Goal: Task Accomplishment & Management: Manage account settings

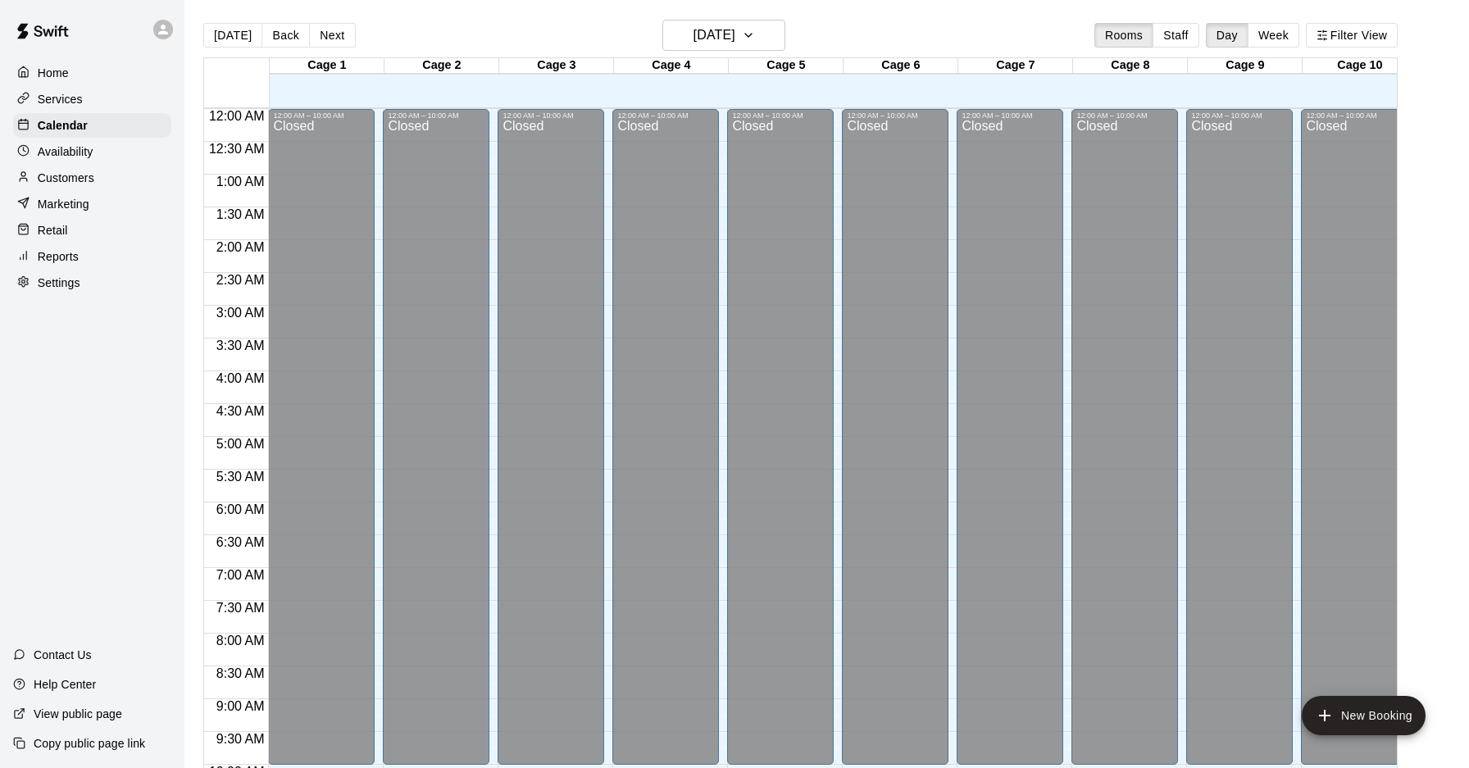
scroll to position [791, 0]
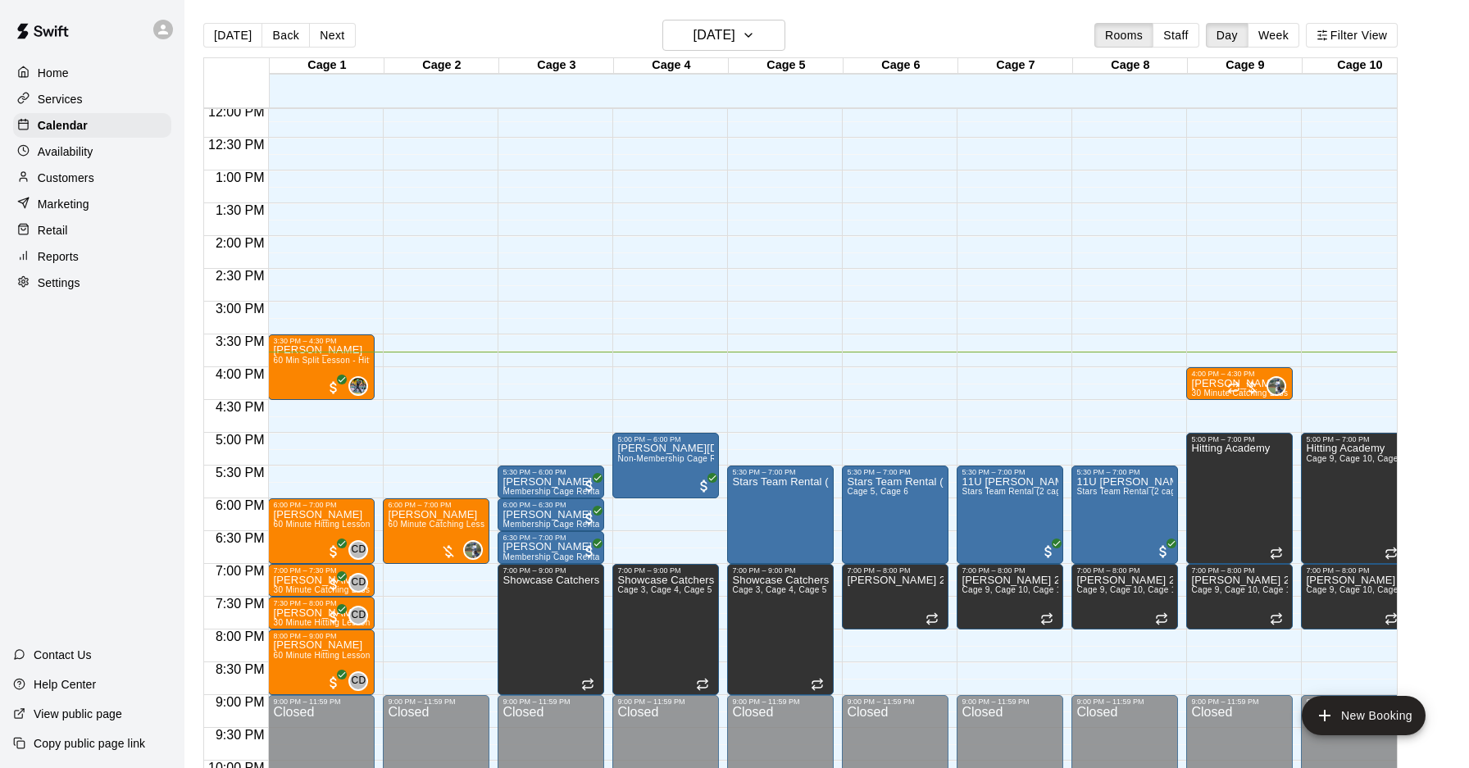
click at [544, 356] on div "12:00 AM – 10:00 AM Closed 5:30 PM – 6:00 PM Daniel Rodriguez Membership Cage R…" at bounding box center [551, 105] width 107 height 1574
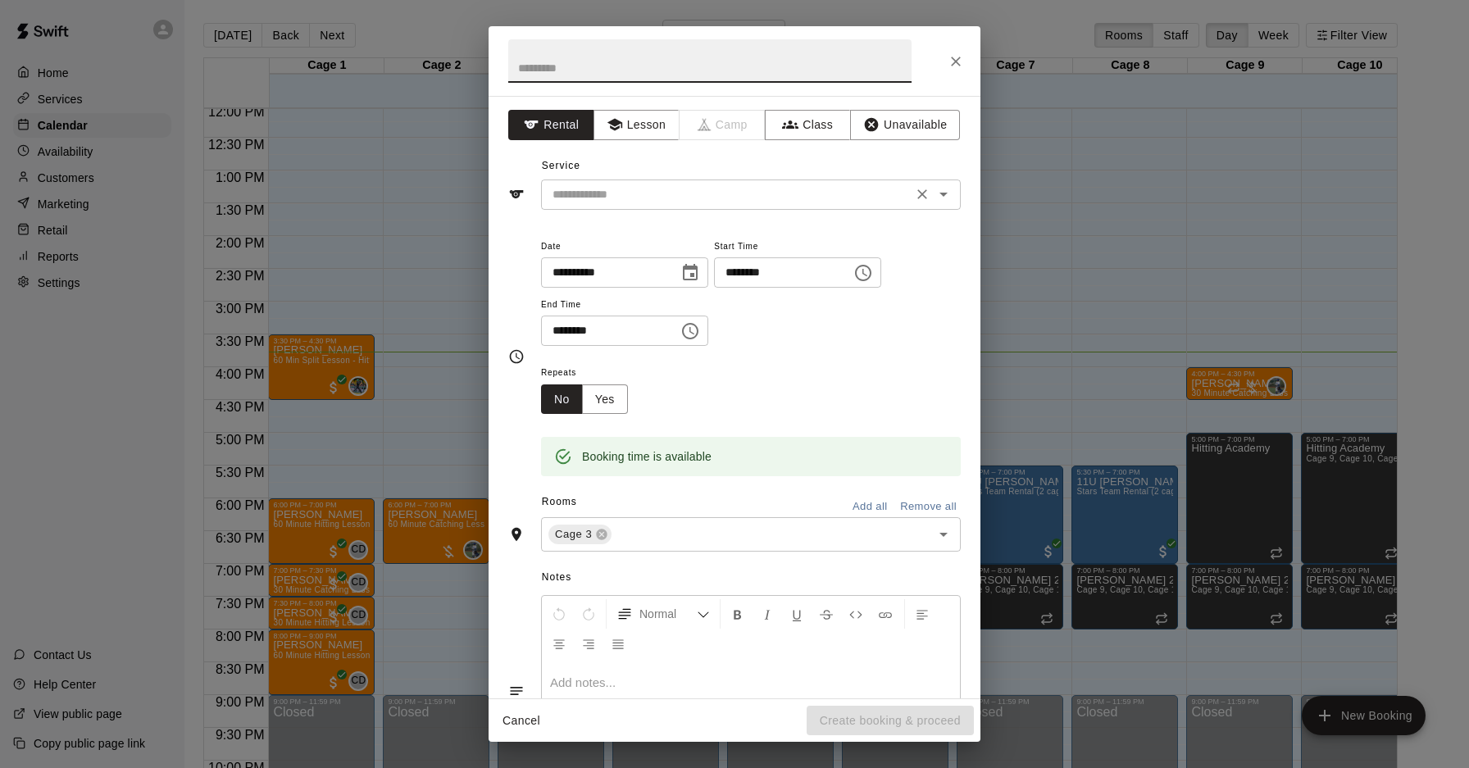
scroll to position [4, 0]
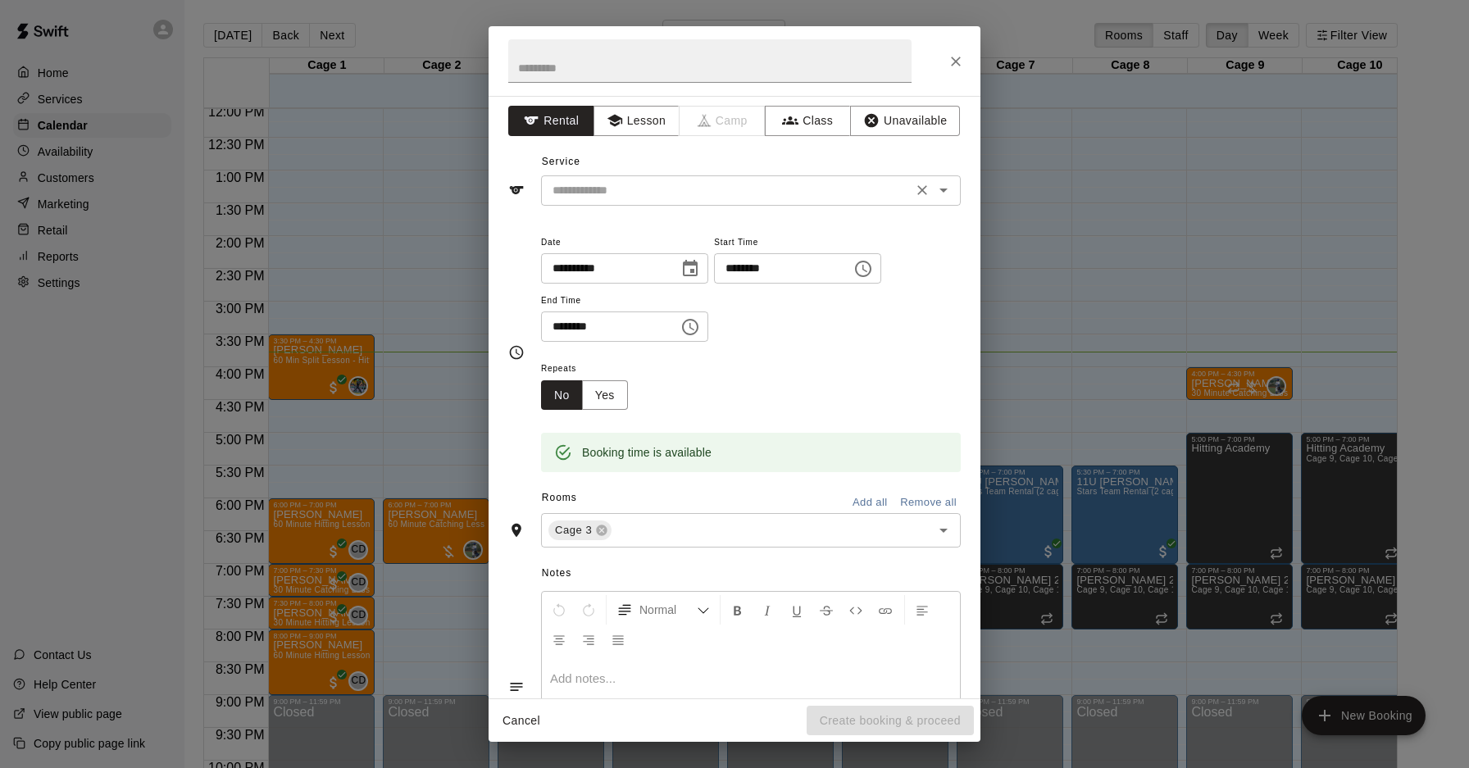
click at [612, 205] on div "**********" at bounding box center [735, 397] width 492 height 603
click at [631, 188] on input "text" at bounding box center [727, 190] width 362 height 21
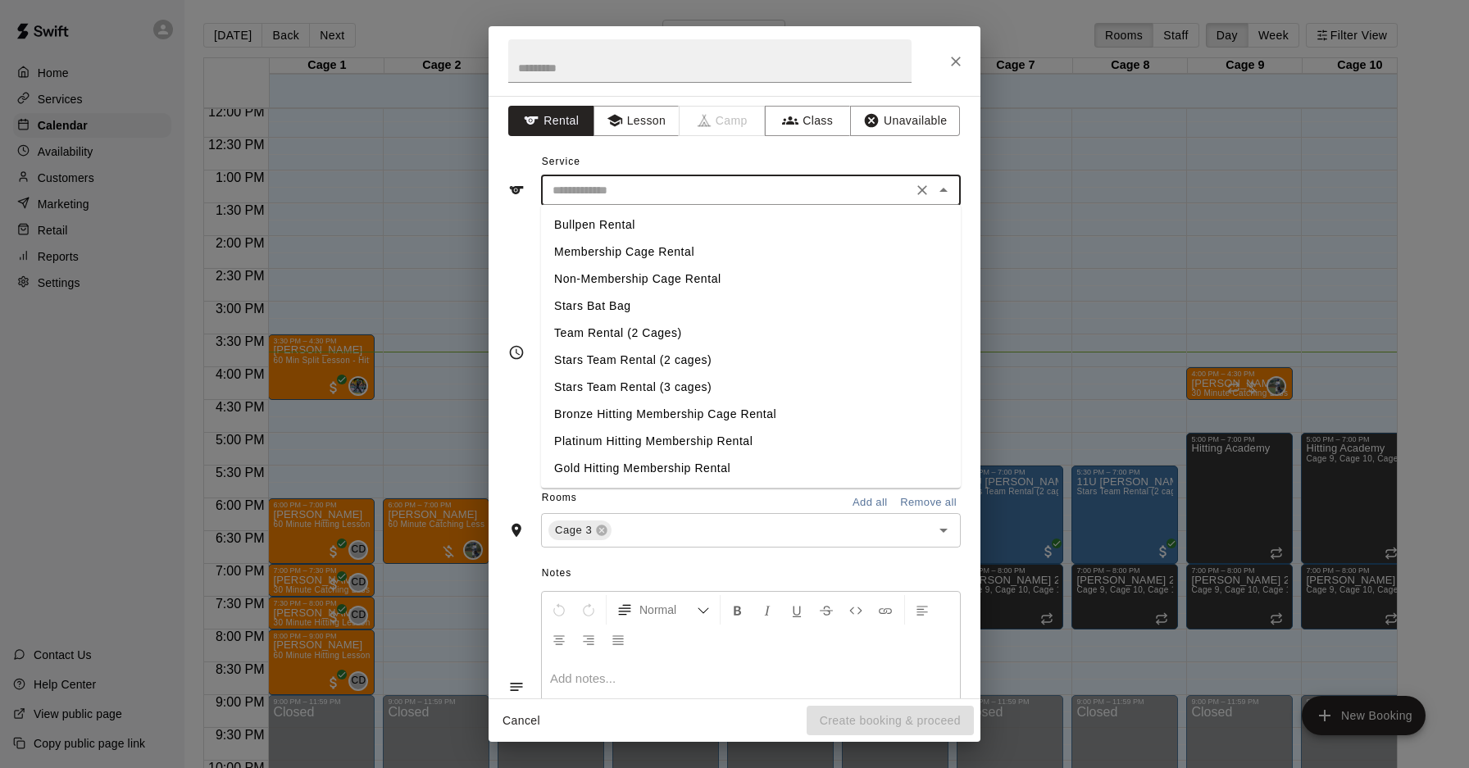
click at [624, 262] on li "Membership Cage Rental" at bounding box center [751, 252] width 420 height 27
type input "**********"
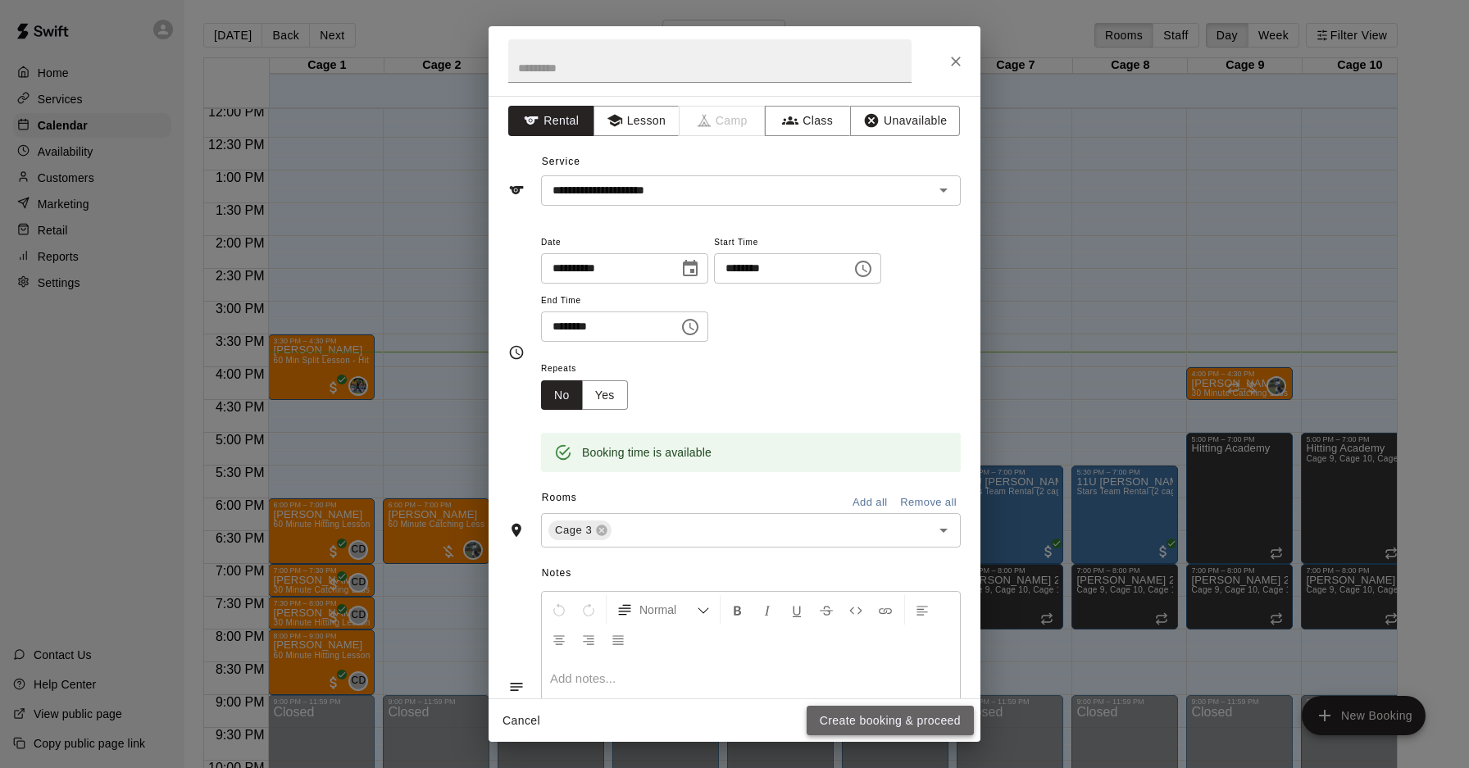
click at [857, 727] on button "Create booking & proceed" at bounding box center [890, 721] width 167 height 30
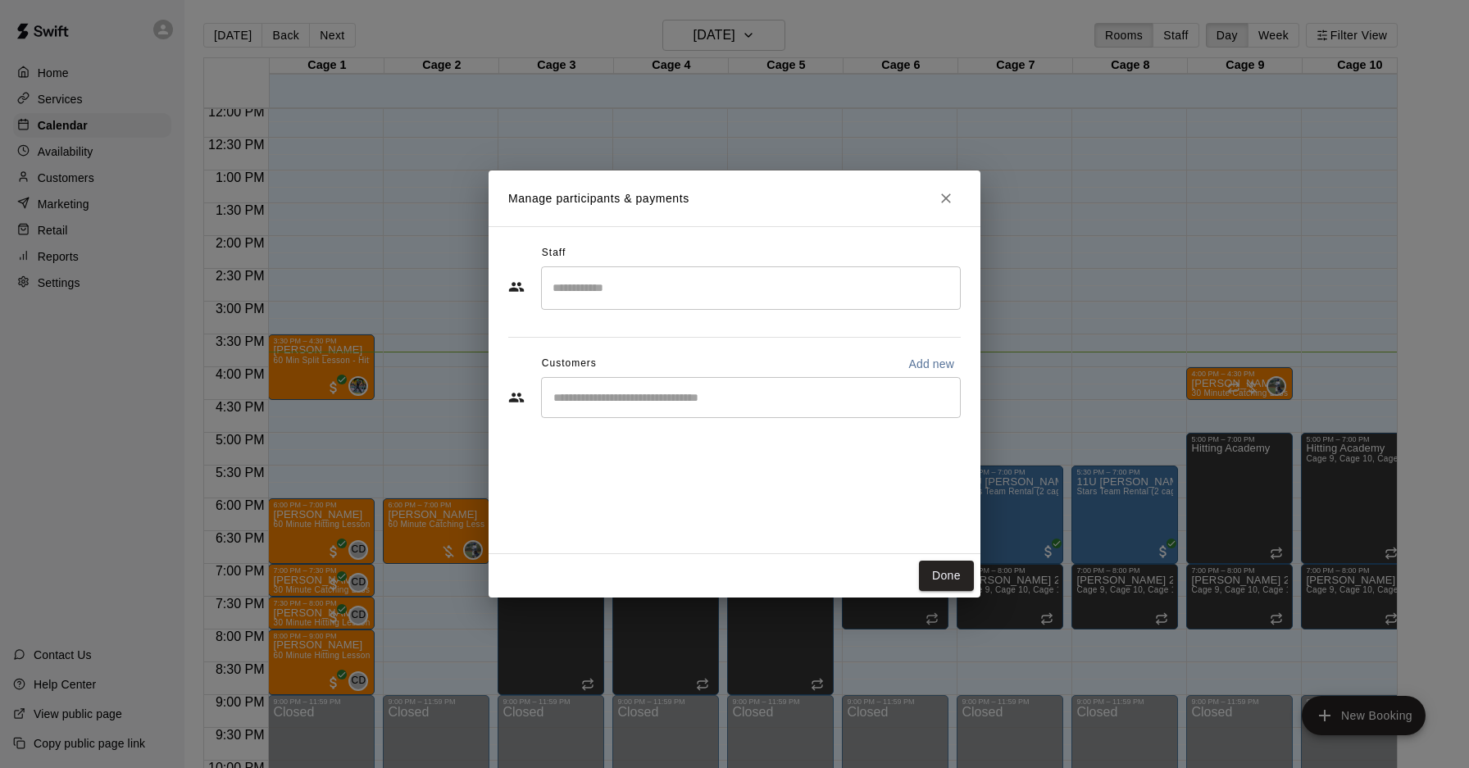
click at [618, 397] on input "Start typing to search customers..." at bounding box center [751, 398] width 405 height 16
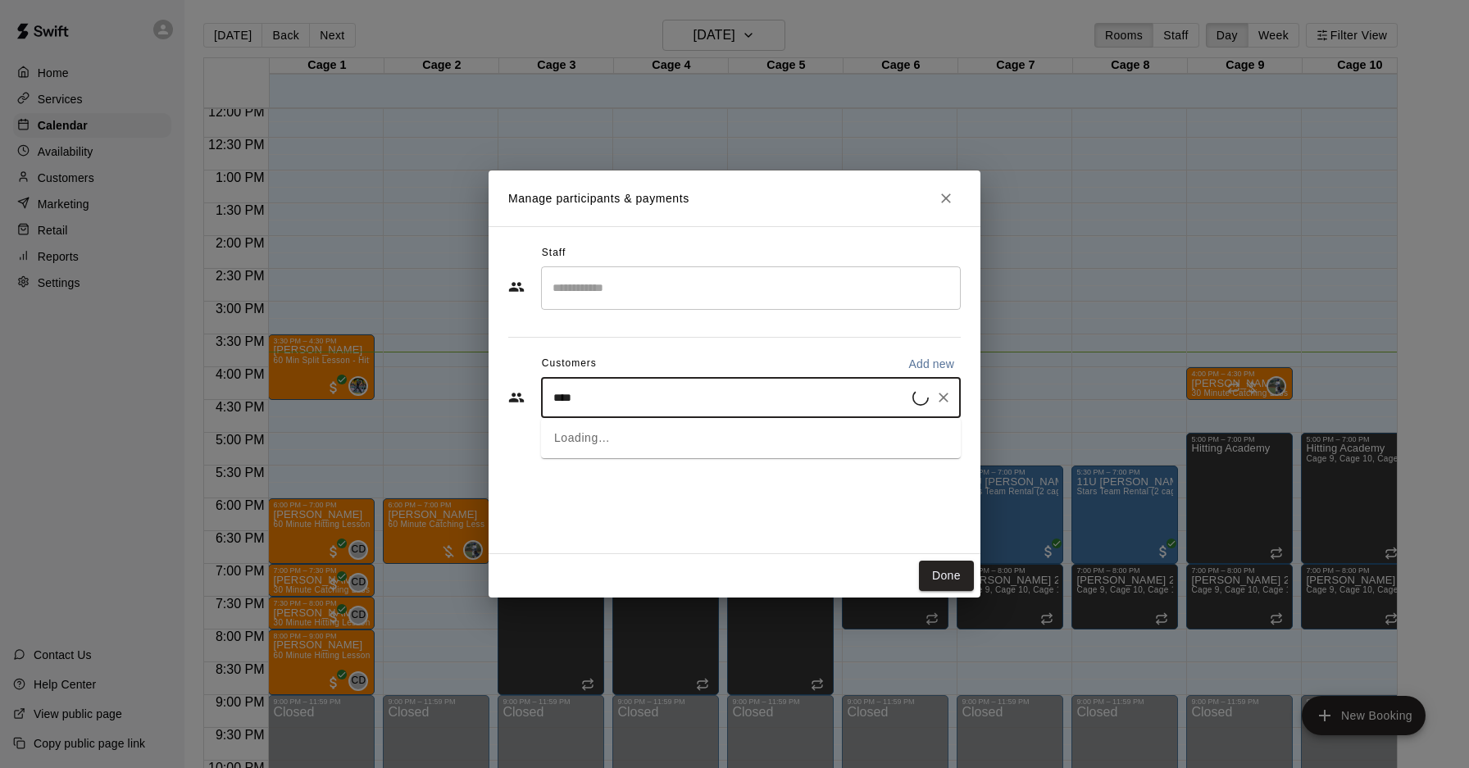
type input "*****"
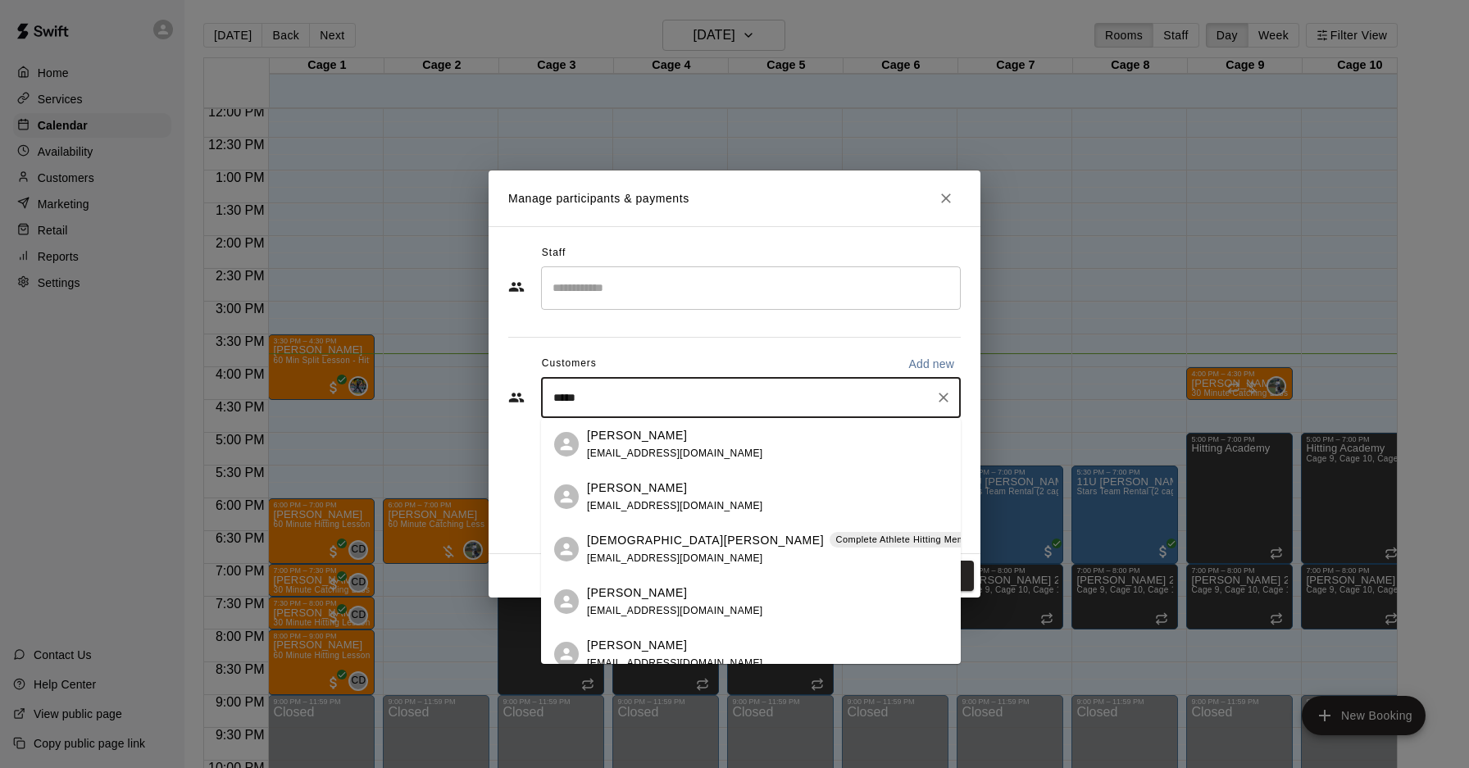
click at [662, 556] on span "chrisgomez5100@gmail.com" at bounding box center [675, 558] width 176 height 11
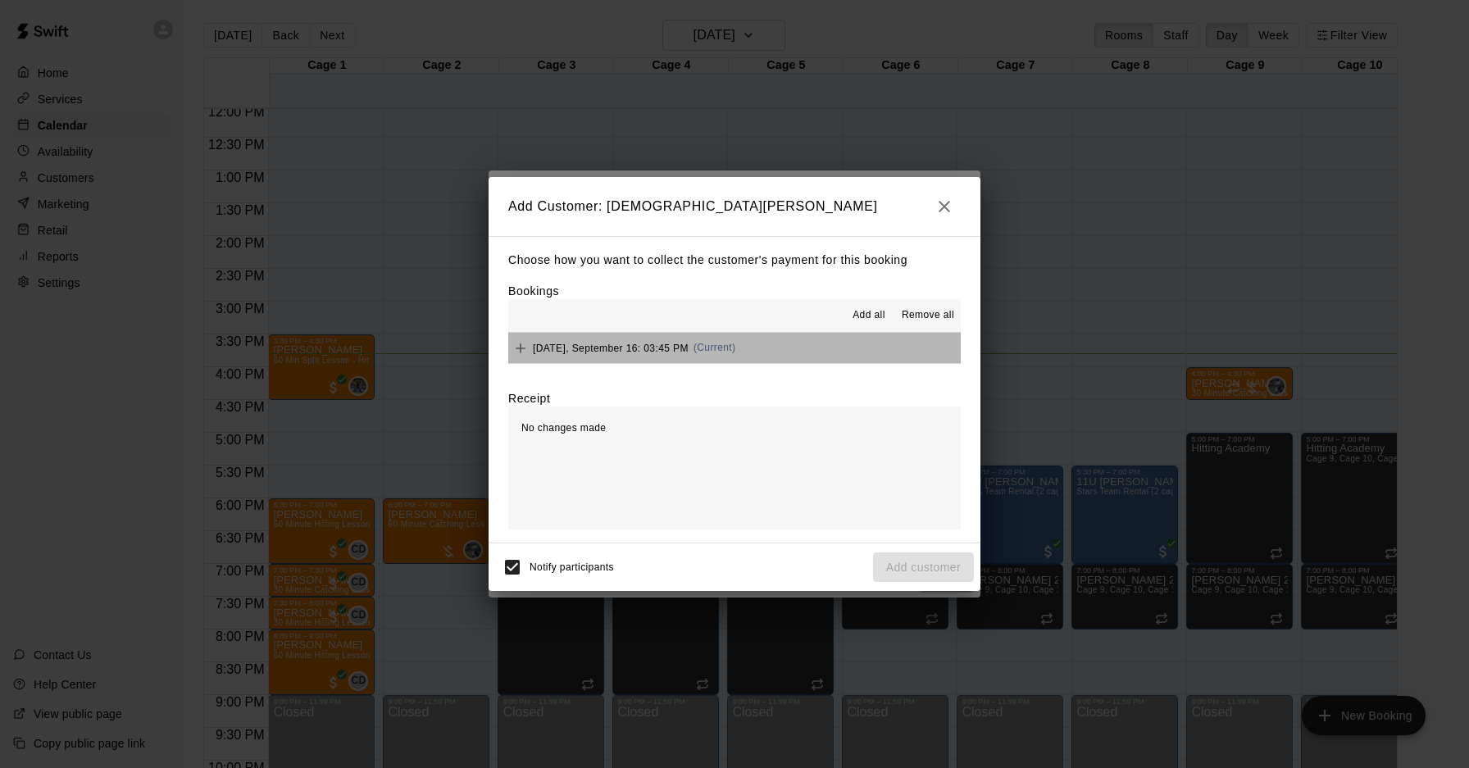
click at [761, 354] on button "Tuesday, September 16: 03:45 PM (Current)" at bounding box center [734, 348] width 453 height 30
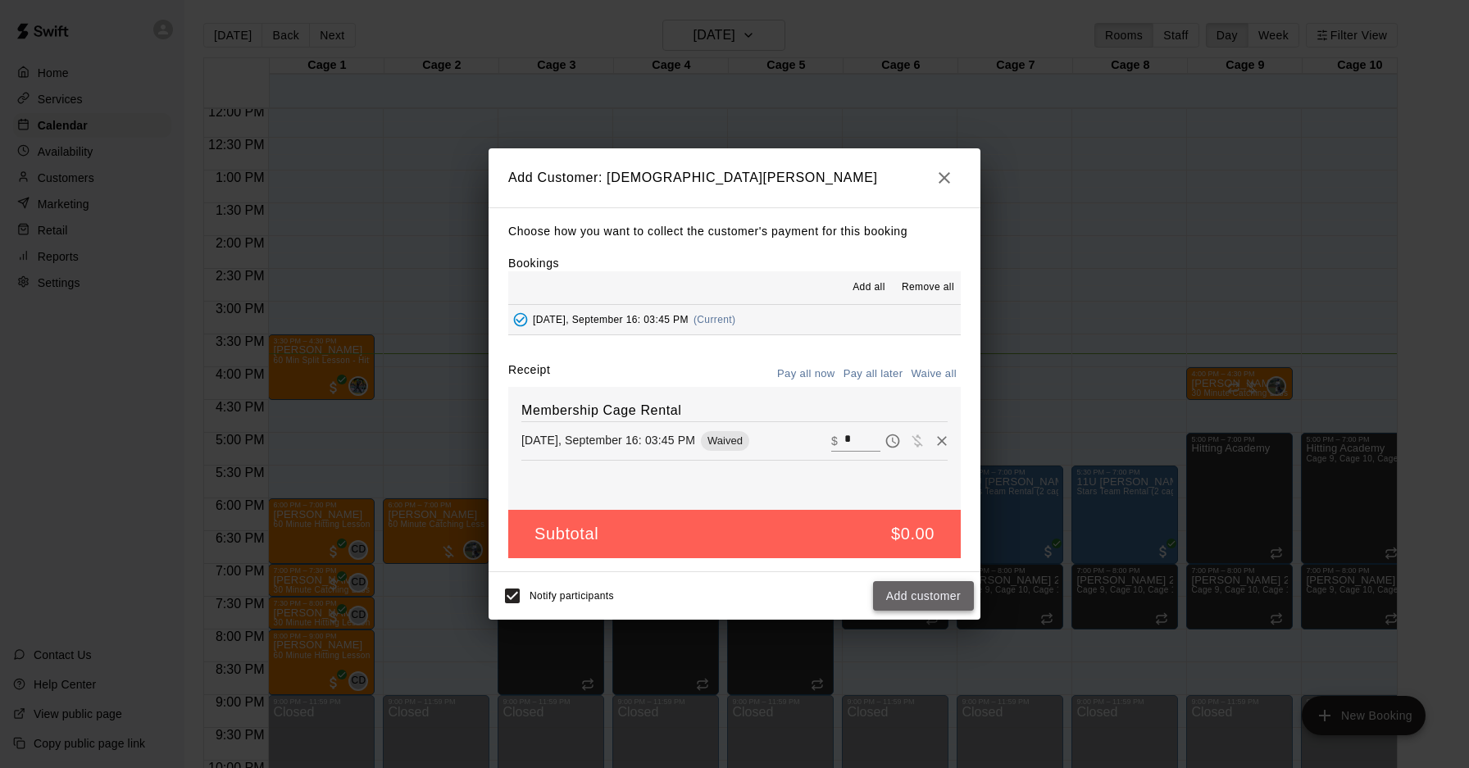
click at [938, 590] on button "Add customer" at bounding box center [923, 596] width 101 height 30
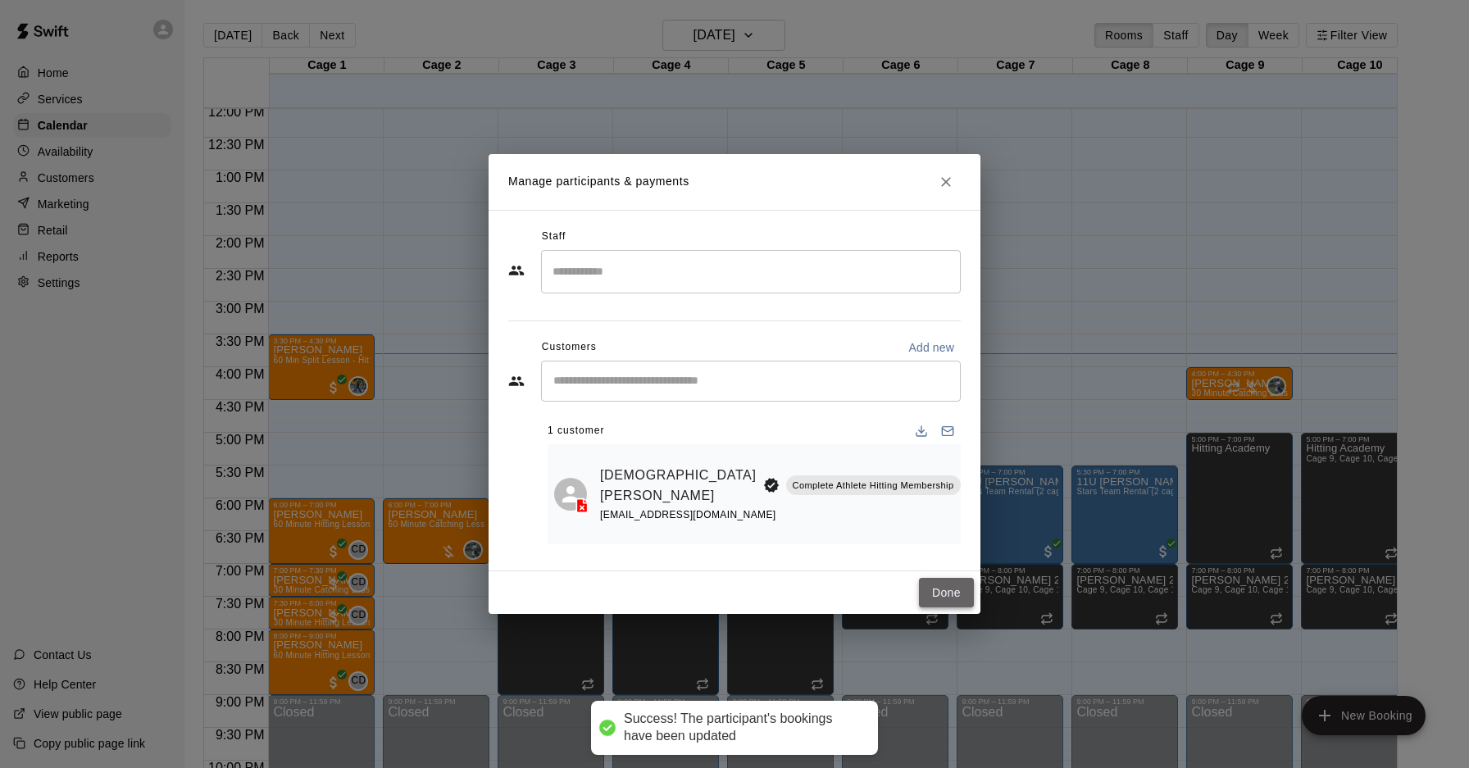
click at [934, 586] on button "Done" at bounding box center [946, 593] width 55 height 30
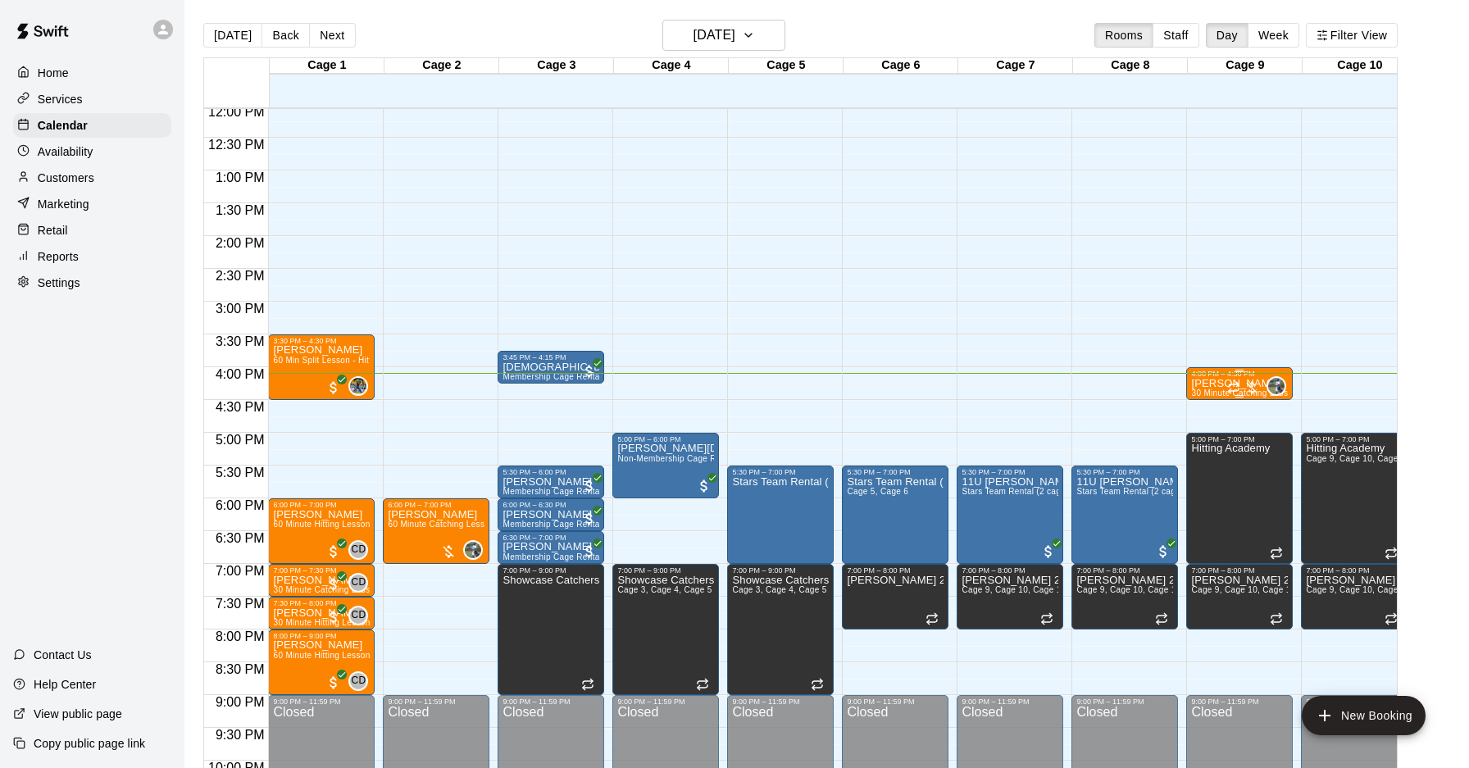
click at [1255, 390] on div at bounding box center [1244, 388] width 33 height 16
click at [1254, 430] on img "edit" at bounding box center [1245, 435] width 19 height 19
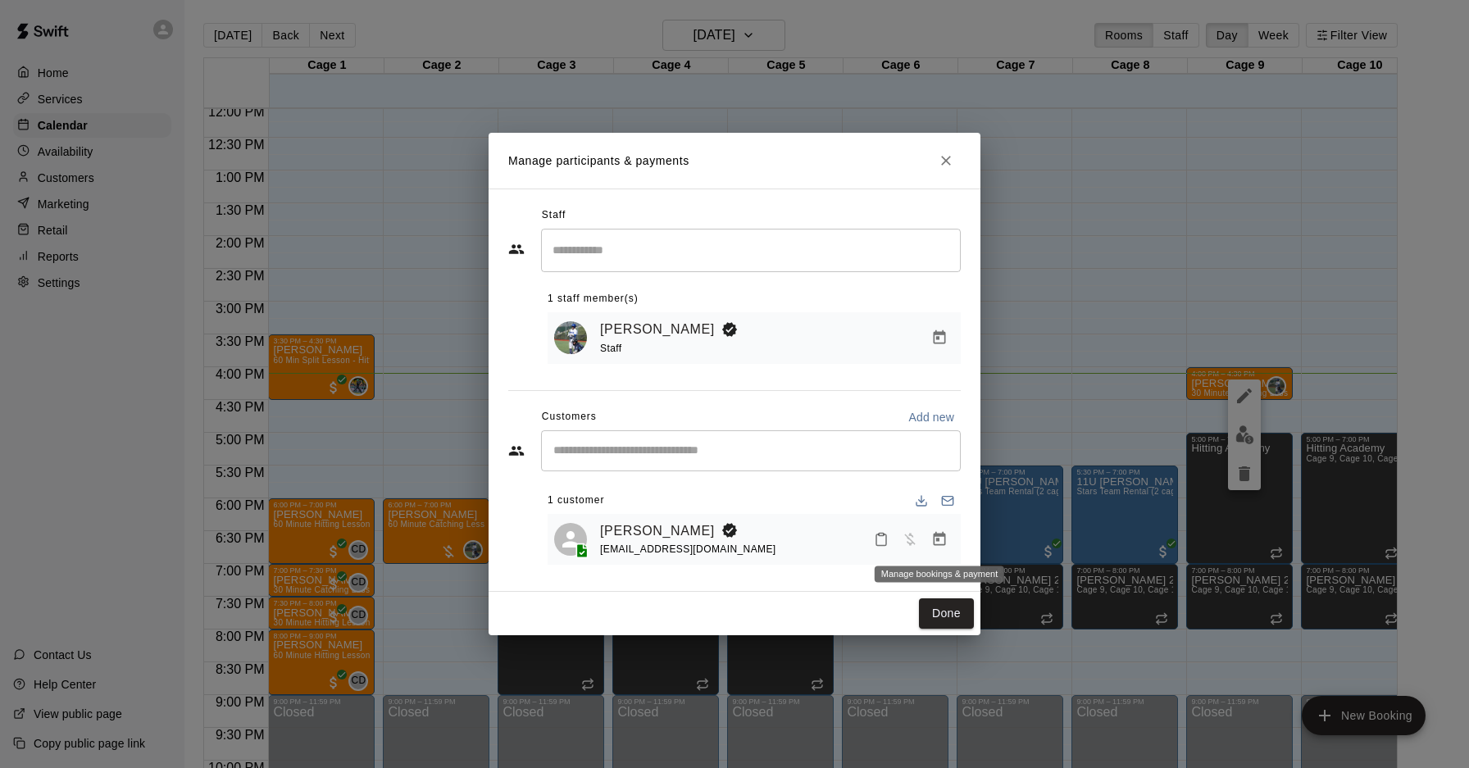
click at [930, 538] on button "Manage bookings & payment" at bounding box center [940, 540] width 30 height 30
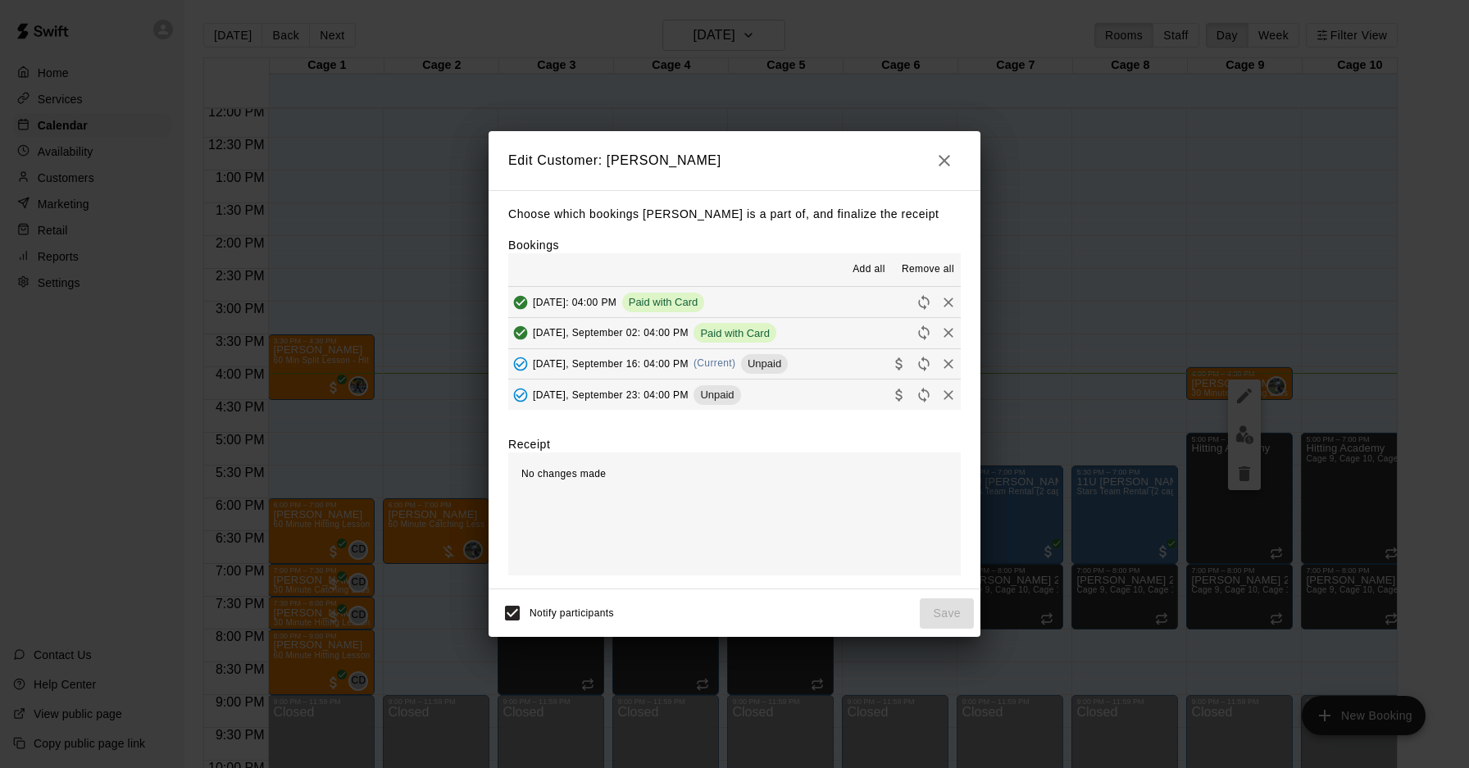
click at [815, 368] on button "Tuesday, September 16: 04:00 PM (Current) Unpaid" at bounding box center [734, 364] width 453 height 30
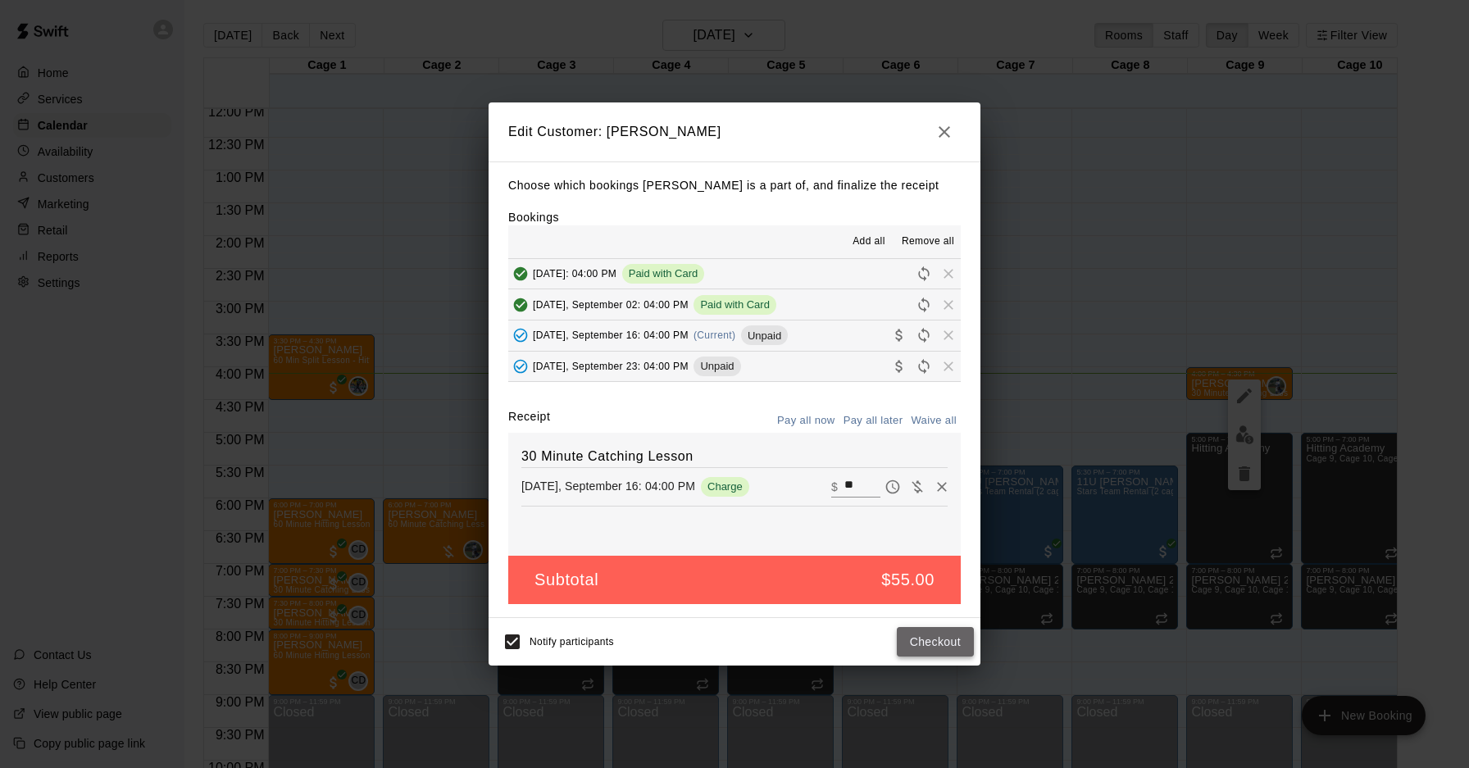
click at [927, 649] on button "Checkout" at bounding box center [935, 642] width 77 height 30
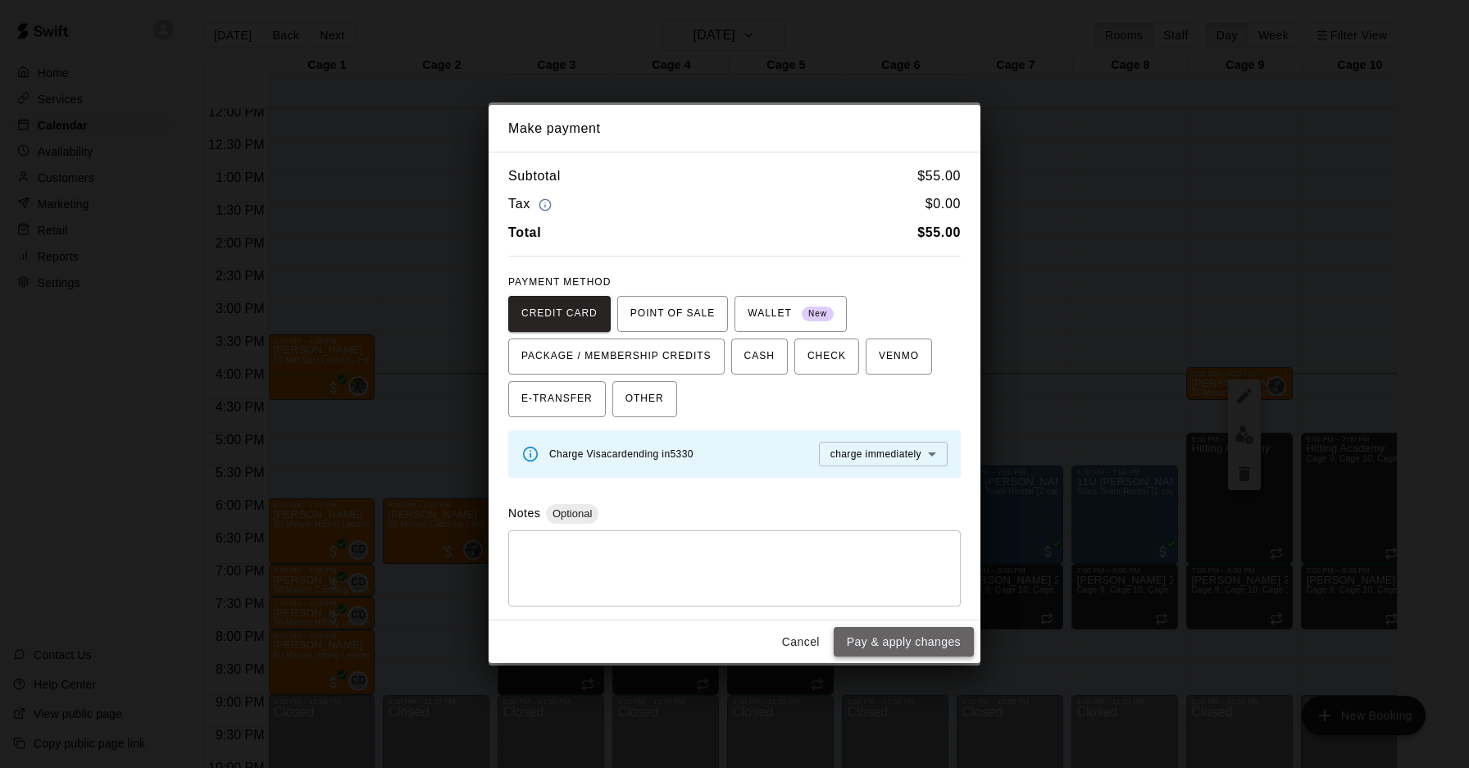
click at [927, 647] on button "Pay & apply changes" at bounding box center [904, 642] width 140 height 30
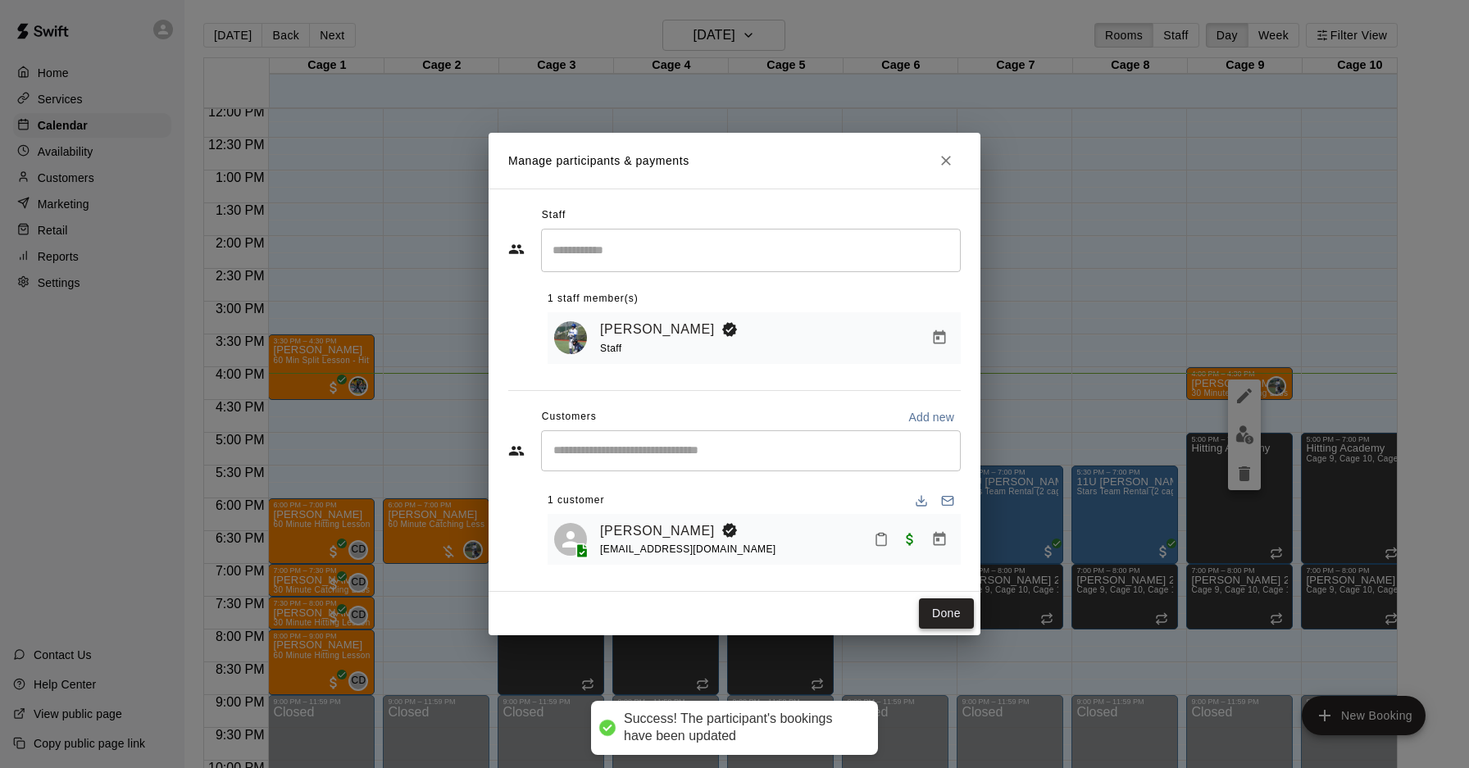
click at [946, 628] on div "Done" at bounding box center [735, 613] width 492 height 43
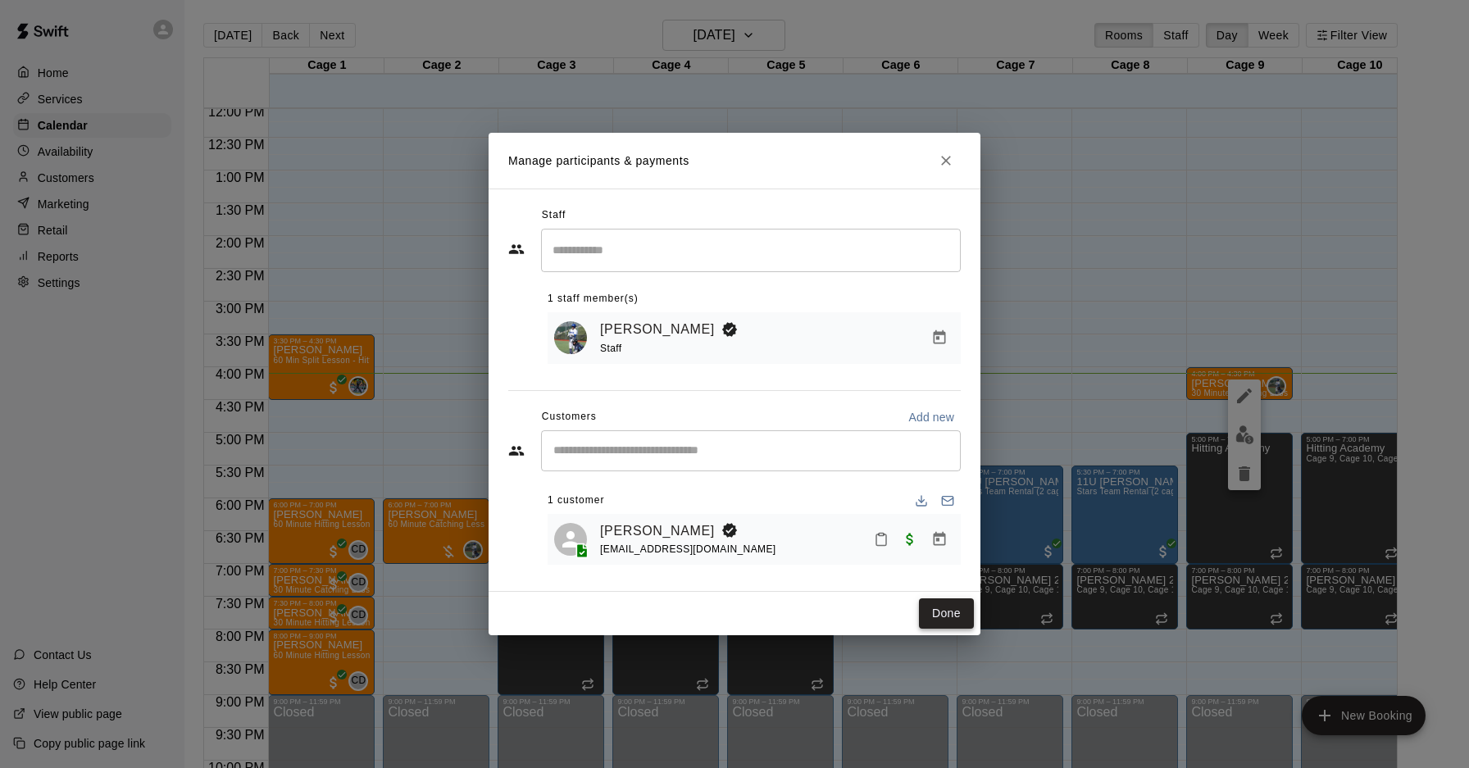
click at [945, 608] on button "Done" at bounding box center [946, 614] width 55 height 30
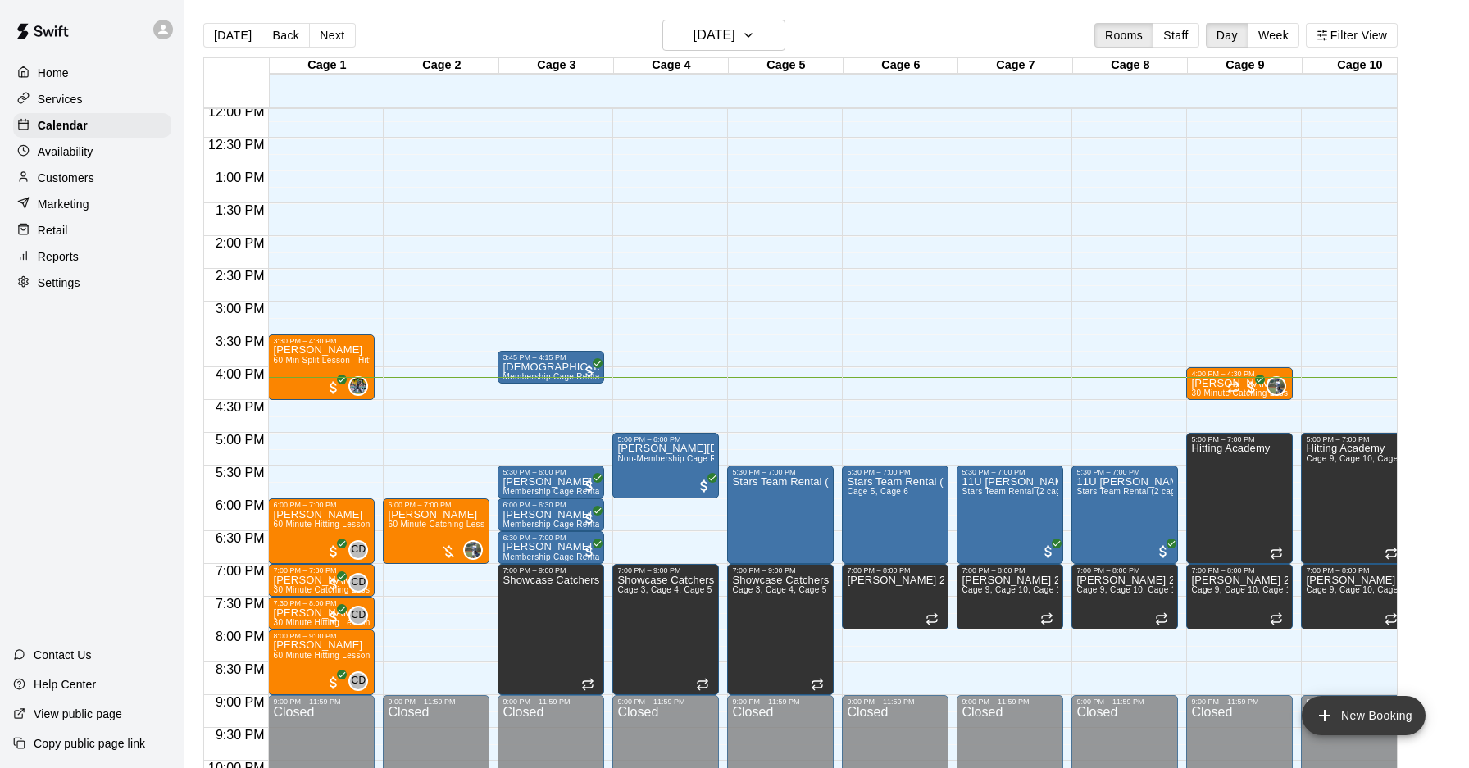
scroll to position [26, 0]
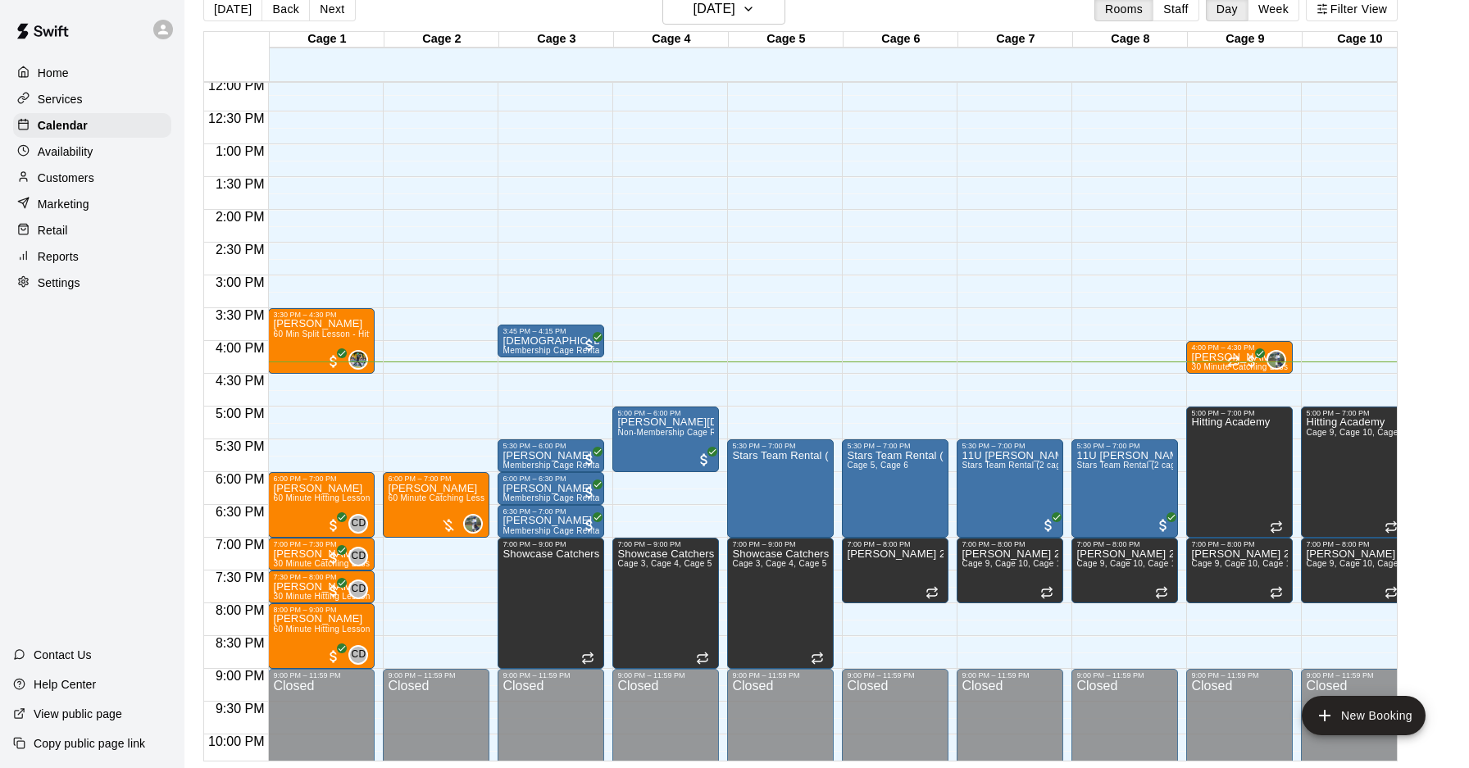
click at [646, 474] on div "12:00 AM – 10:00 AM Closed 5:00 PM – 6:00 PM Jack Noel Non-Membership Cage Rent…" at bounding box center [666, 79] width 107 height 1574
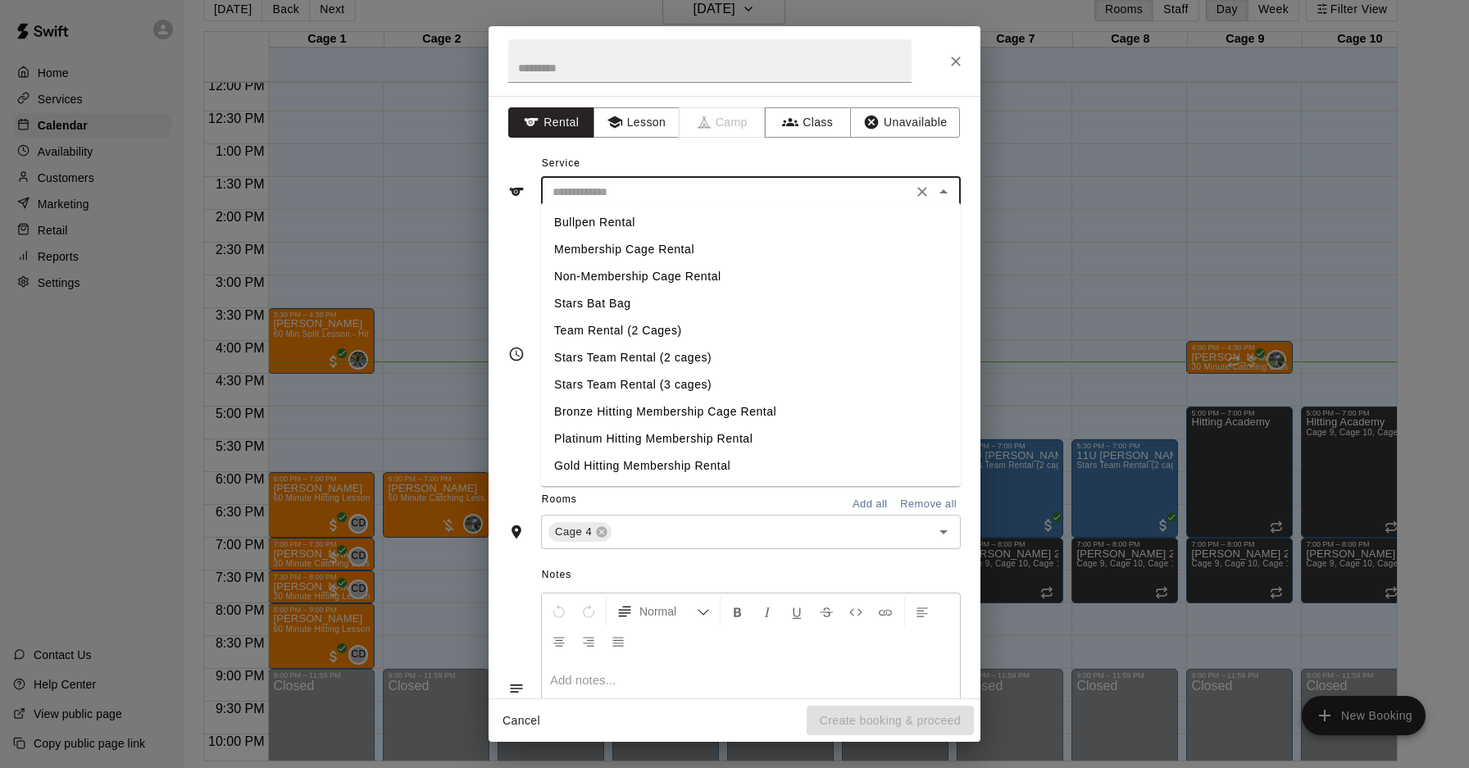
scroll to position [8, 0]
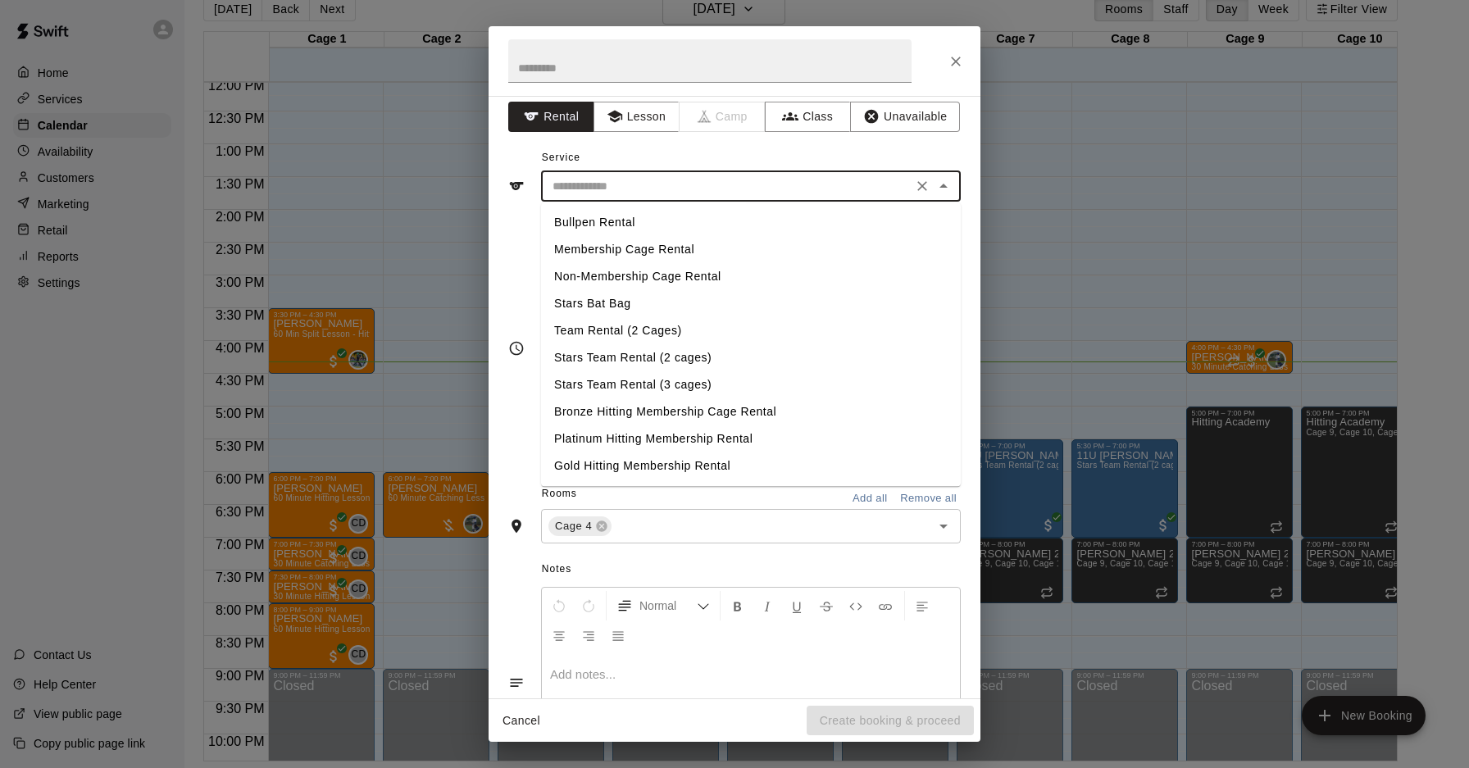
click at [550, 187] on input "text" at bounding box center [727, 186] width 362 height 21
click at [612, 247] on li "Membership Cage Rental" at bounding box center [751, 248] width 420 height 27
type input "**********"
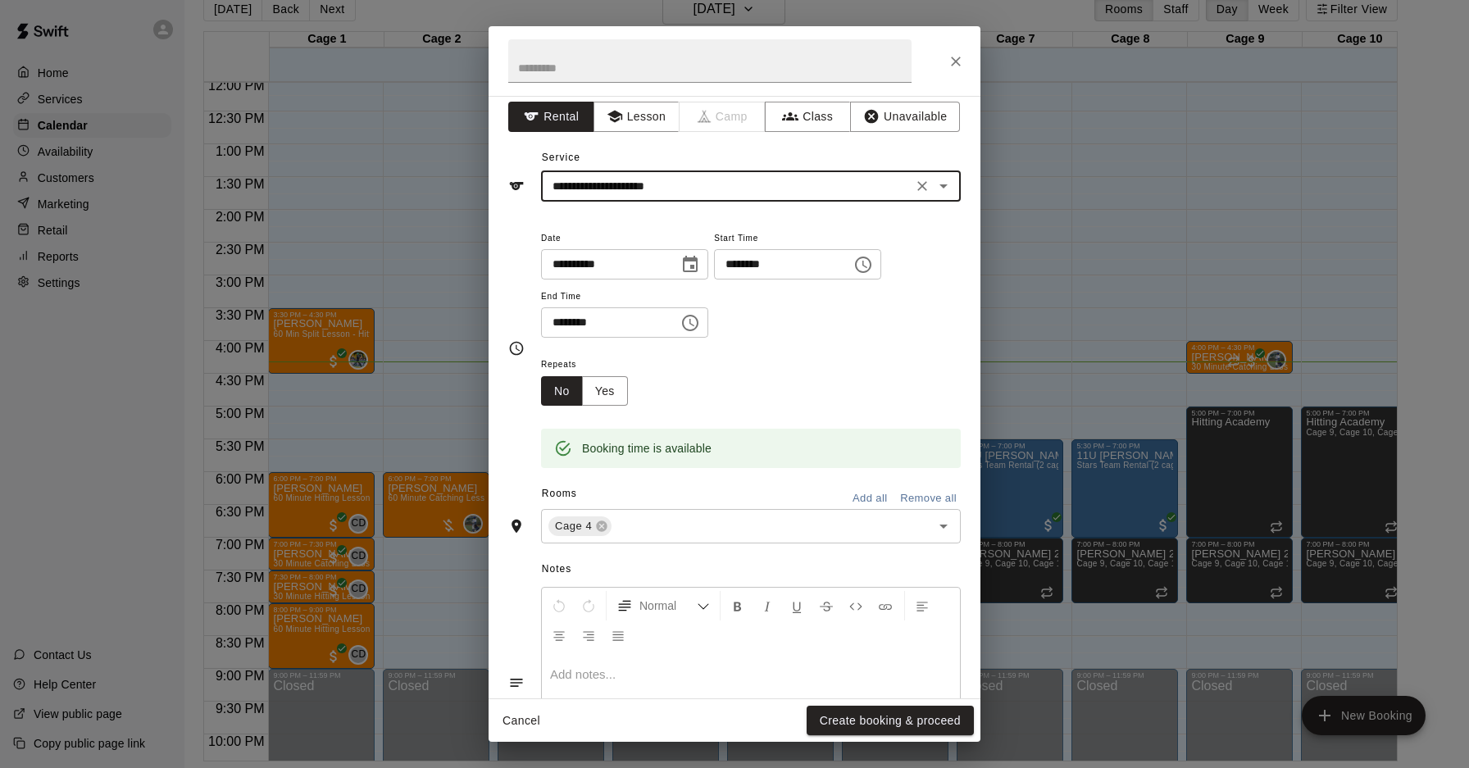
click at [952, 727] on button "Create booking & proceed" at bounding box center [890, 721] width 167 height 30
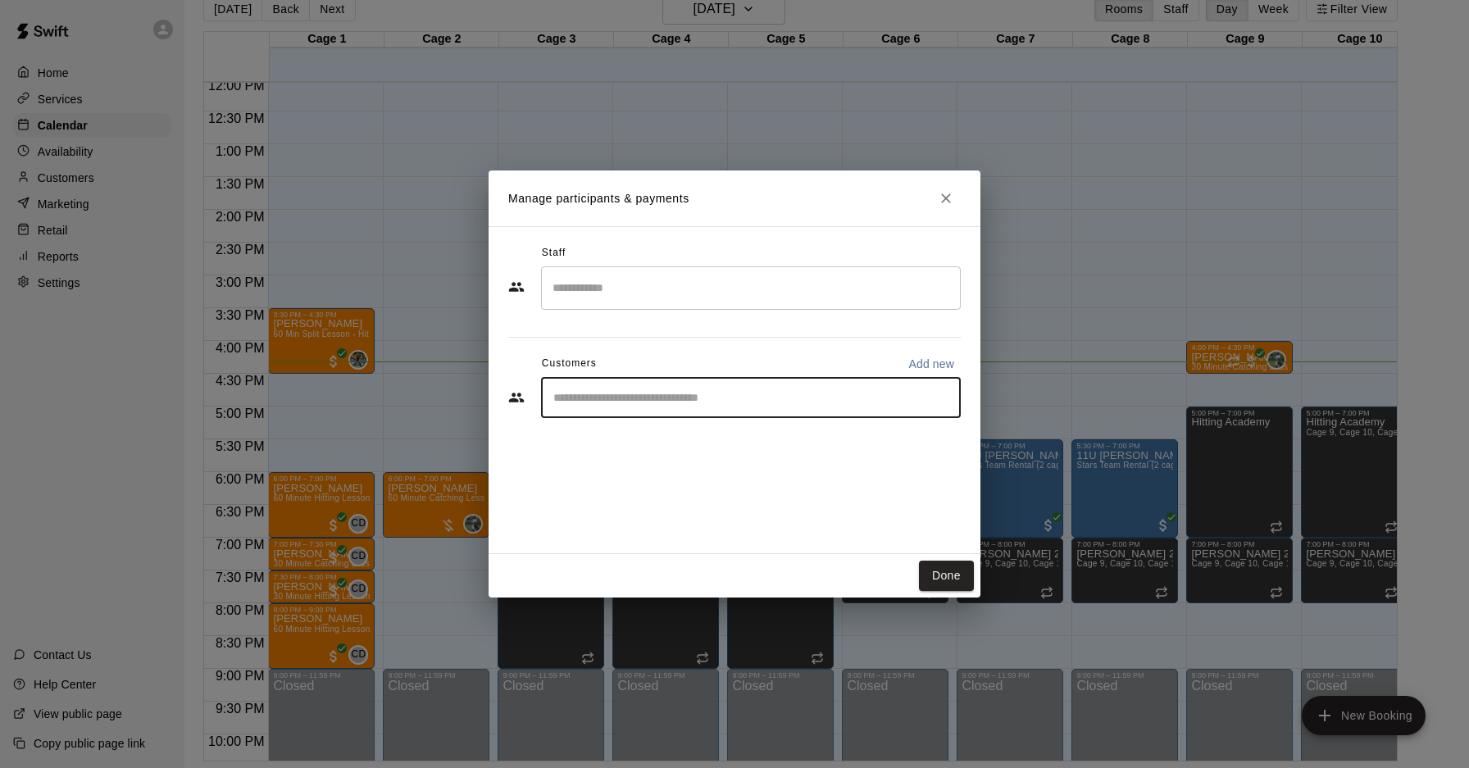
click at [612, 390] on input "Start typing to search customers..." at bounding box center [751, 398] width 405 height 16
type input "****"
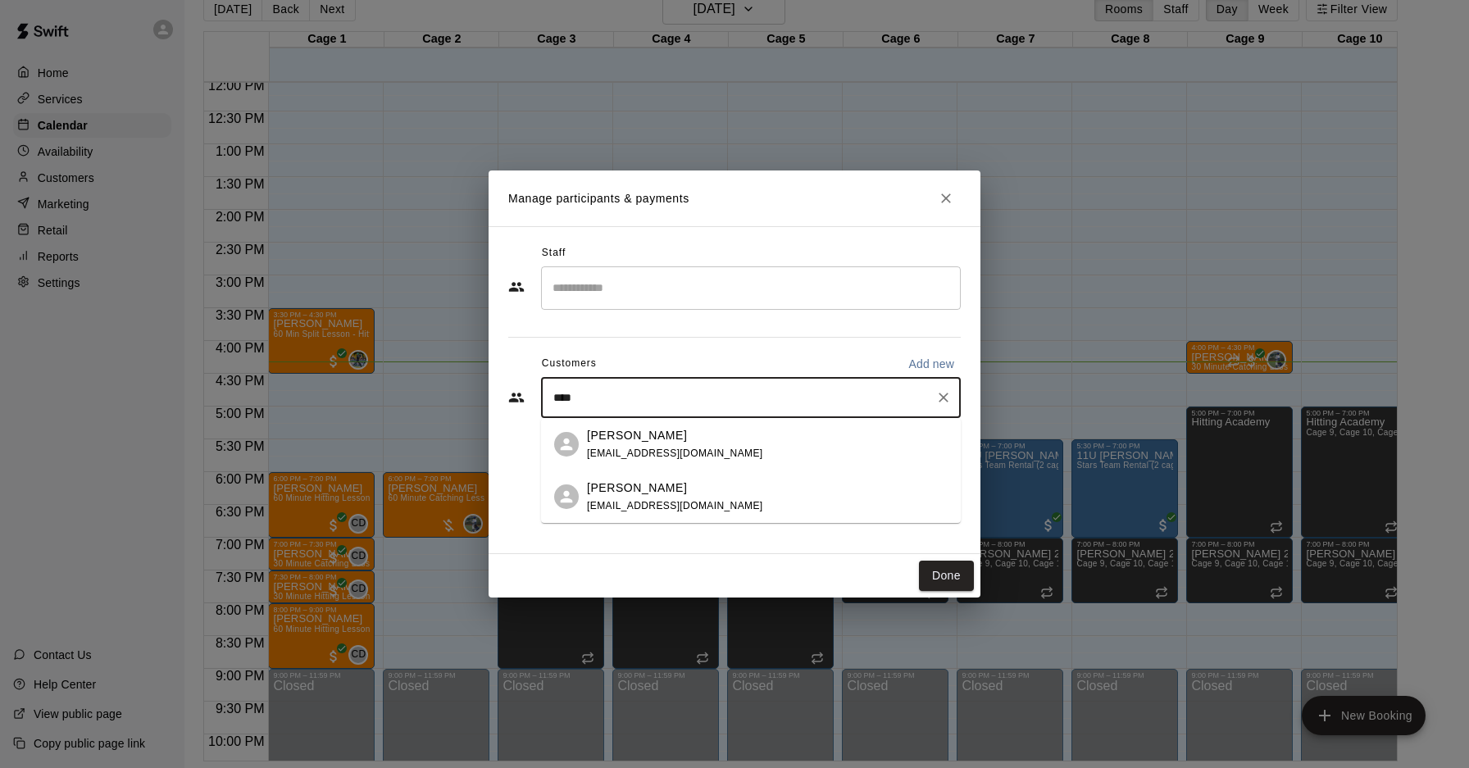
click at [604, 435] on p "[PERSON_NAME]" at bounding box center [637, 435] width 100 height 17
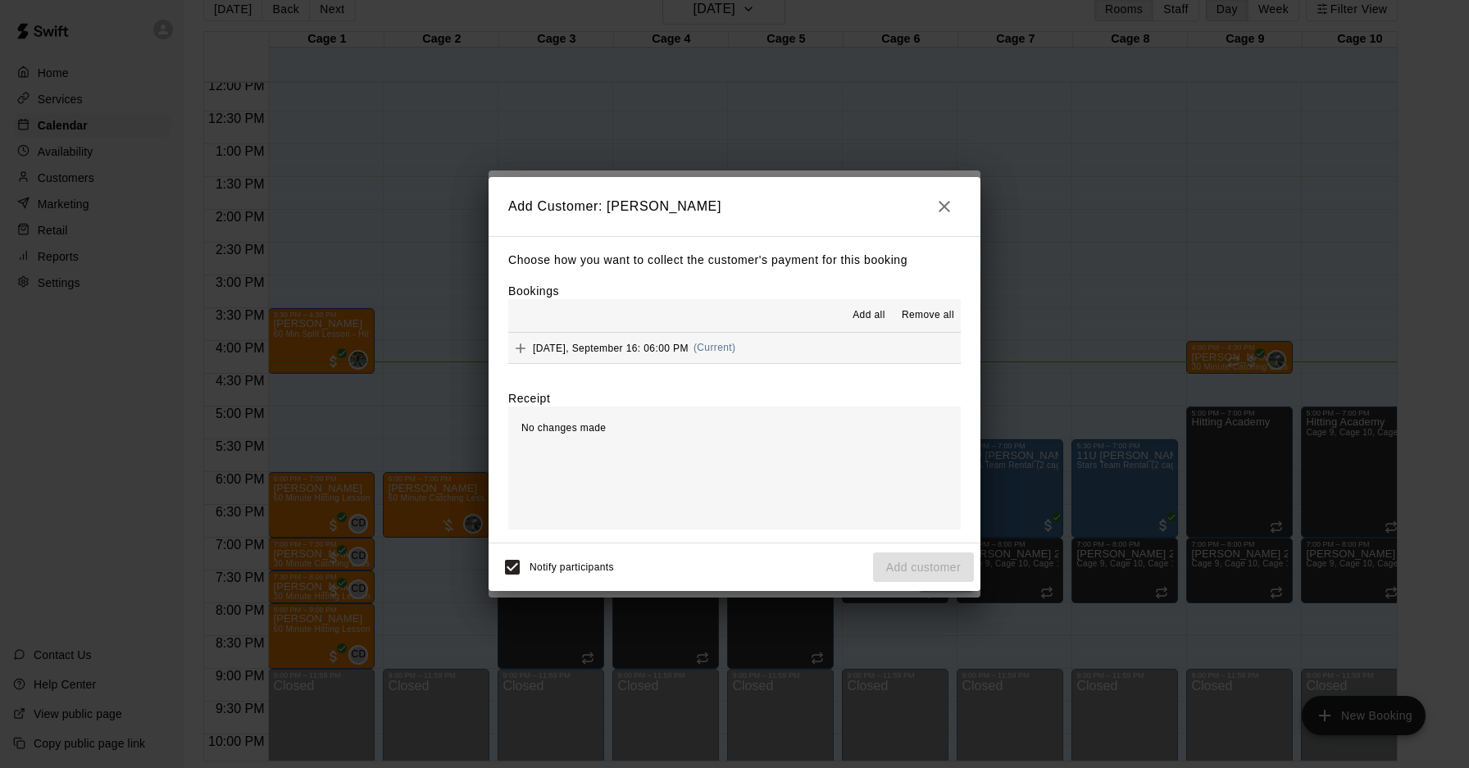
click at [565, 349] on span "[DATE], September 16: 06:00 PM" at bounding box center [611, 347] width 156 height 11
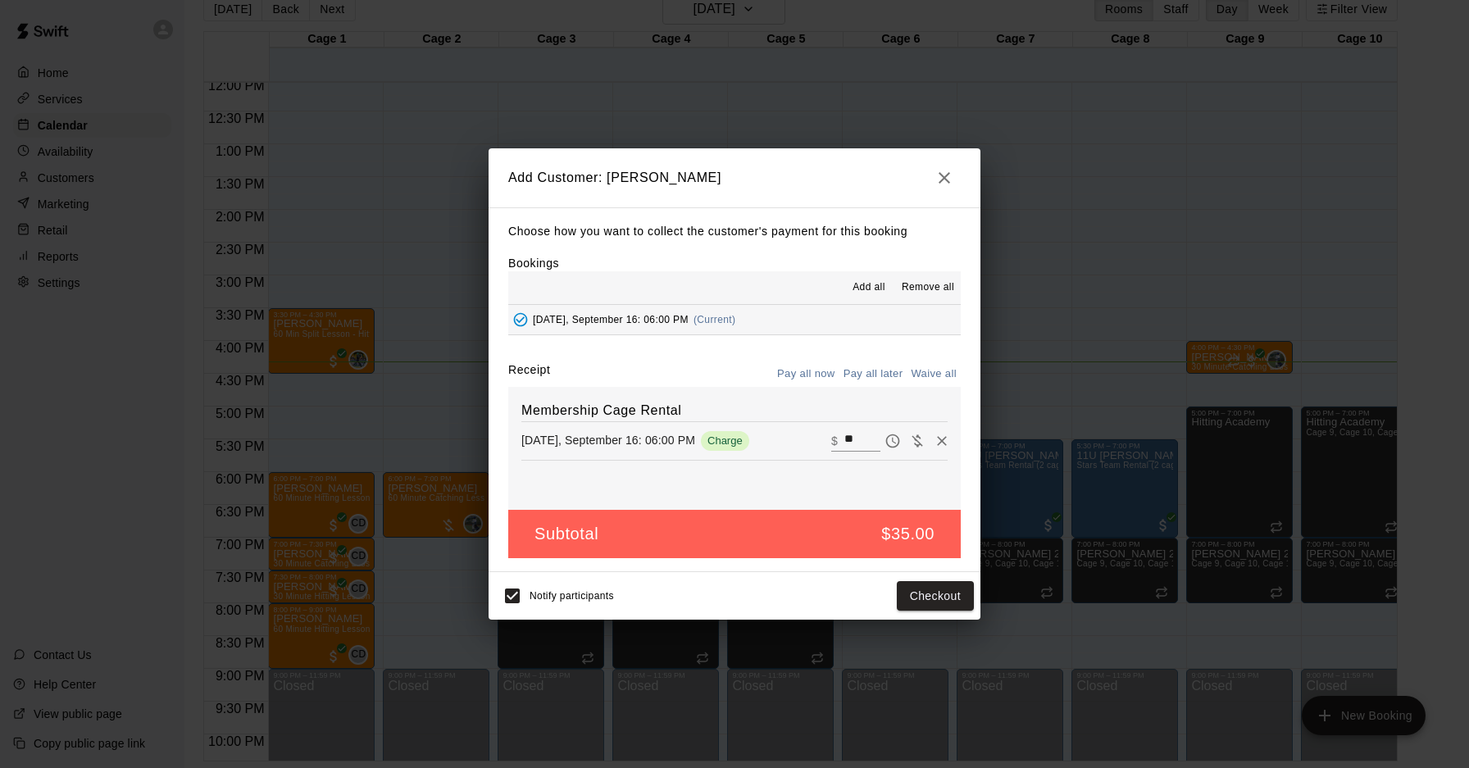
click at [947, 173] on icon "button" at bounding box center [945, 178] width 20 height 20
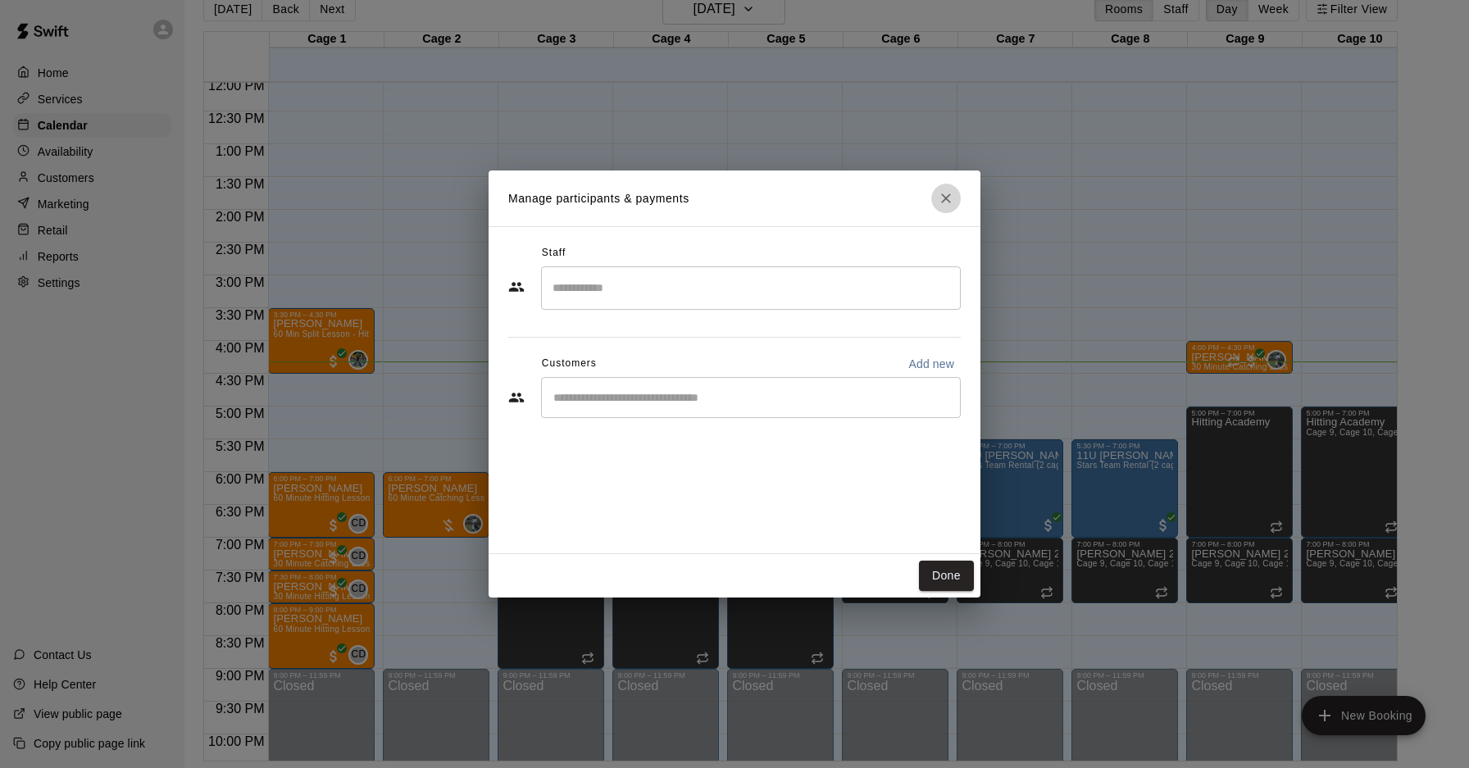
click at [941, 195] on icon "Close" at bounding box center [946, 198] width 16 height 16
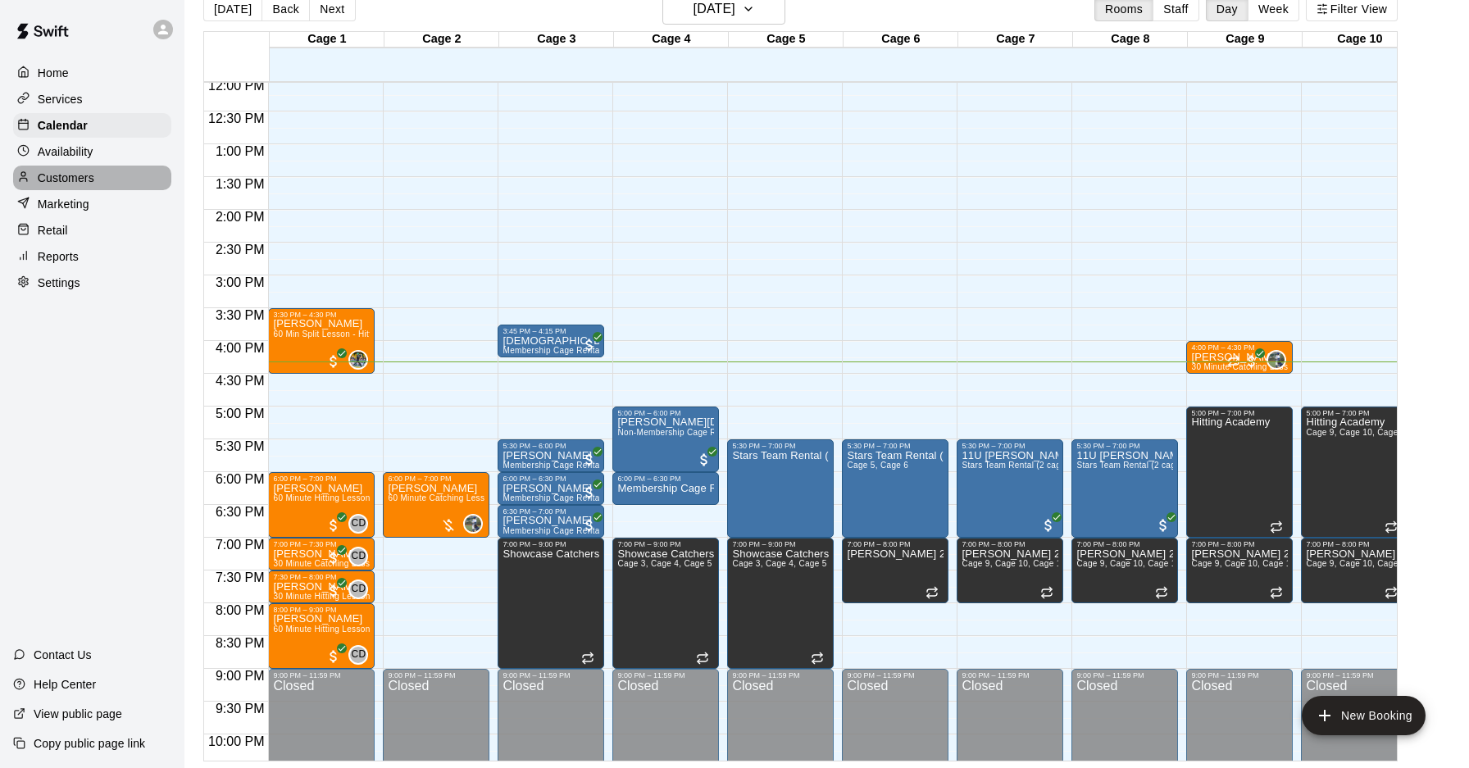
click at [89, 187] on div "Customers" at bounding box center [92, 178] width 158 height 25
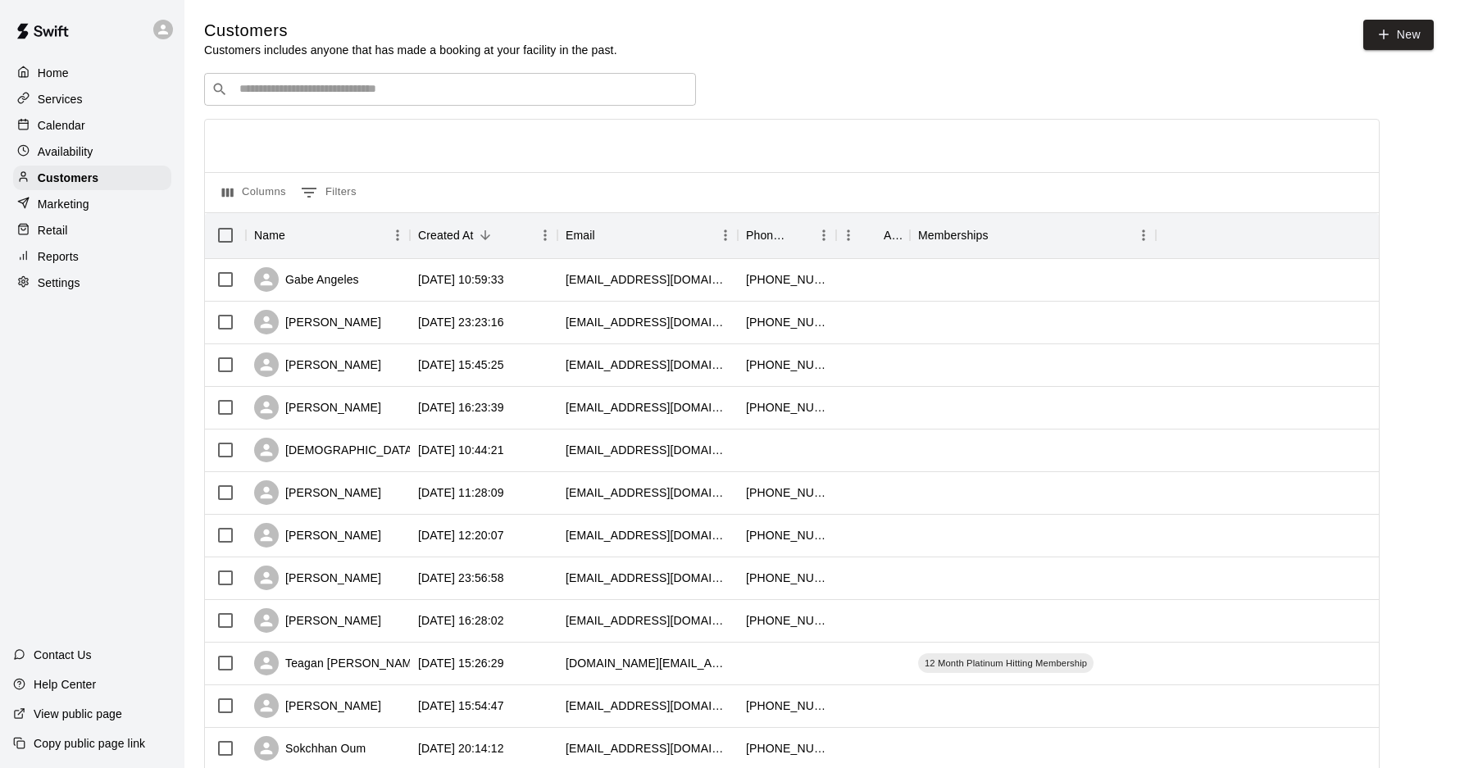
click at [551, 83] on input "Search customers by name or email" at bounding box center [462, 89] width 454 height 16
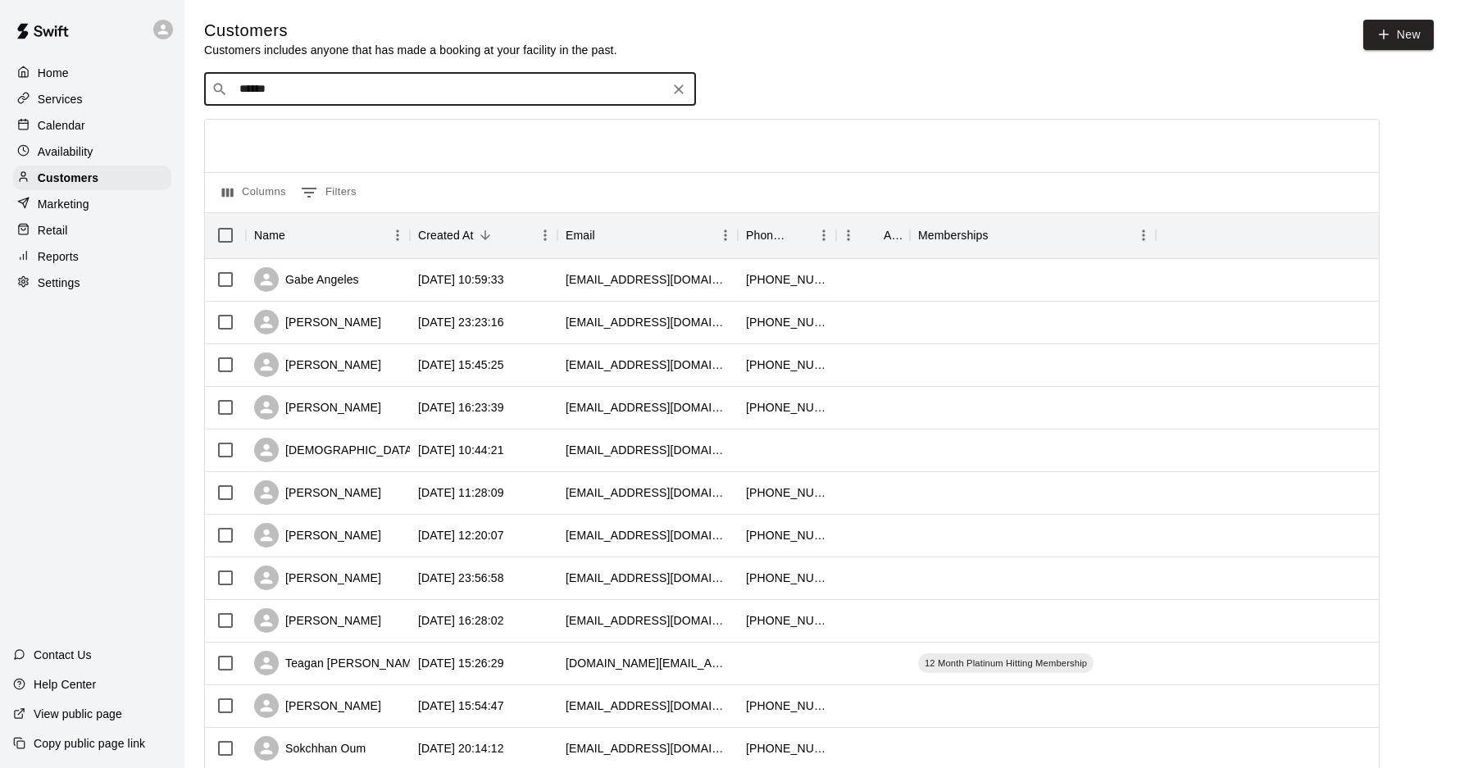
type input "*******"
click at [453, 139] on div "Ben Parsons ben.parsons23@gmail.com" at bounding box center [466, 132] width 433 height 35
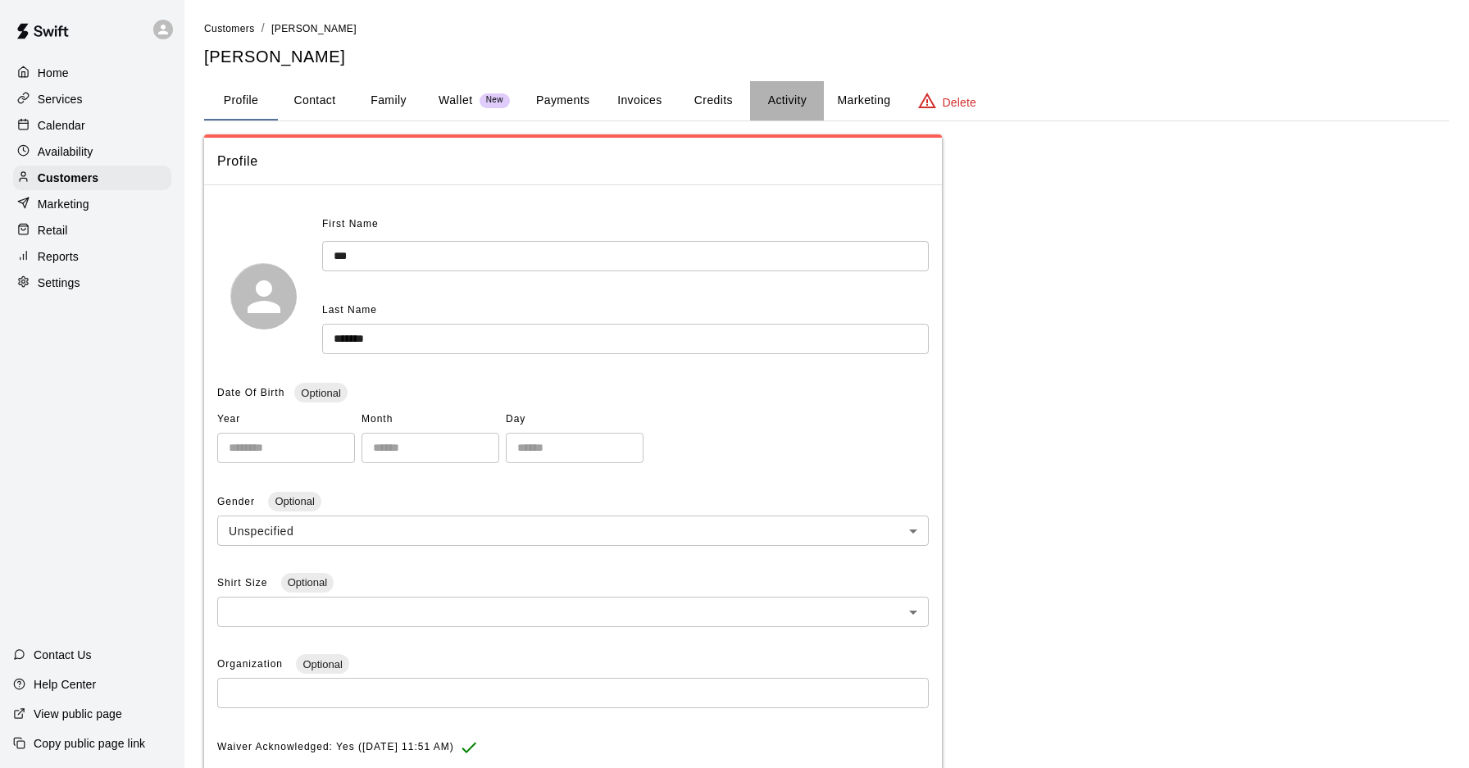
click at [806, 112] on button "Activity" at bounding box center [787, 100] width 74 height 39
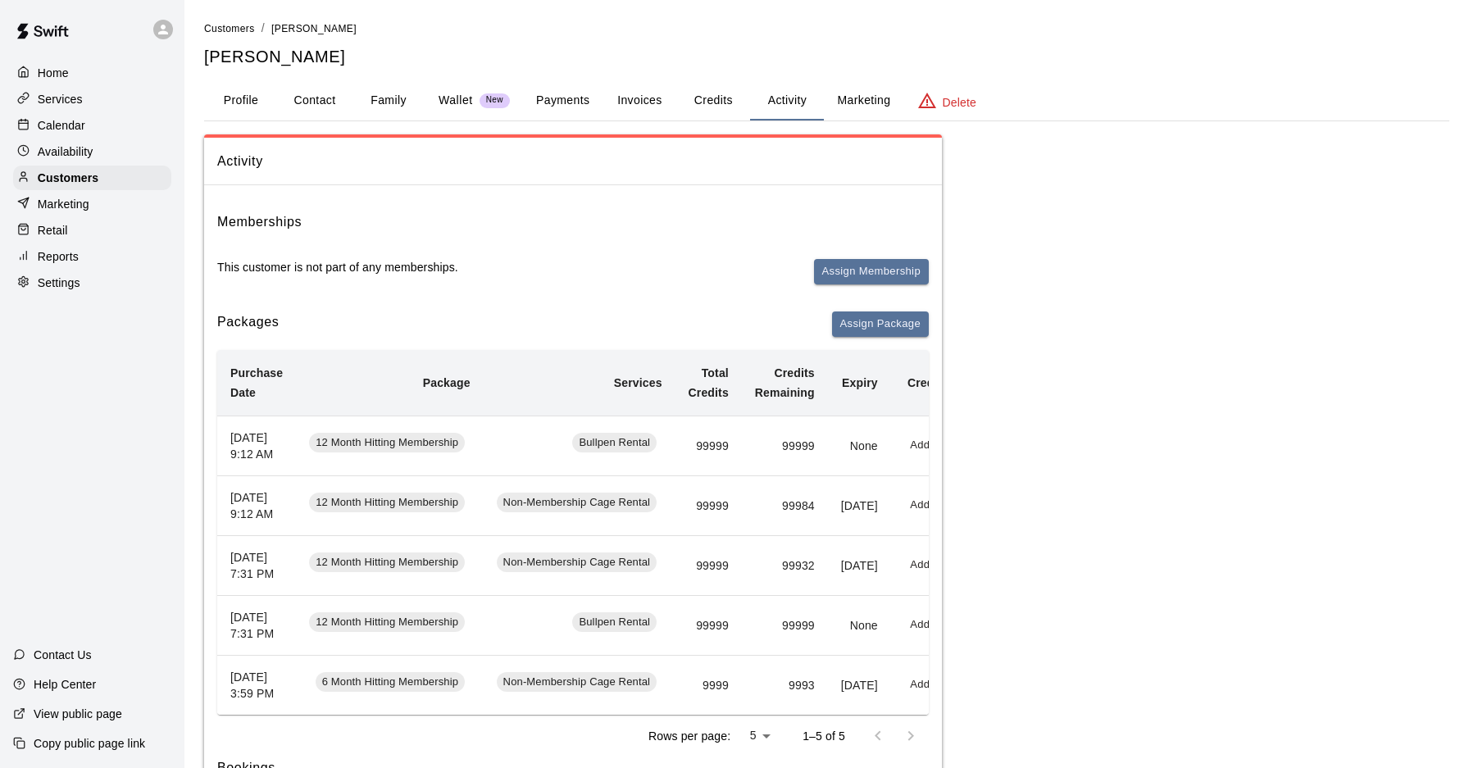
click at [122, 137] on div "Home Services Calendar Availability Customers Marketing Retail Reports Settings" at bounding box center [92, 178] width 185 height 238
click at [121, 129] on div "Calendar" at bounding box center [92, 125] width 158 height 25
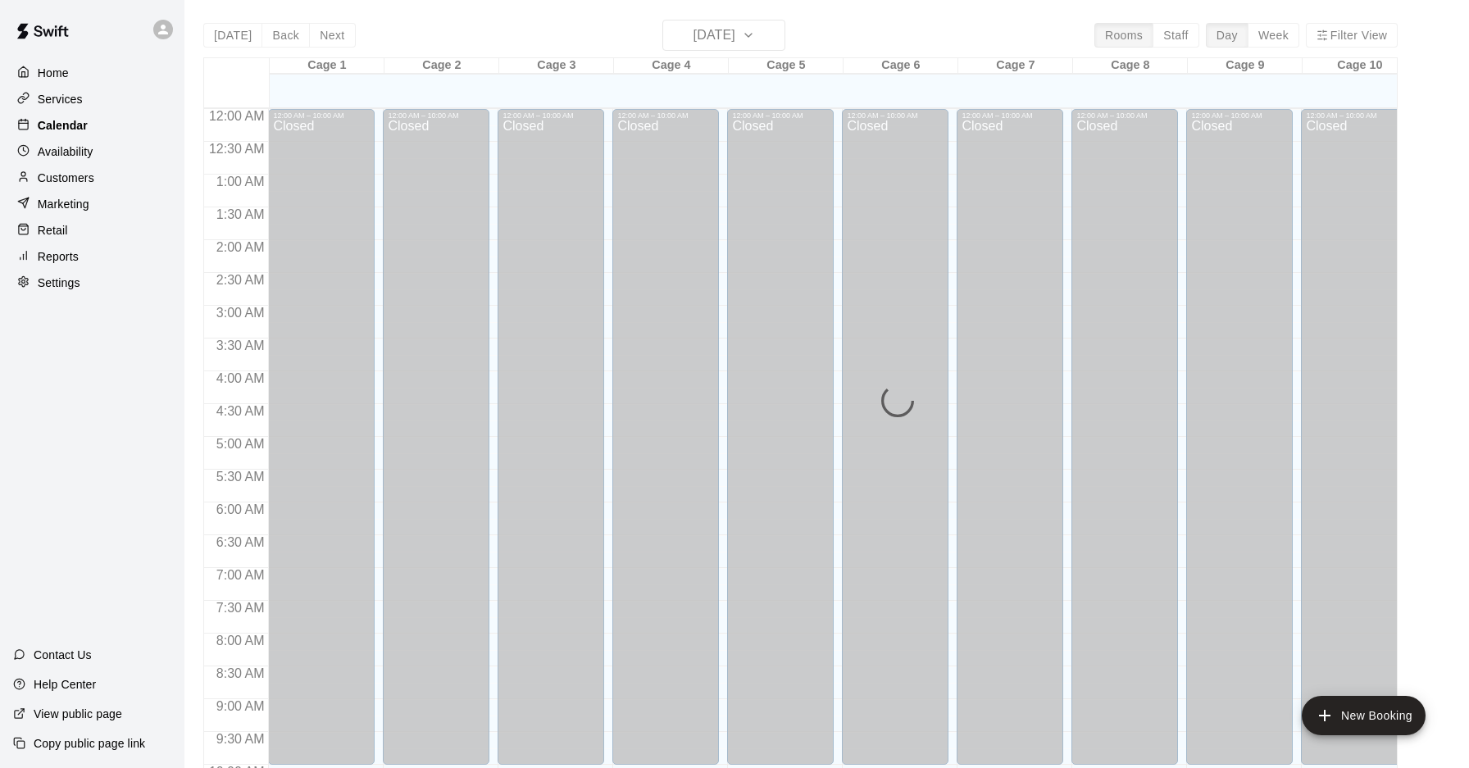
scroll to position [846, 0]
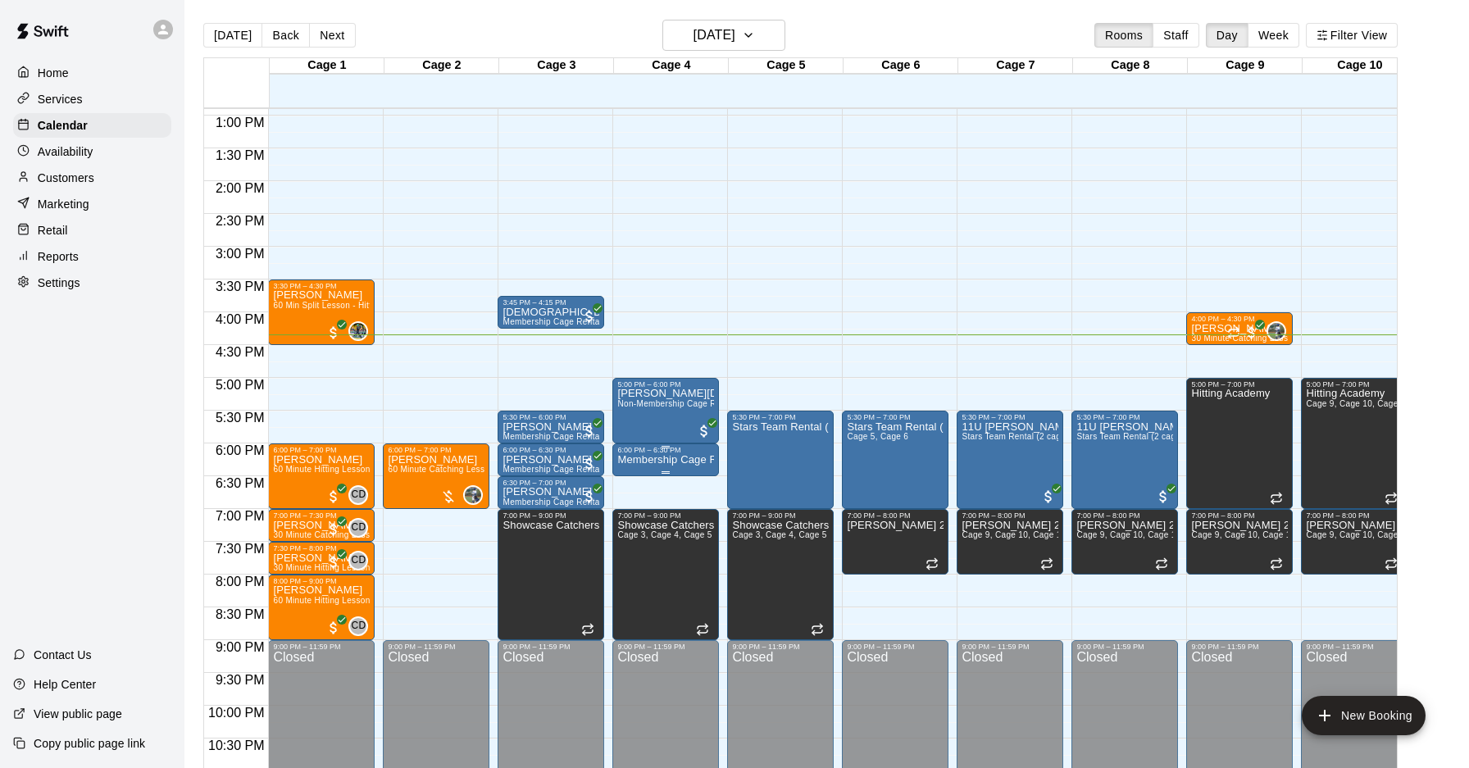
click at [631, 554] on icon "delete" at bounding box center [634, 548] width 11 height 15
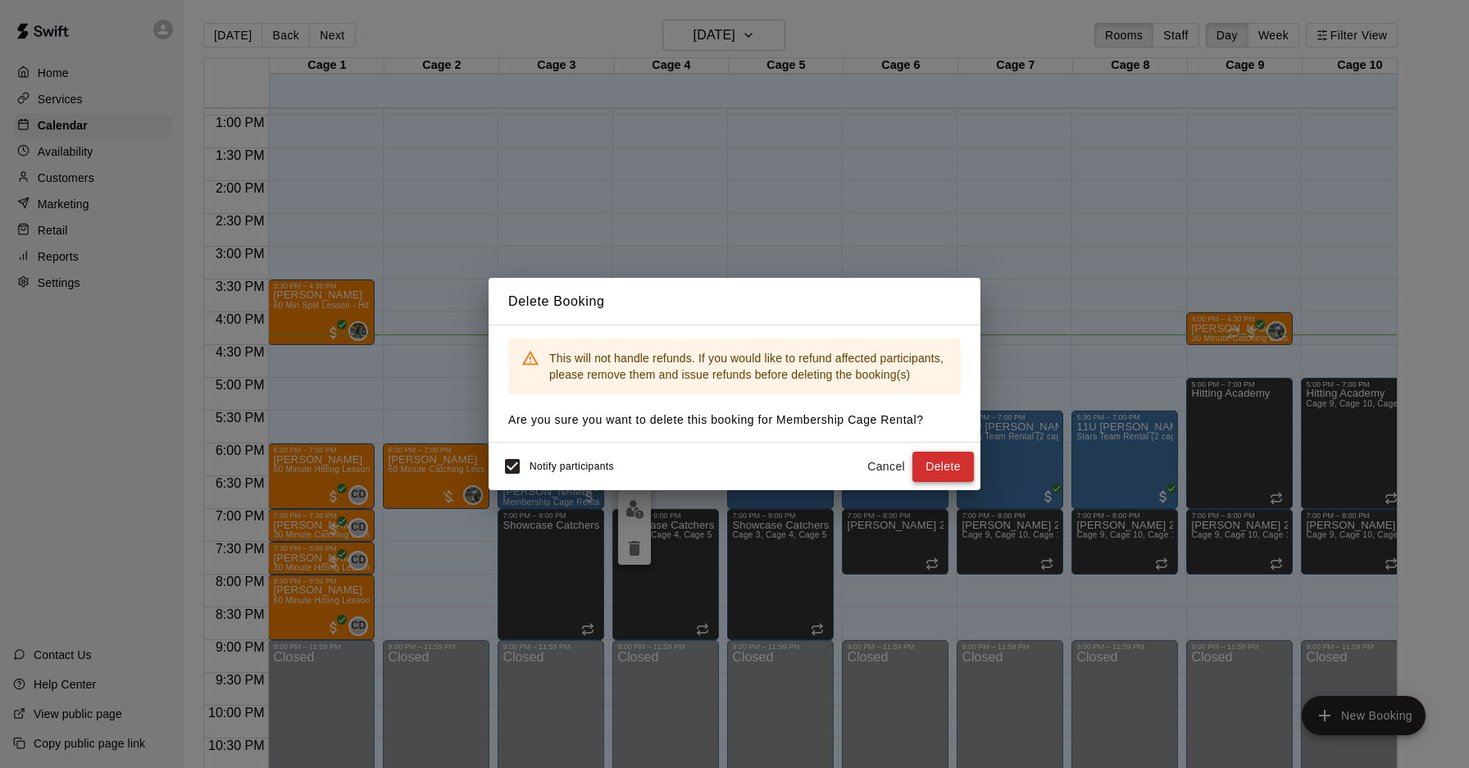
click at [957, 474] on button "Delete" at bounding box center [944, 467] width 62 height 30
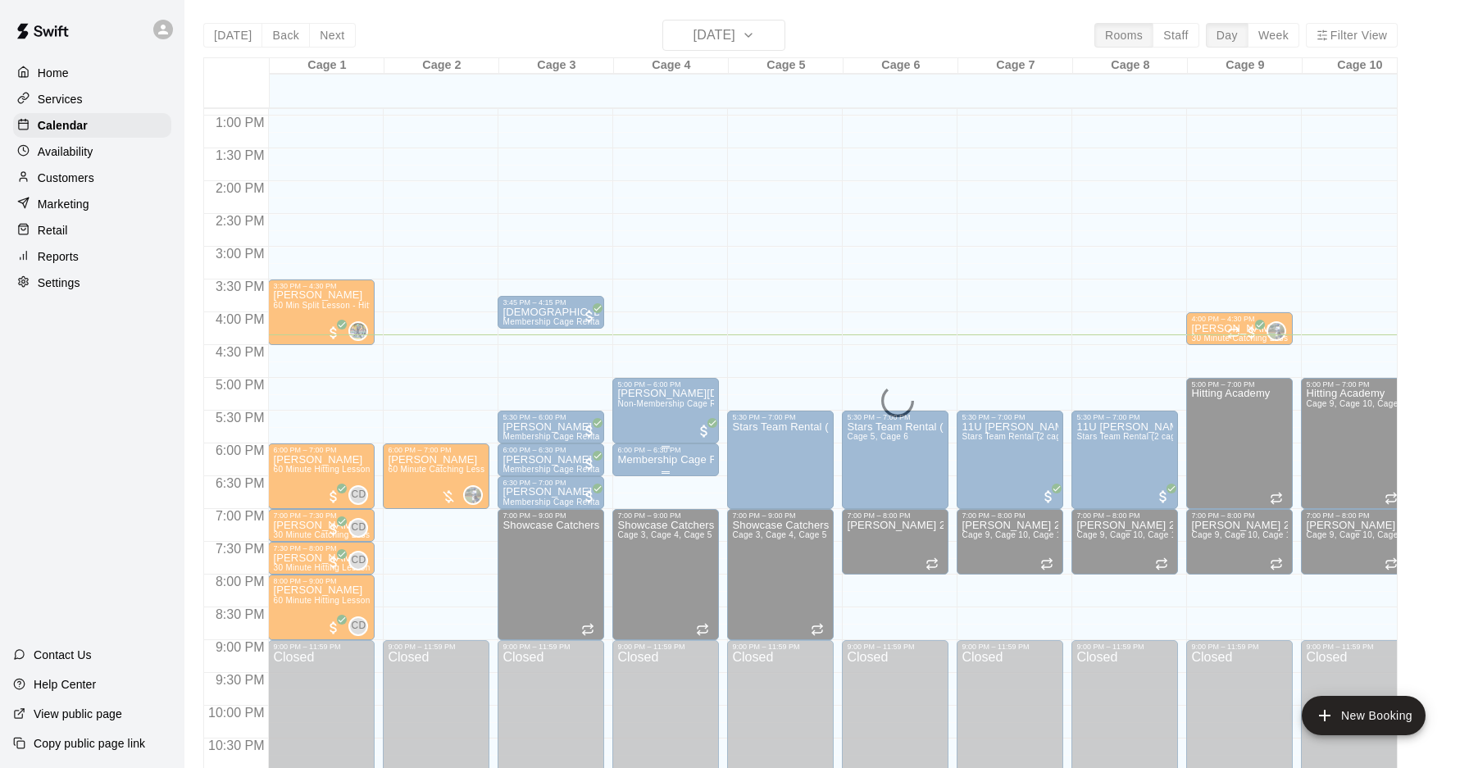
scroll to position [0, 0]
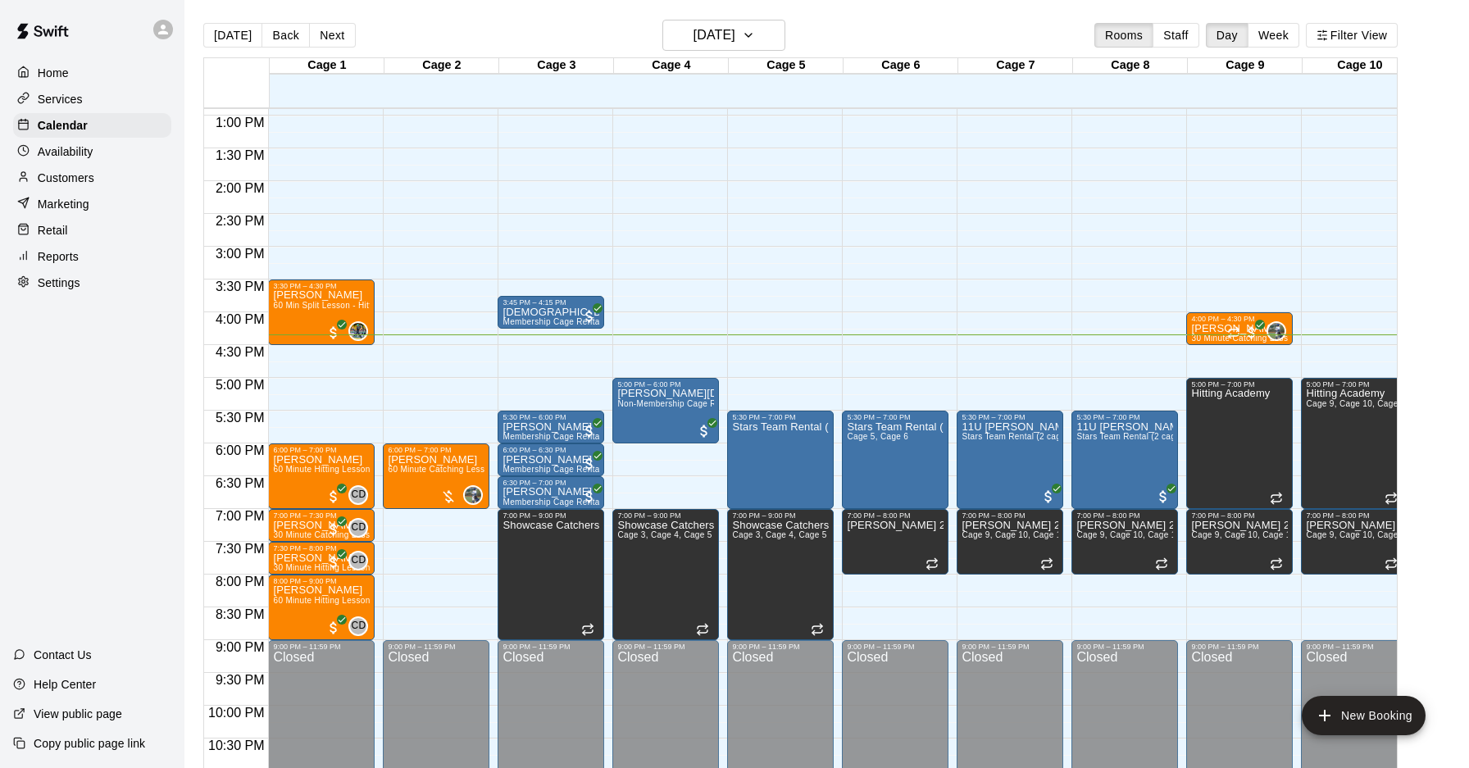
click at [672, 449] on div "12:00 AM – 10:00 AM Closed 5:00 PM – 6:00 PM Jack Noel Non-Membership Cage Rent…" at bounding box center [666, 50] width 107 height 1574
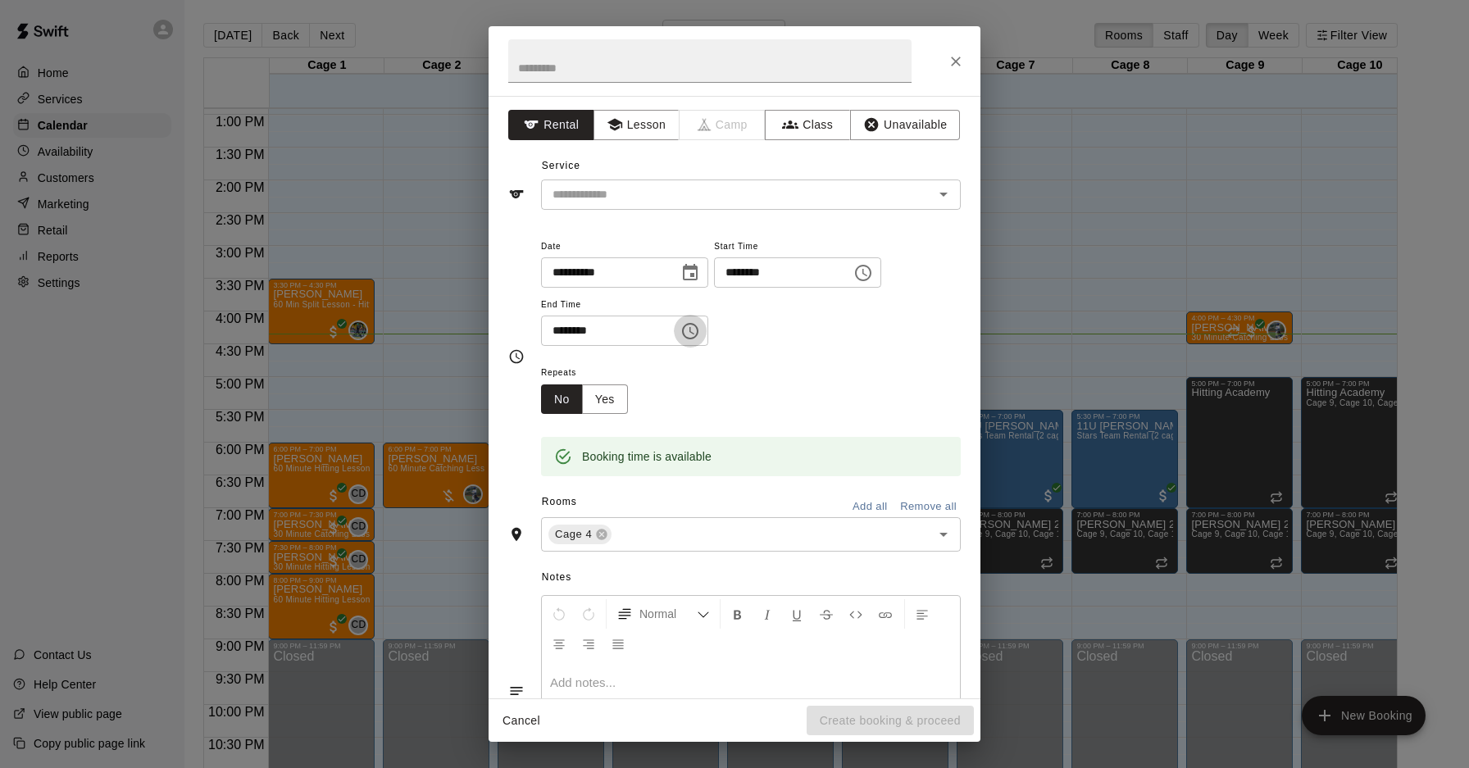
click at [694, 335] on icon "Choose time, selected time is 6:30 PM" at bounding box center [690, 331] width 16 height 16
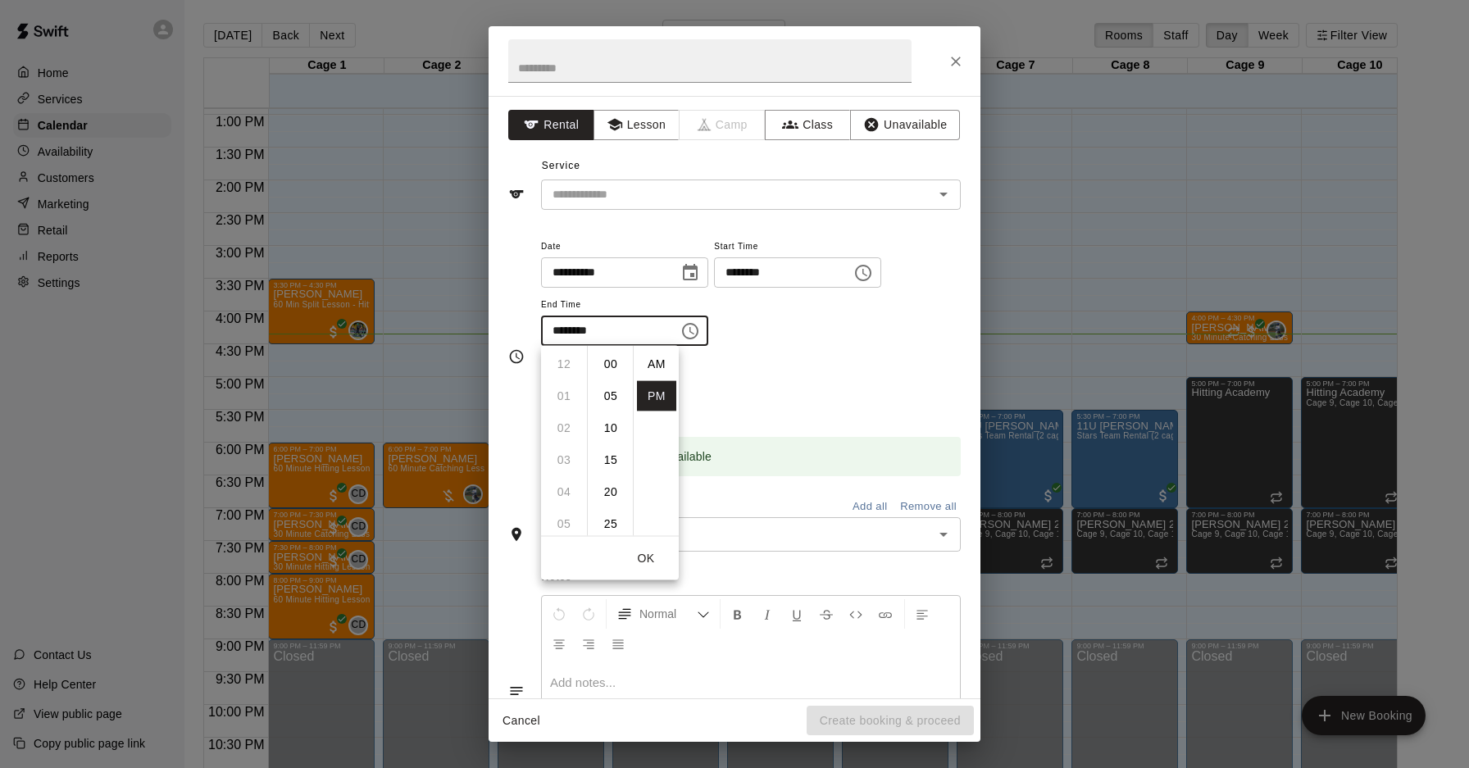
scroll to position [30, 0]
click at [569, 408] on li "07" at bounding box center [563, 396] width 39 height 30
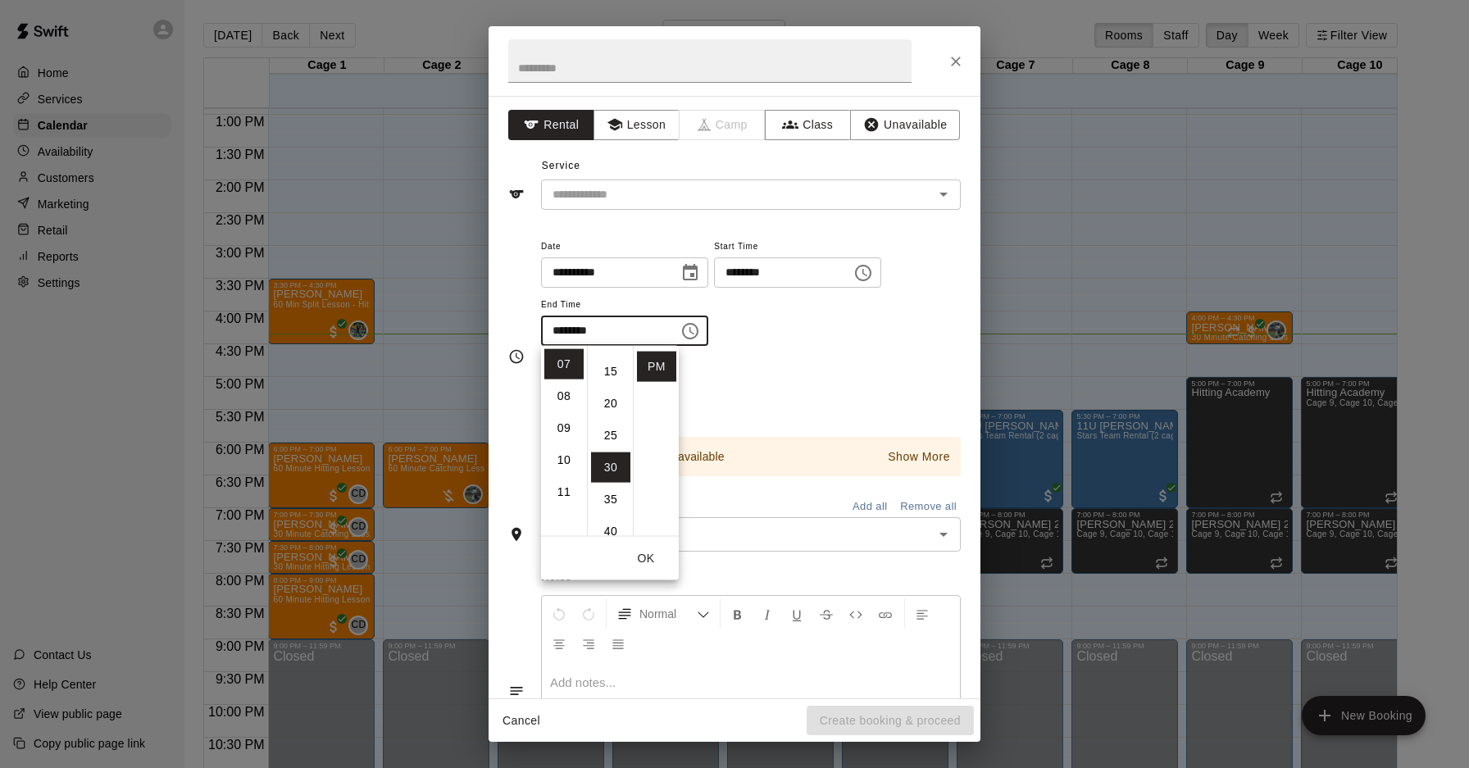
scroll to position [0, 0]
click at [613, 373] on li "00" at bounding box center [610, 364] width 39 height 30
type input "********"
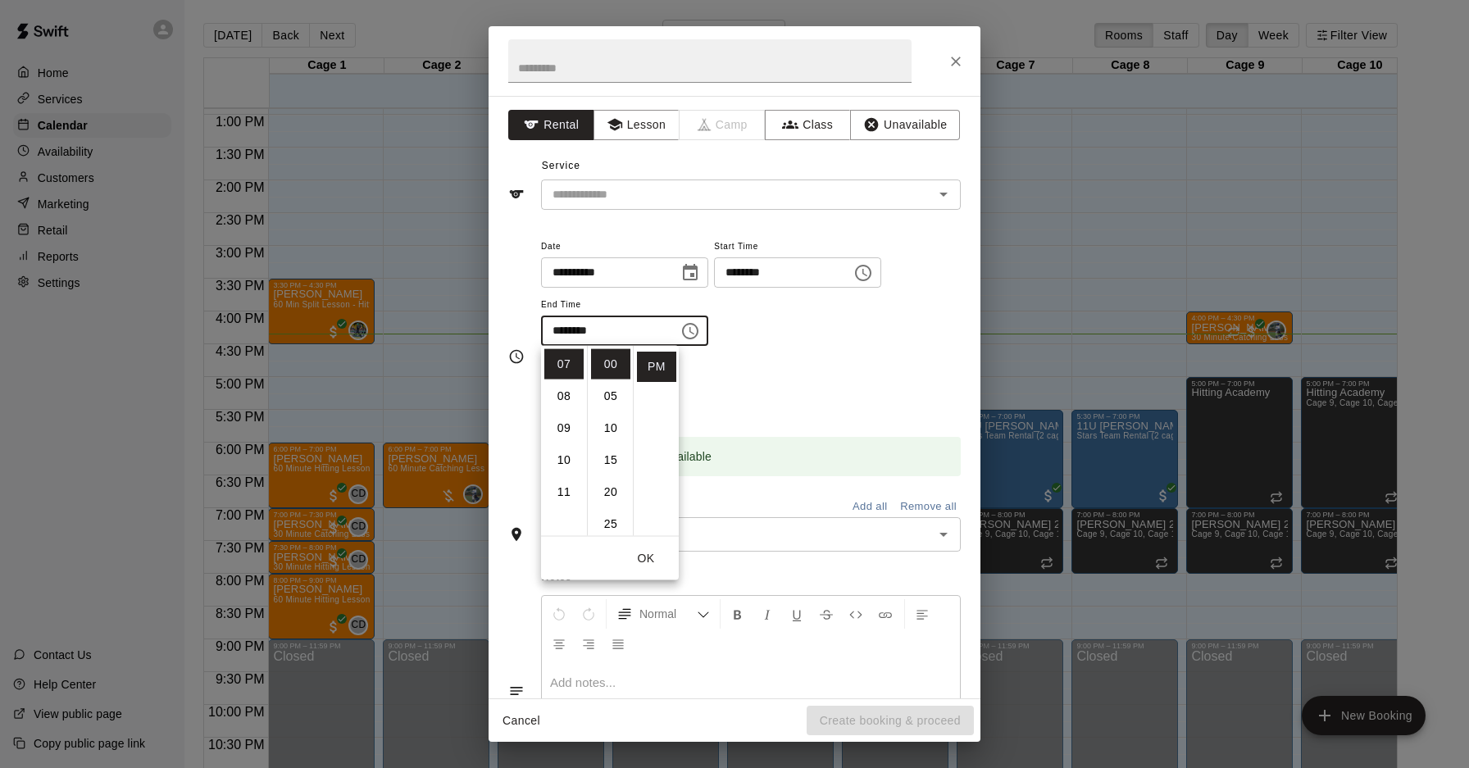
click at [653, 557] on button "OK" at bounding box center [646, 559] width 52 height 30
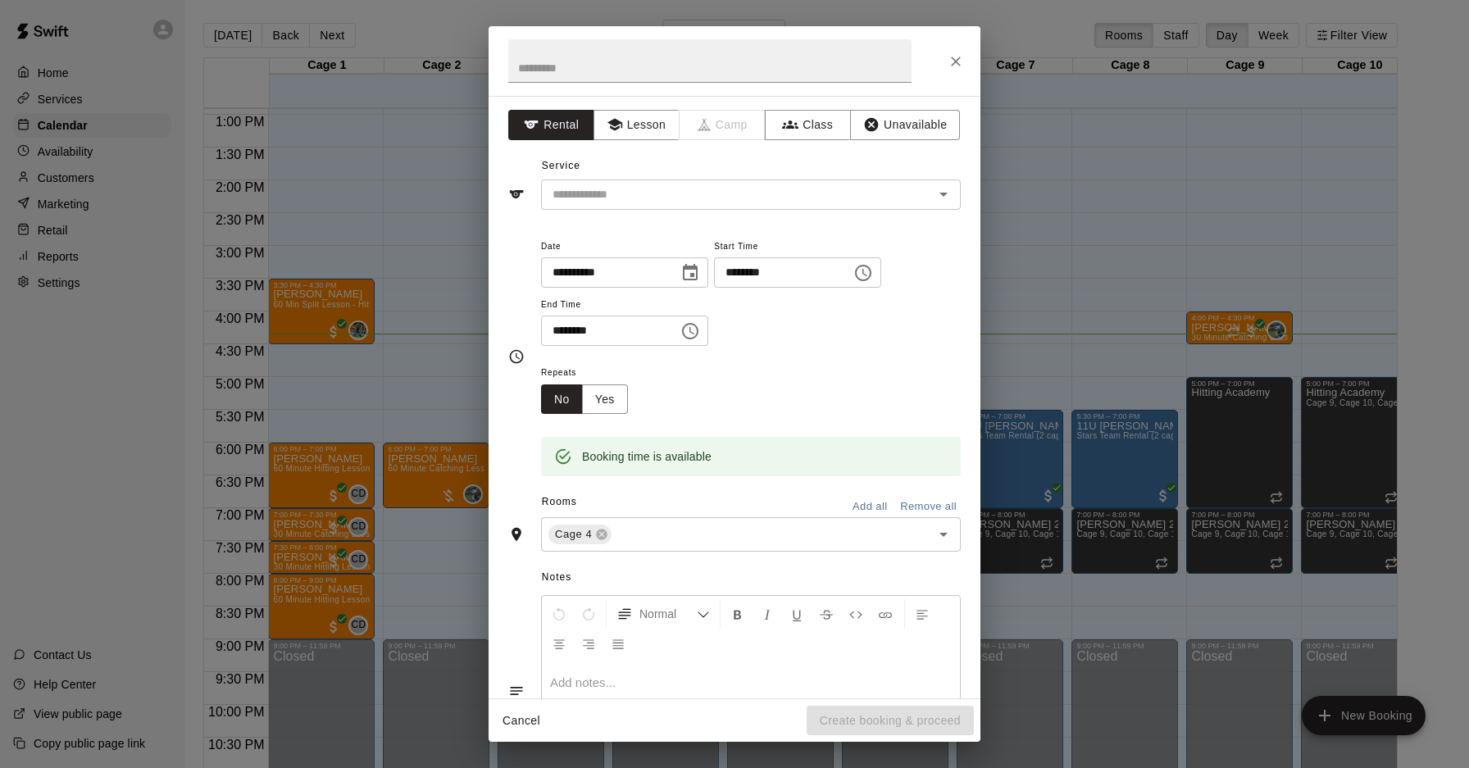
click at [757, 214] on div "**********" at bounding box center [735, 397] width 492 height 603
click at [761, 197] on input "text" at bounding box center [727, 195] width 362 height 21
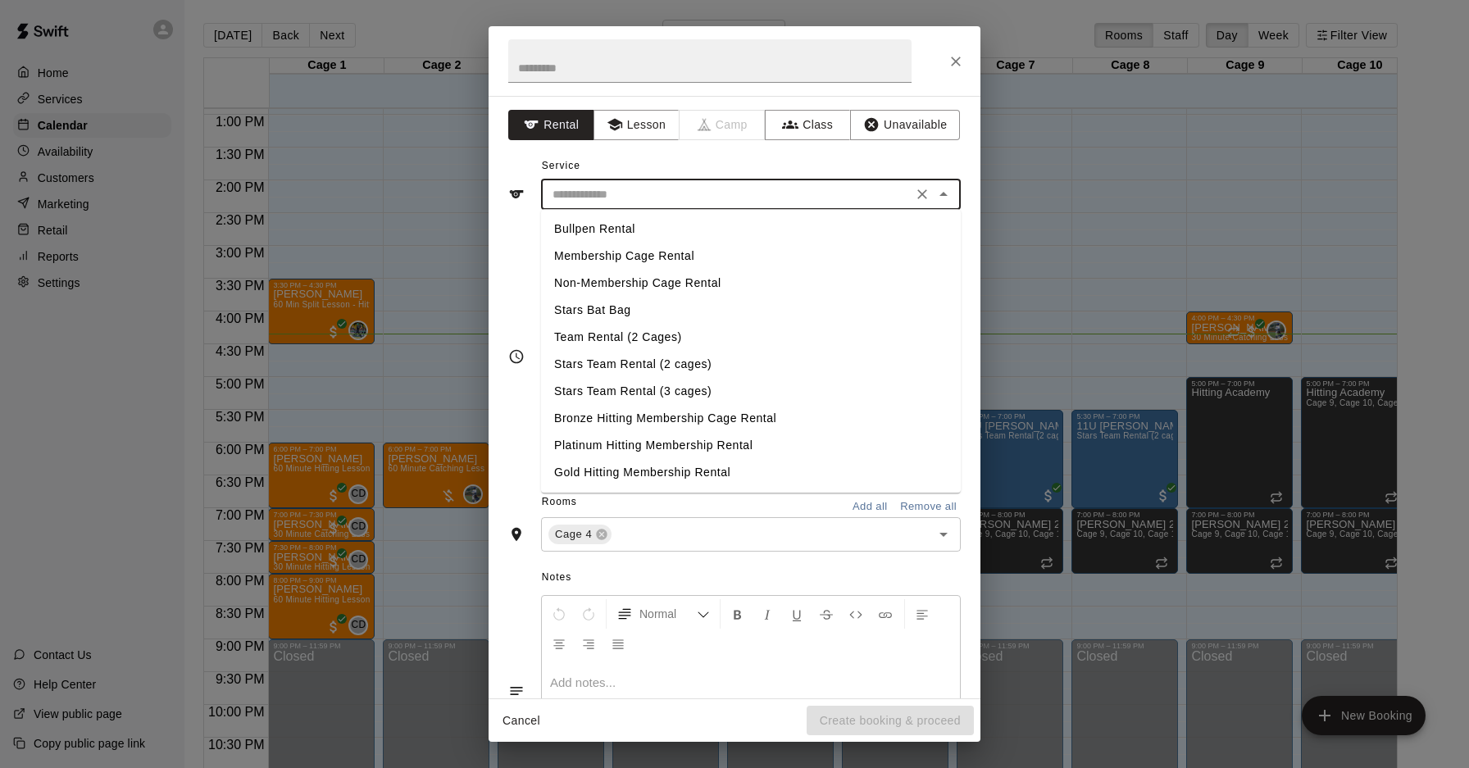
click at [749, 279] on li "Non-Membership Cage Rental" at bounding box center [751, 283] width 420 height 27
type input "**********"
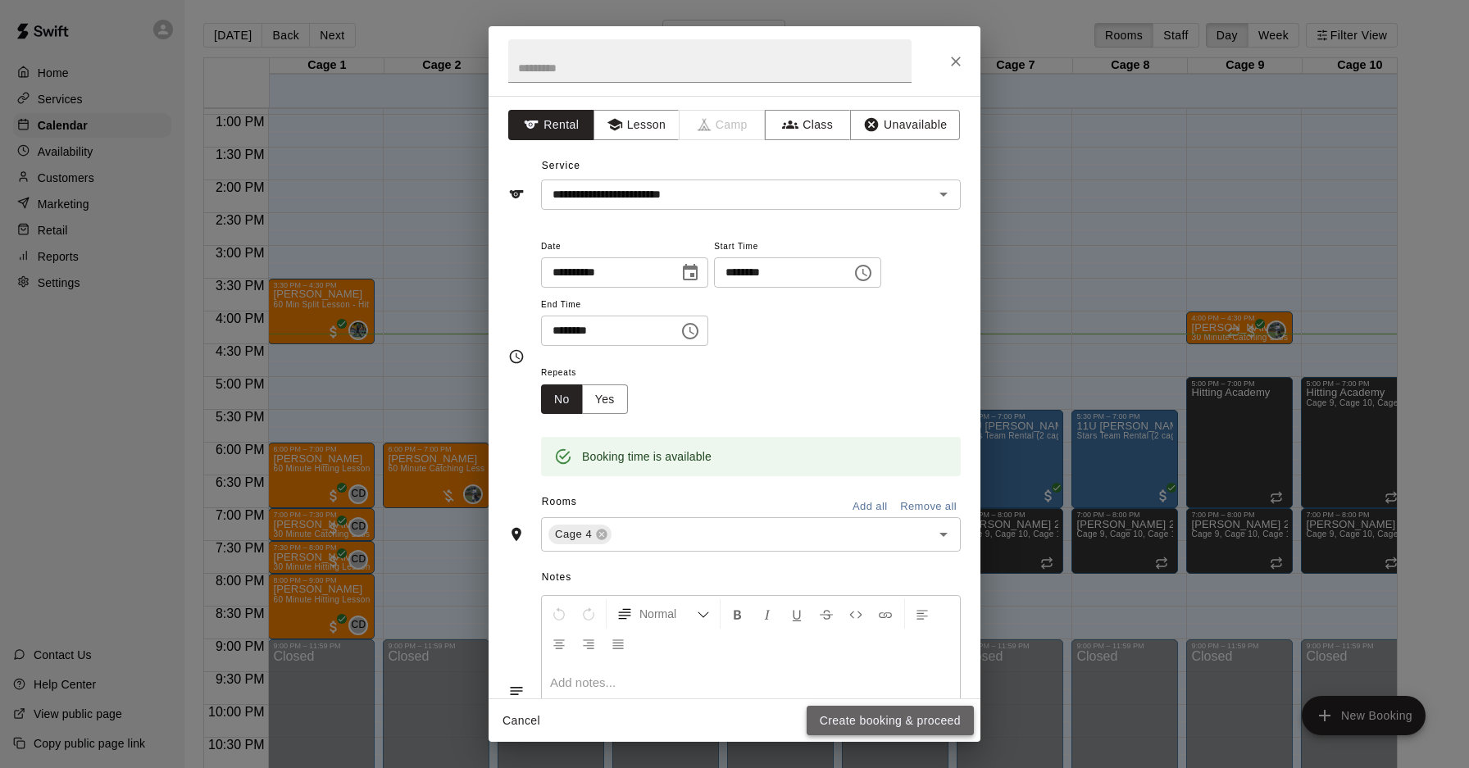
click at [884, 722] on button "Create booking & proceed" at bounding box center [890, 721] width 167 height 30
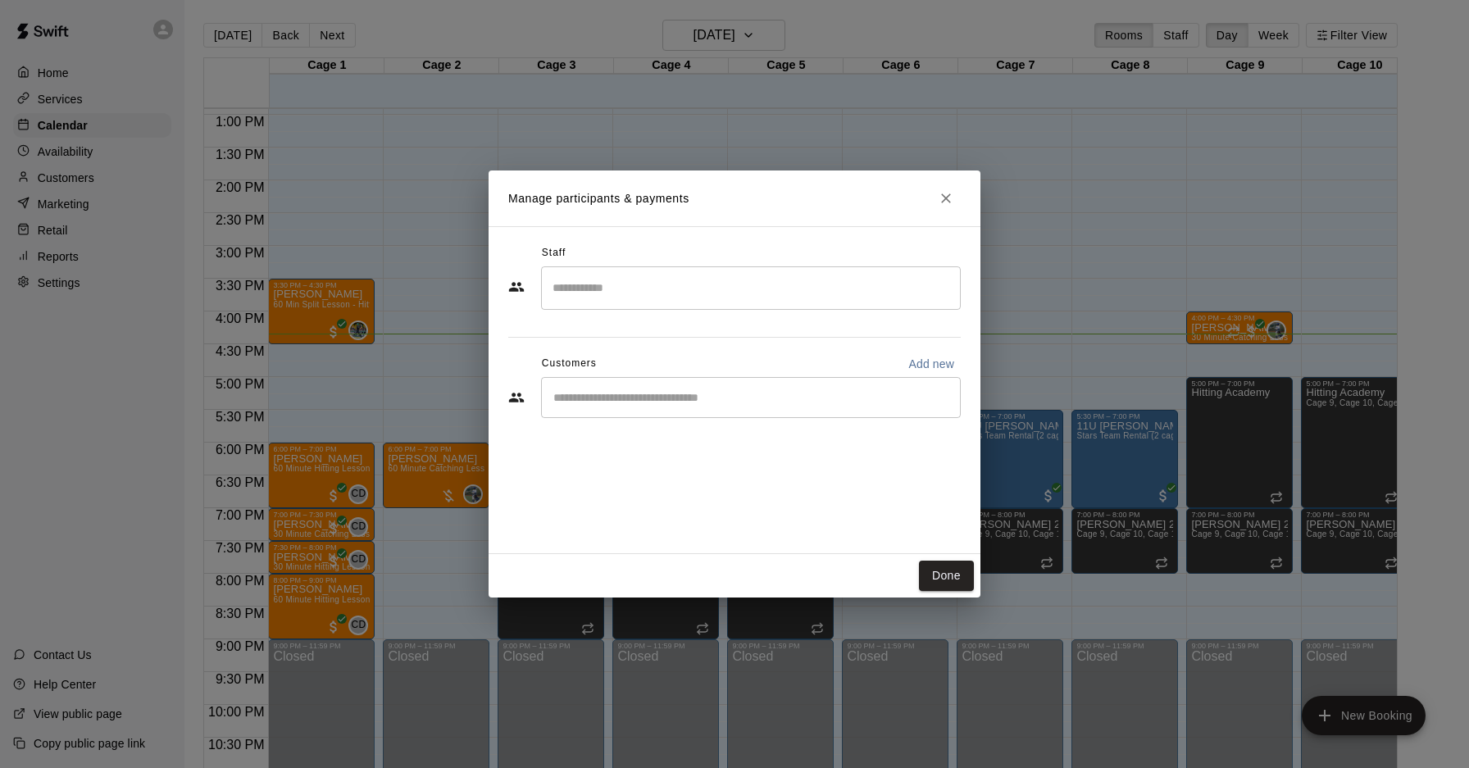
click at [672, 390] on input "Start typing to search customers..." at bounding box center [751, 398] width 405 height 16
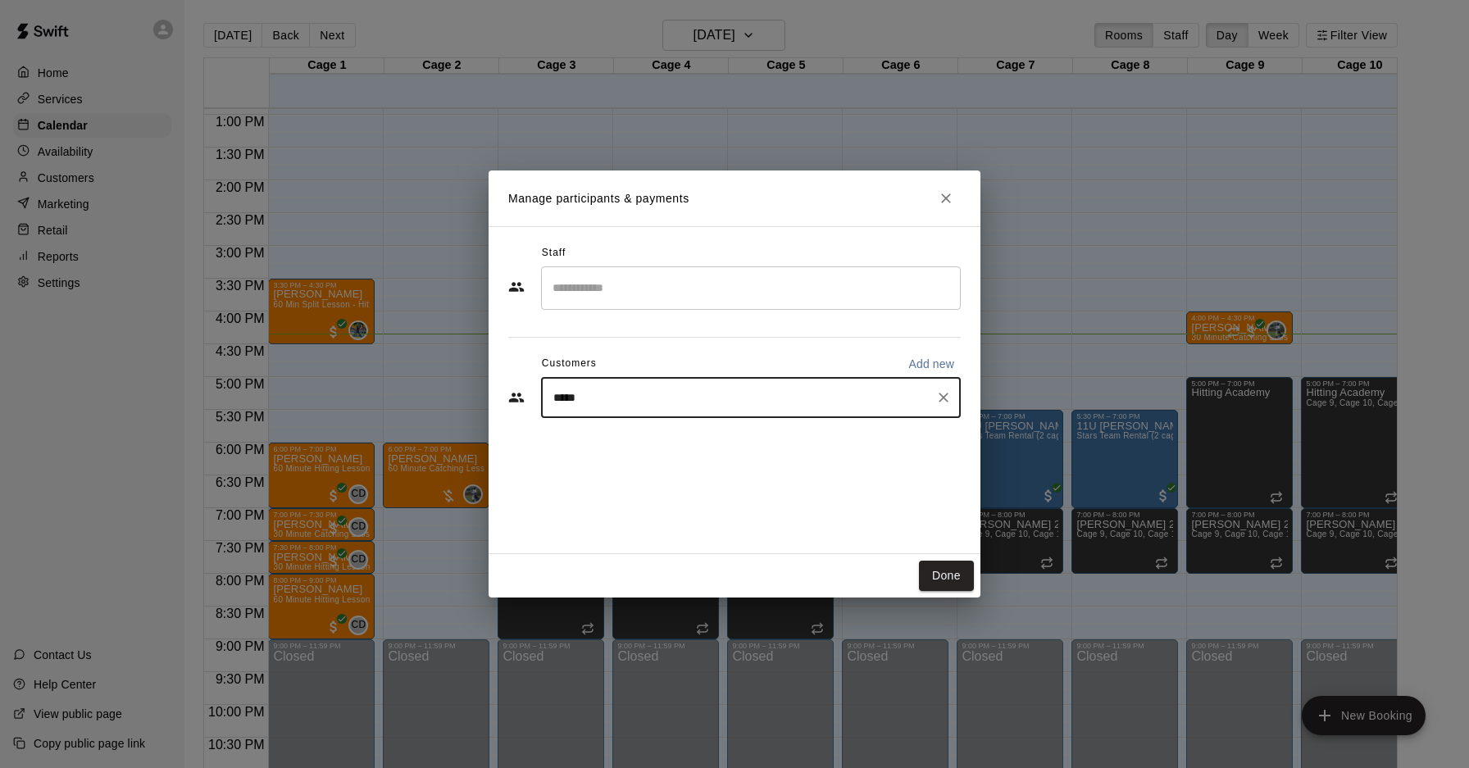
type input "******"
click at [654, 448] on span "ben.parsons23@gmail.com" at bounding box center [675, 453] width 176 height 11
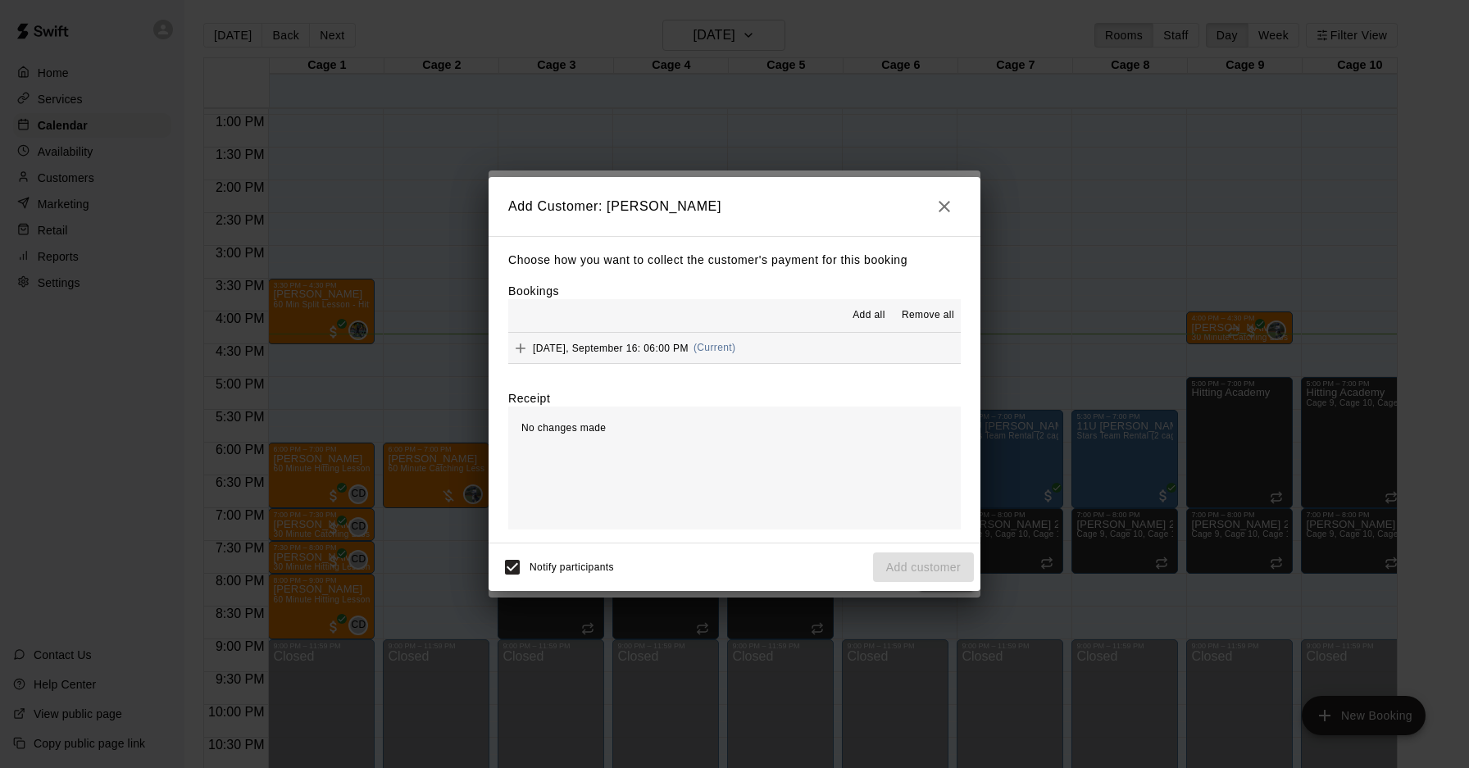
click at [802, 358] on button "Tuesday, September 16: 06:00 PM (Current)" at bounding box center [734, 348] width 453 height 30
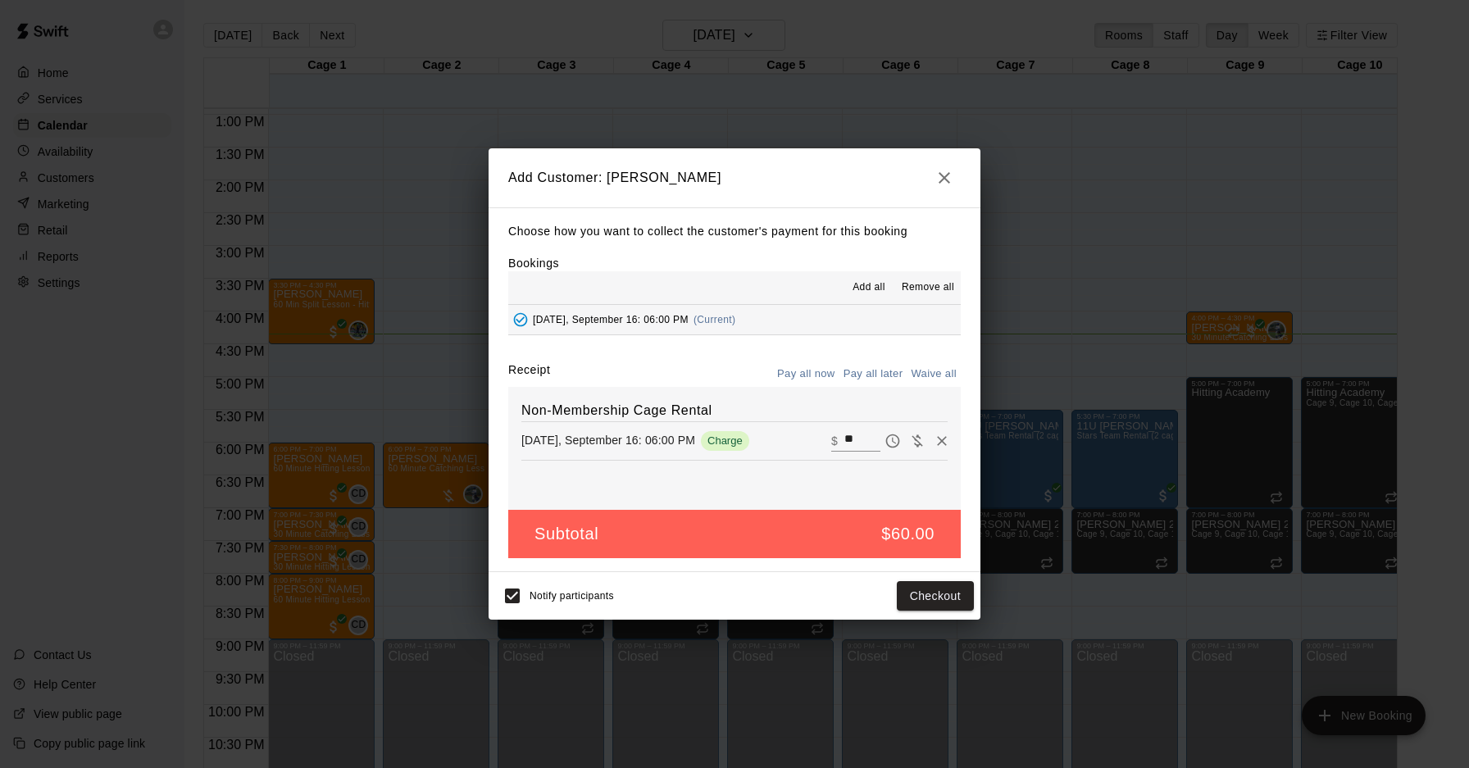
click at [882, 371] on button "Pay all later" at bounding box center [874, 374] width 68 height 25
click at [929, 378] on button "Waive all" at bounding box center [934, 374] width 54 height 25
type input "*"
click at [925, 589] on button "Add customer" at bounding box center [923, 596] width 101 height 30
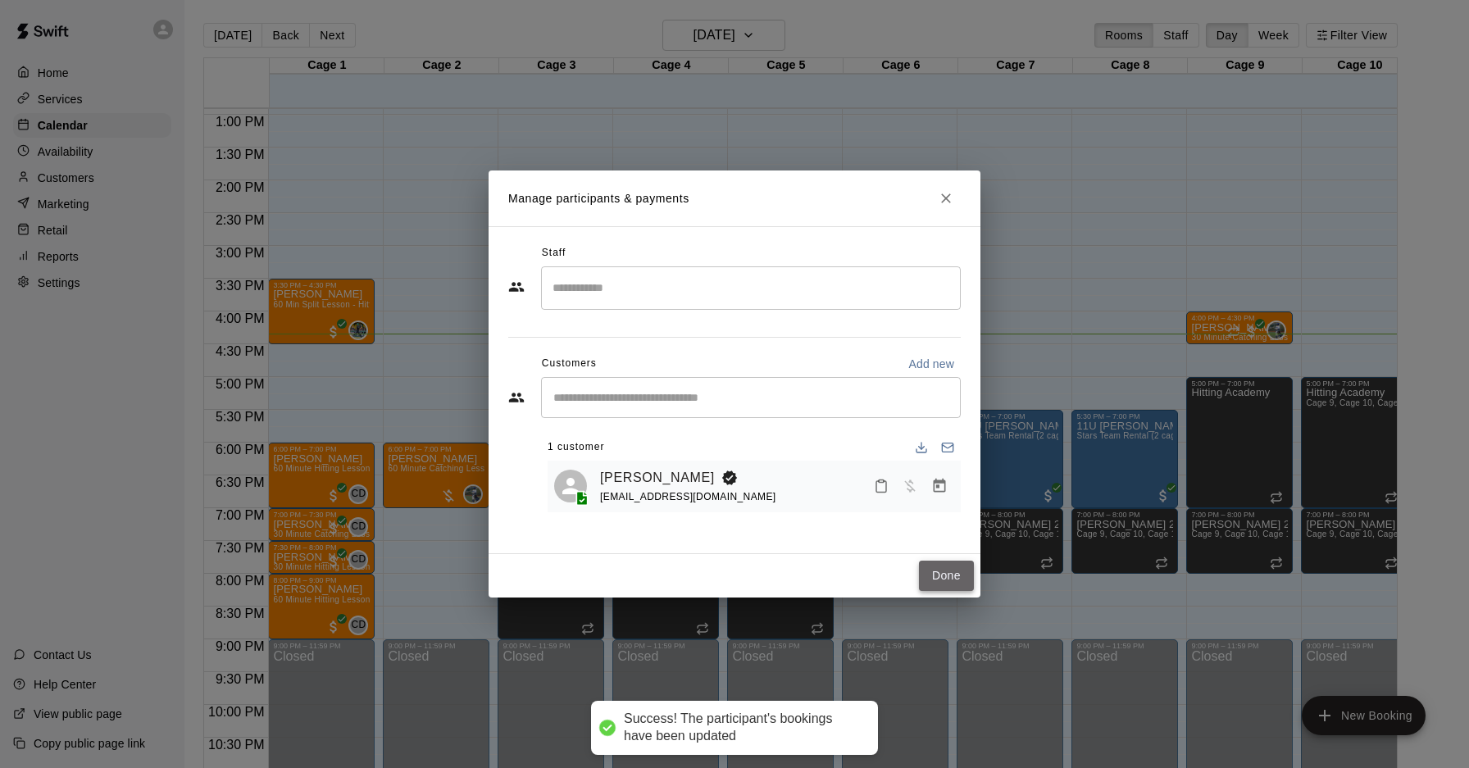
click at [939, 567] on button "Done" at bounding box center [946, 576] width 55 height 30
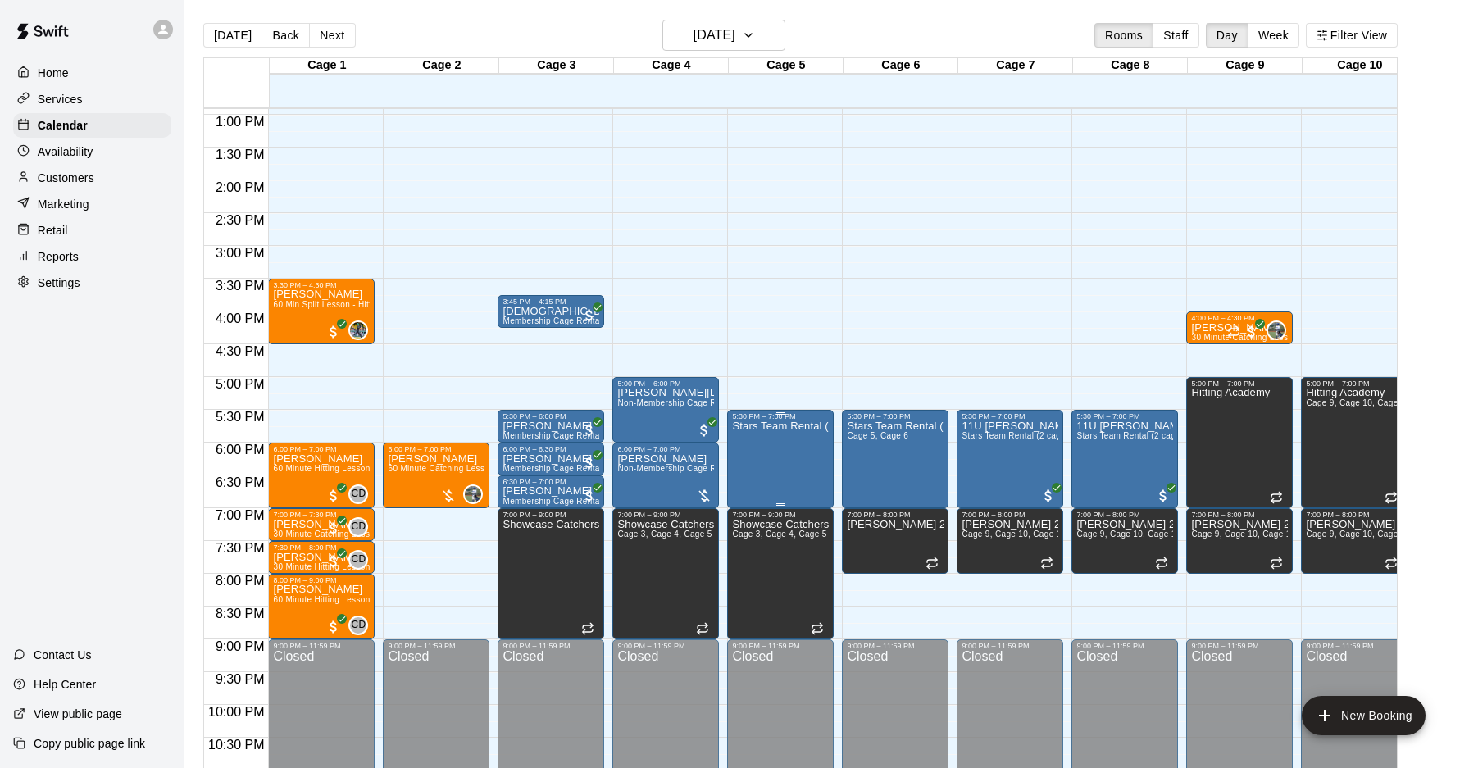
click at [755, 472] on img "edit" at bounding box center [749, 476] width 19 height 19
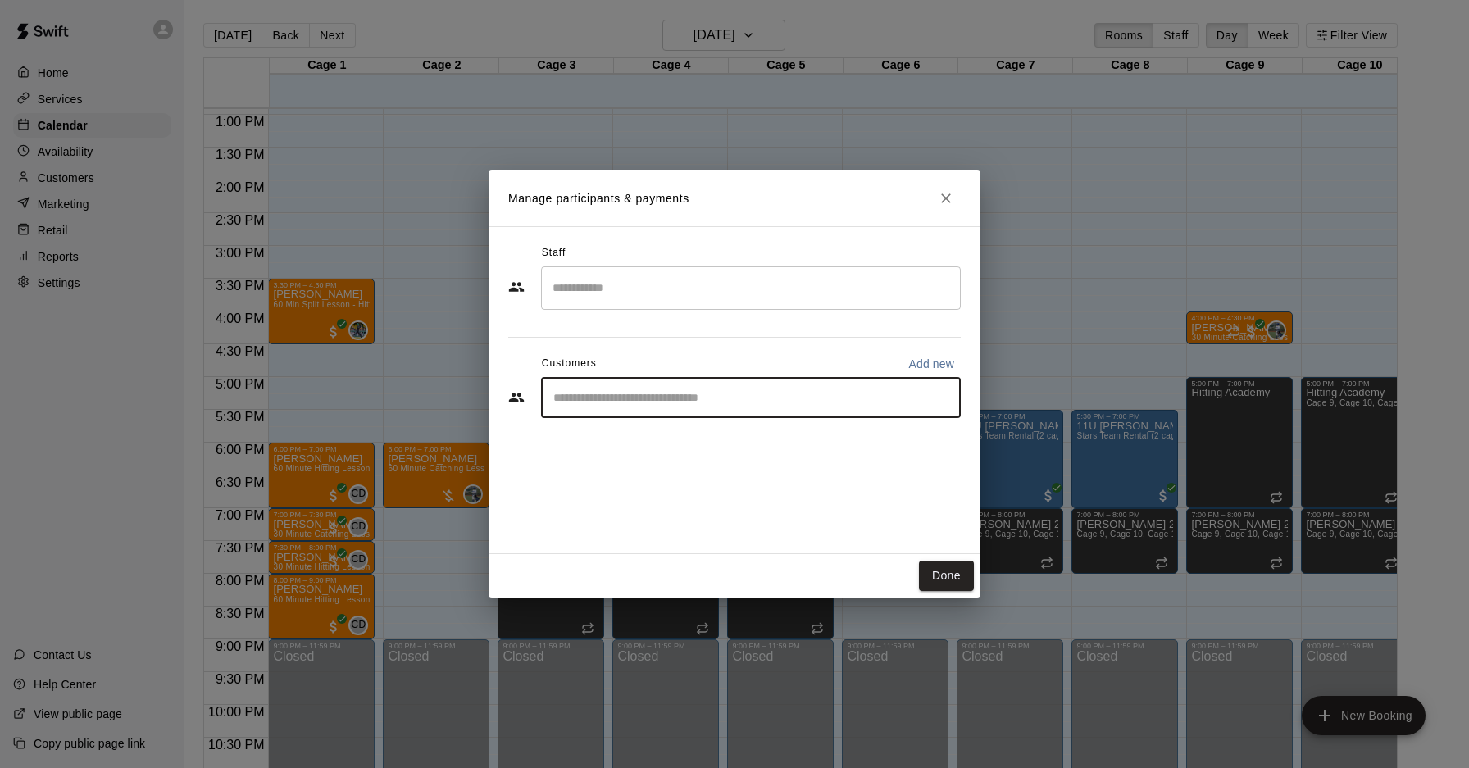
click at [689, 399] on input "Start typing to search customers..." at bounding box center [751, 398] width 405 height 16
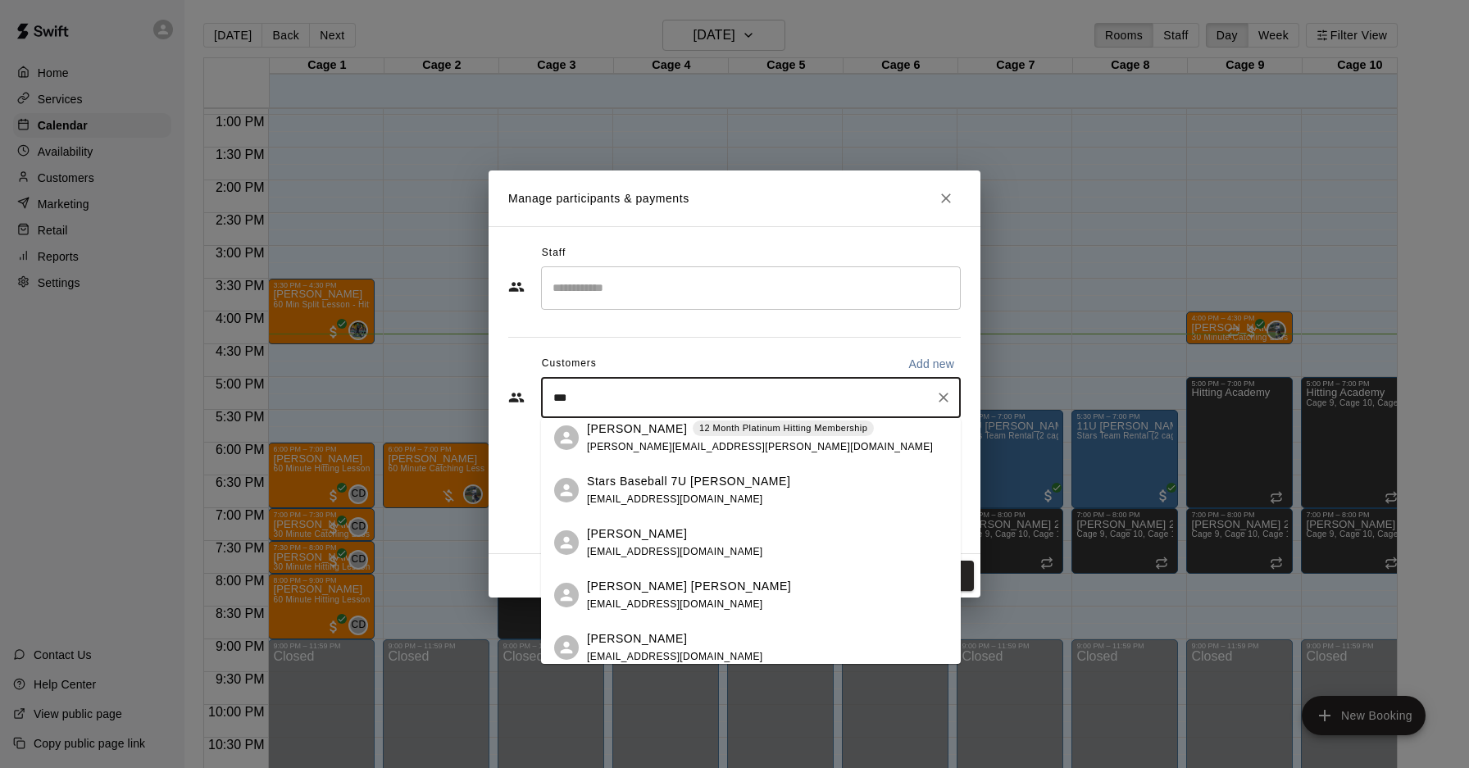
scroll to position [168, 0]
type input "***"
click at [944, 205] on icon "Close" at bounding box center [946, 198] width 16 height 16
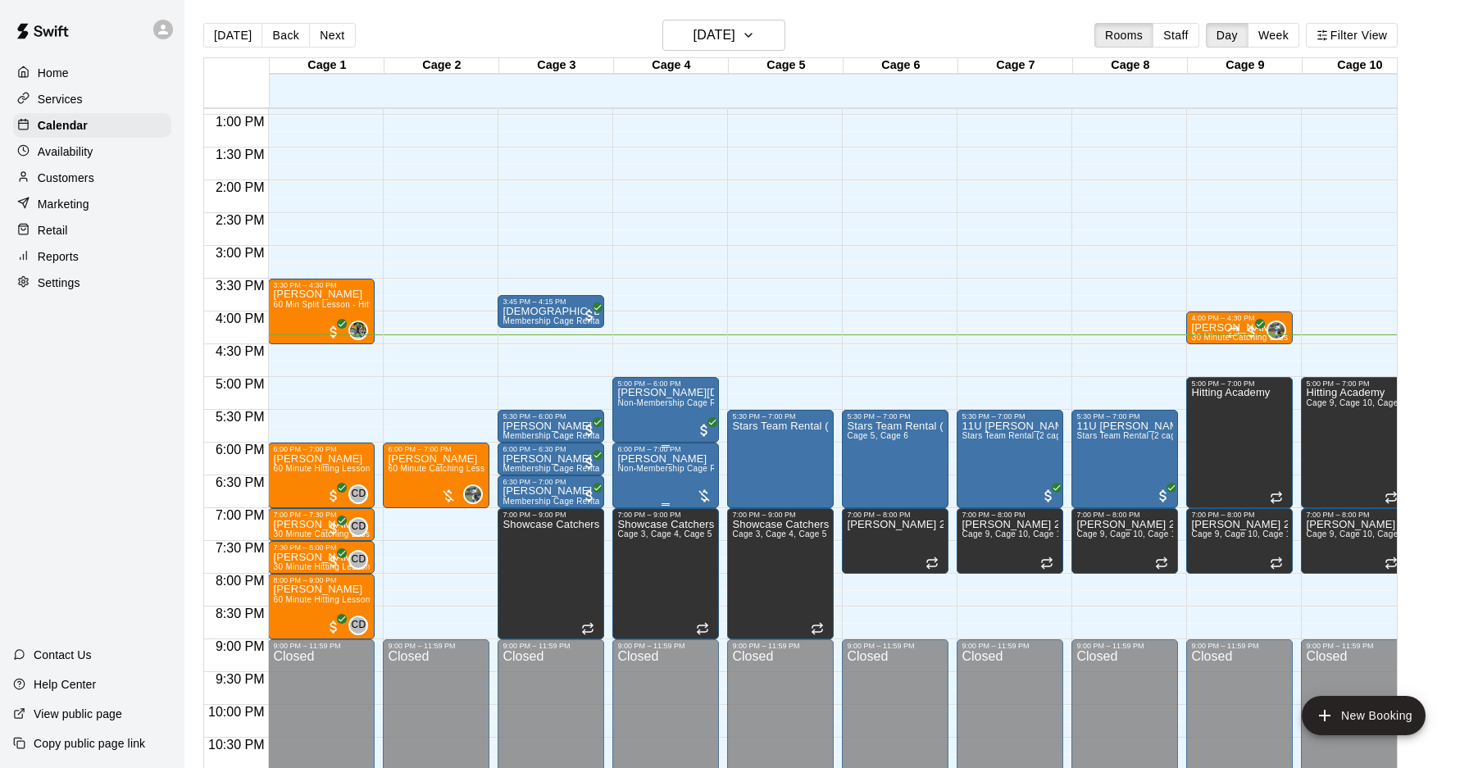
click at [710, 494] on div at bounding box center [704, 496] width 16 height 16
click at [713, 535] on img "edit" at bounding box center [713, 543] width 19 height 19
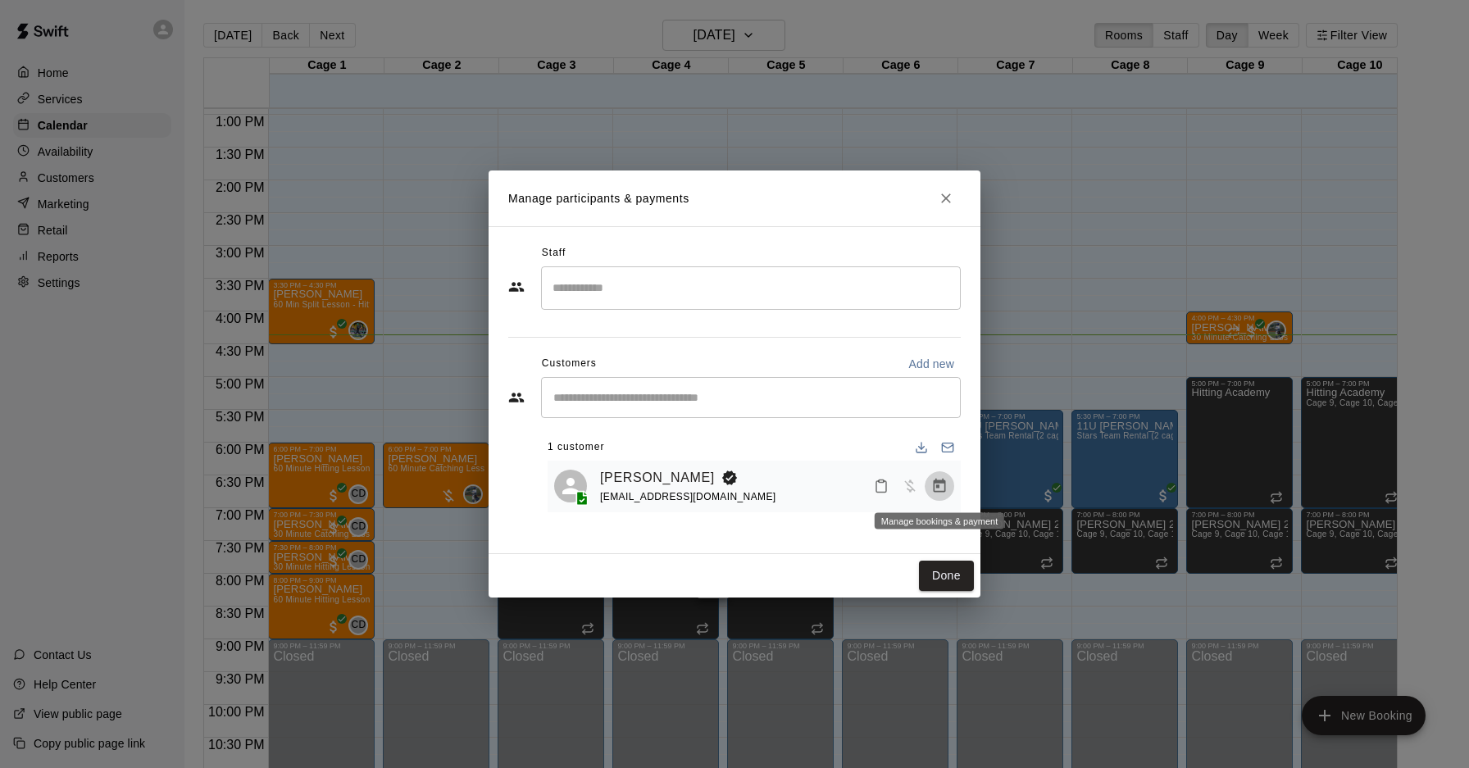
click at [949, 489] on button "Manage bookings & payment" at bounding box center [940, 487] width 30 height 30
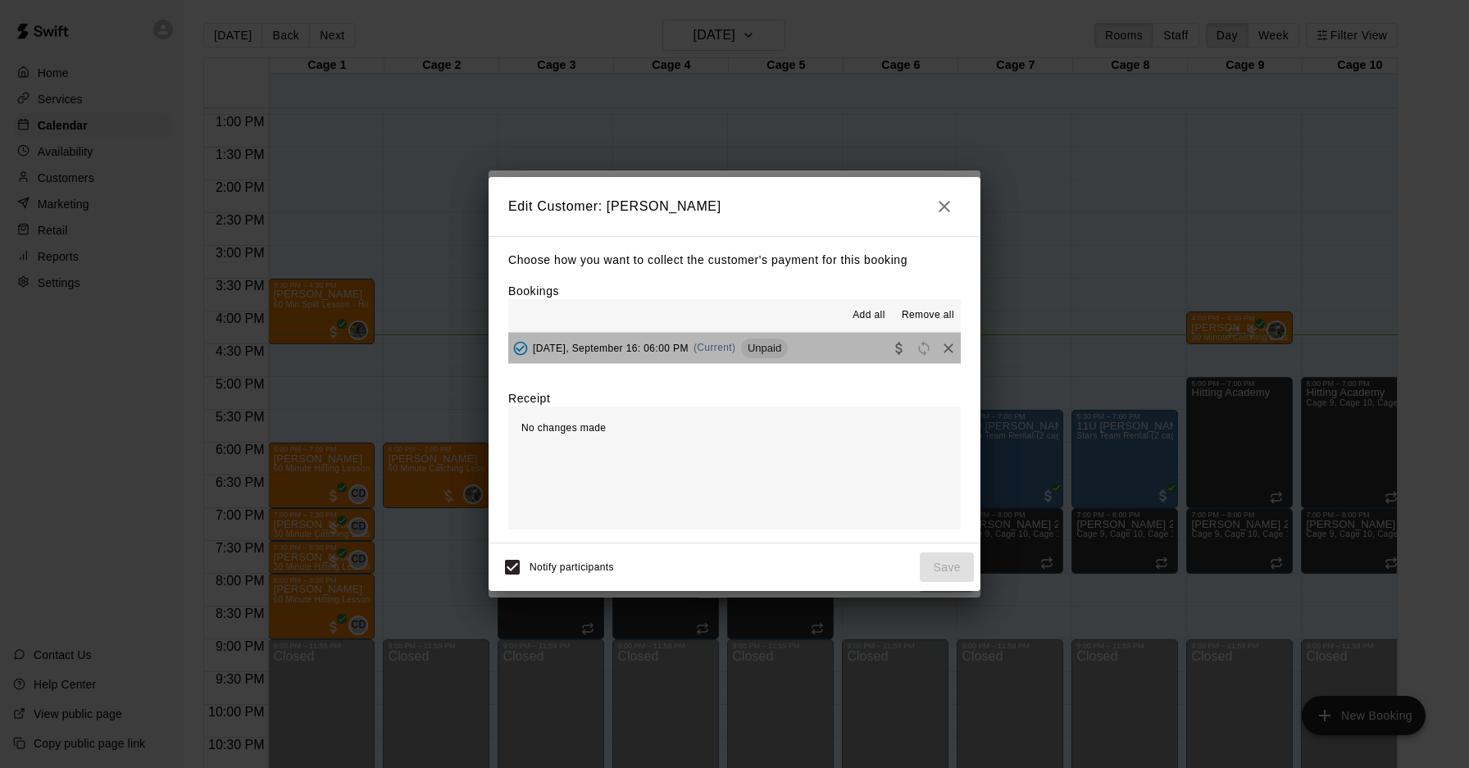
click at [841, 344] on button "[DATE], September 16: 06:00 PM (Current) Unpaid" at bounding box center [734, 348] width 453 height 30
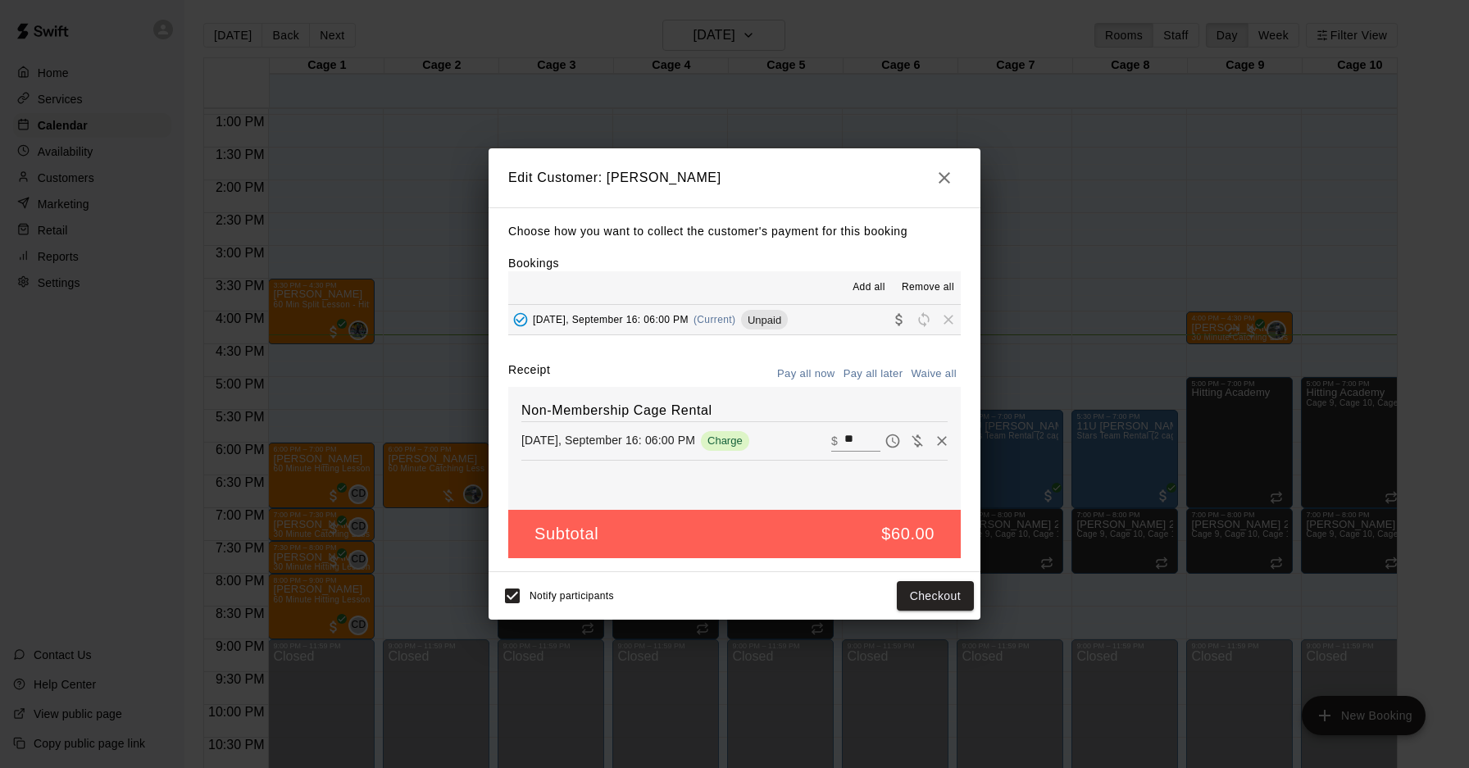
click at [920, 367] on button "Waive all" at bounding box center [934, 374] width 54 height 25
type input "*"
click at [936, 601] on button "Save" at bounding box center [947, 596] width 54 height 30
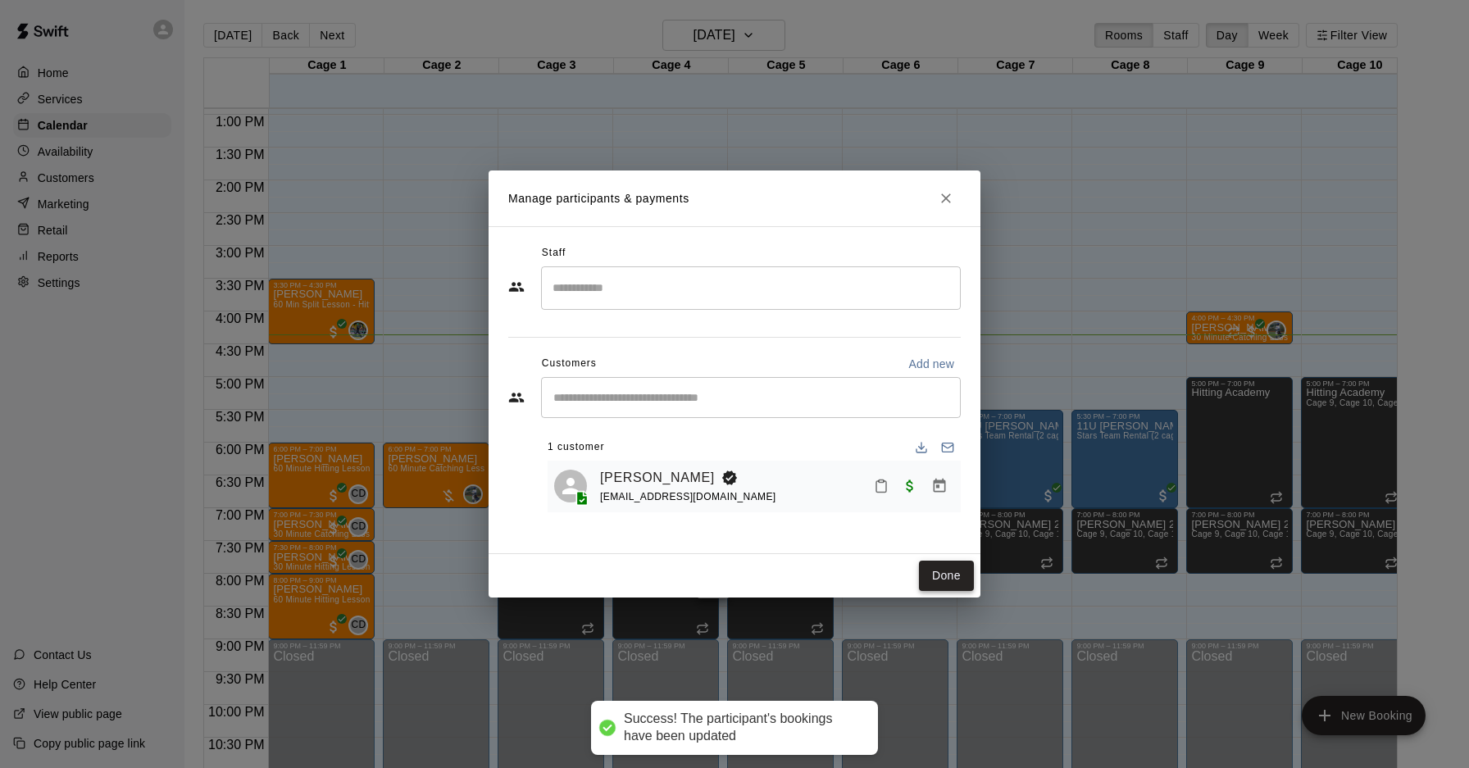
click at [949, 570] on button "Done" at bounding box center [946, 576] width 55 height 30
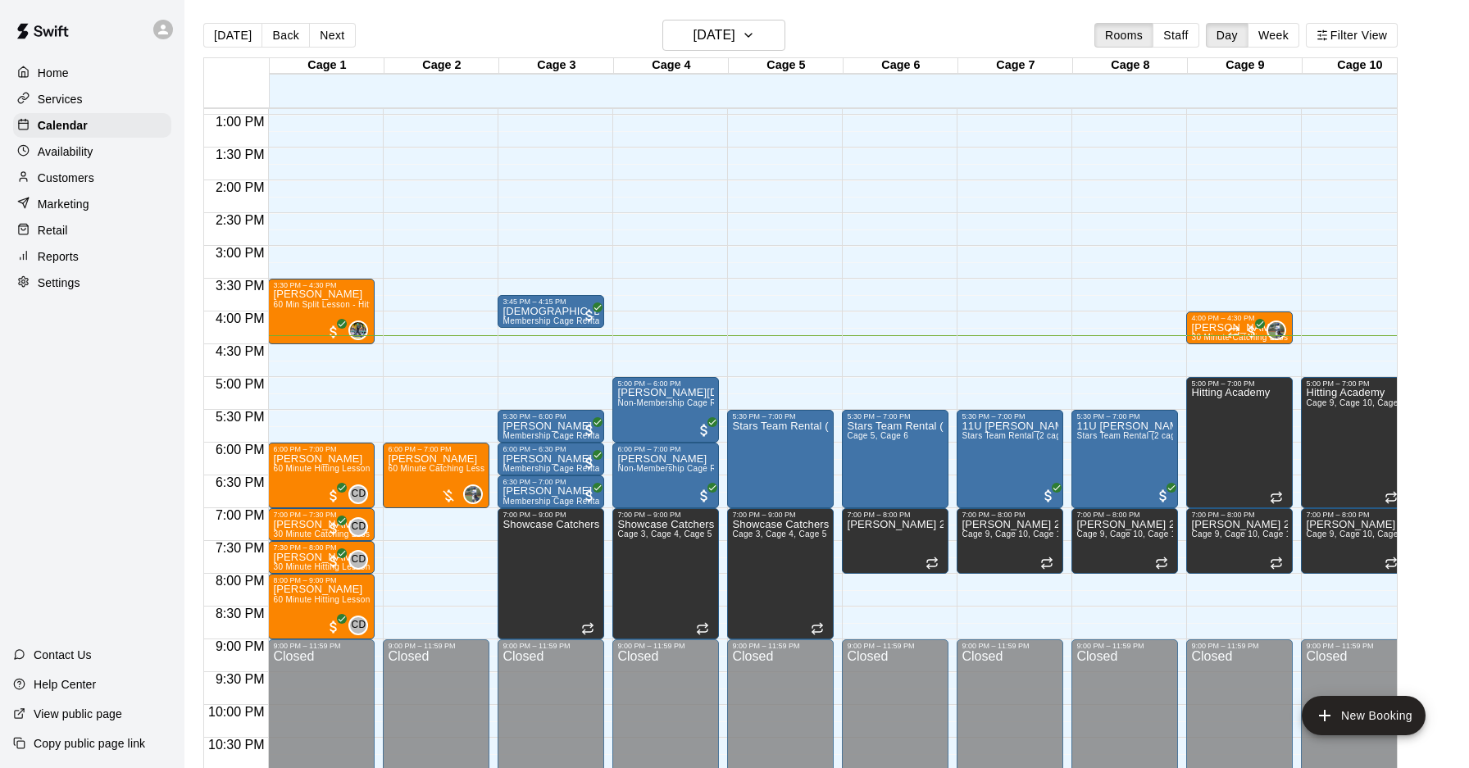
click at [540, 338] on div "12:00 AM – 10:00 AM Closed 3:45 PM – 4:15 PM Christian Gomez Membership Cage Re…" at bounding box center [551, 49] width 107 height 1574
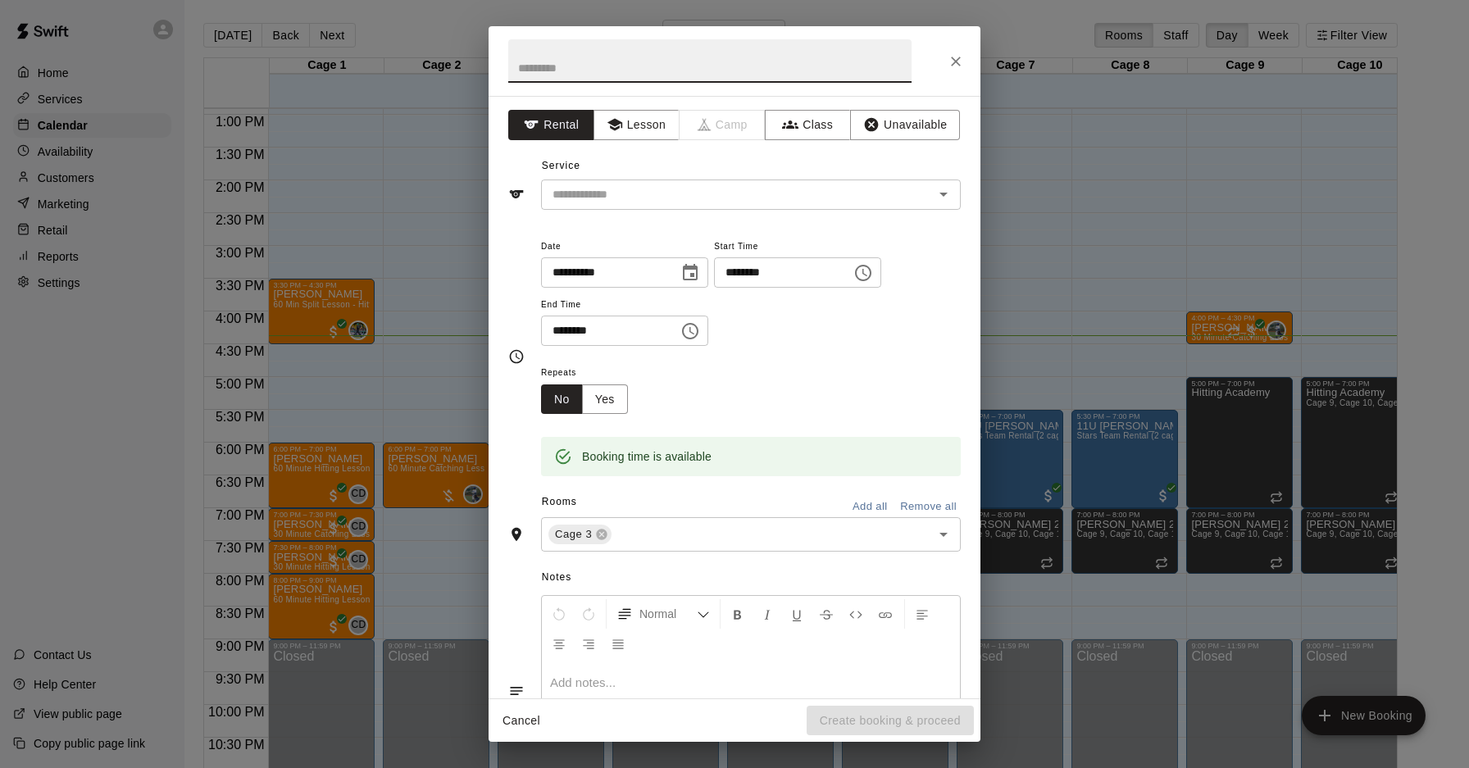
click at [965, 53] on button "Close" at bounding box center [956, 62] width 30 height 30
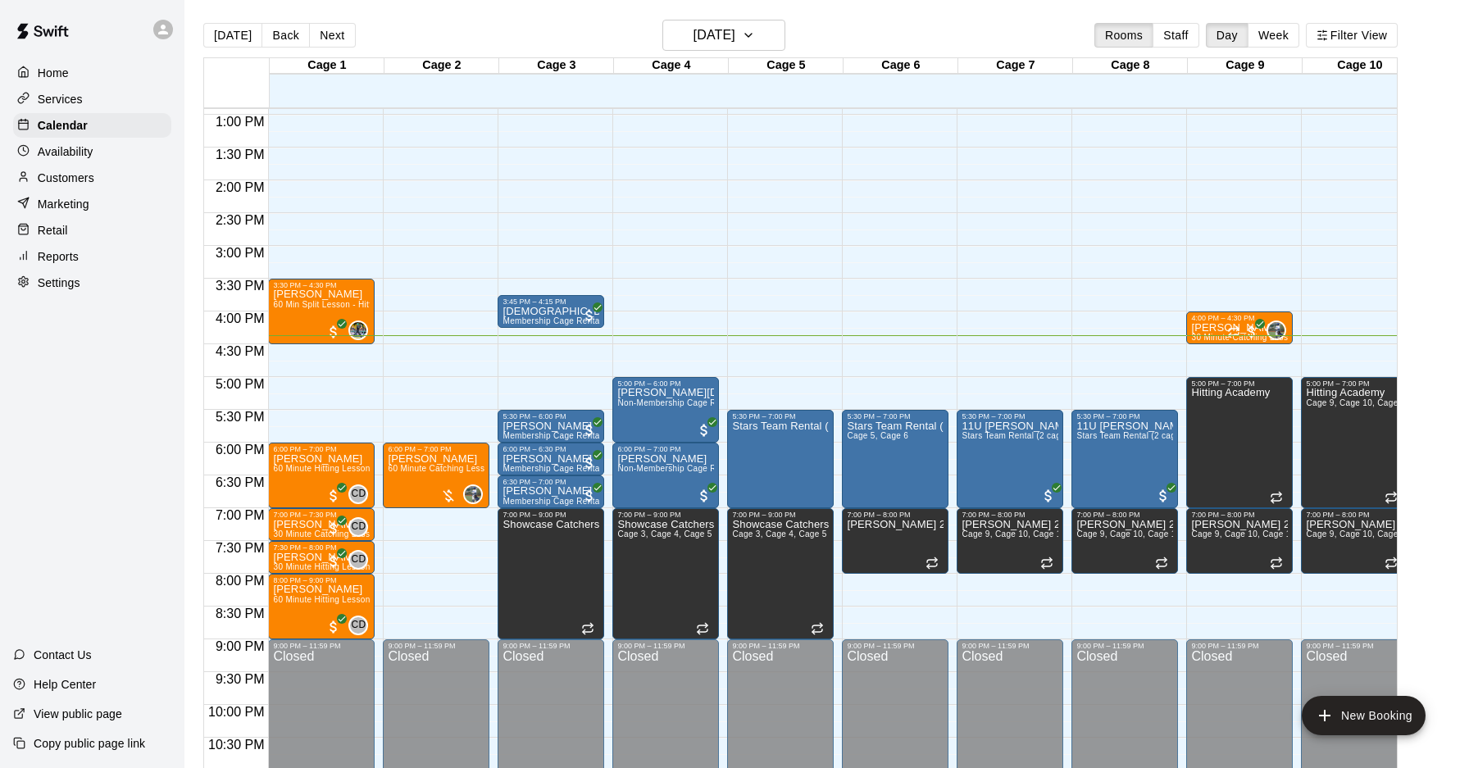
click at [654, 336] on div "12:00 AM – 10:00 AM Closed 5:00 PM – 6:00 PM Jack Noel Non-Membership Cage Rent…" at bounding box center [666, 49] width 107 height 1574
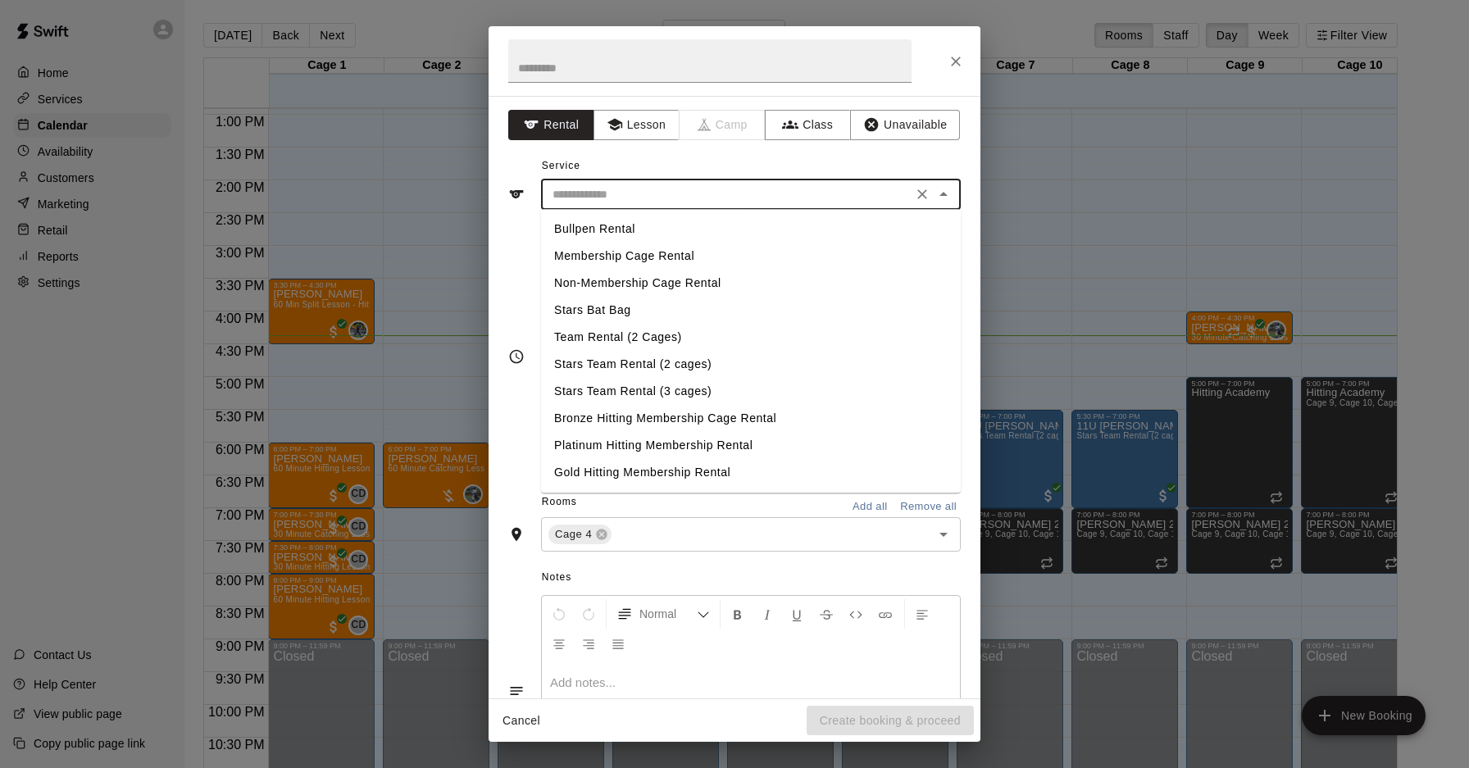
click at [699, 189] on input "text" at bounding box center [727, 195] width 362 height 21
click at [663, 256] on li "Membership Cage Rental" at bounding box center [751, 256] width 420 height 27
type input "**********"
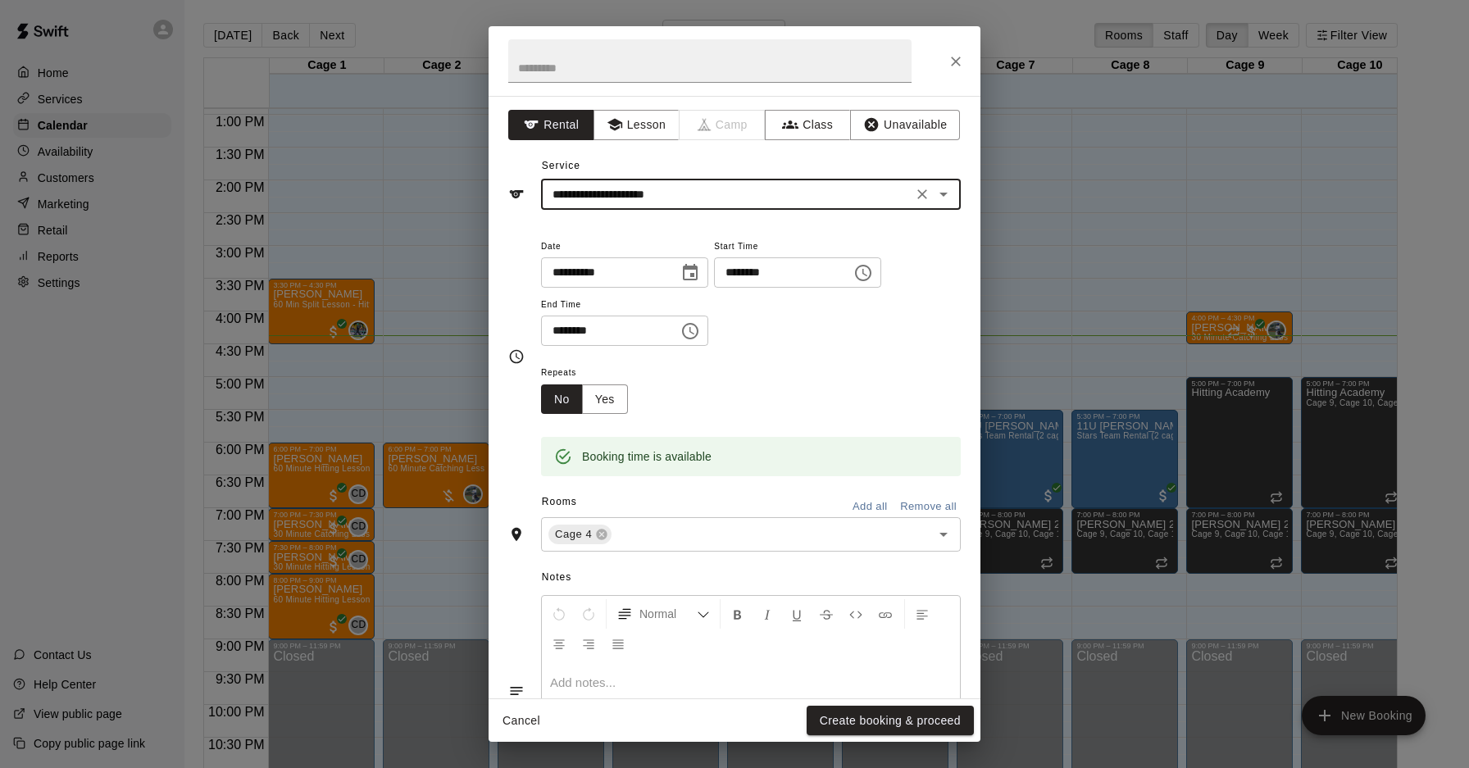
click at [841, 723] on button "Create booking & proceed" at bounding box center [890, 721] width 167 height 30
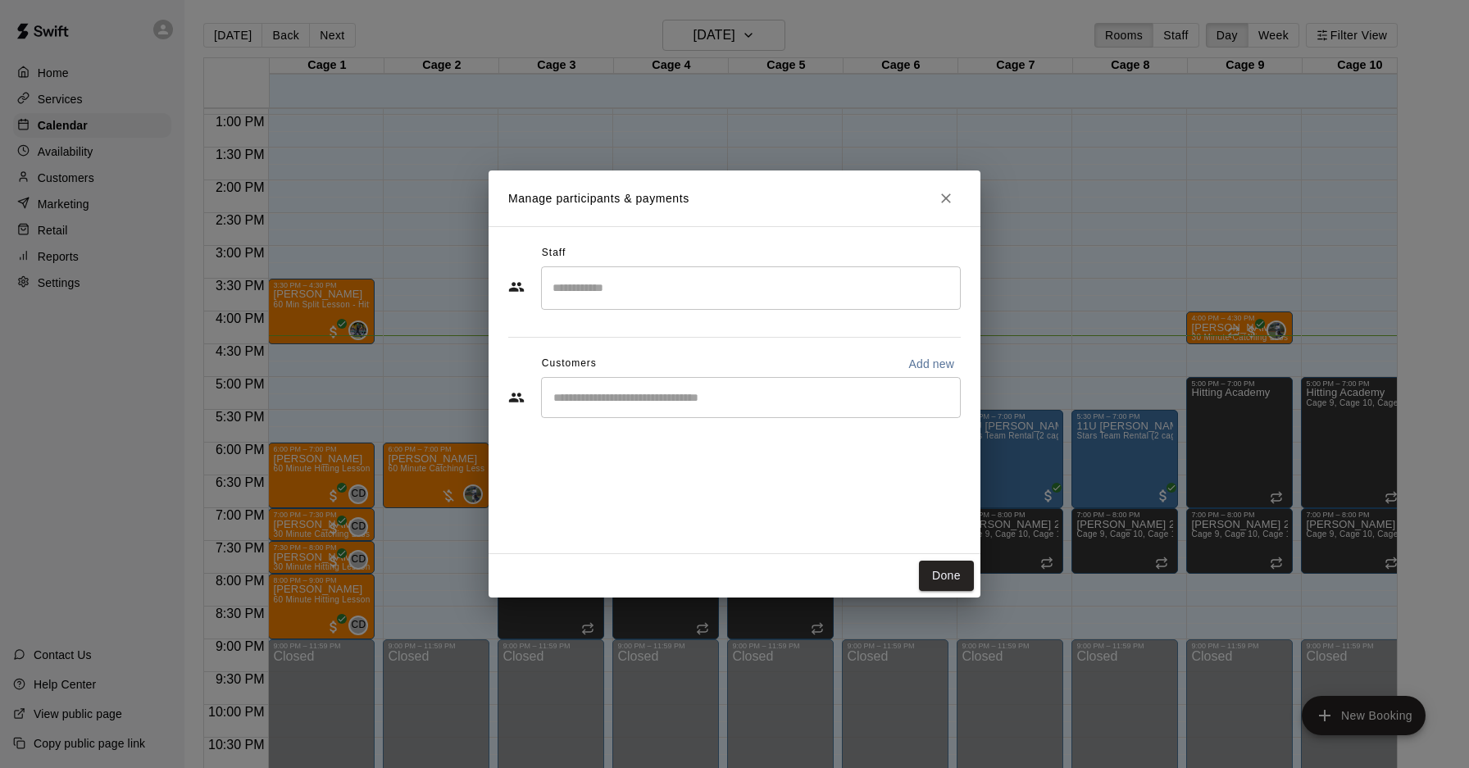
click at [678, 406] on div "​" at bounding box center [751, 397] width 420 height 41
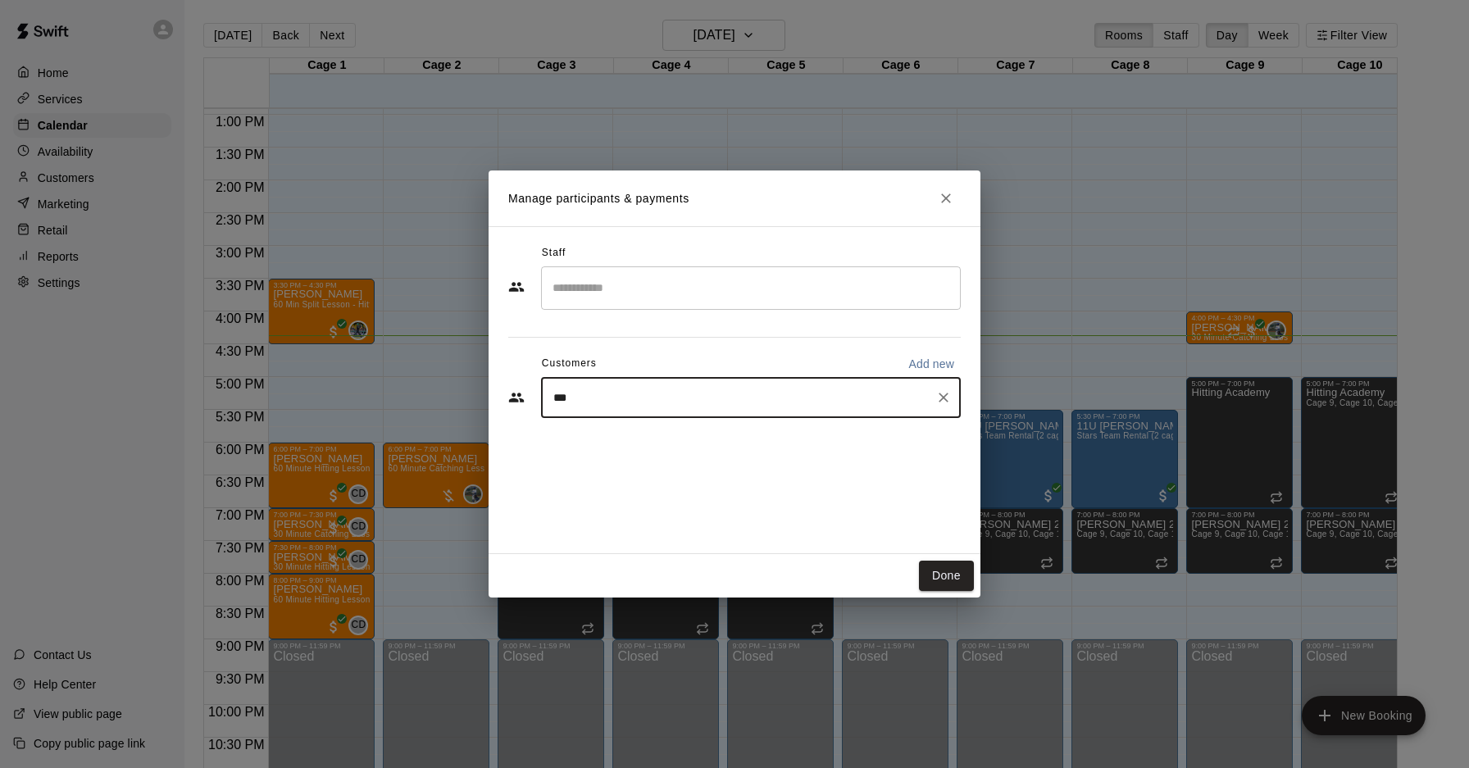
type input "****"
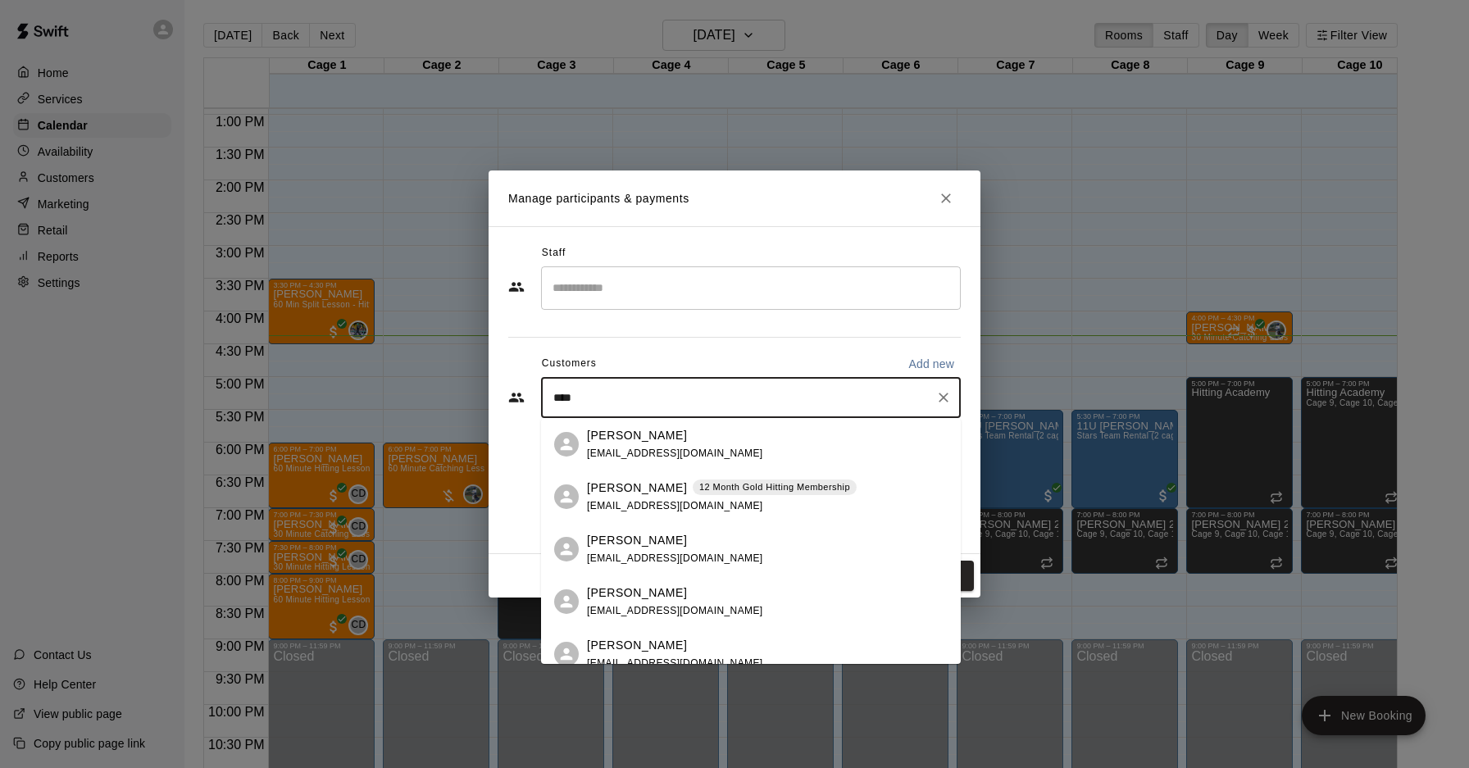
click at [681, 498] on div "Matt Carbo 12 Month Gold Hitting Membership carbomatt@gmail.com" at bounding box center [722, 497] width 270 height 35
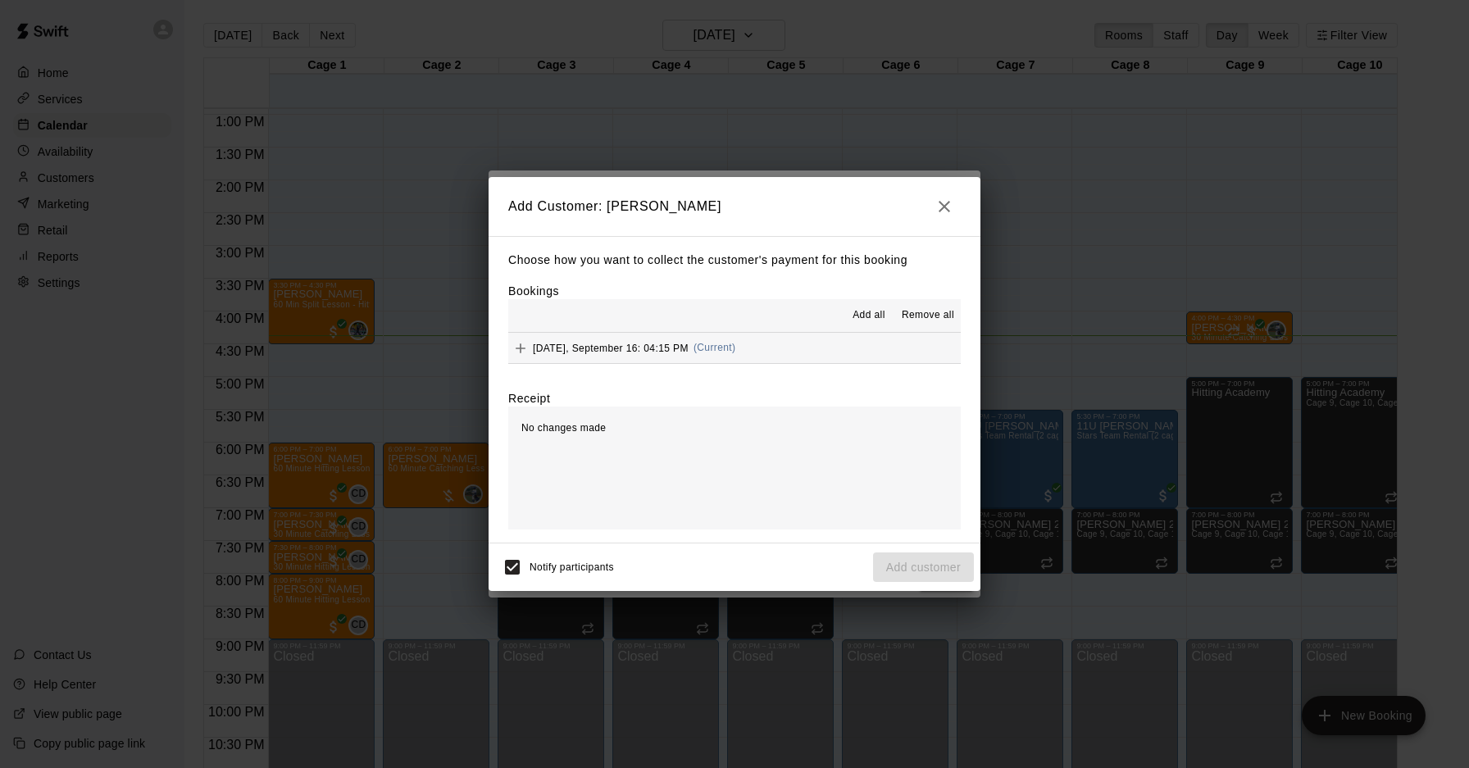
click at [668, 349] on span "Tuesday, September 16: 04:15 PM" at bounding box center [611, 347] width 156 height 11
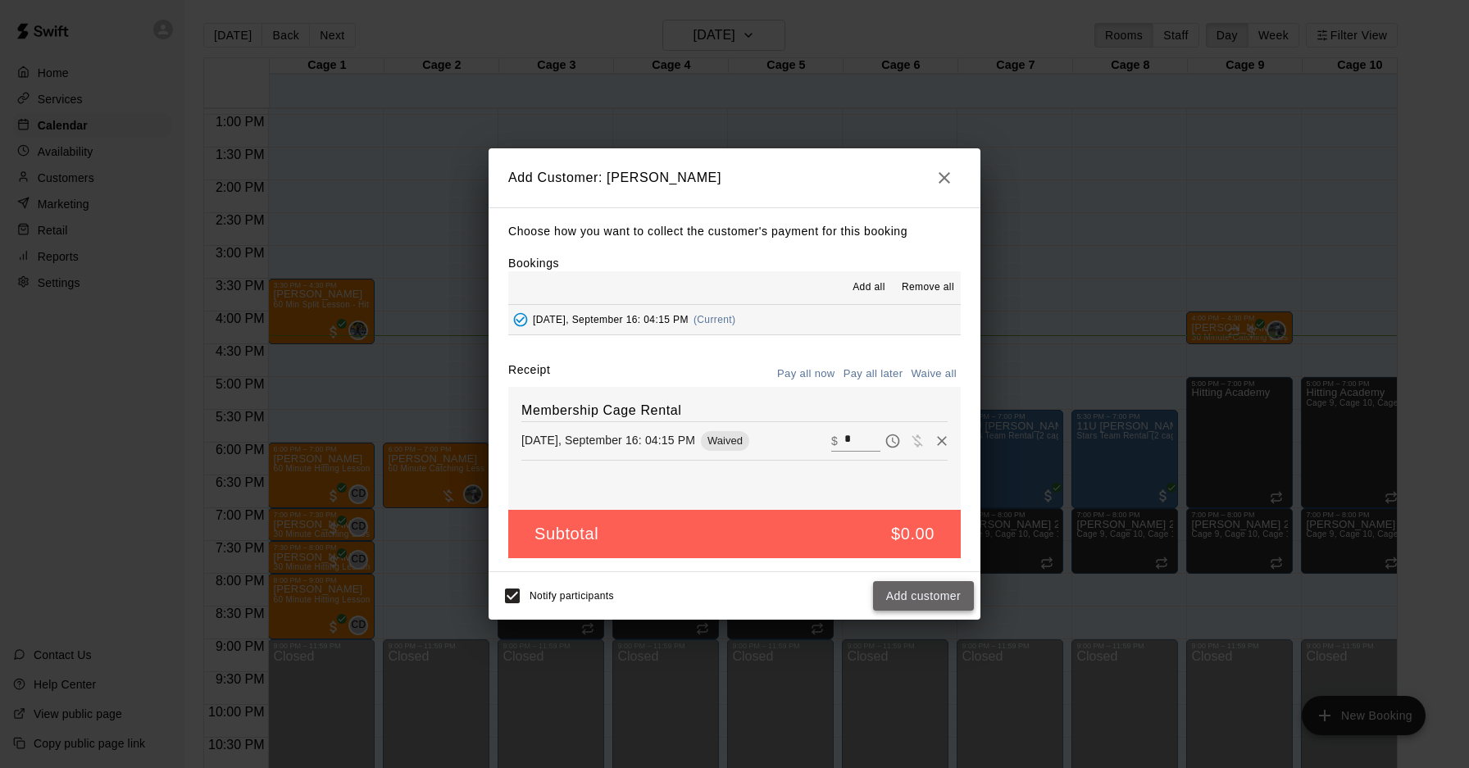
click at [908, 595] on button "Add customer" at bounding box center [923, 596] width 101 height 30
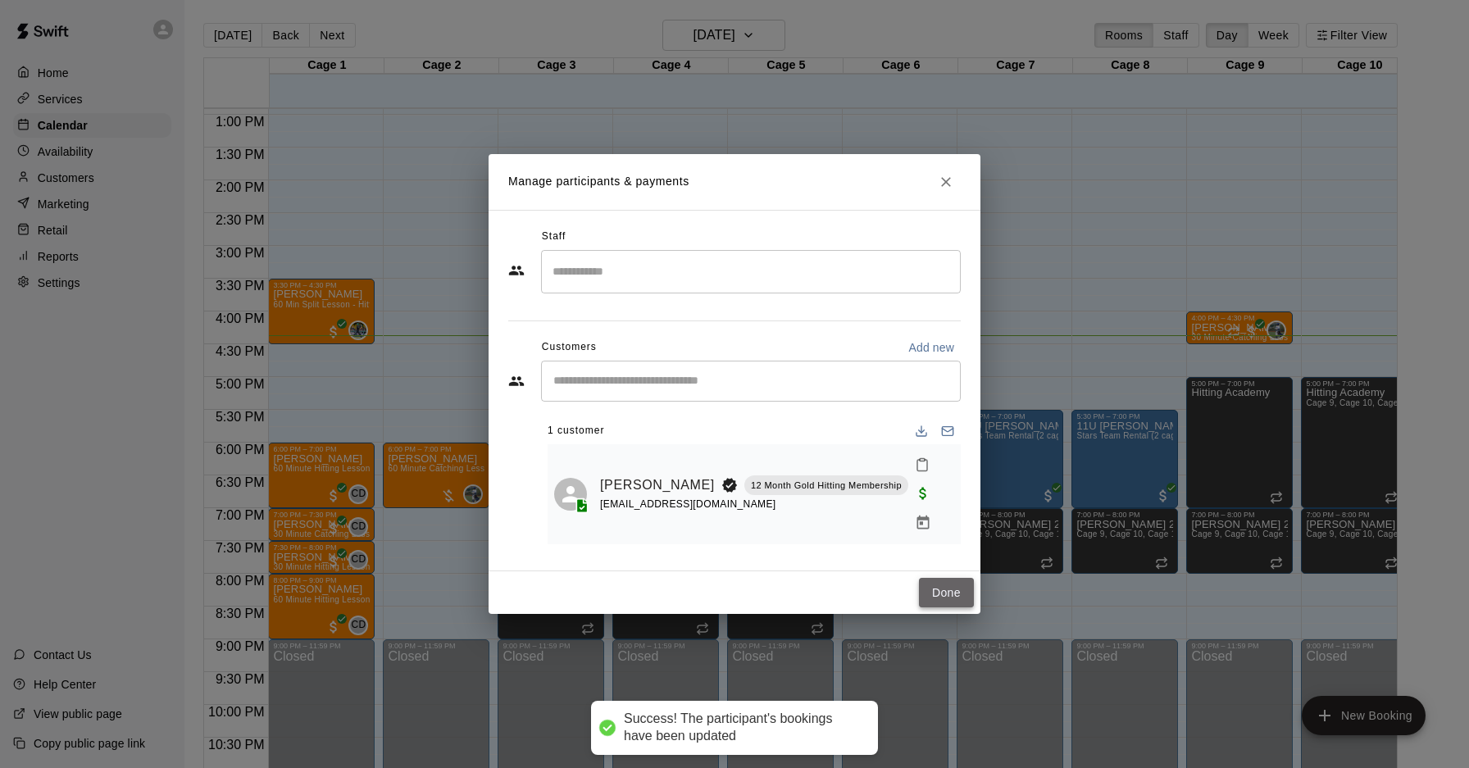
click at [936, 581] on button "Done" at bounding box center [946, 593] width 55 height 30
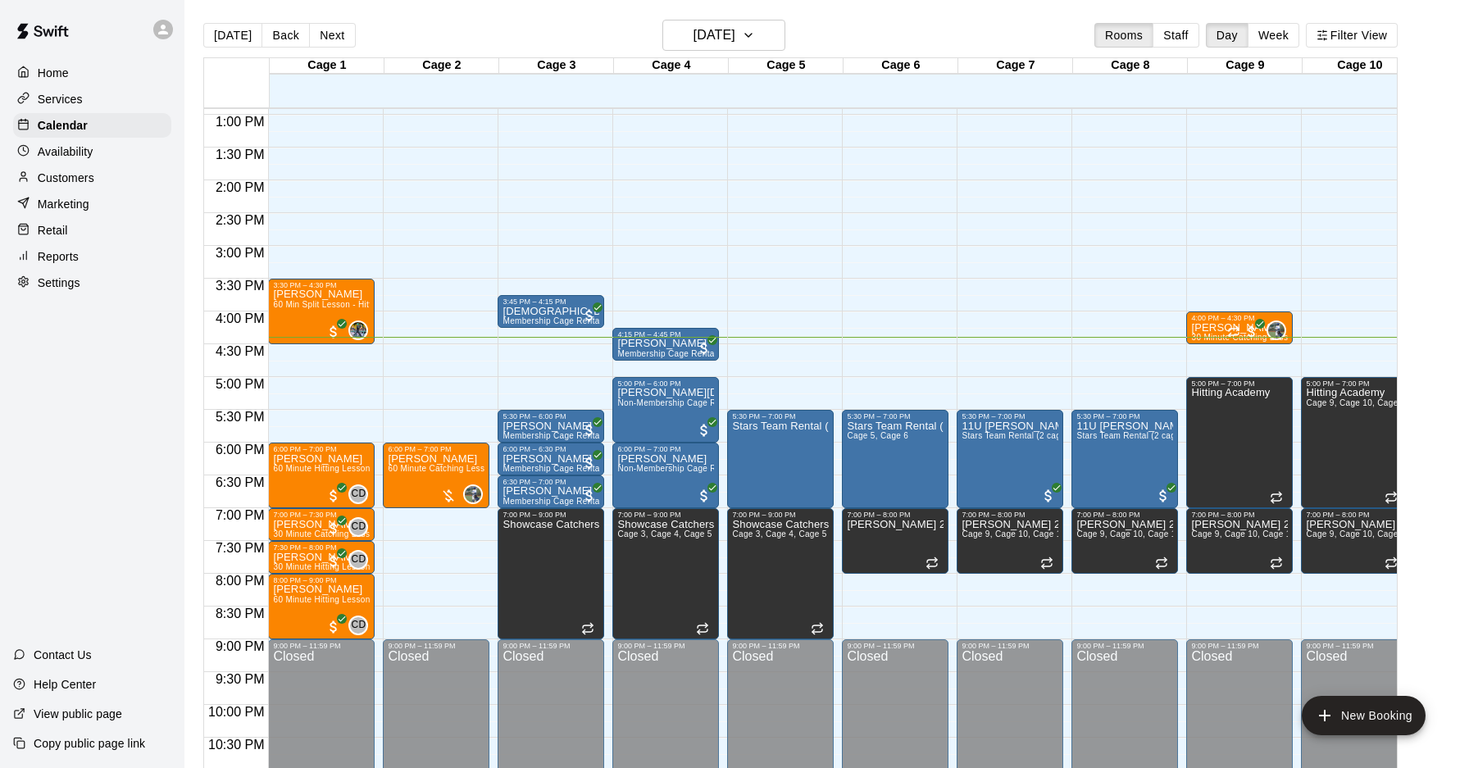
scroll to position [16, 0]
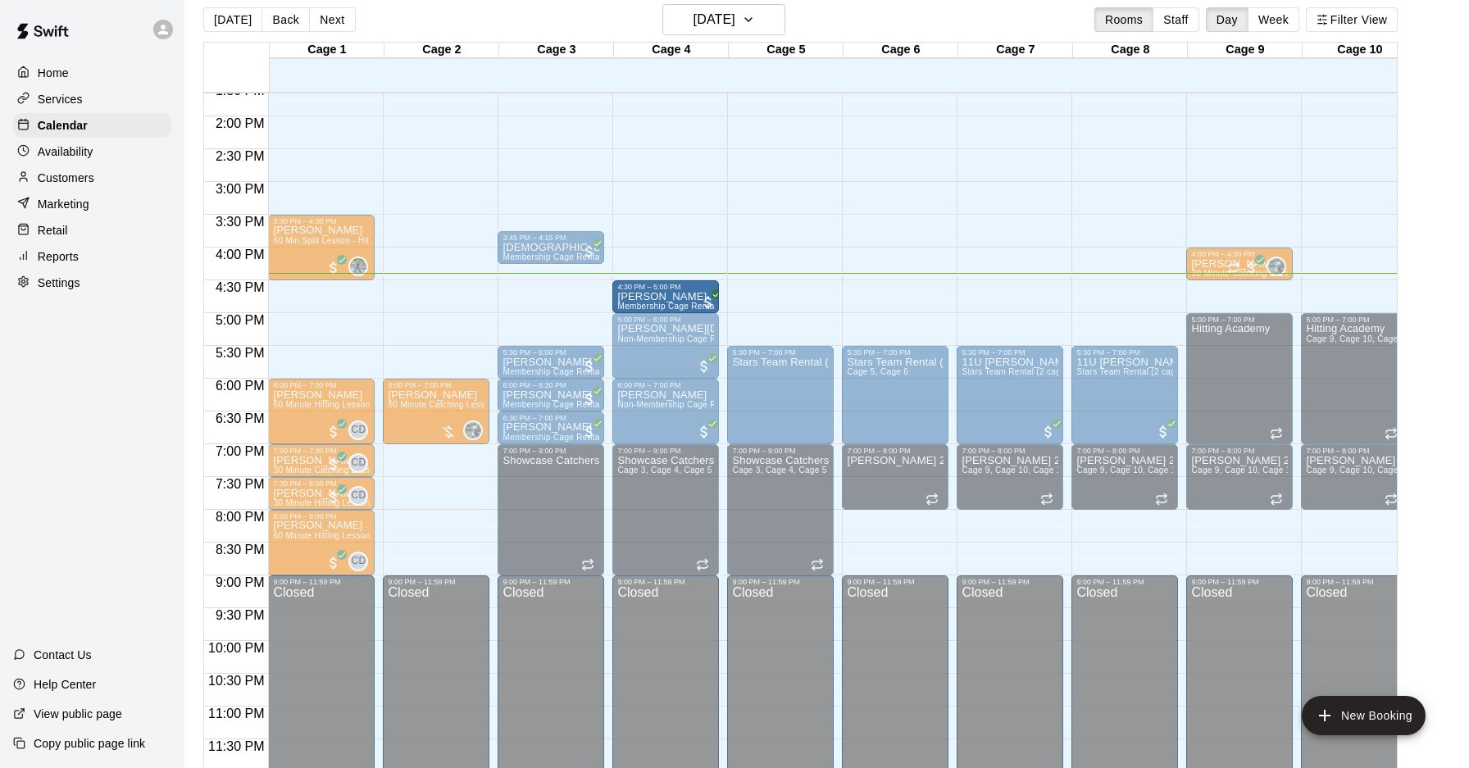
drag, startPoint x: 680, startPoint y: 289, endPoint x: 681, endPoint y: 308, distance: 18.1
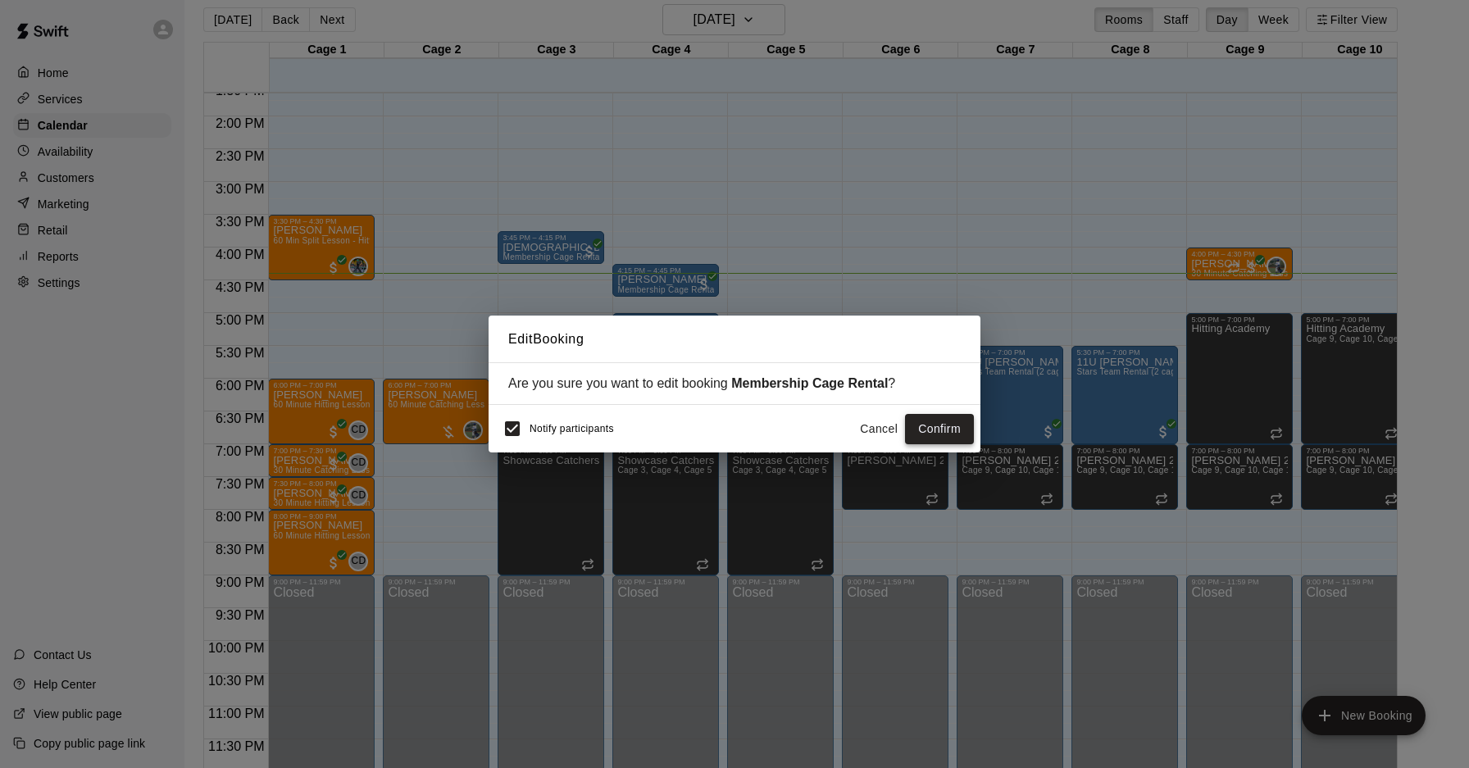
click at [928, 429] on button "Confirm" at bounding box center [939, 429] width 69 height 30
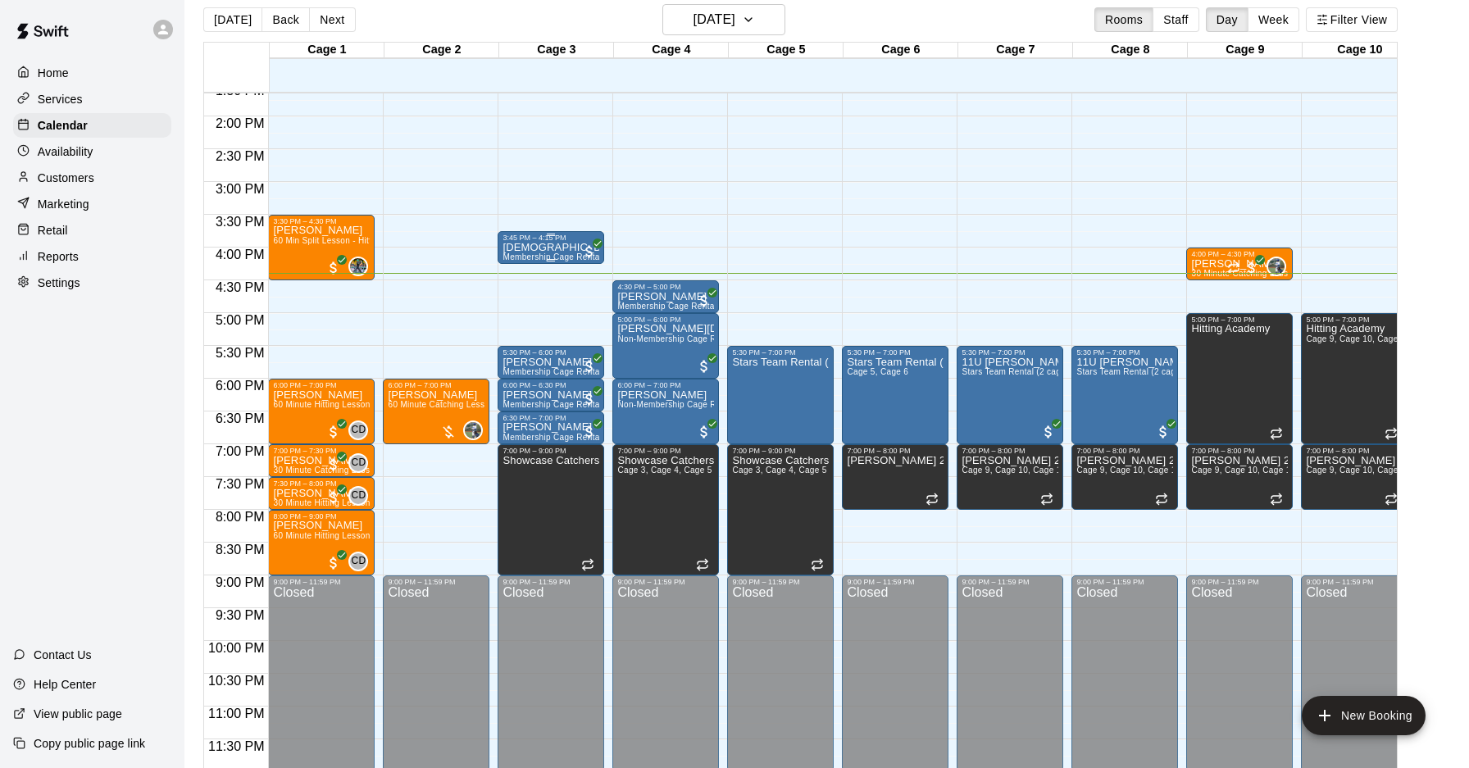
scroll to position [17, 0]
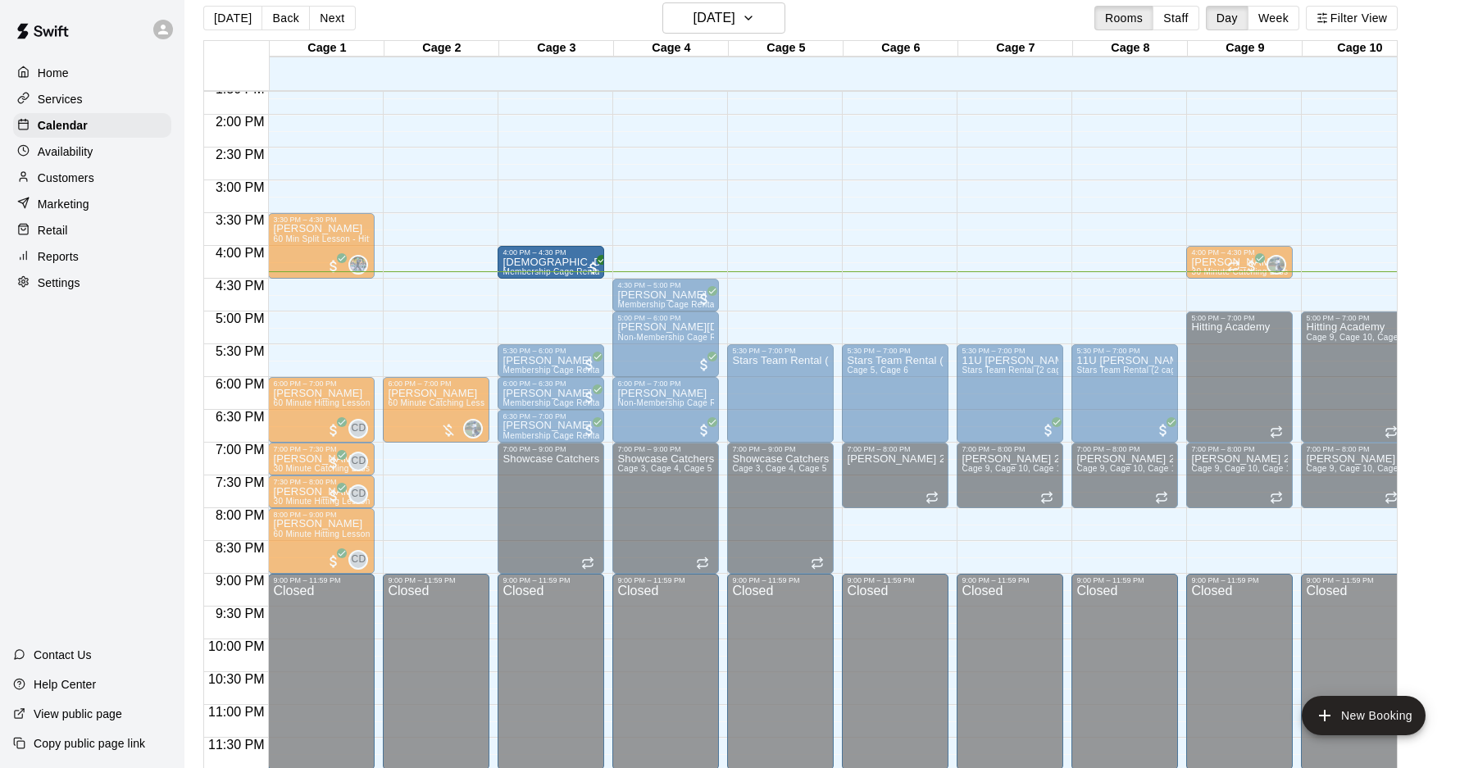
drag, startPoint x: 527, startPoint y: 256, endPoint x: 526, endPoint y: 274, distance: 18.1
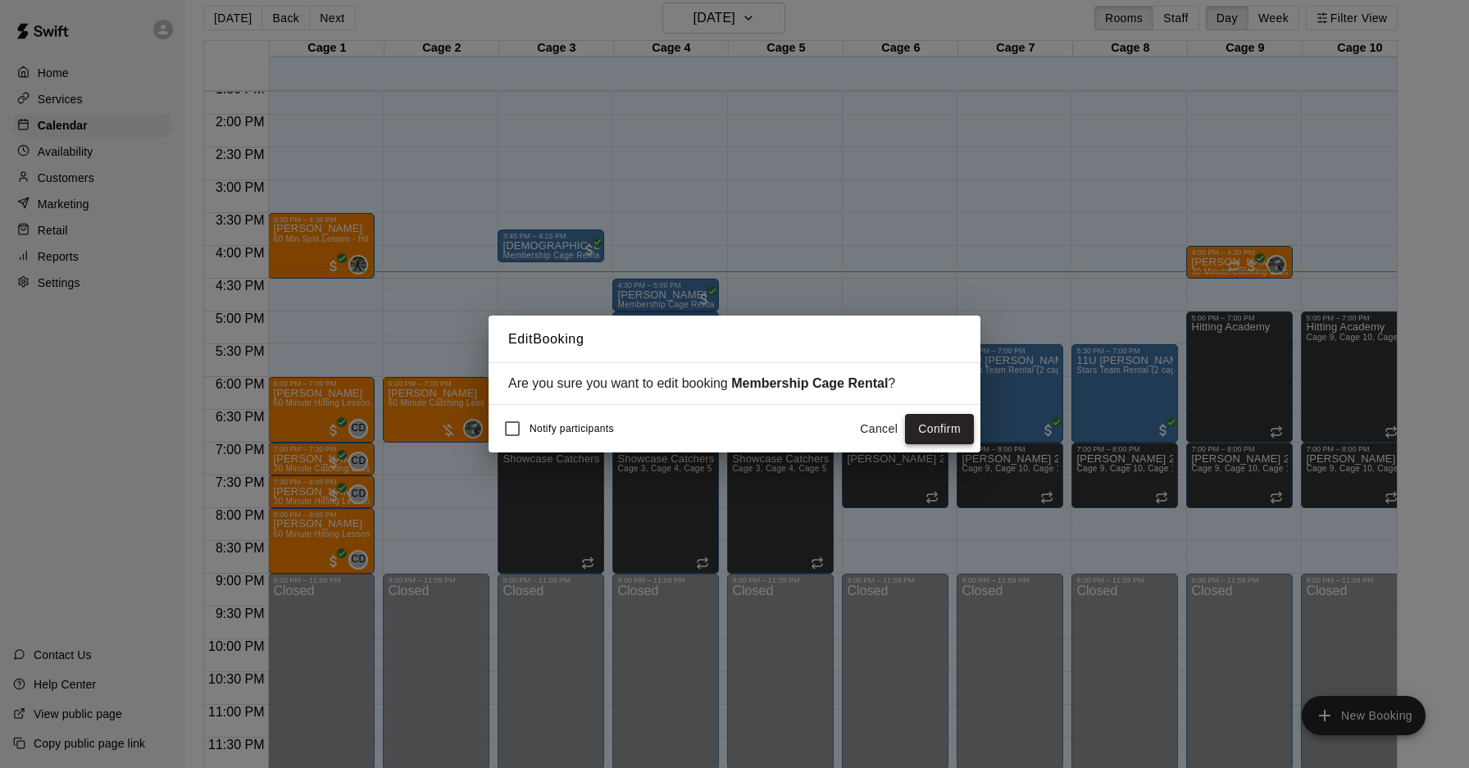
click at [927, 421] on button "Confirm" at bounding box center [939, 429] width 69 height 30
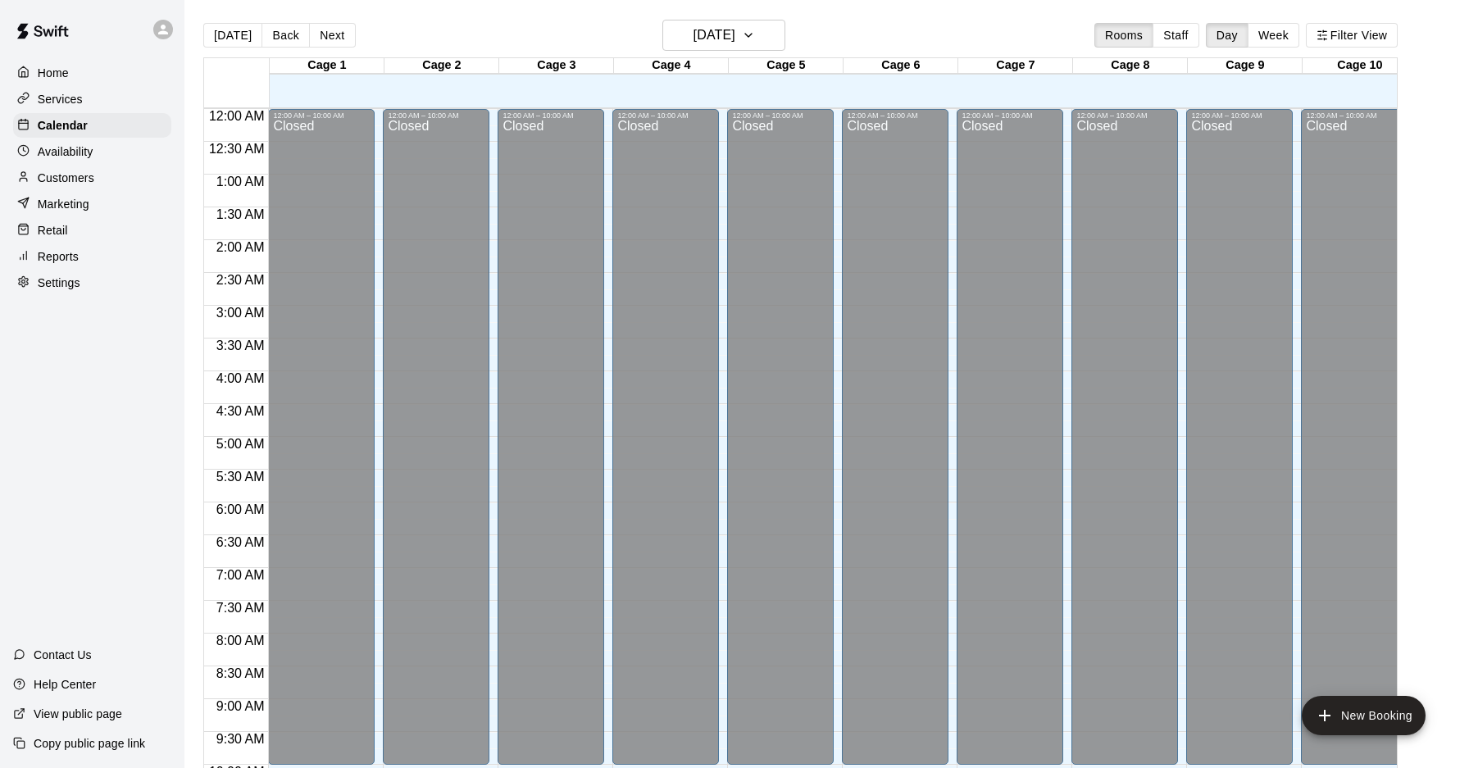
scroll to position [846, 0]
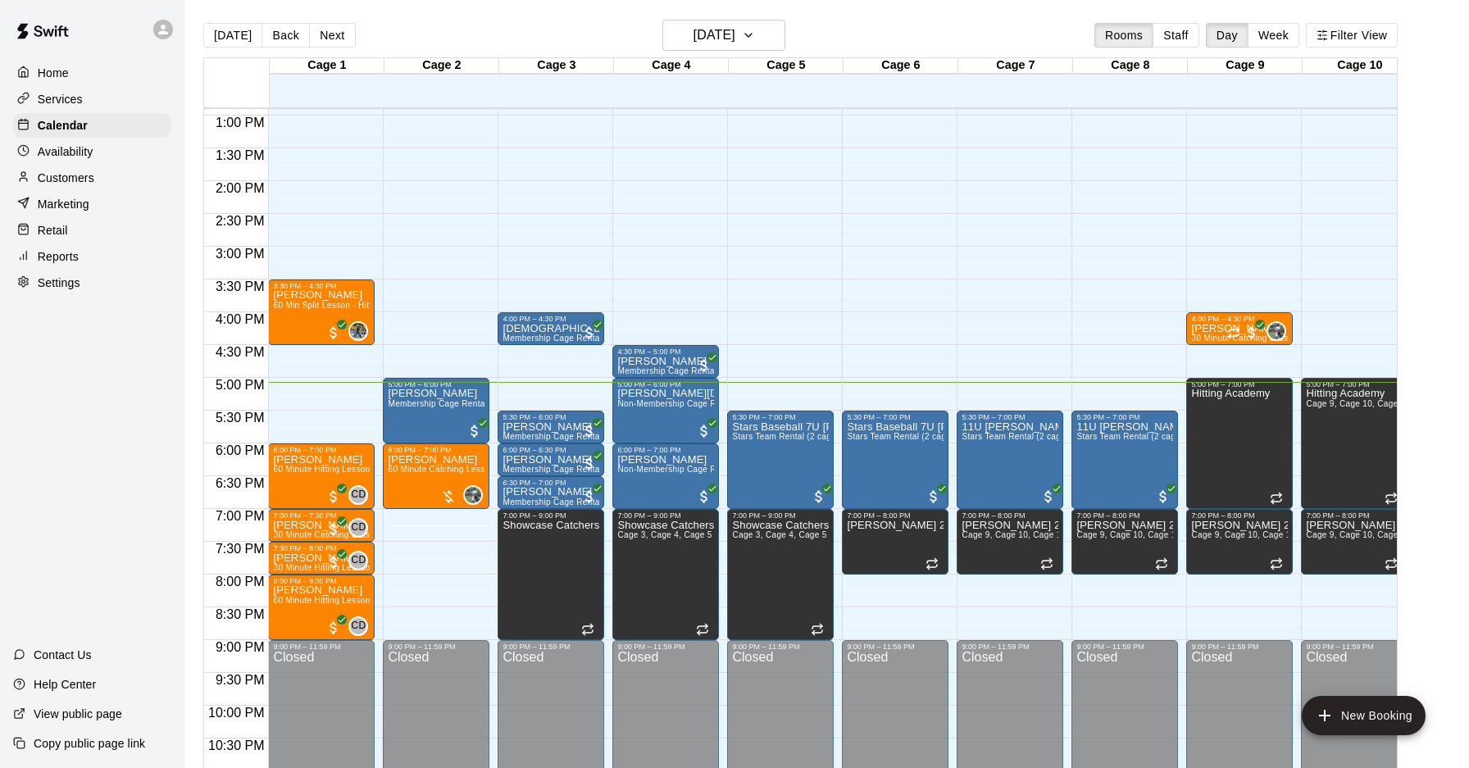
click at [408, 510] on div "12:00 AM – 10:00 AM Closed 5:00 PM – 6:00 PM Matt Caddy Membership Cage Rental …" at bounding box center [436, 50] width 107 height 1574
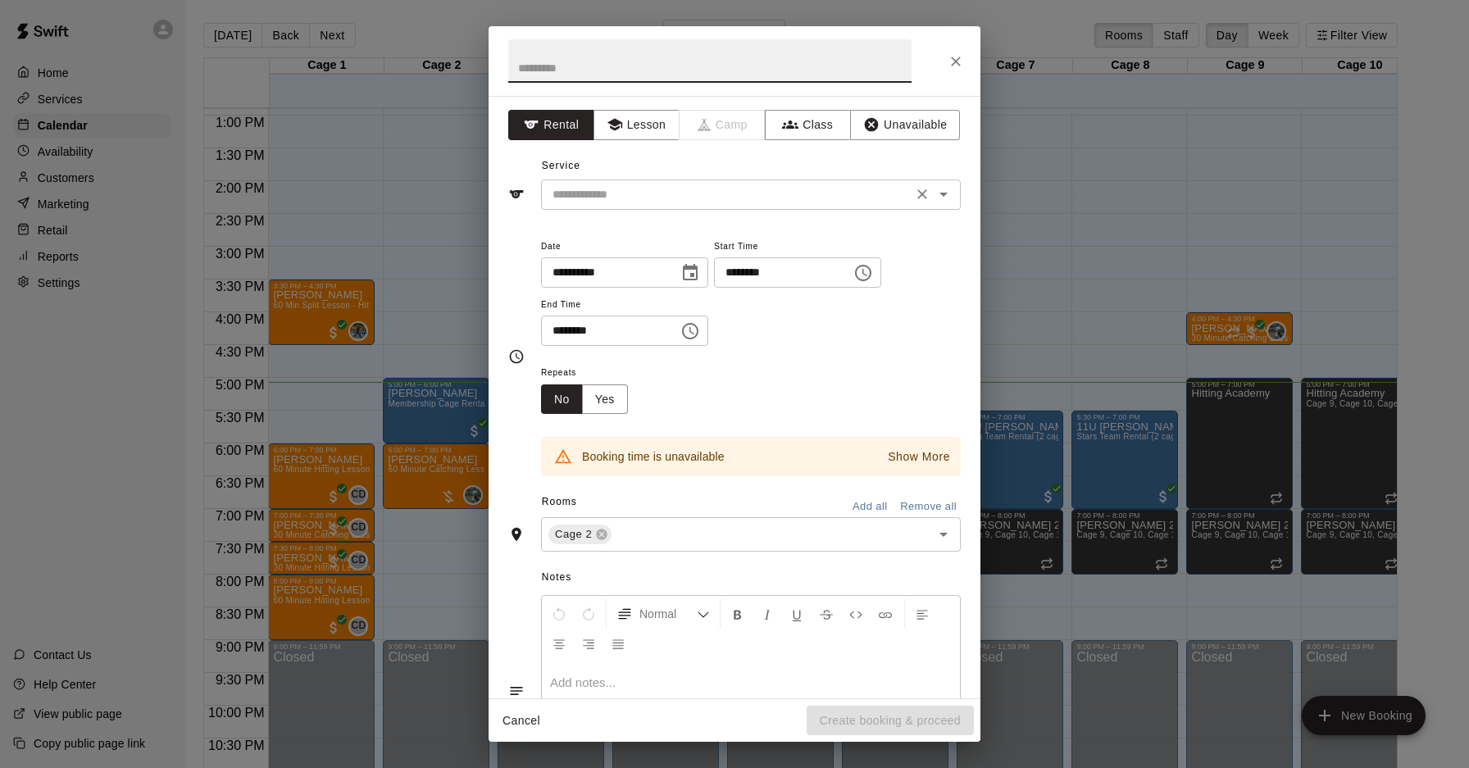
click at [656, 205] on div "​" at bounding box center [751, 195] width 420 height 30
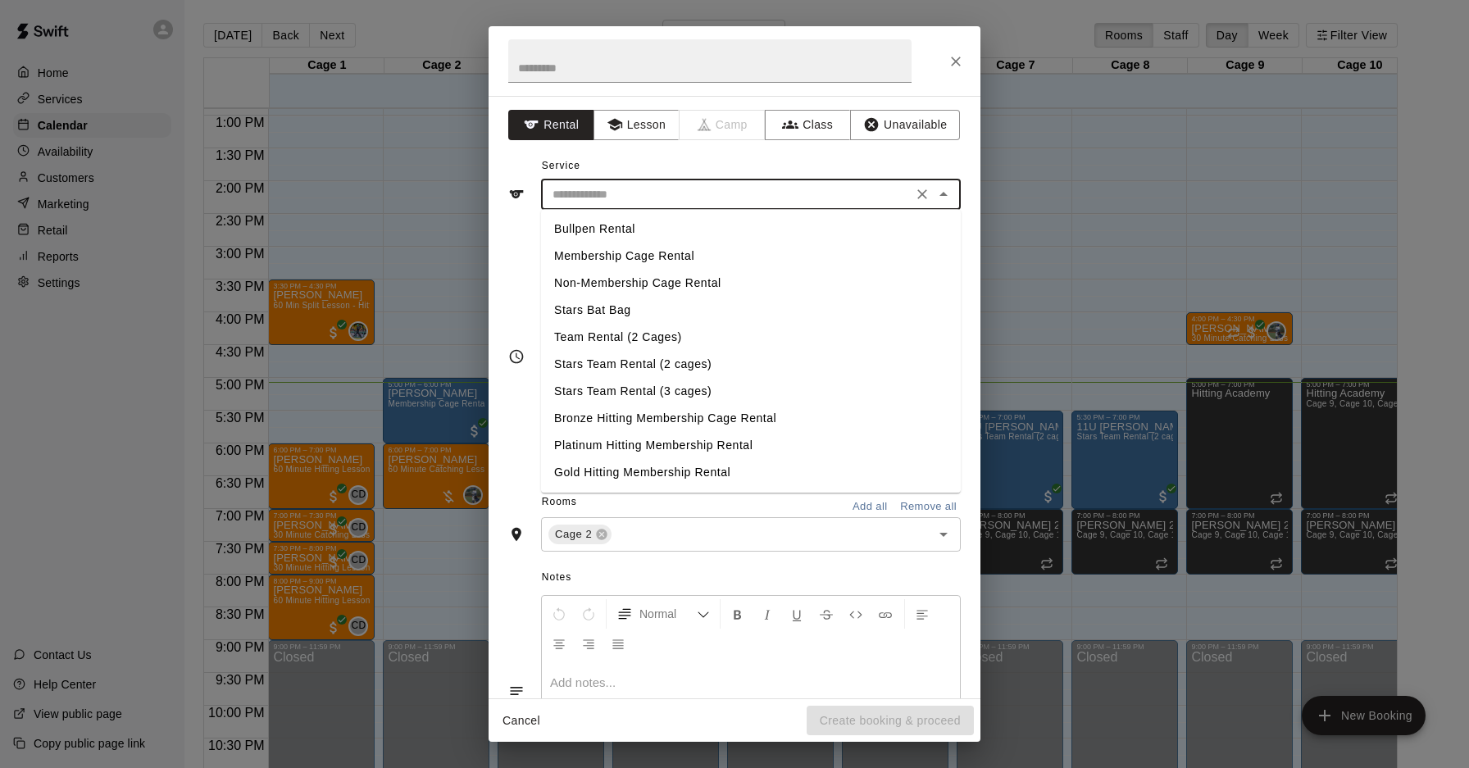
click at [658, 260] on li "Membership Cage Rental" at bounding box center [751, 256] width 420 height 27
type input "**********"
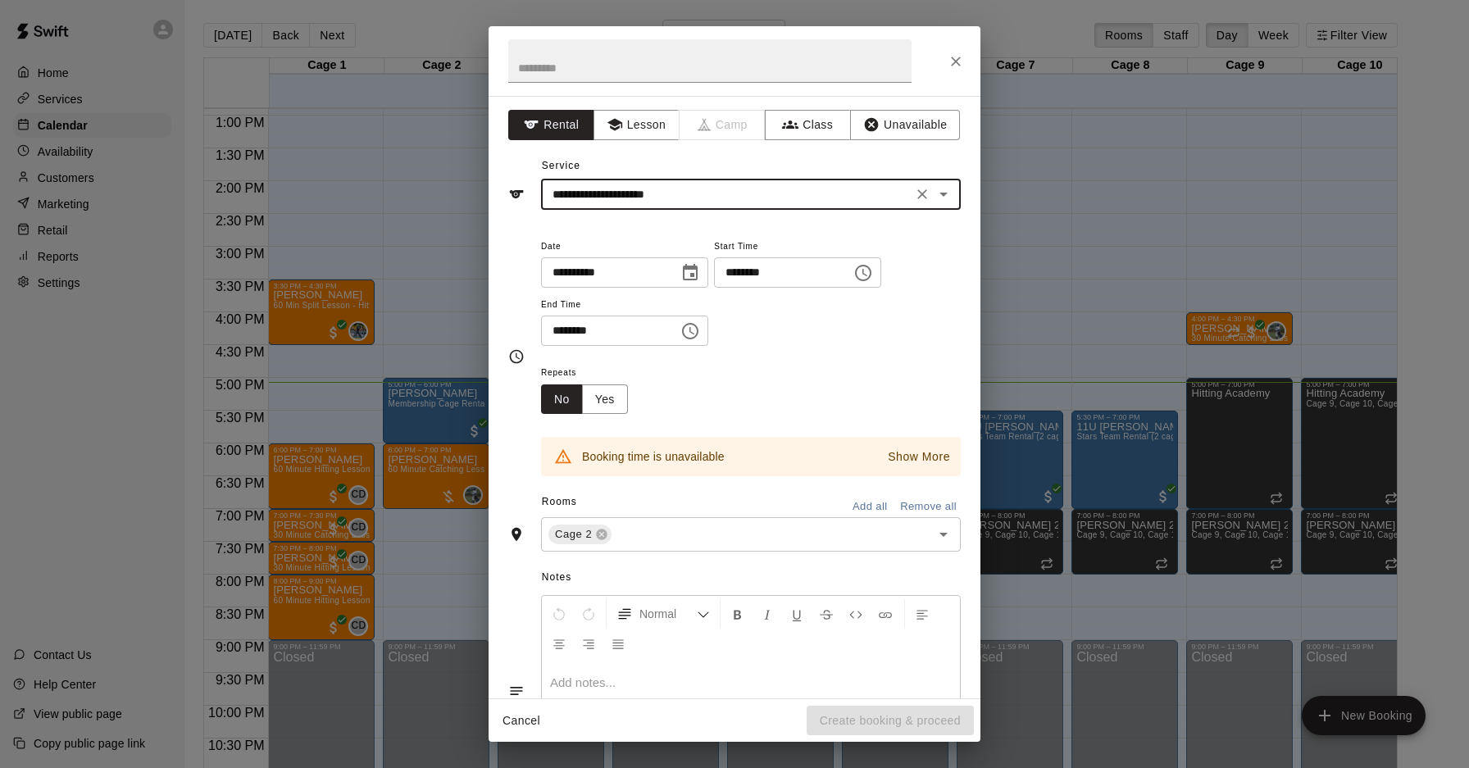
click at [695, 332] on icon "Choose time, selected time is 7:30 PM" at bounding box center [691, 331] width 20 height 20
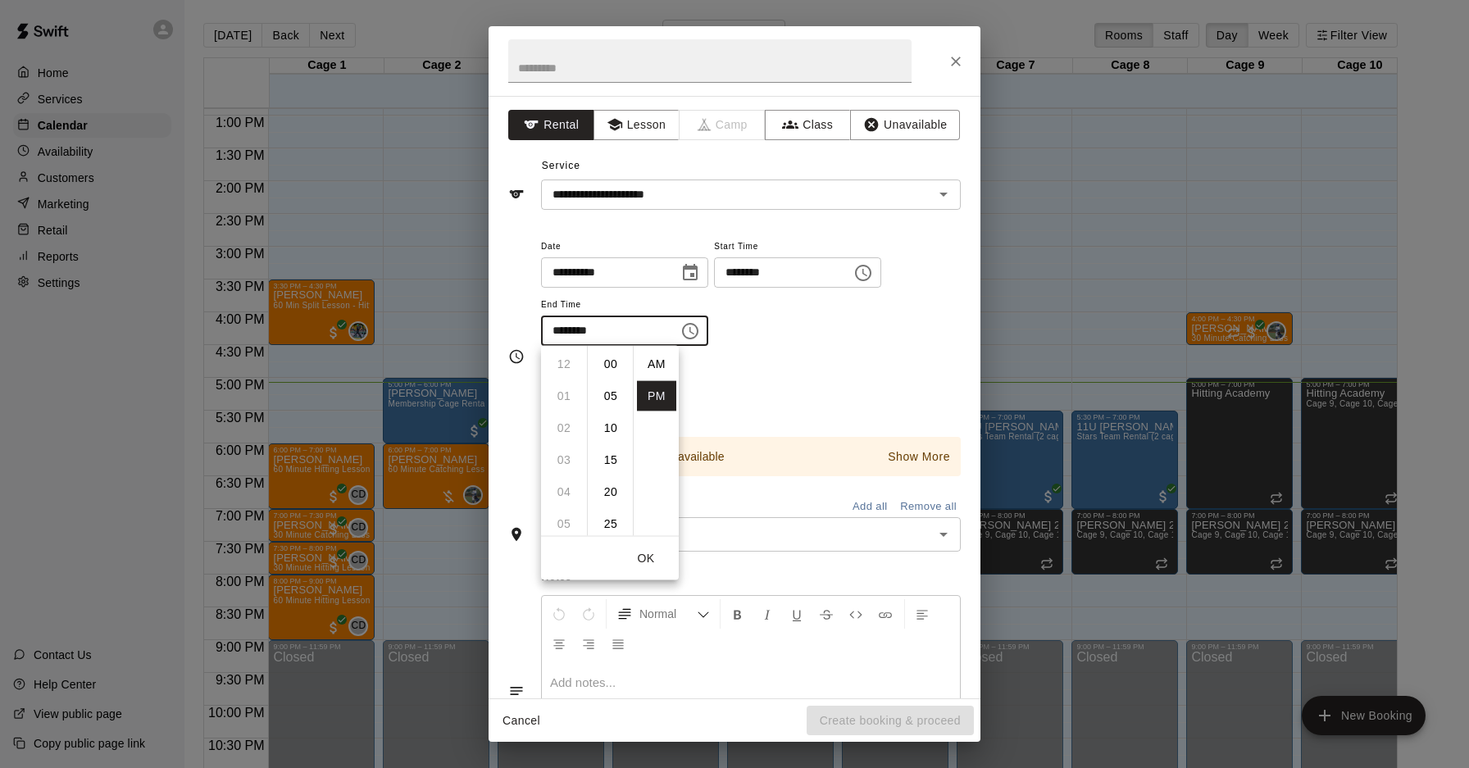
scroll to position [30, 0]
click at [572, 386] on li "08" at bounding box center [563, 396] width 39 height 30
click at [608, 373] on li "00" at bounding box center [610, 364] width 39 height 30
type input "********"
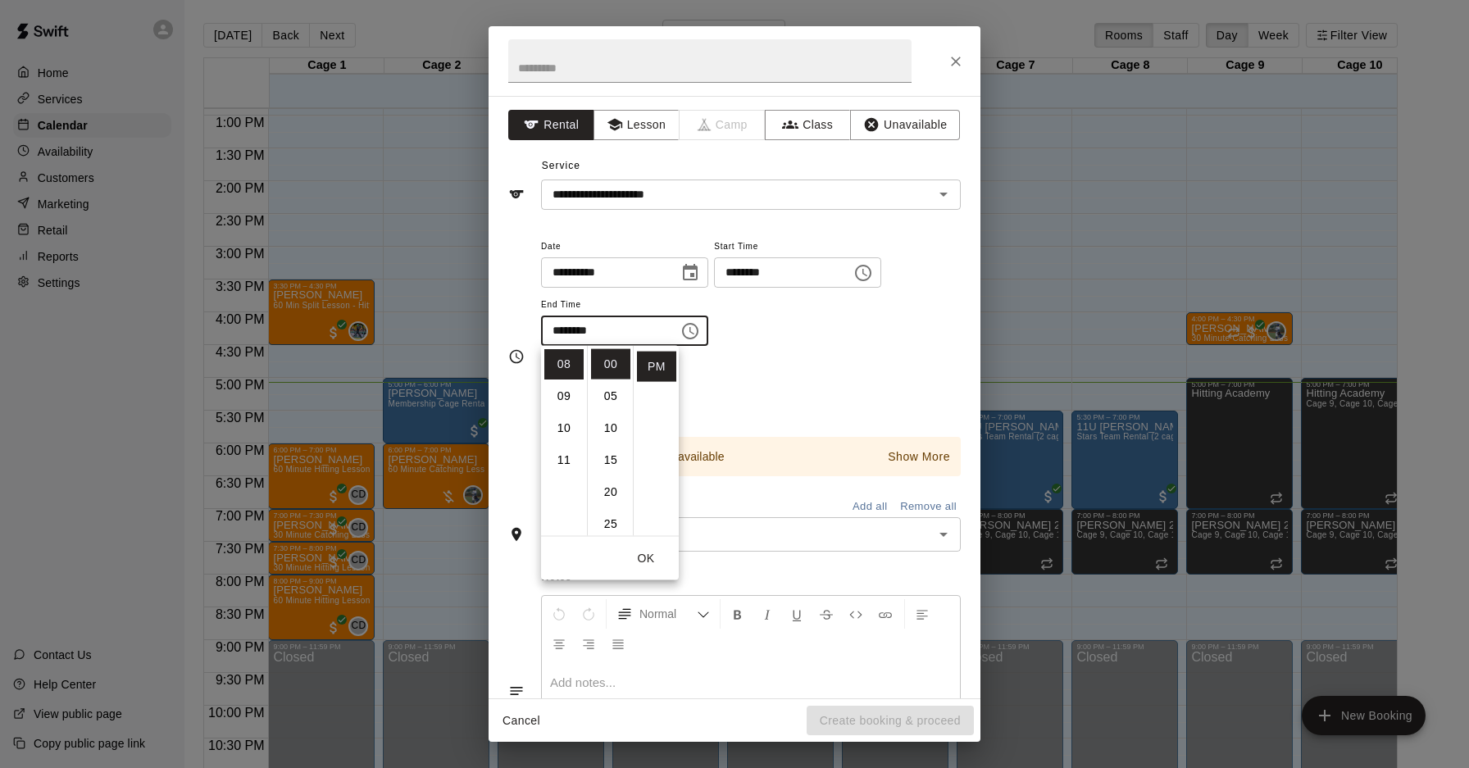
click at [749, 403] on div "Repeats No Yes" at bounding box center [751, 388] width 420 height 52
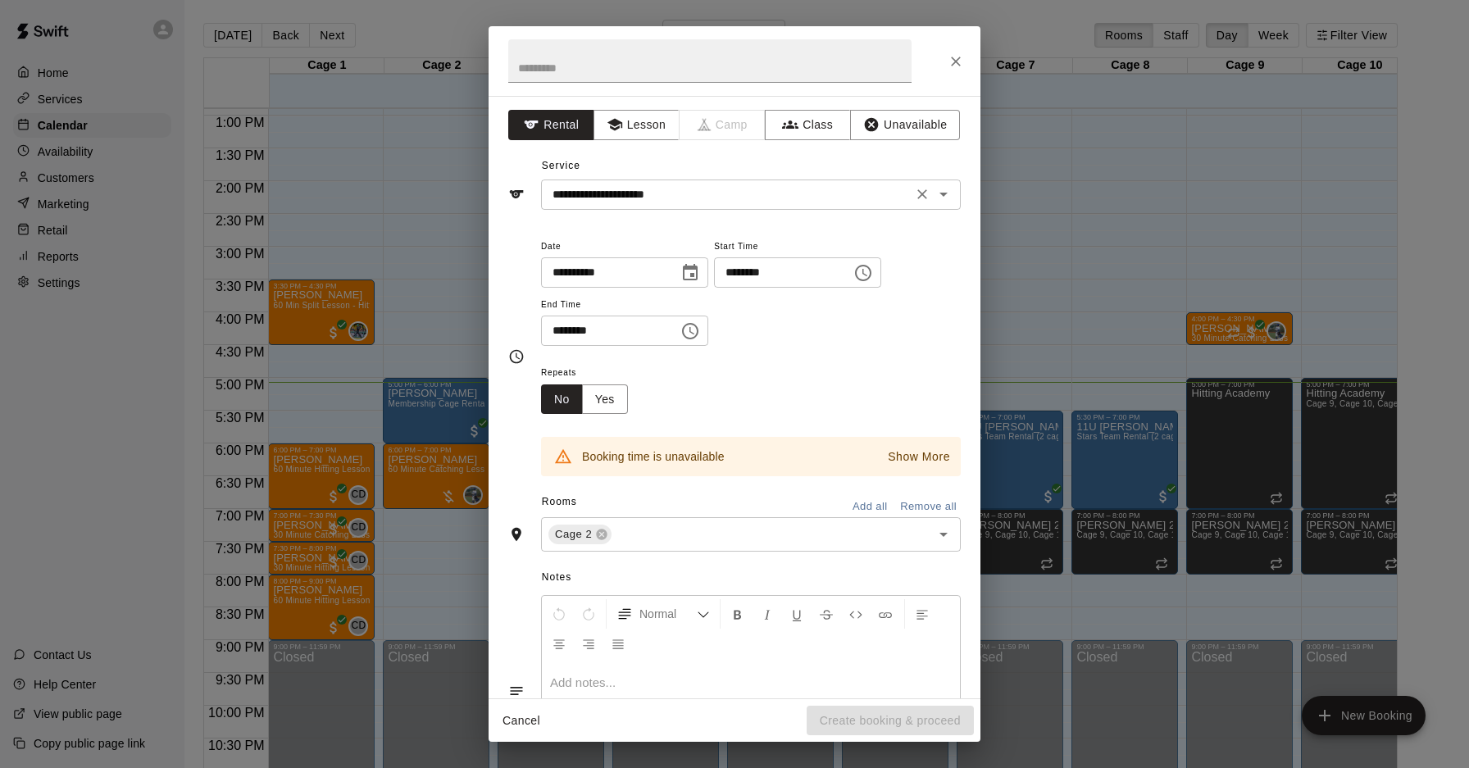
click at [679, 195] on input "**********" at bounding box center [727, 195] width 362 height 21
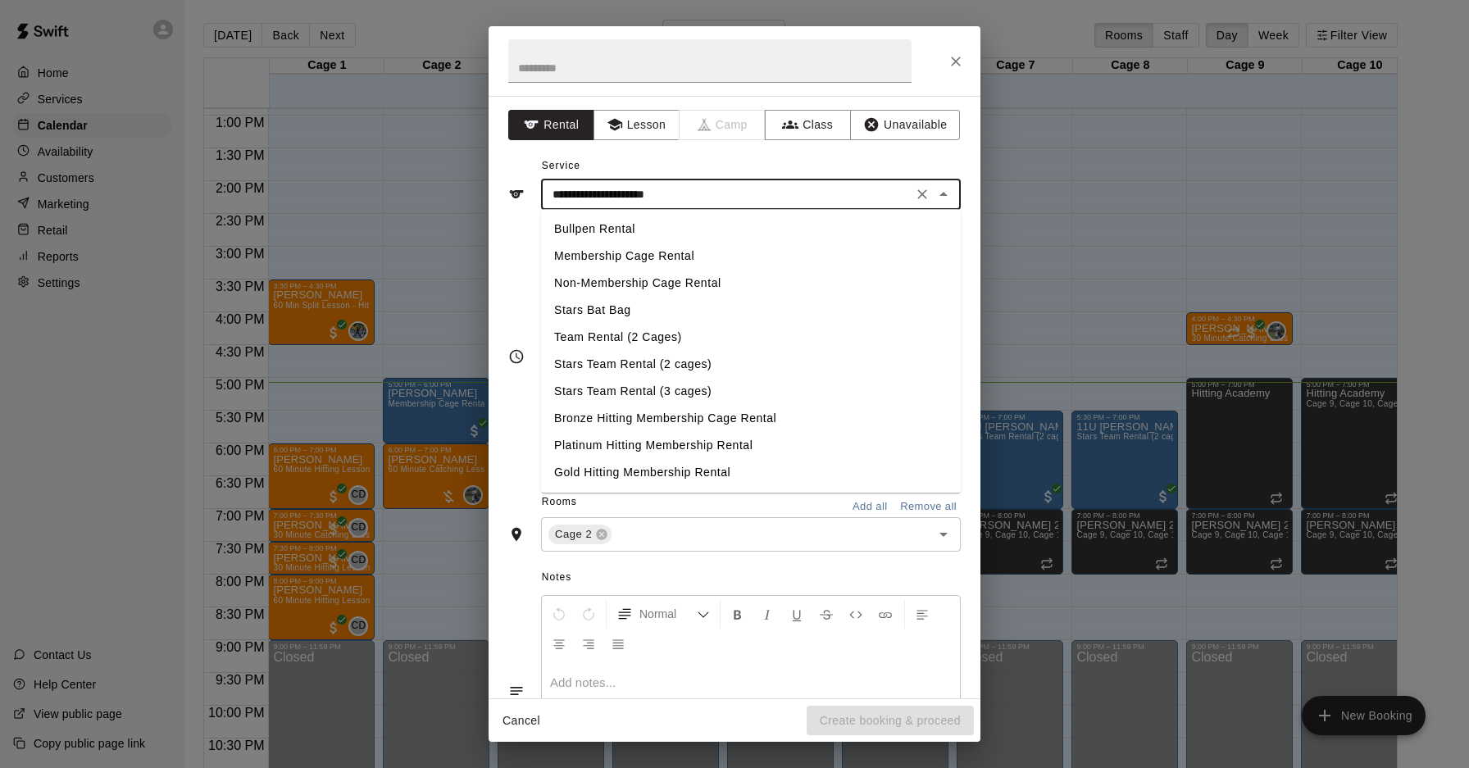
click at [658, 253] on li "Membership Cage Rental" at bounding box center [751, 256] width 420 height 27
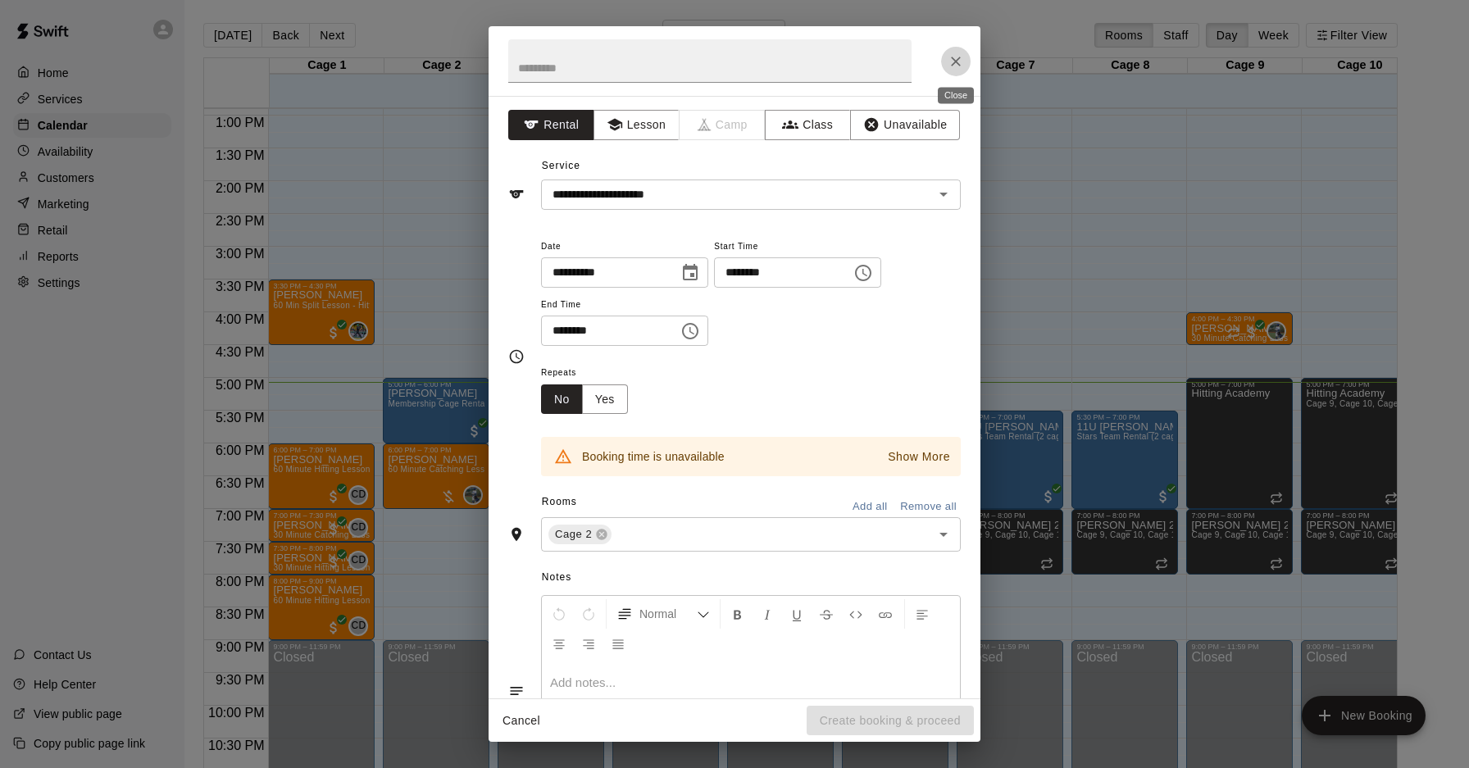
click at [959, 64] on icon "Close" at bounding box center [956, 62] width 10 height 10
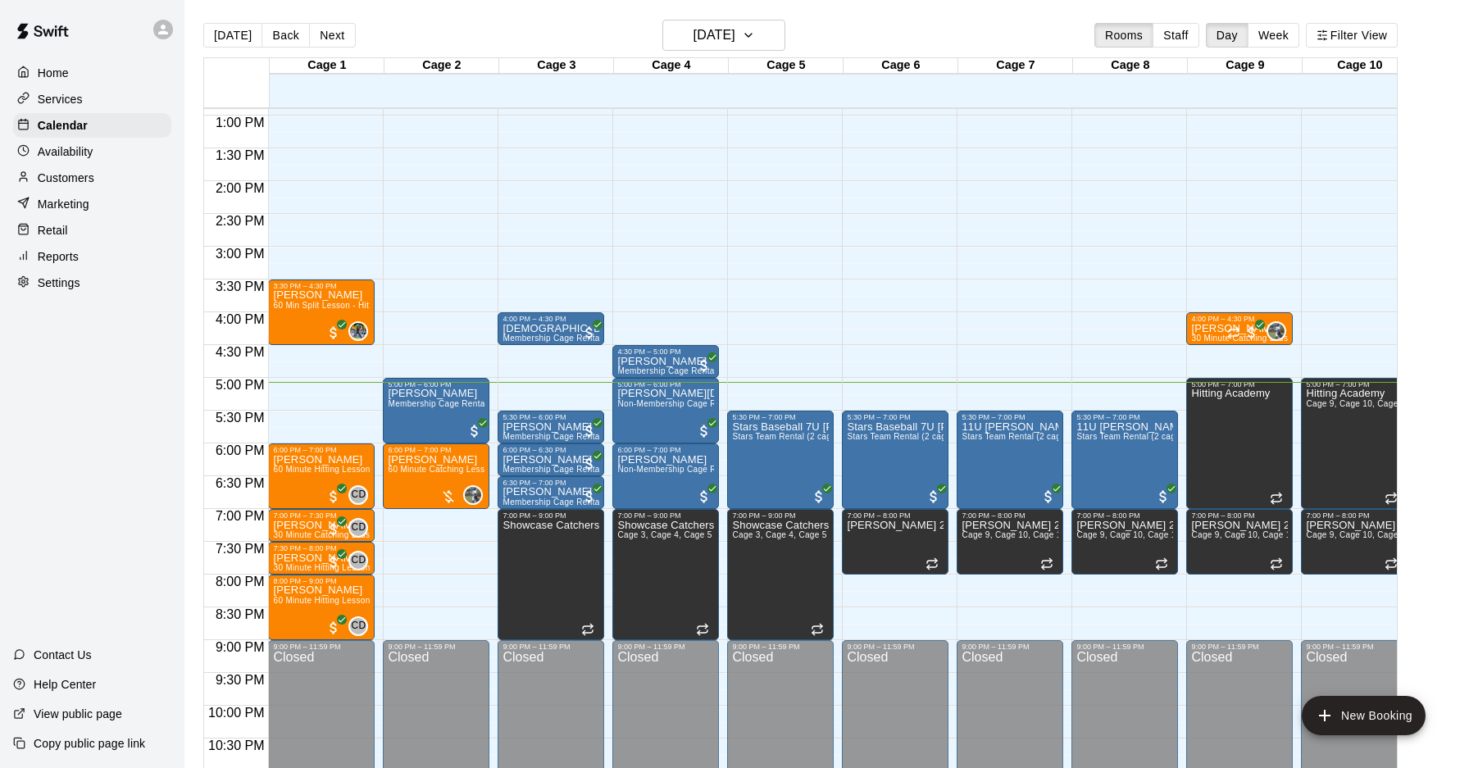
click at [457, 542] on div "12:00 AM – 10:00 AM Closed 5:00 PM – 6:00 PM Matt Caddy Membership Cage Rental …" at bounding box center [436, 50] width 107 height 1574
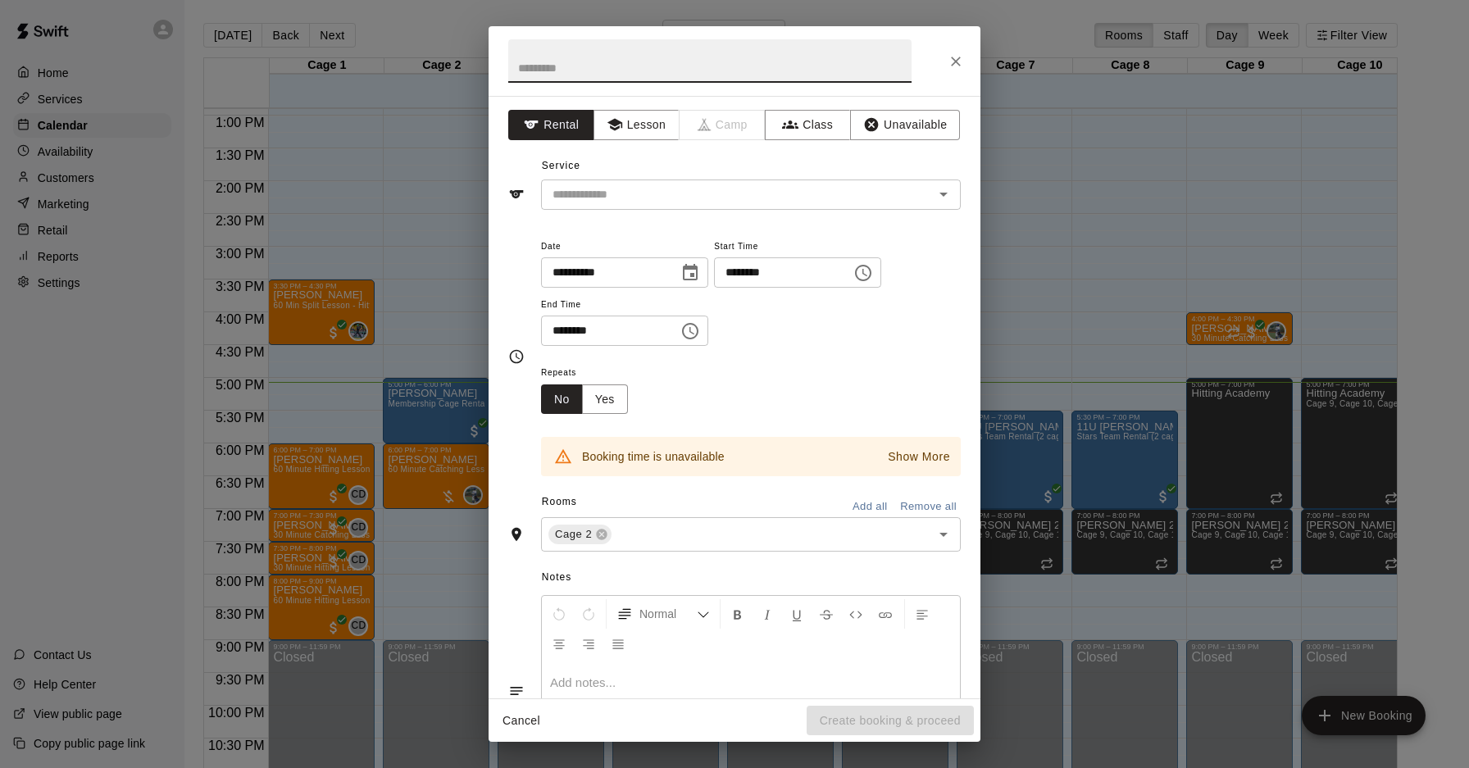
click at [904, 279] on div "**********" at bounding box center [751, 291] width 420 height 111
click at [873, 275] on icon "Choose time, selected time is 7:30 PM" at bounding box center [864, 273] width 20 height 20
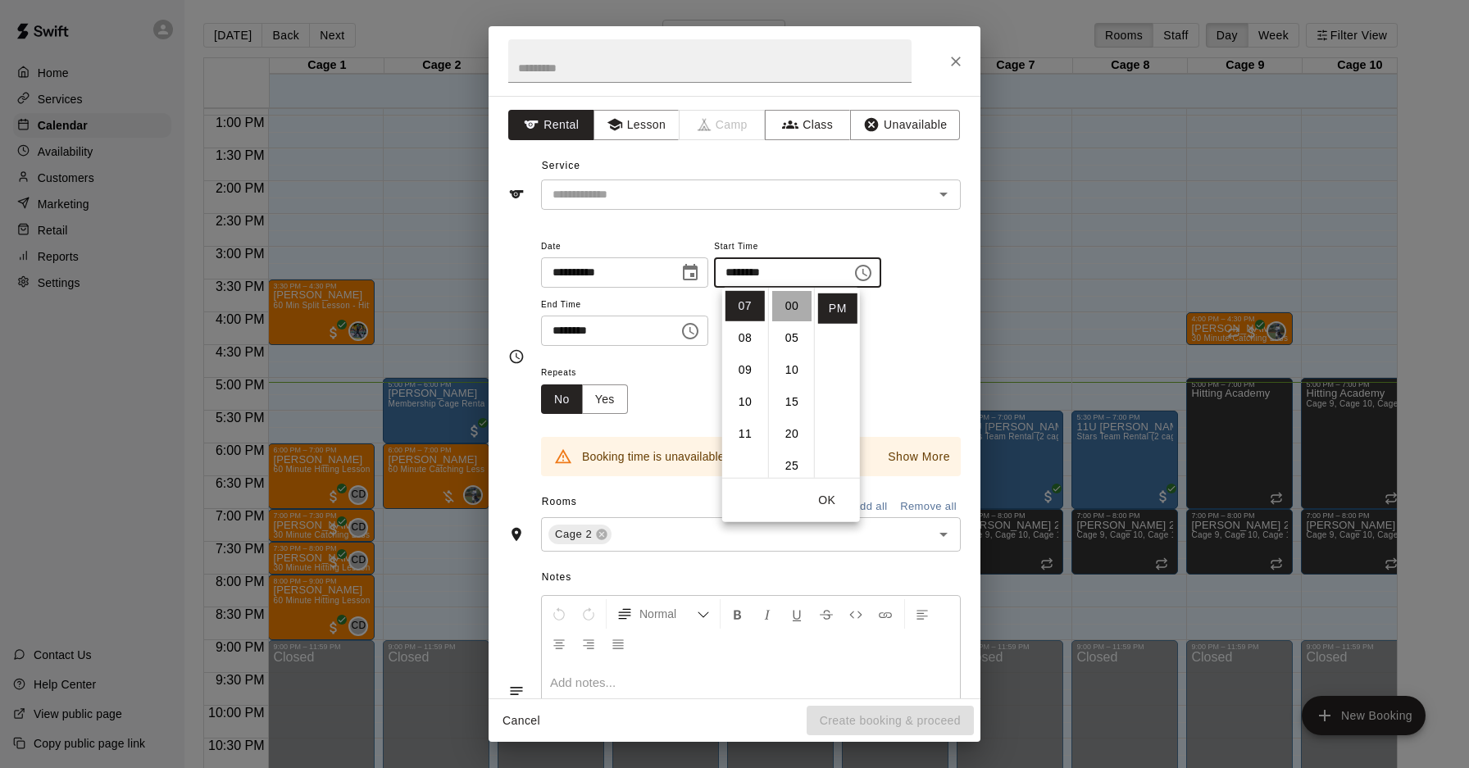
click at [790, 317] on li "00" at bounding box center [791, 306] width 39 height 30
type input "********"
click at [663, 403] on div "Repeats No Yes" at bounding box center [751, 388] width 420 height 52
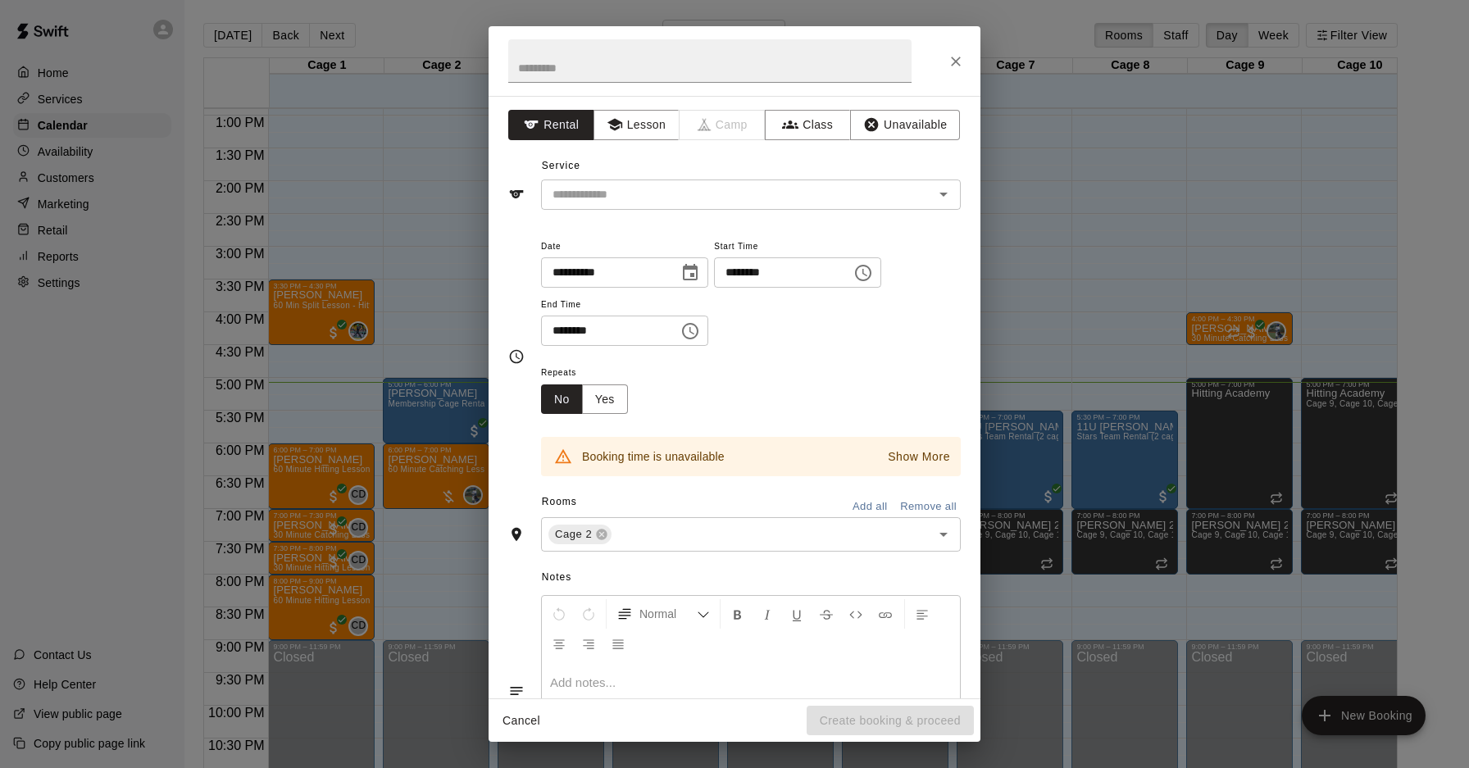
click at [940, 462] on p "Show More" at bounding box center [919, 457] width 62 height 17
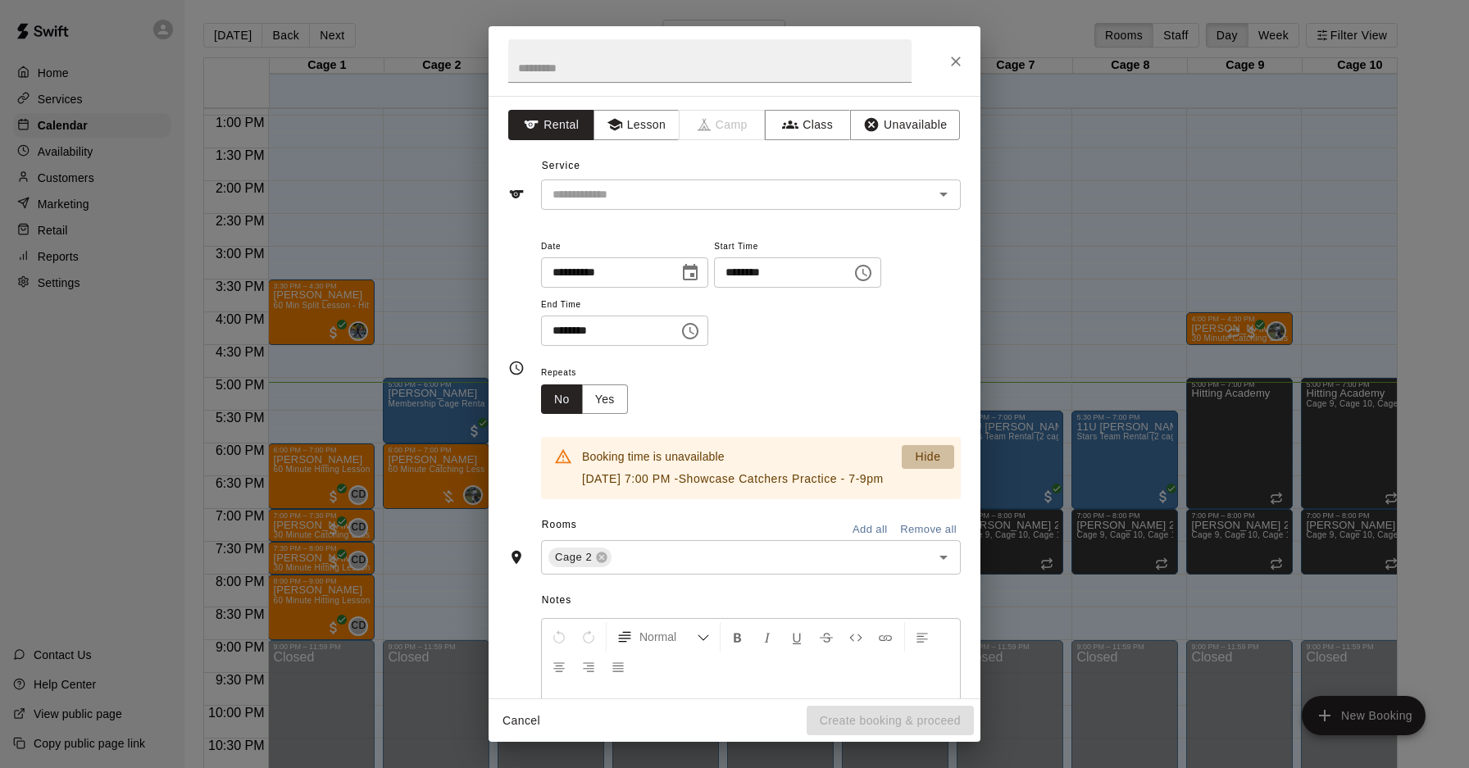
click at [940, 462] on p "Hide" at bounding box center [927, 457] width 25 height 17
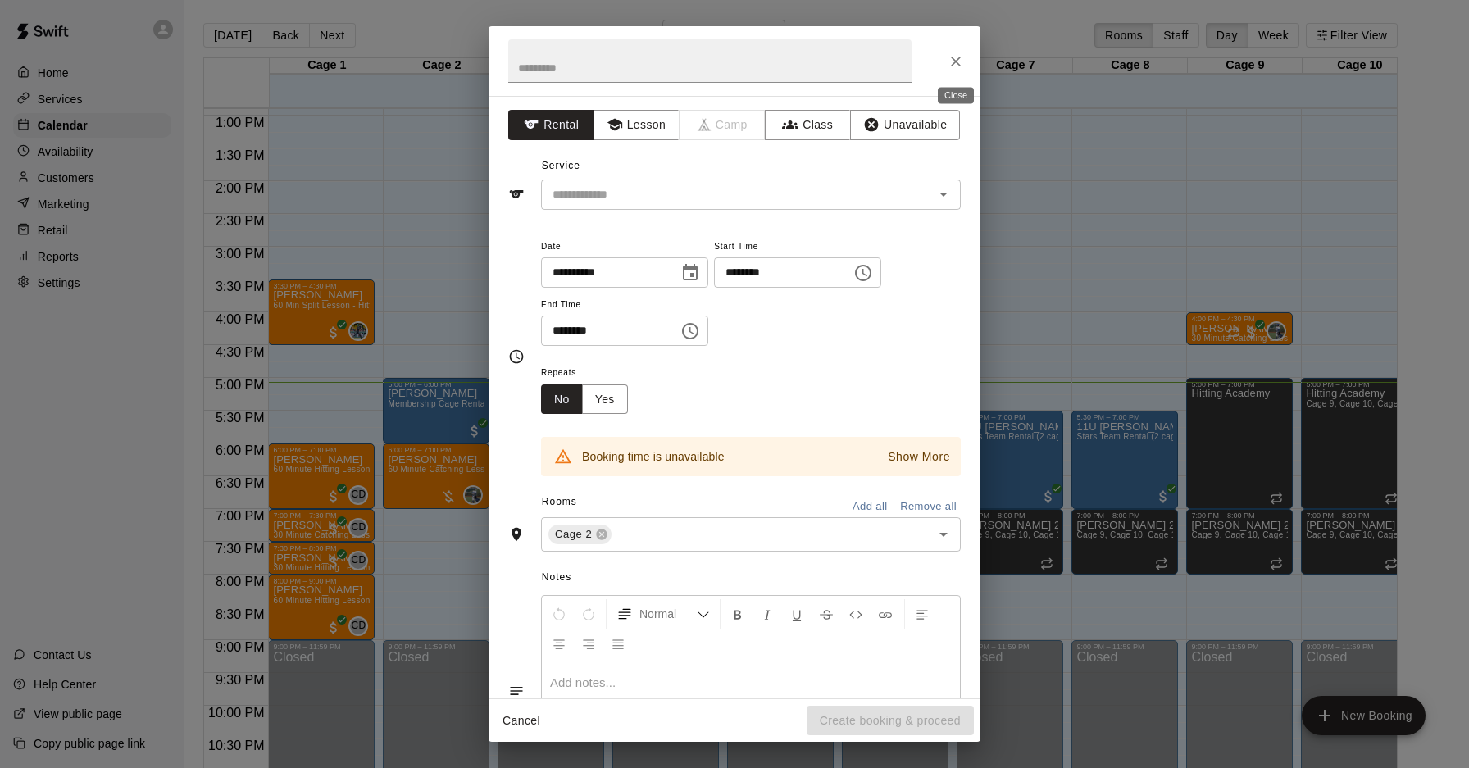
click at [949, 59] on icon "Close" at bounding box center [956, 61] width 16 height 16
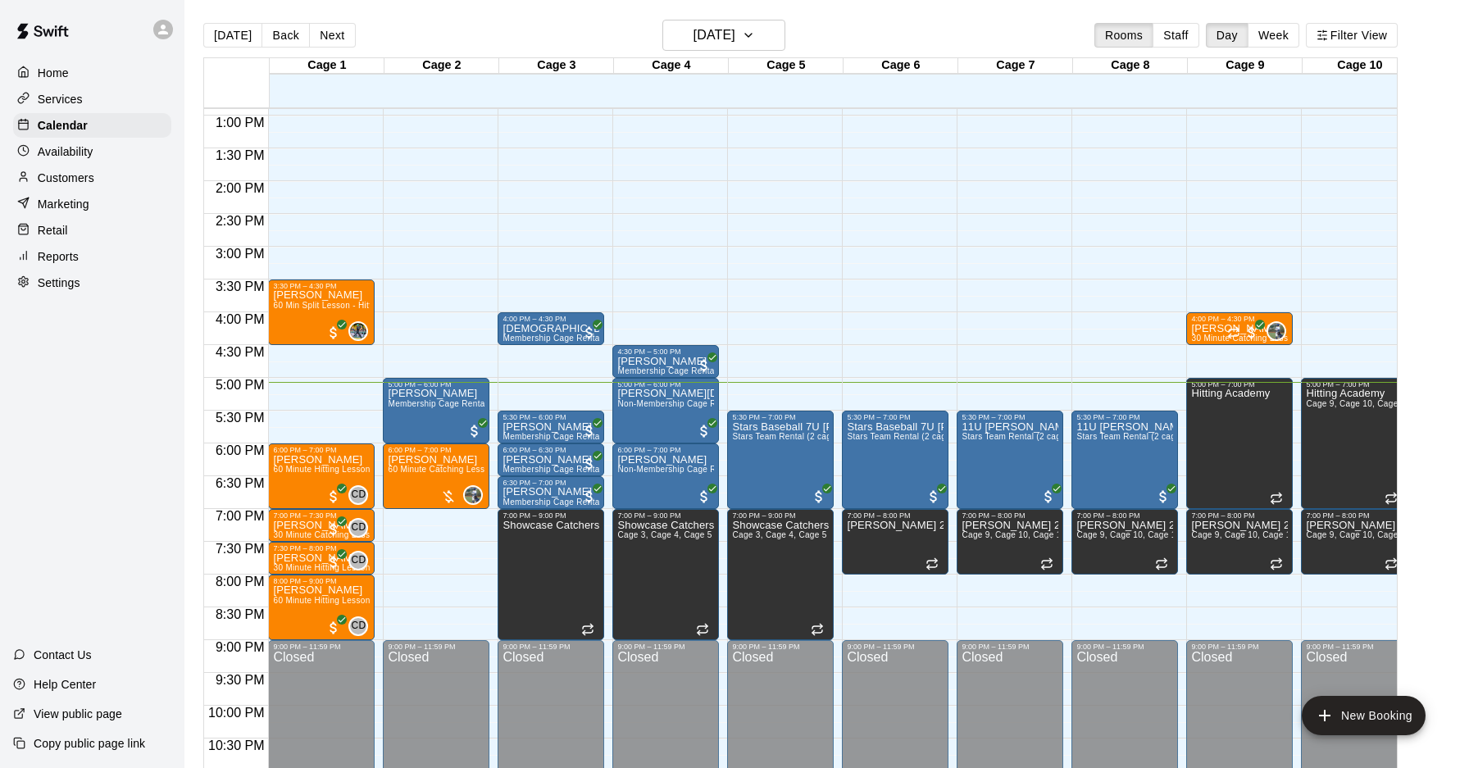
click at [411, 540] on div "12:00 AM – 10:00 AM Closed 5:00 PM – 6:00 PM Matt Caddy Membership Cage Rental …" at bounding box center [436, 50] width 107 height 1574
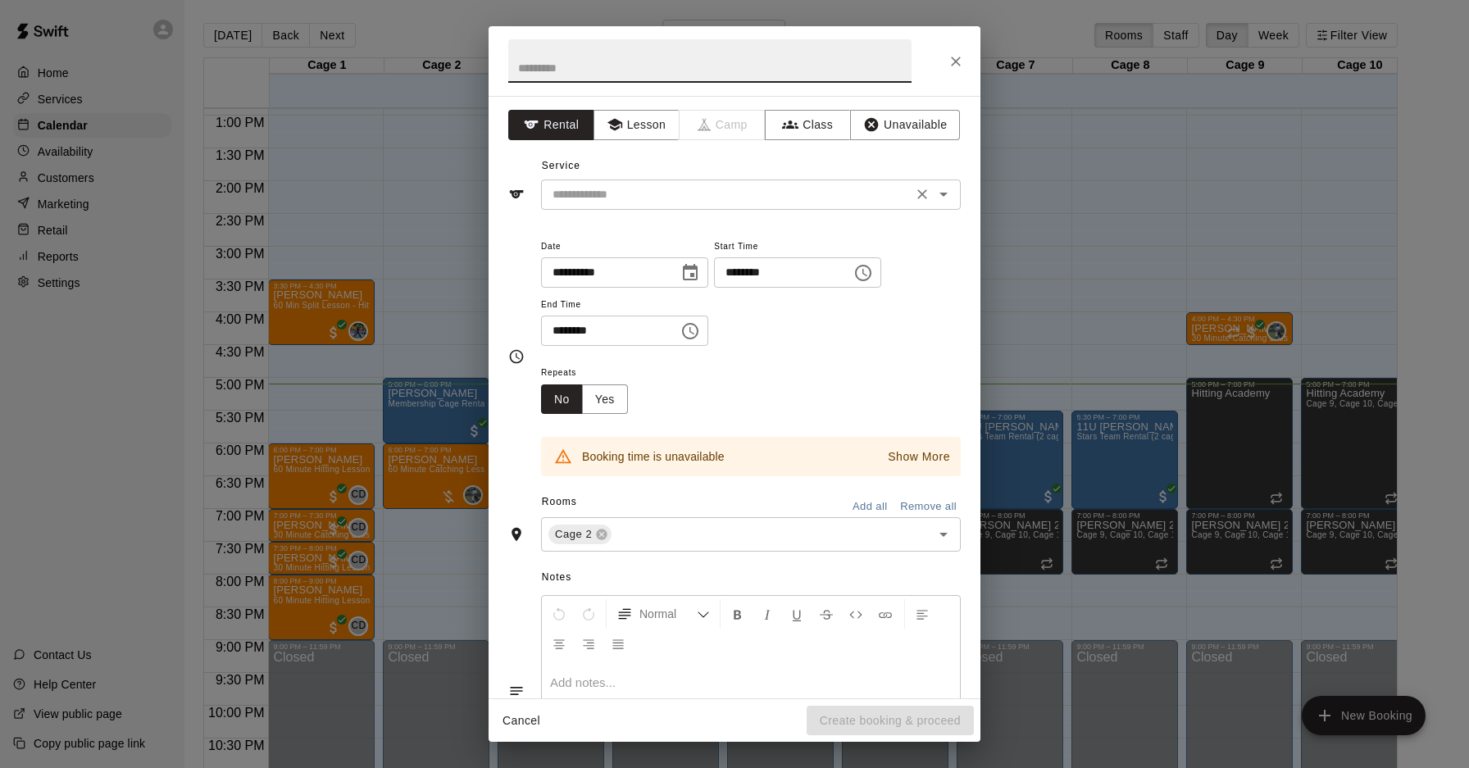
click at [756, 208] on div "​" at bounding box center [751, 195] width 420 height 30
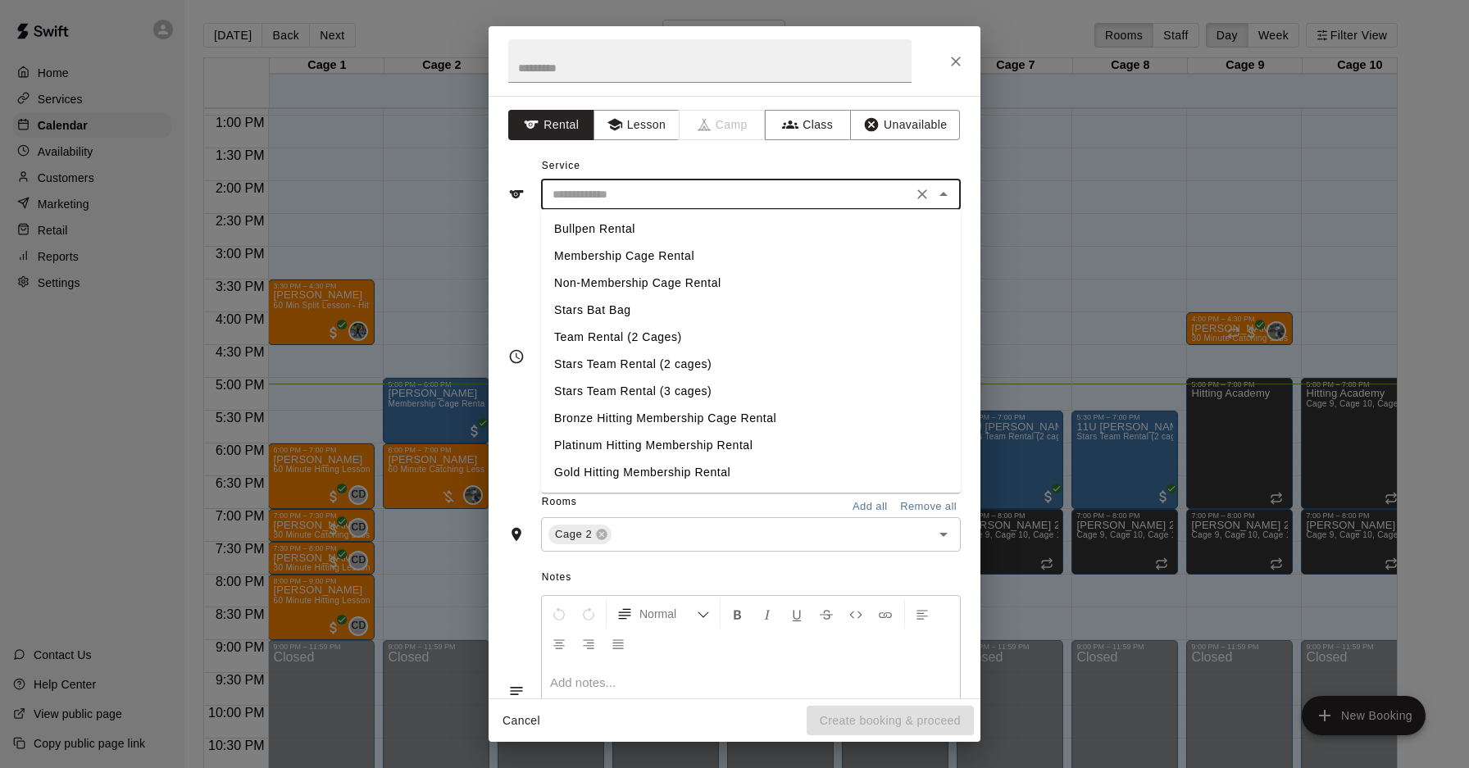
click at [697, 266] on li "Membership Cage Rental" at bounding box center [751, 256] width 420 height 27
type input "**********"
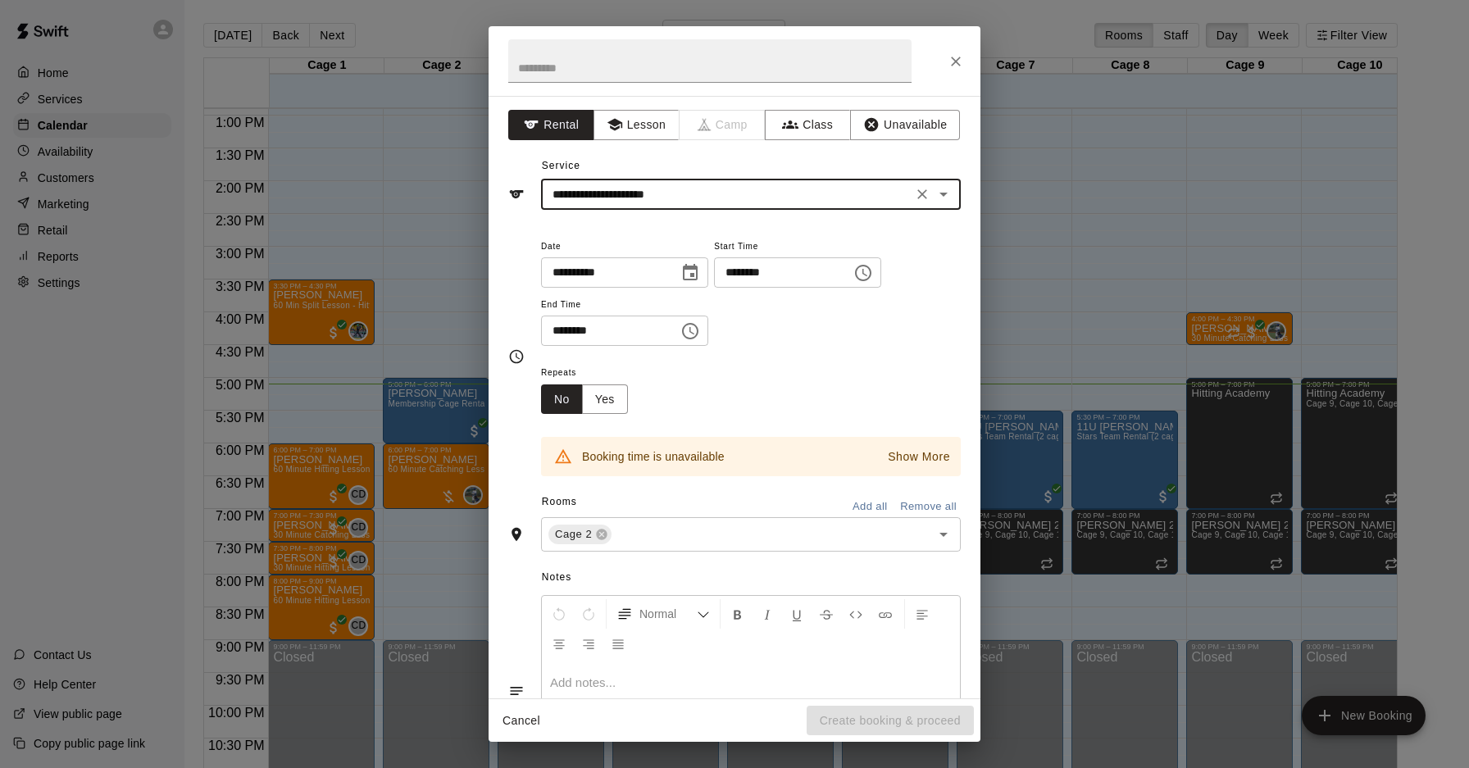
scroll to position [116, 0]
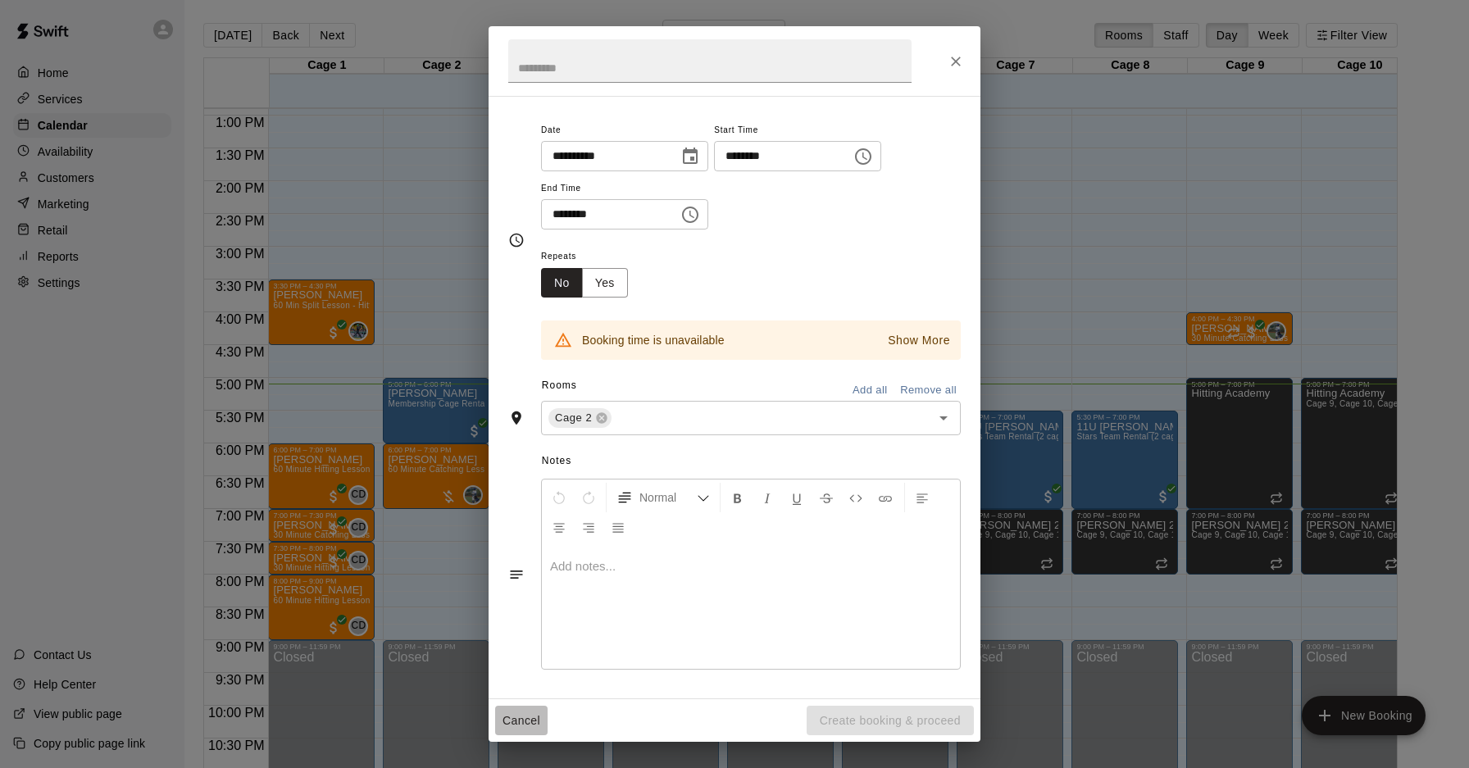
click at [538, 709] on button "Cancel" at bounding box center [521, 721] width 52 height 30
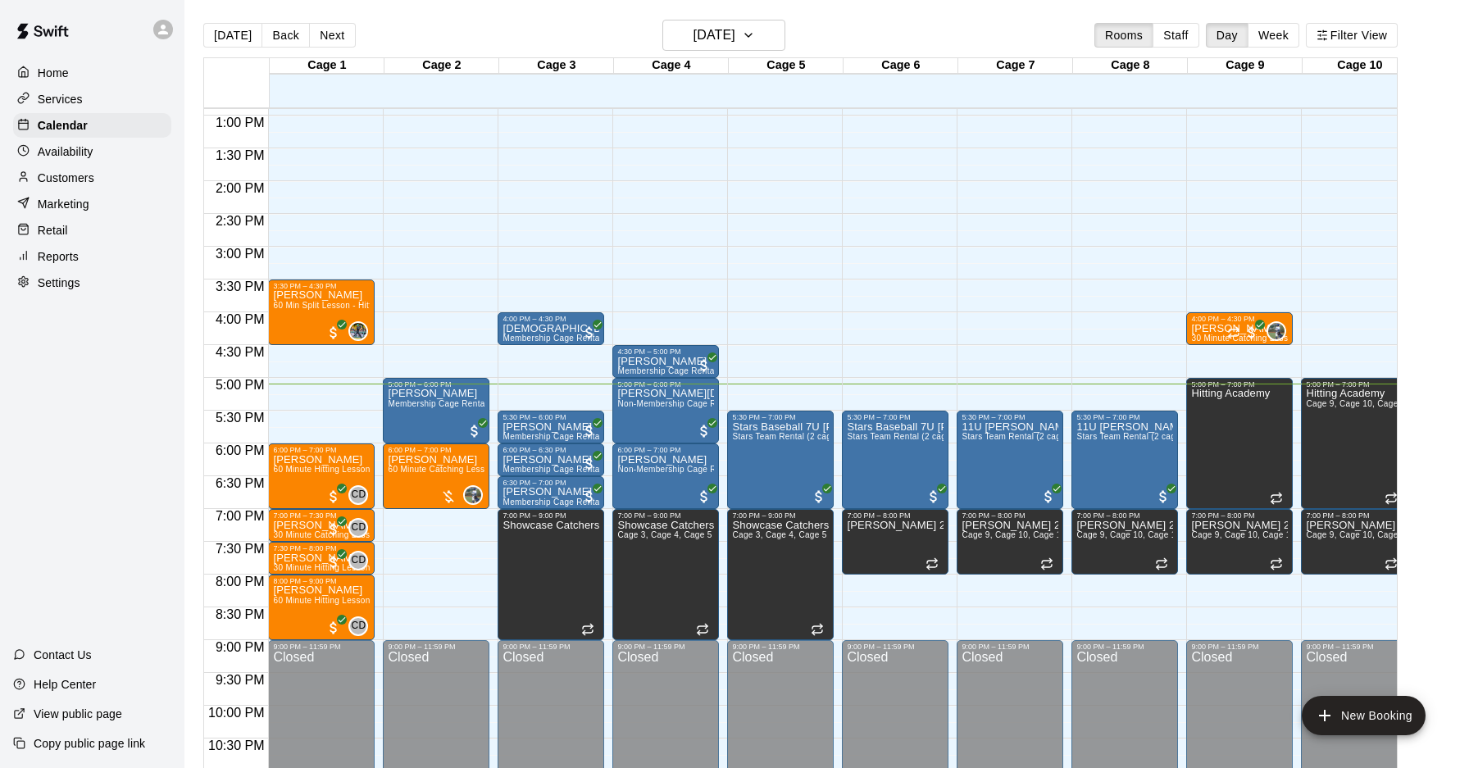
click at [444, 538] on div "12:00 AM – 10:00 AM Closed 5:00 PM – 6:00 PM Matt Caddy Membership Cage Rental …" at bounding box center [436, 50] width 107 height 1574
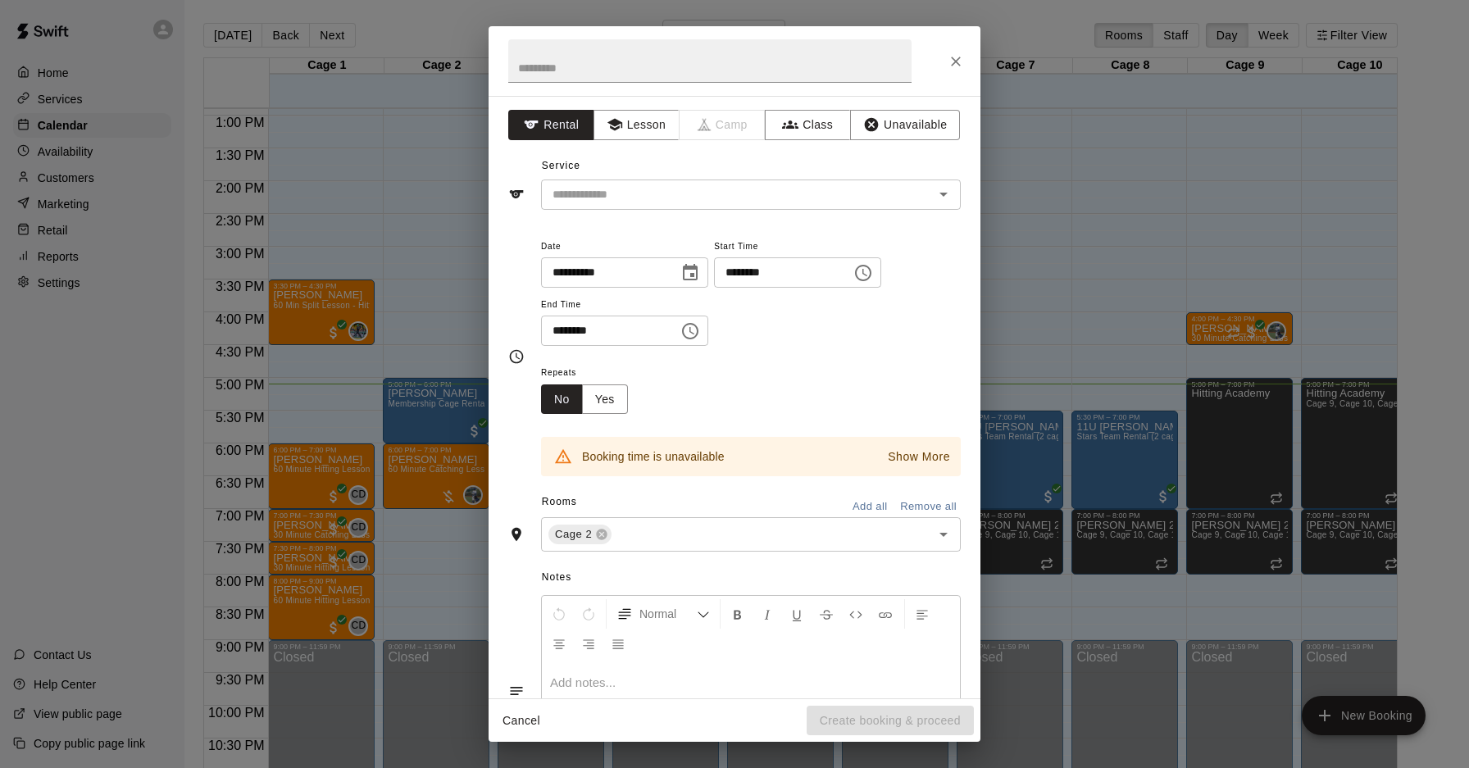
click at [887, 288] on div "**********" at bounding box center [751, 291] width 420 height 111
click at [872, 267] on icon "Choose time, selected time is 7:15 PM" at bounding box center [863, 273] width 16 height 16
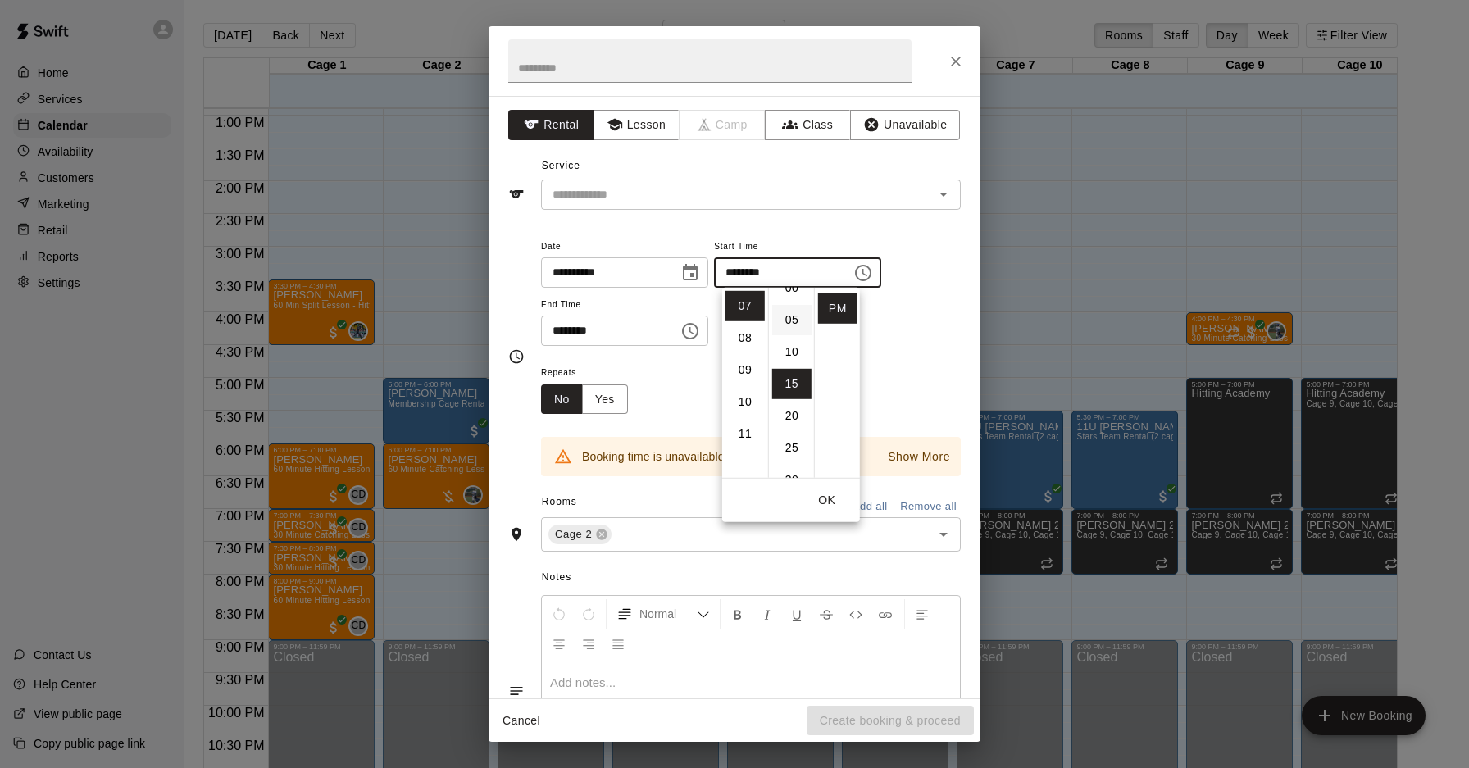
scroll to position [0, 0]
click at [789, 314] on li "00" at bounding box center [791, 306] width 39 height 30
type input "********"
drag, startPoint x: 709, startPoint y: 330, endPoint x: 694, endPoint y: 339, distance: 18.0
click at [707, 330] on button "Choose time, selected time is 7:45 PM" at bounding box center [690, 331] width 33 height 33
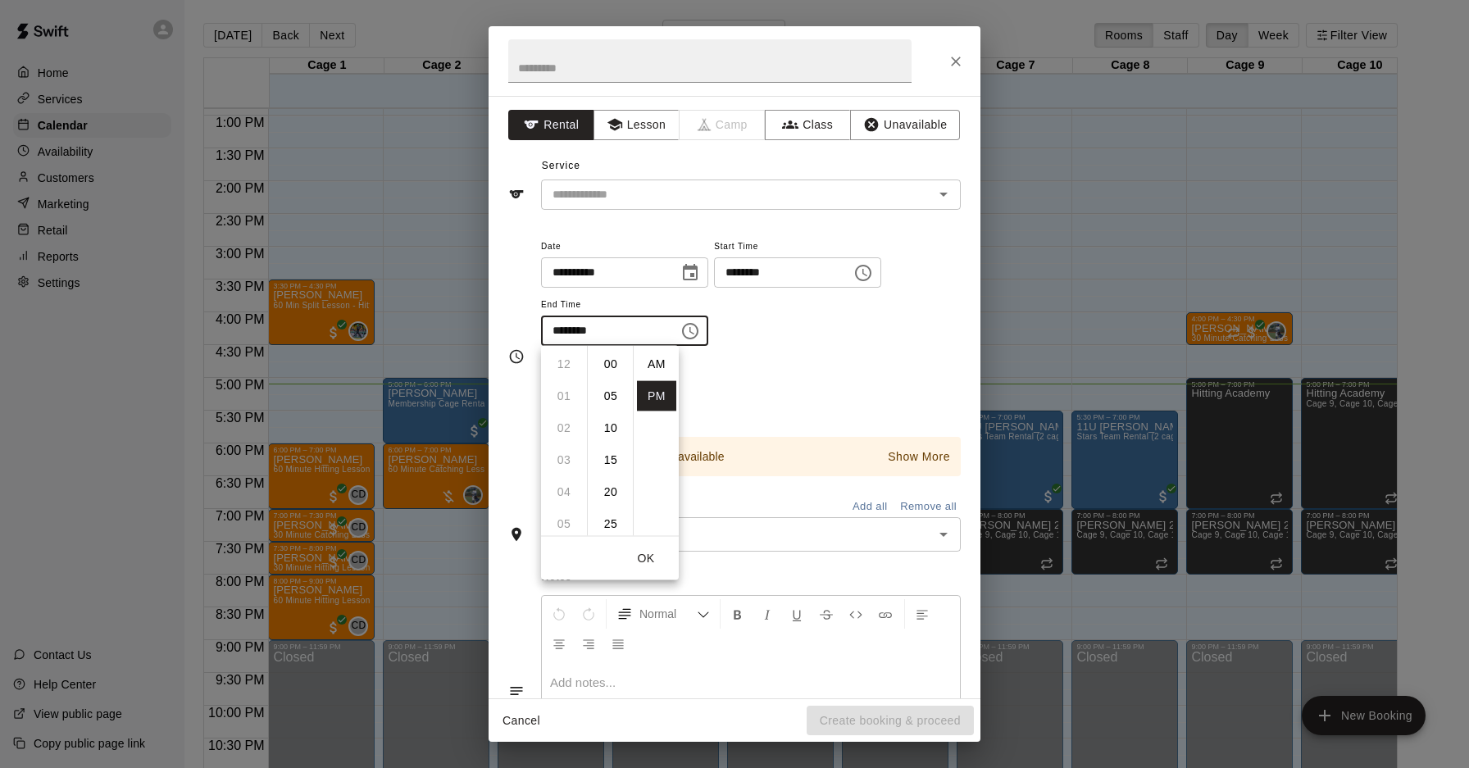
scroll to position [30, 0]
click at [571, 398] on li "08" at bounding box center [563, 396] width 39 height 30
click at [600, 371] on li "00" at bounding box center [610, 364] width 39 height 30
type input "********"
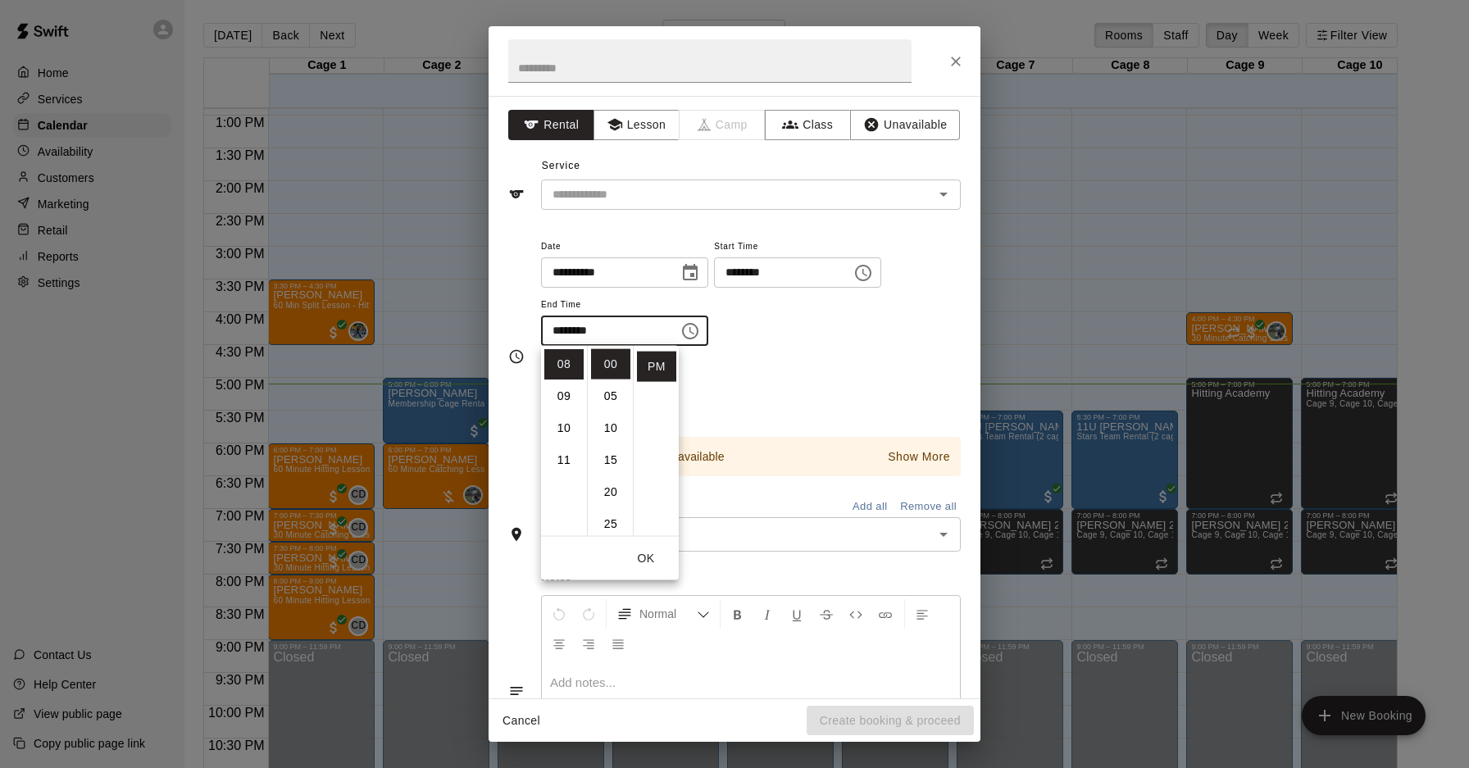
click at [750, 395] on div "Repeats No Yes" at bounding box center [751, 388] width 420 height 52
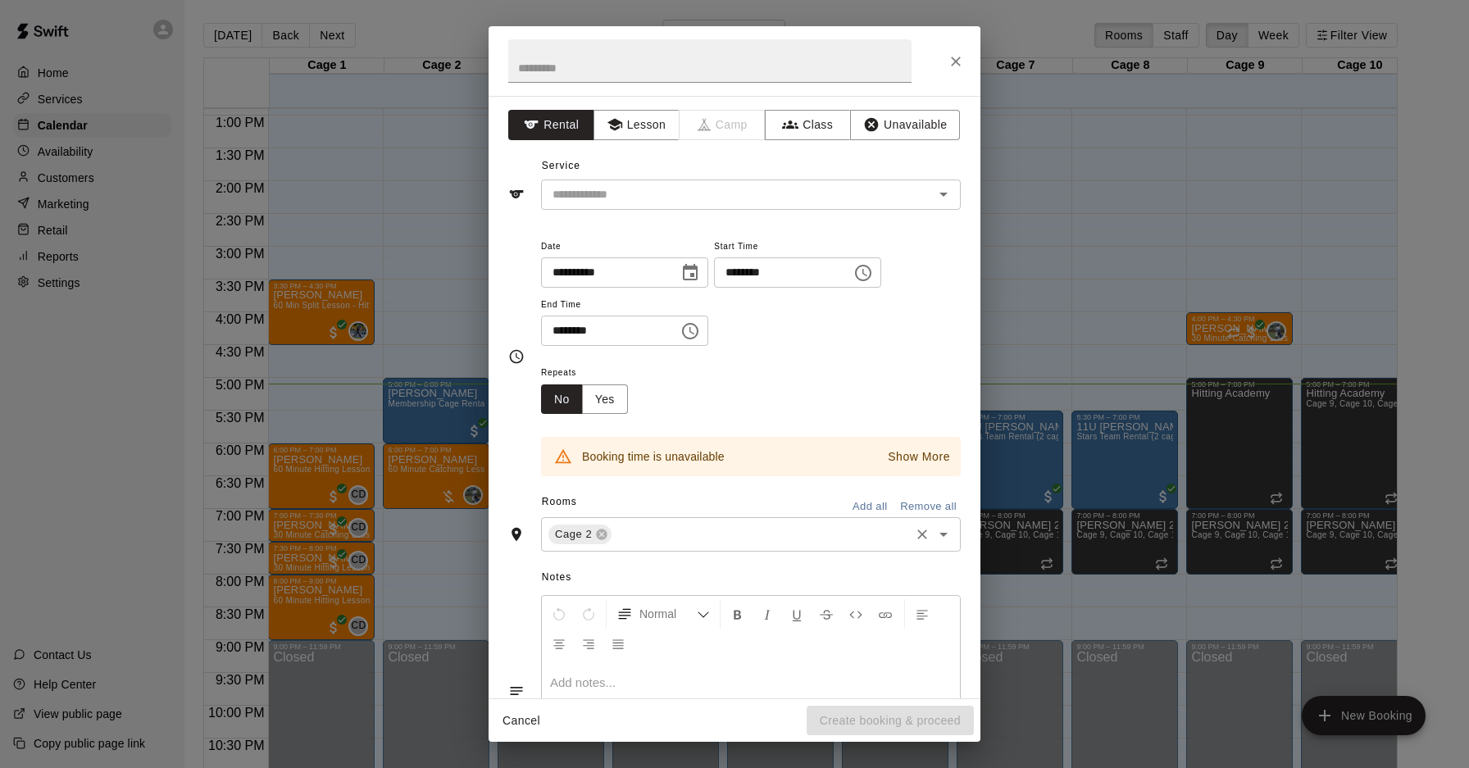
click at [731, 535] on input "text" at bounding box center [761, 535] width 294 height 21
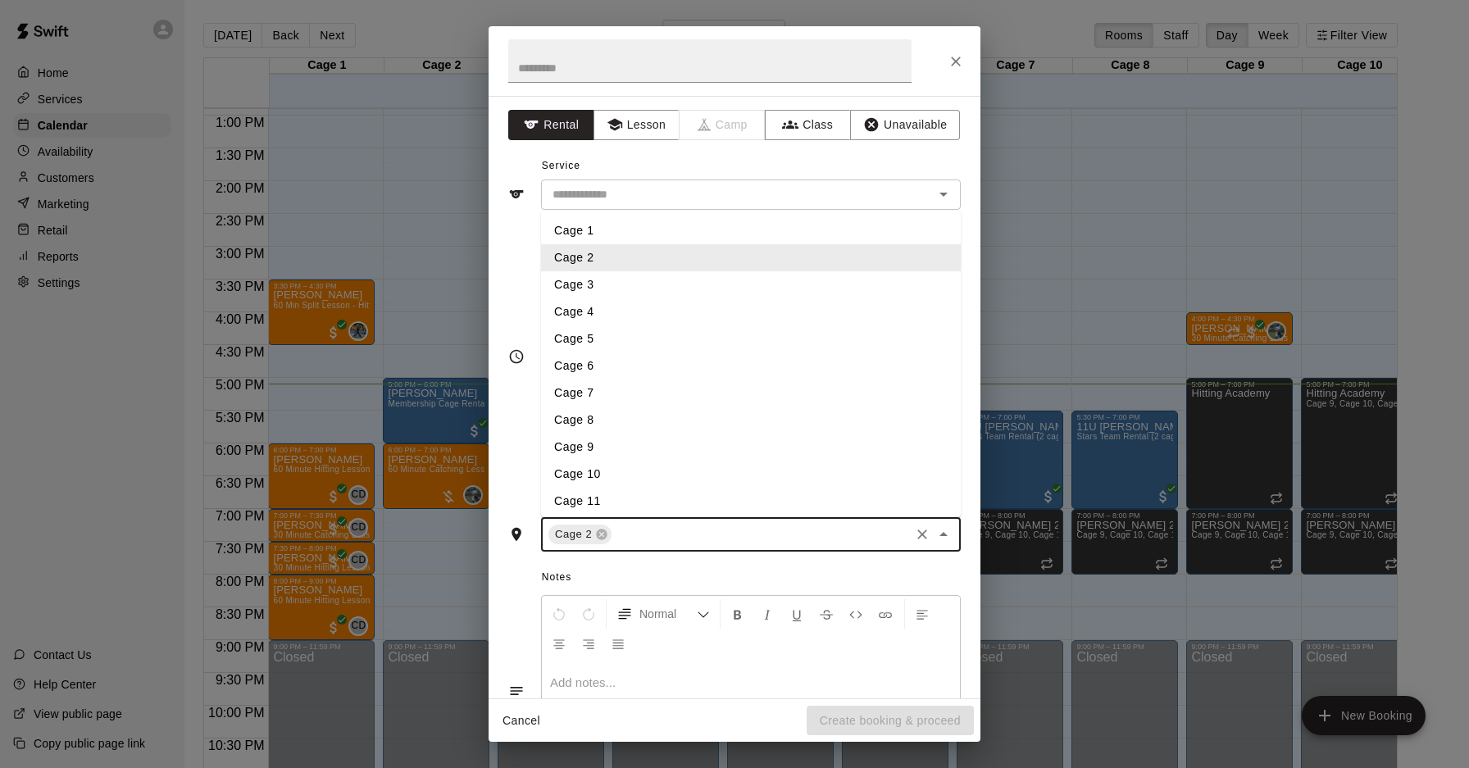
click at [731, 535] on input "text" at bounding box center [761, 535] width 294 height 21
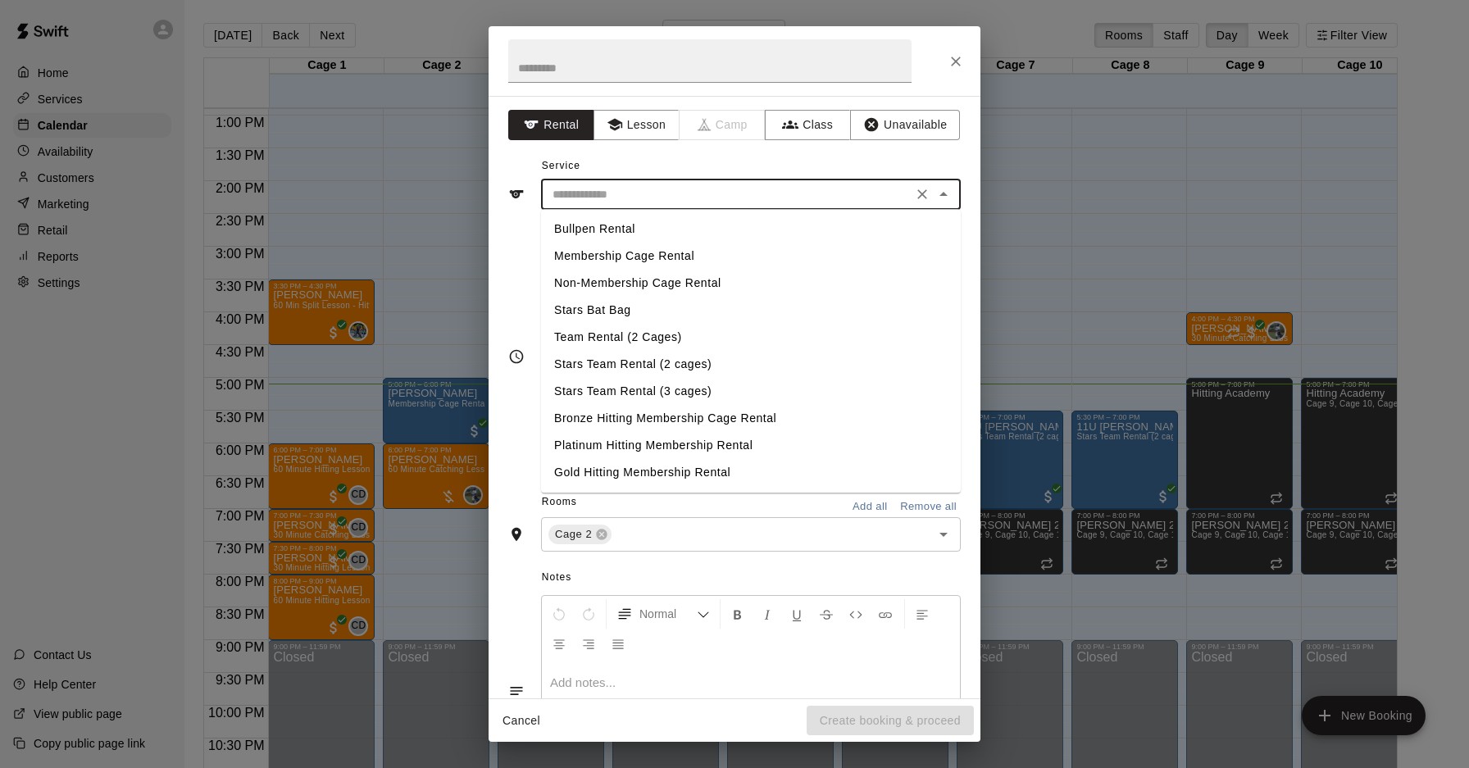
click at [627, 185] on input "text" at bounding box center [727, 195] width 362 height 21
click at [625, 279] on li "Non-Membership Cage Rental" at bounding box center [751, 282] width 420 height 27
type input "**********"
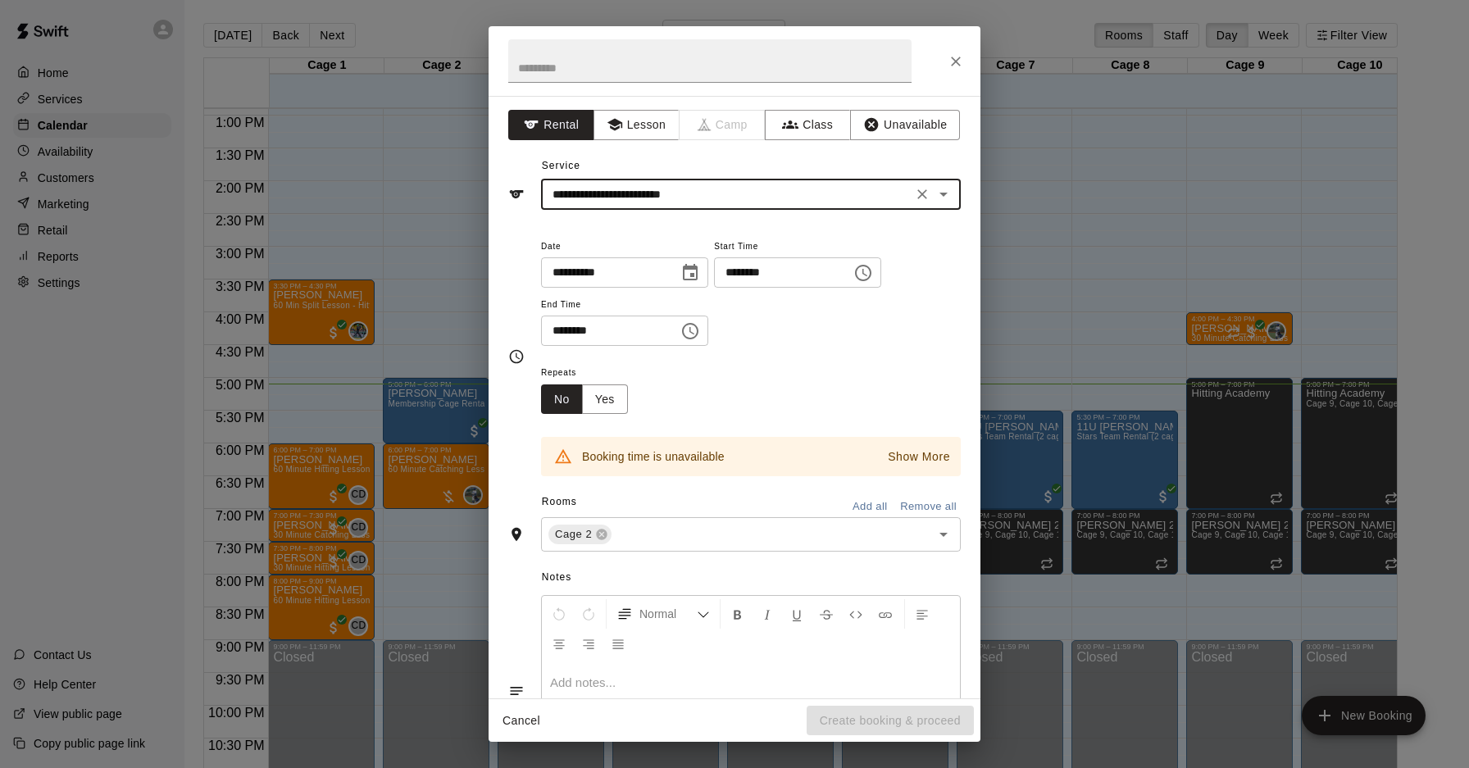
scroll to position [5, 0]
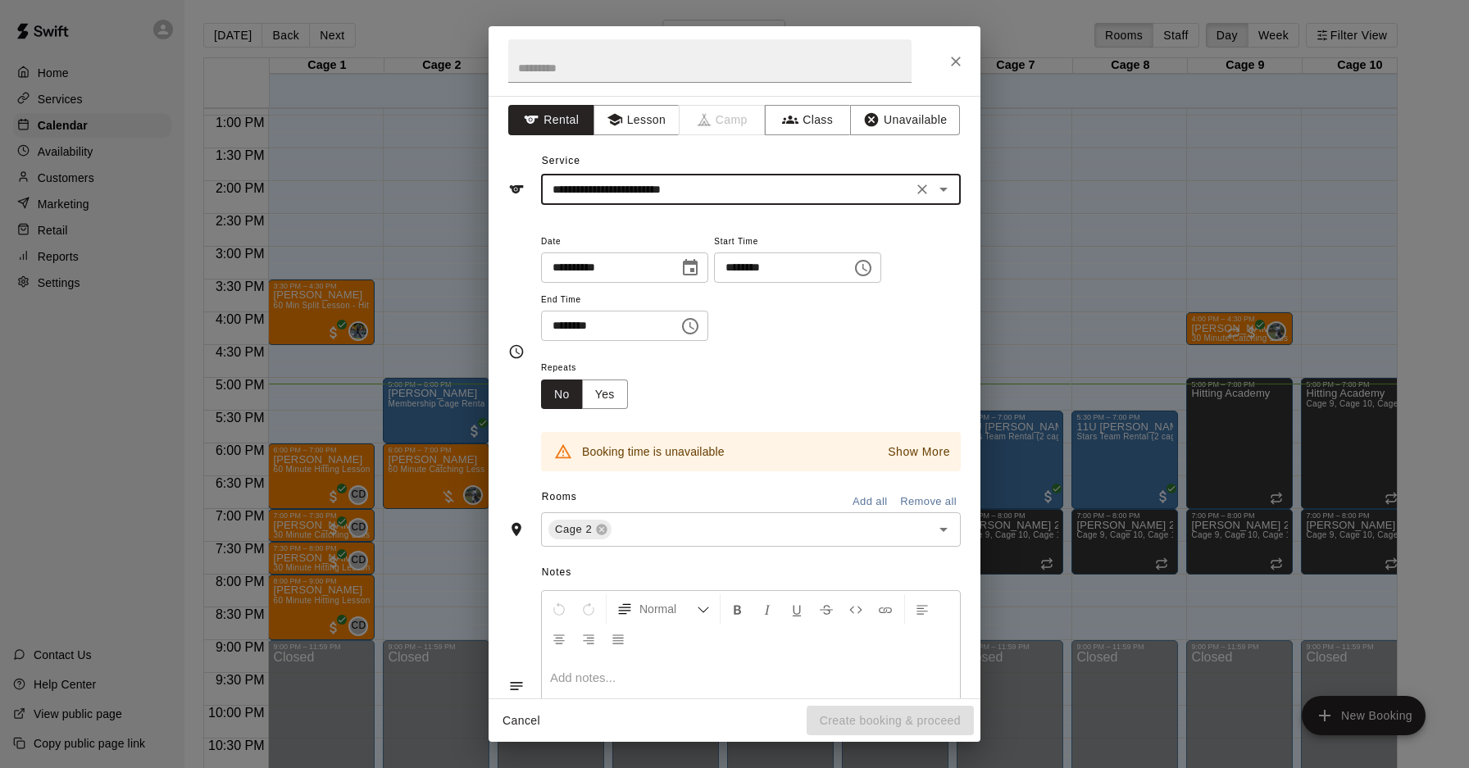
click at [672, 195] on input "**********" at bounding box center [727, 190] width 362 height 21
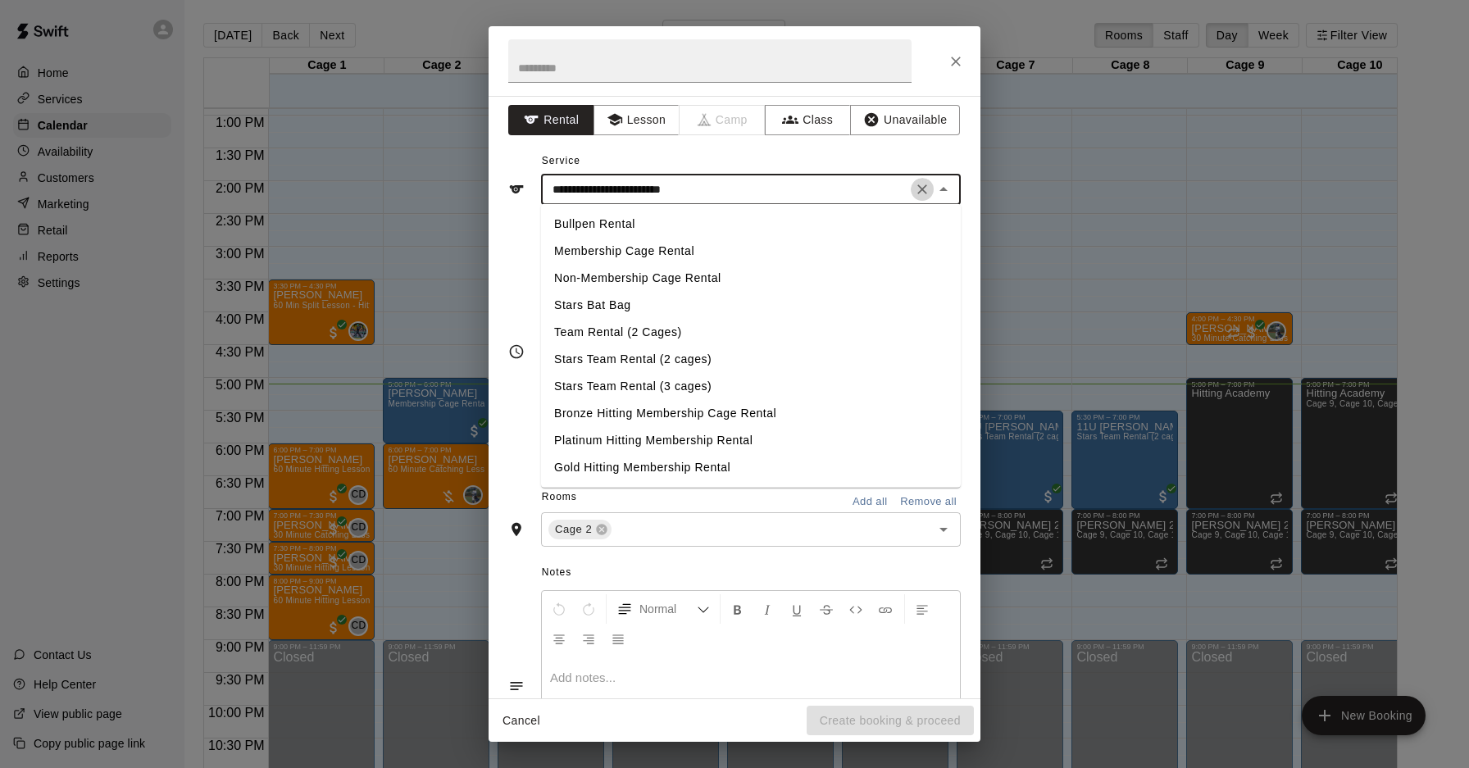
click at [927, 189] on icon "Clear" at bounding box center [922, 189] width 16 height 16
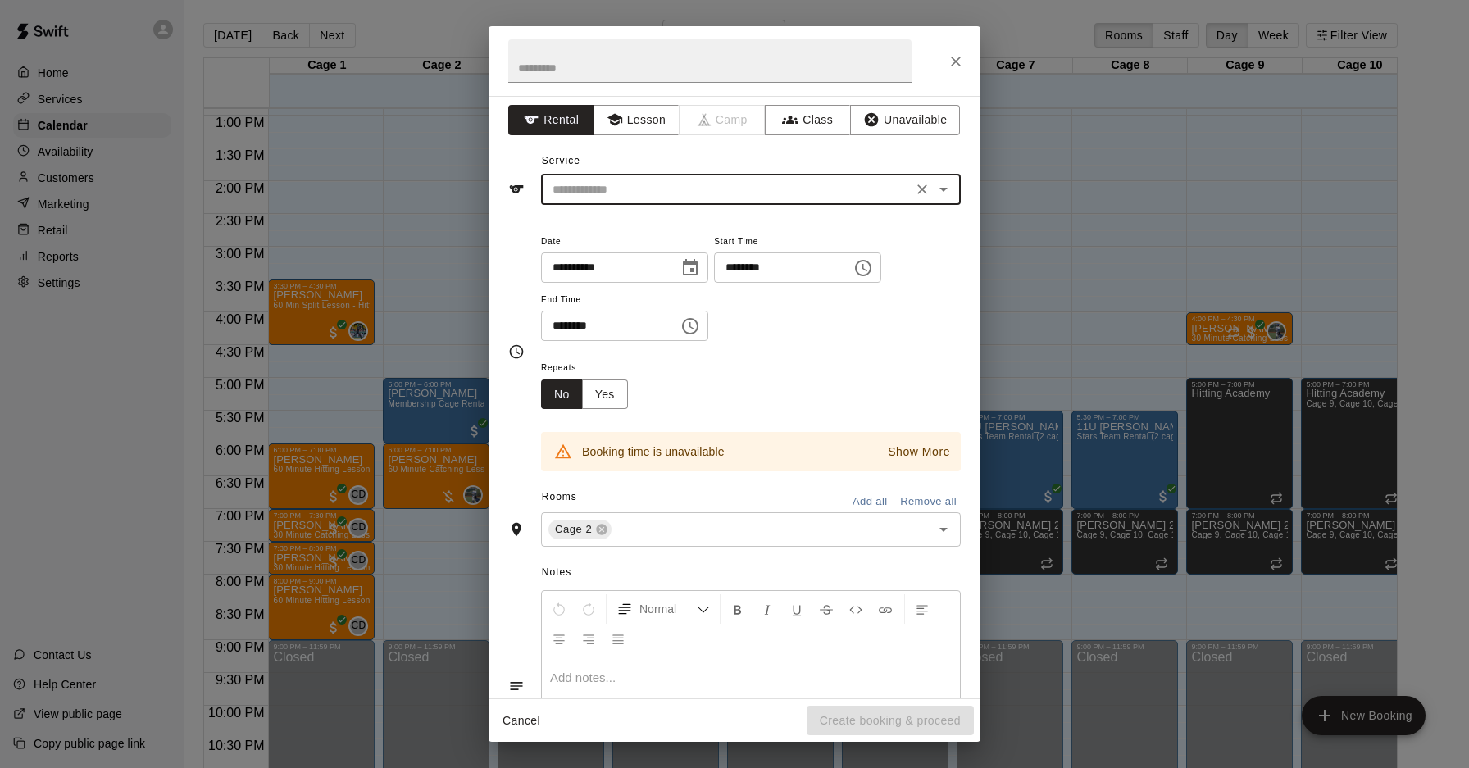
click at [870, 193] on input "text" at bounding box center [727, 190] width 362 height 21
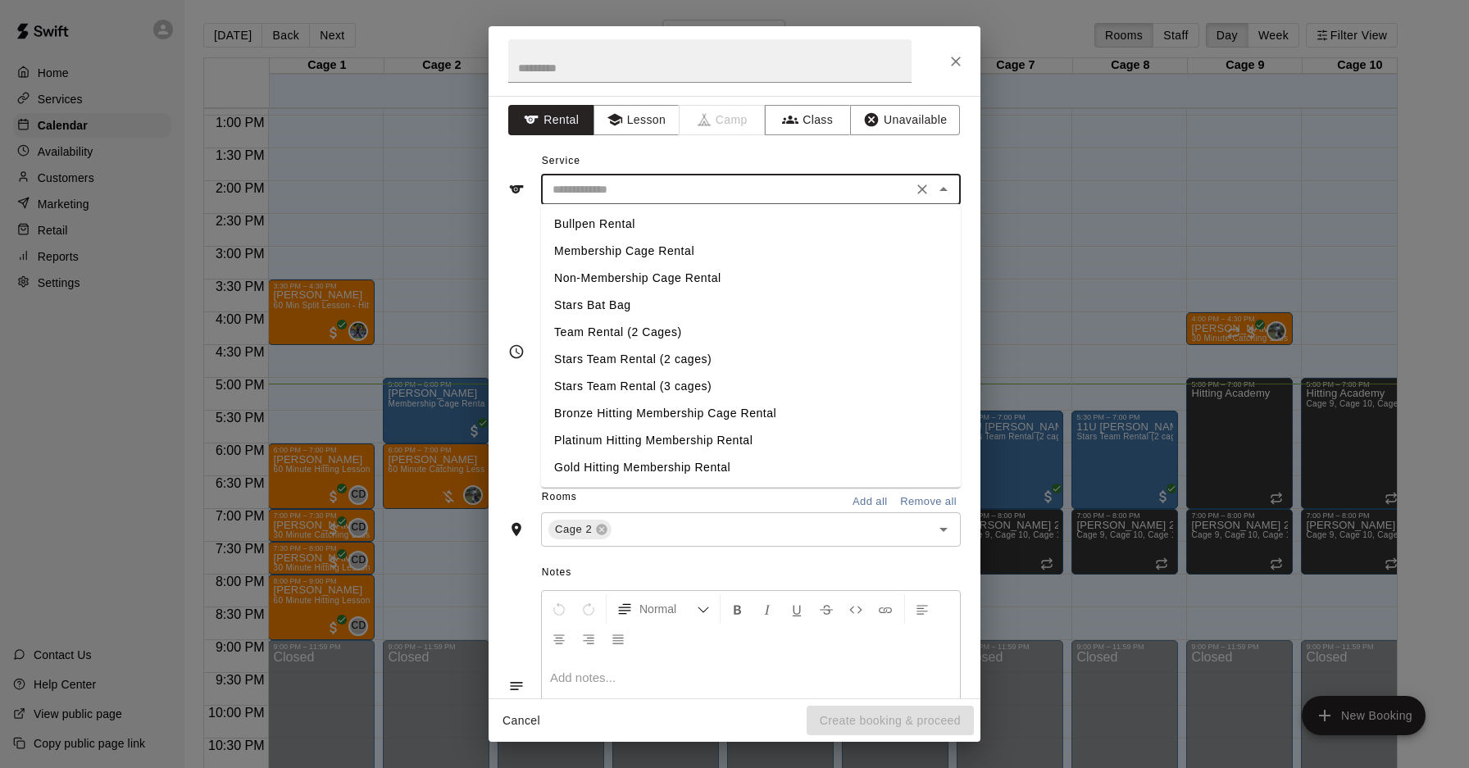
click at [807, 268] on li "Non-Membership Cage Rental" at bounding box center [751, 278] width 420 height 27
type input "**********"
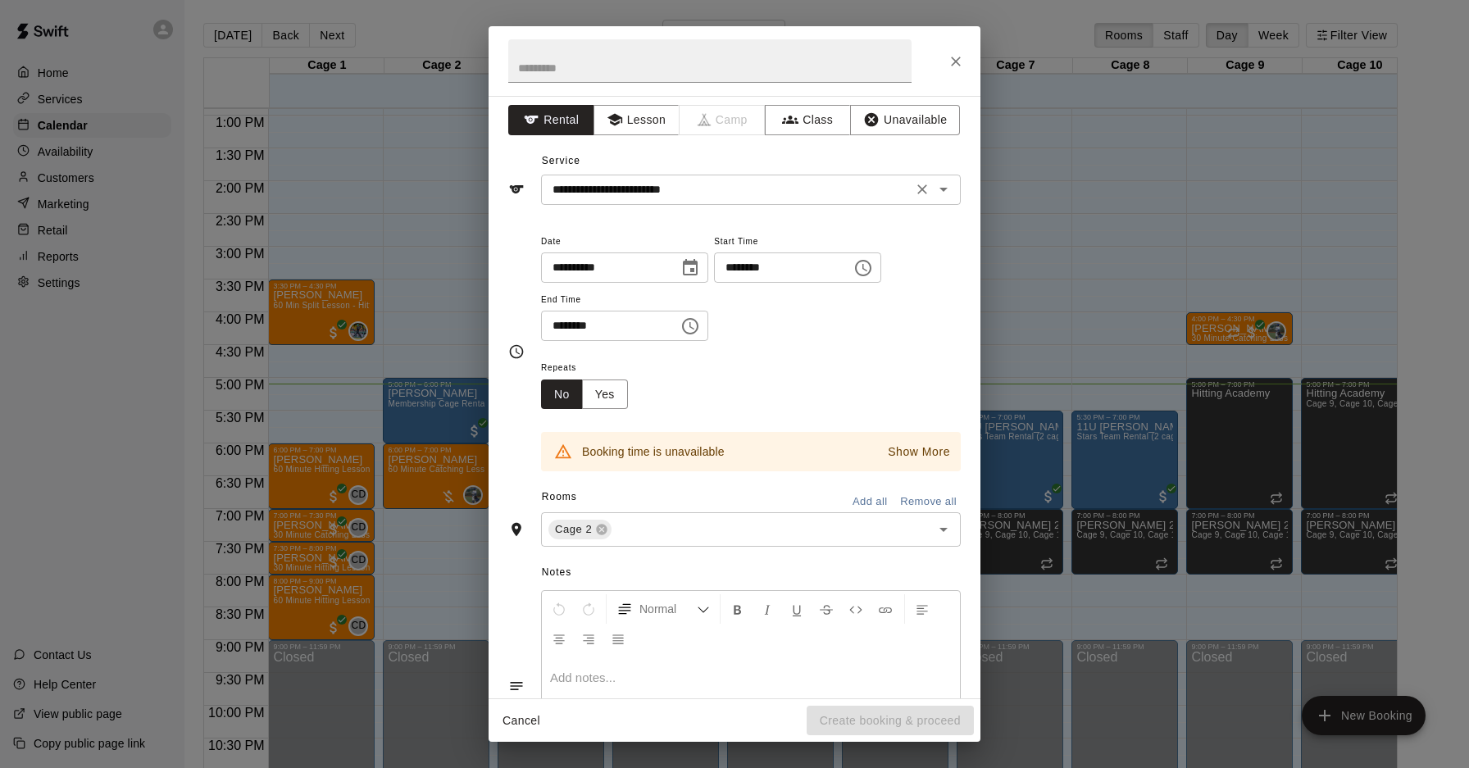
drag, startPoint x: 853, startPoint y: 158, endPoint x: 903, endPoint y: 190, distance: 59.4
click at [855, 163] on div "**********" at bounding box center [734, 176] width 453 height 57
drag, startPoint x: 956, startPoint y: 199, endPoint x: 936, endPoint y: 198, distance: 19.7
click at [951, 198] on div "**********" at bounding box center [751, 190] width 420 height 30
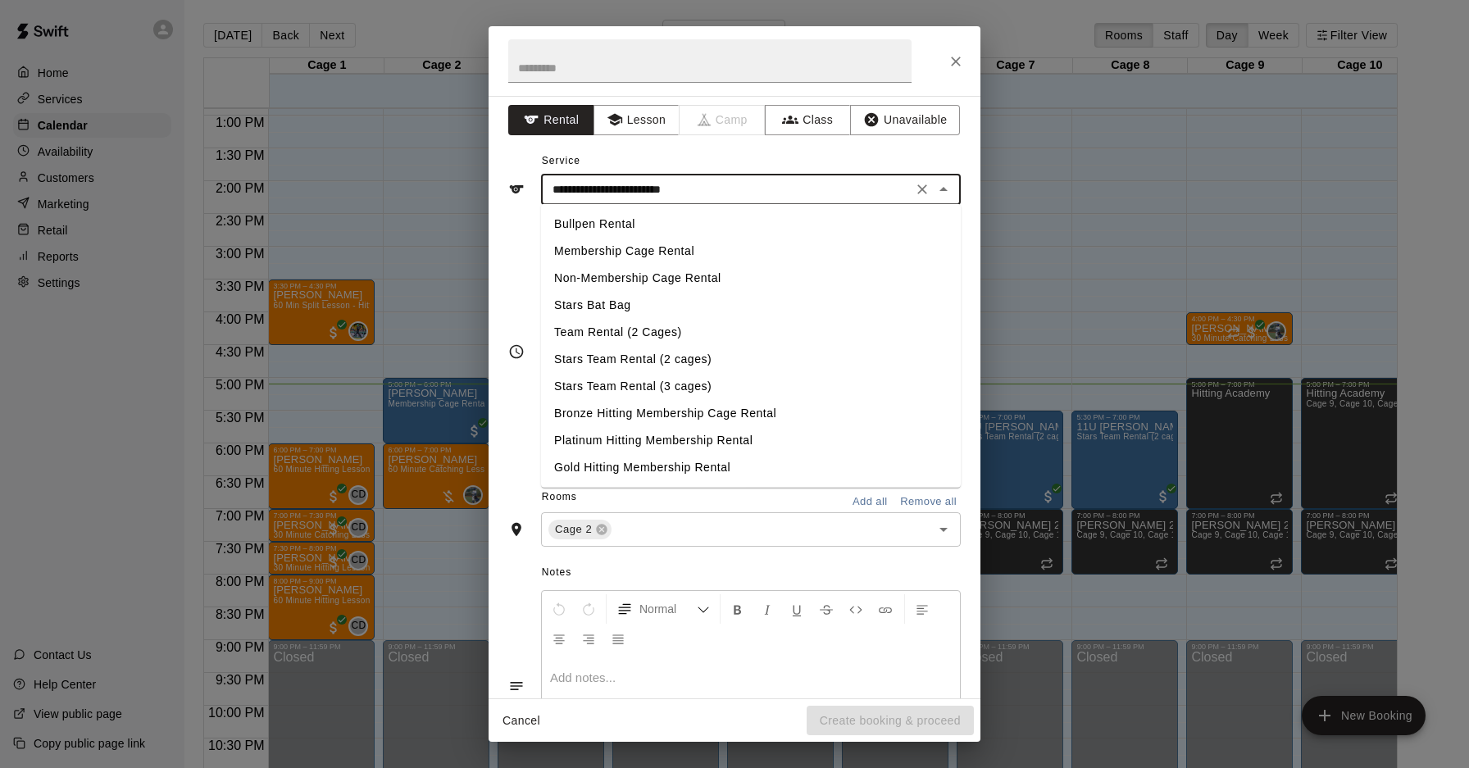
click at [905, 187] on input "**********" at bounding box center [727, 190] width 362 height 21
click at [918, 187] on icon "Clear" at bounding box center [922, 189] width 16 height 16
click at [787, 245] on li "Membership Cage Rental" at bounding box center [751, 251] width 420 height 27
type input "**********"
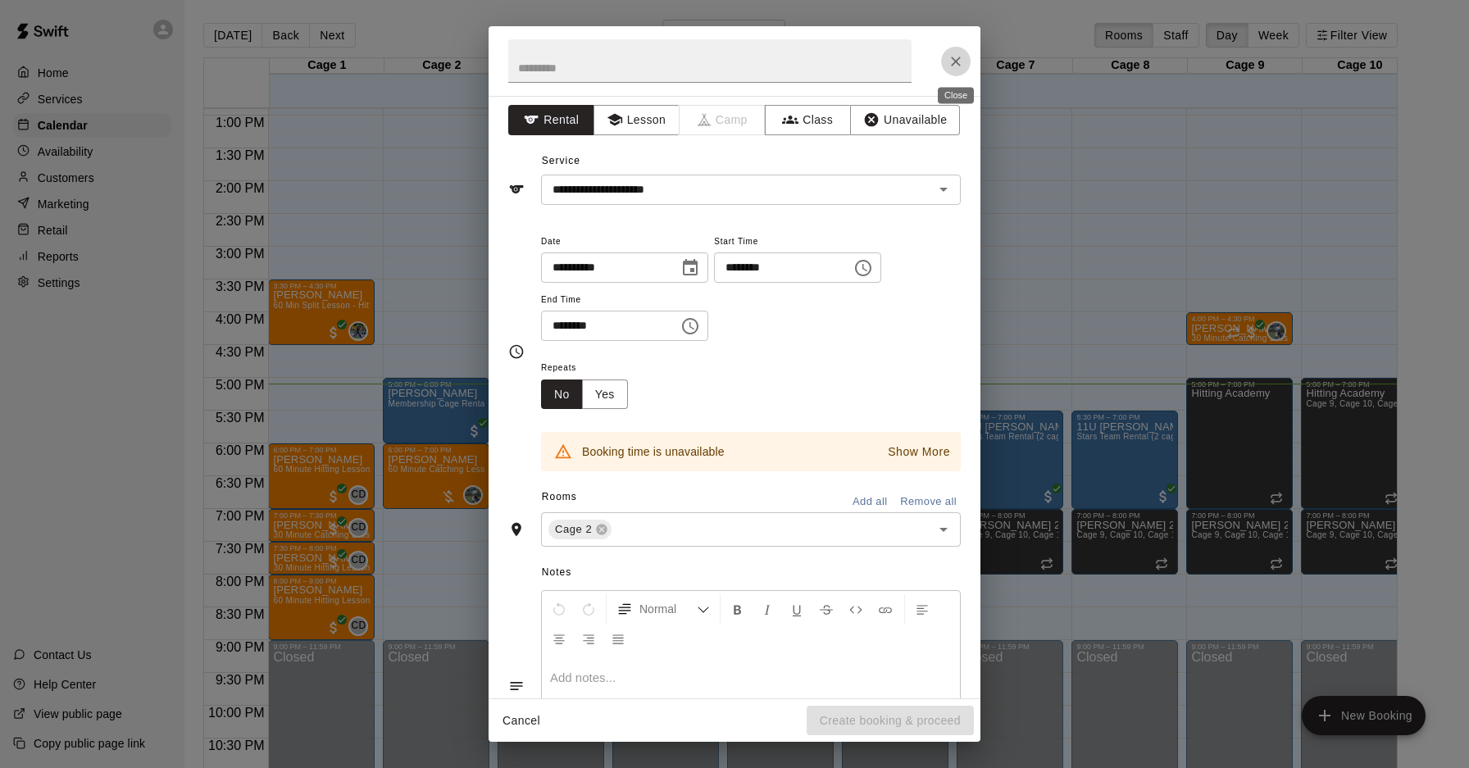
click at [962, 60] on icon "Close" at bounding box center [956, 61] width 16 height 16
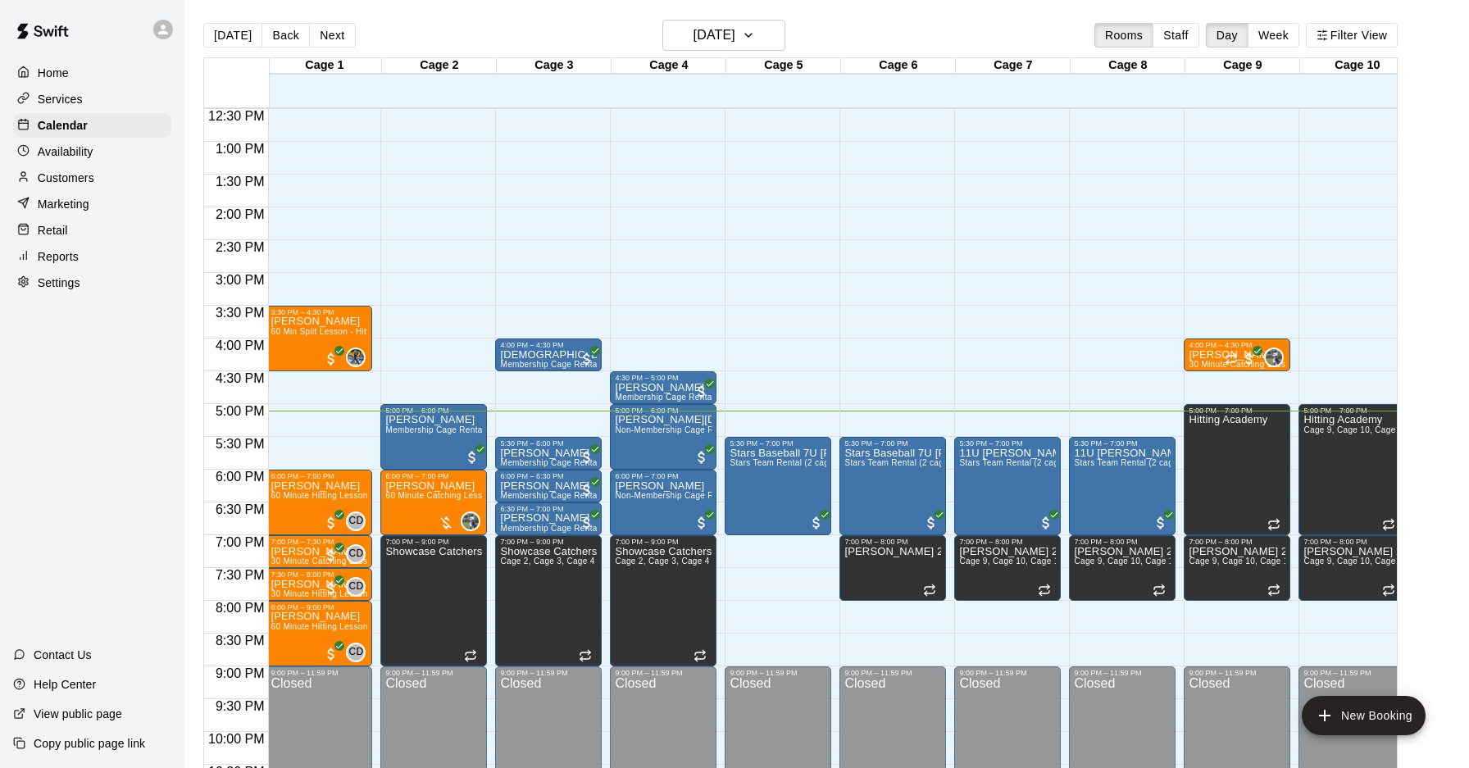
scroll to position [832, 2]
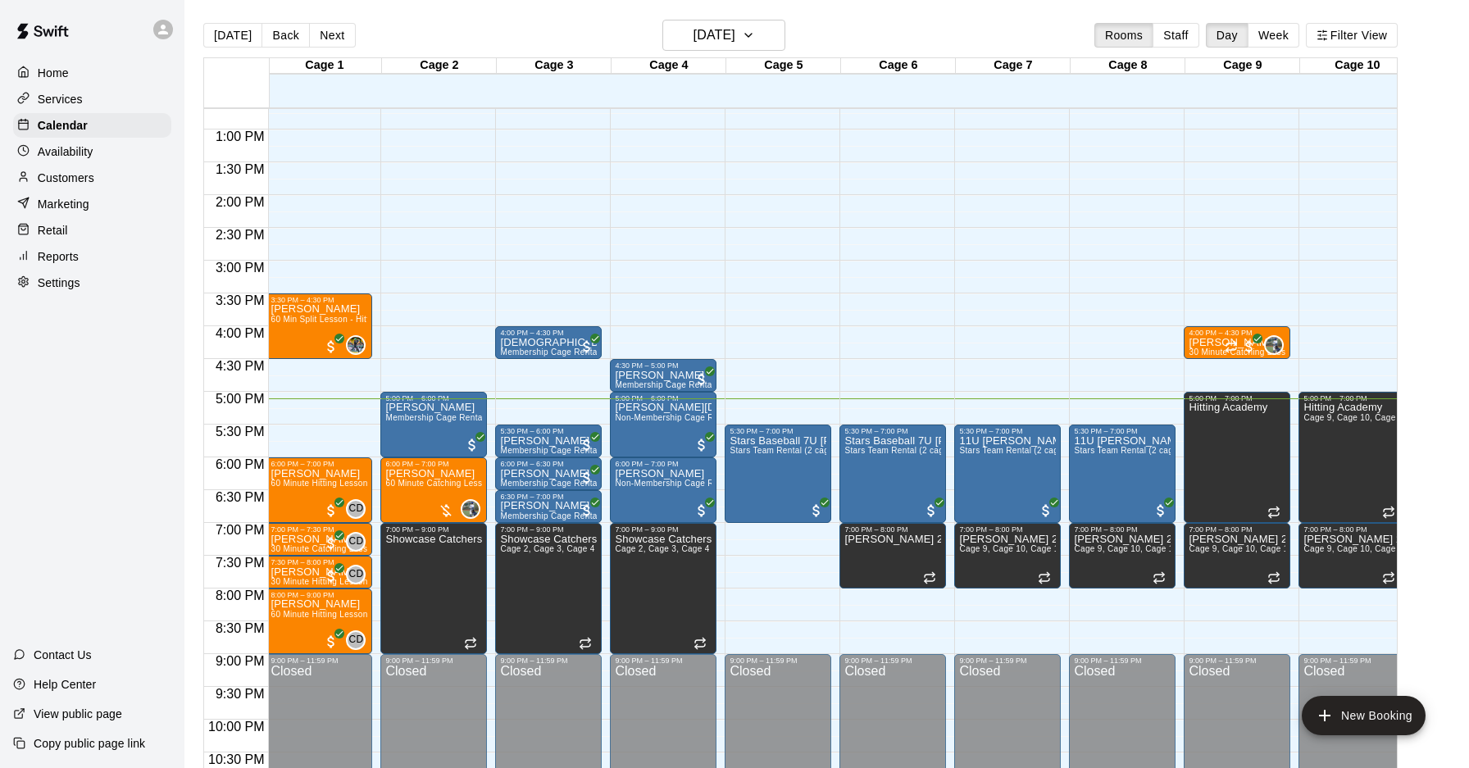
click at [763, 543] on div "12:00 AM – 10:00 AM Closed 5:30 PM – 7:00 PM Stars Baseball 7U Bowley Stars Tea…" at bounding box center [778, 64] width 107 height 1574
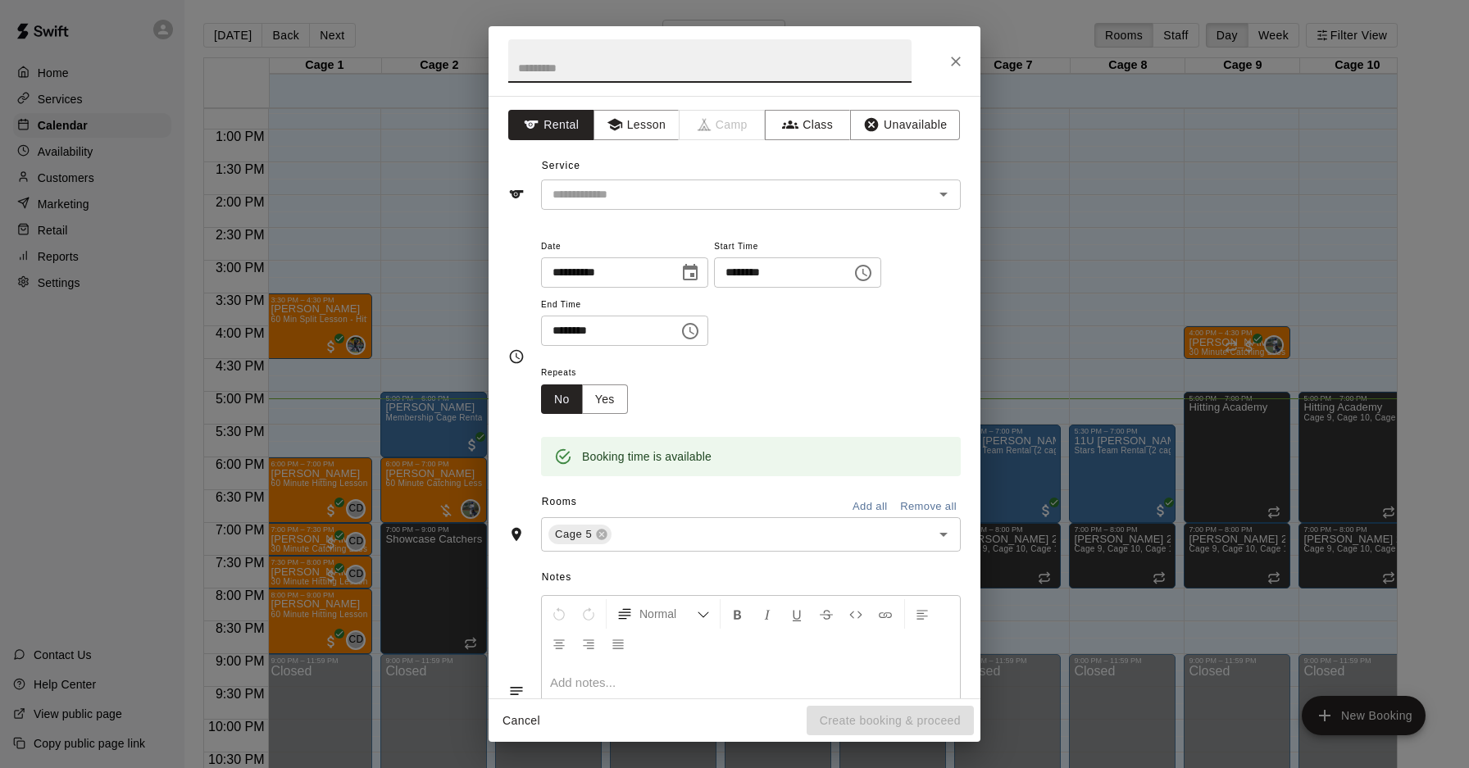
click at [873, 272] on icon "Choose time, selected time is 7:15 PM" at bounding box center [864, 273] width 20 height 20
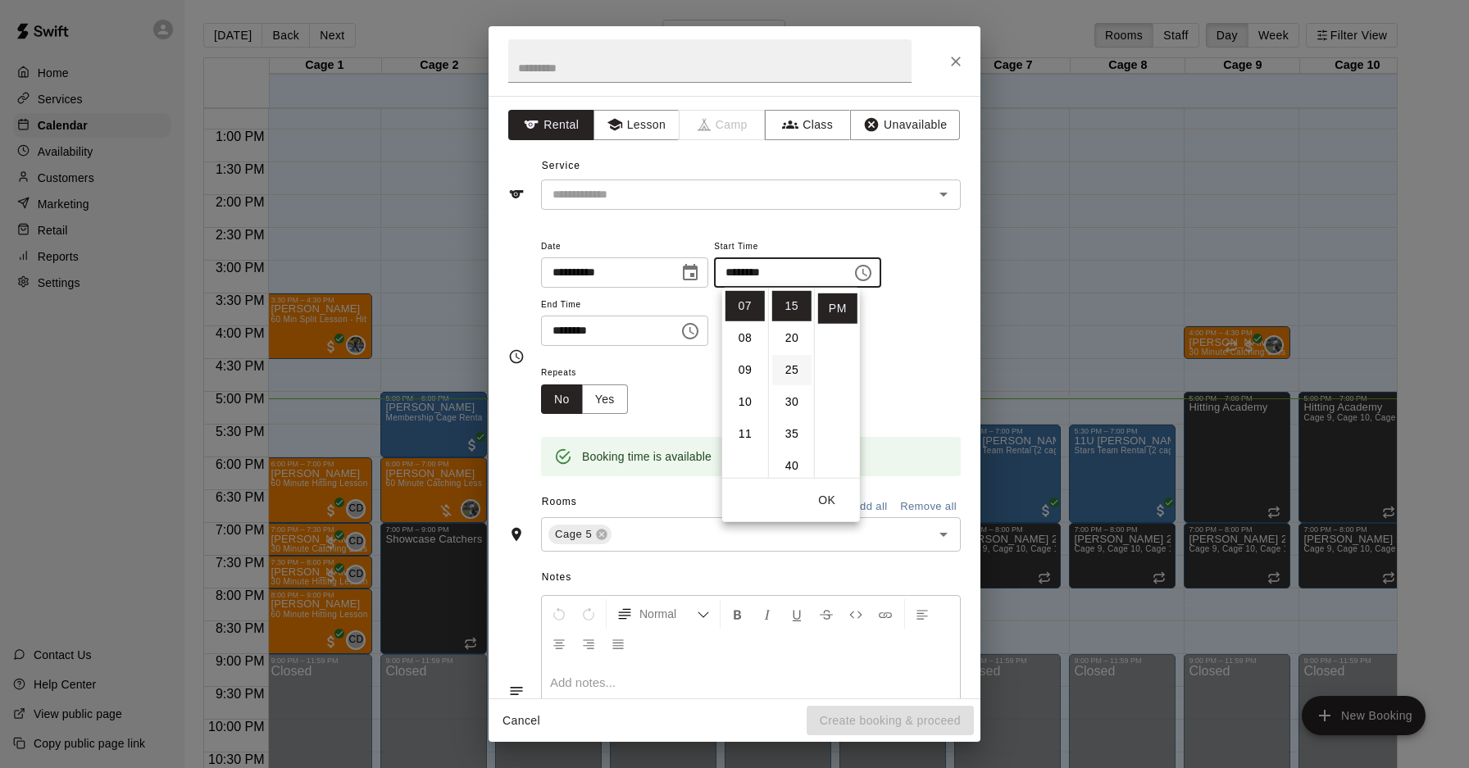
scroll to position [38, 0]
click at [781, 312] on li "00" at bounding box center [791, 306] width 39 height 30
type input "********"
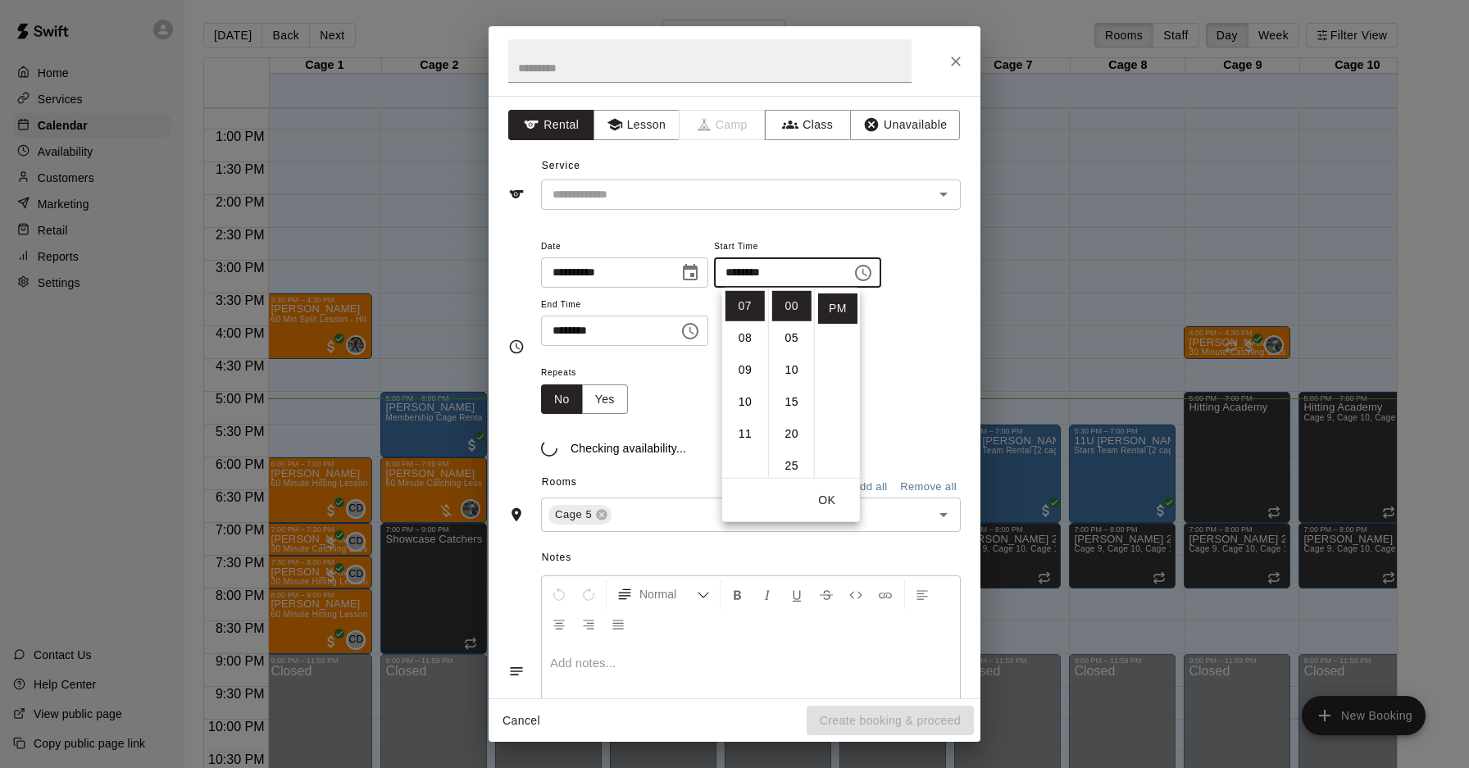
scroll to position [0, 0]
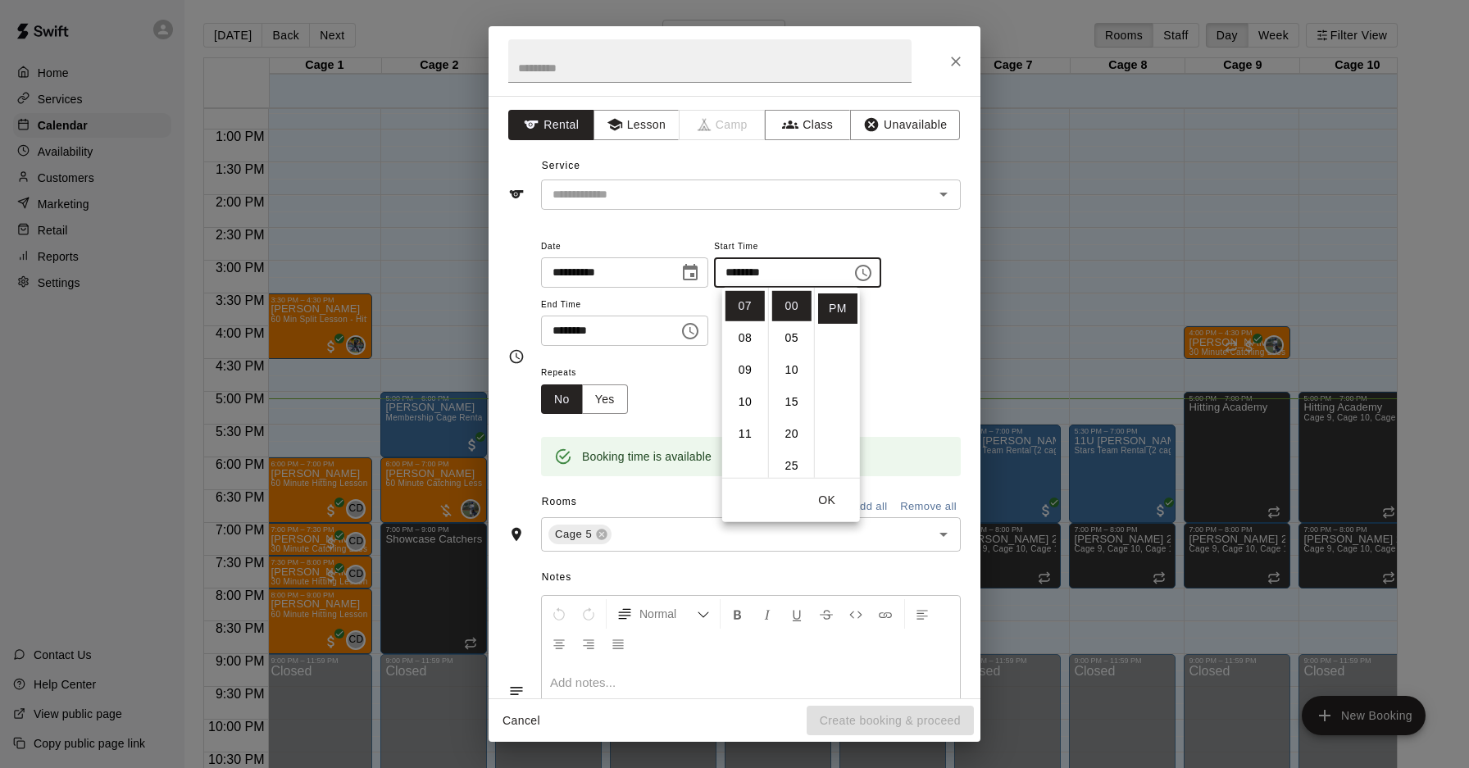
click at [689, 336] on icon "Choose time, selected time is 7:45 PM" at bounding box center [691, 331] width 20 height 20
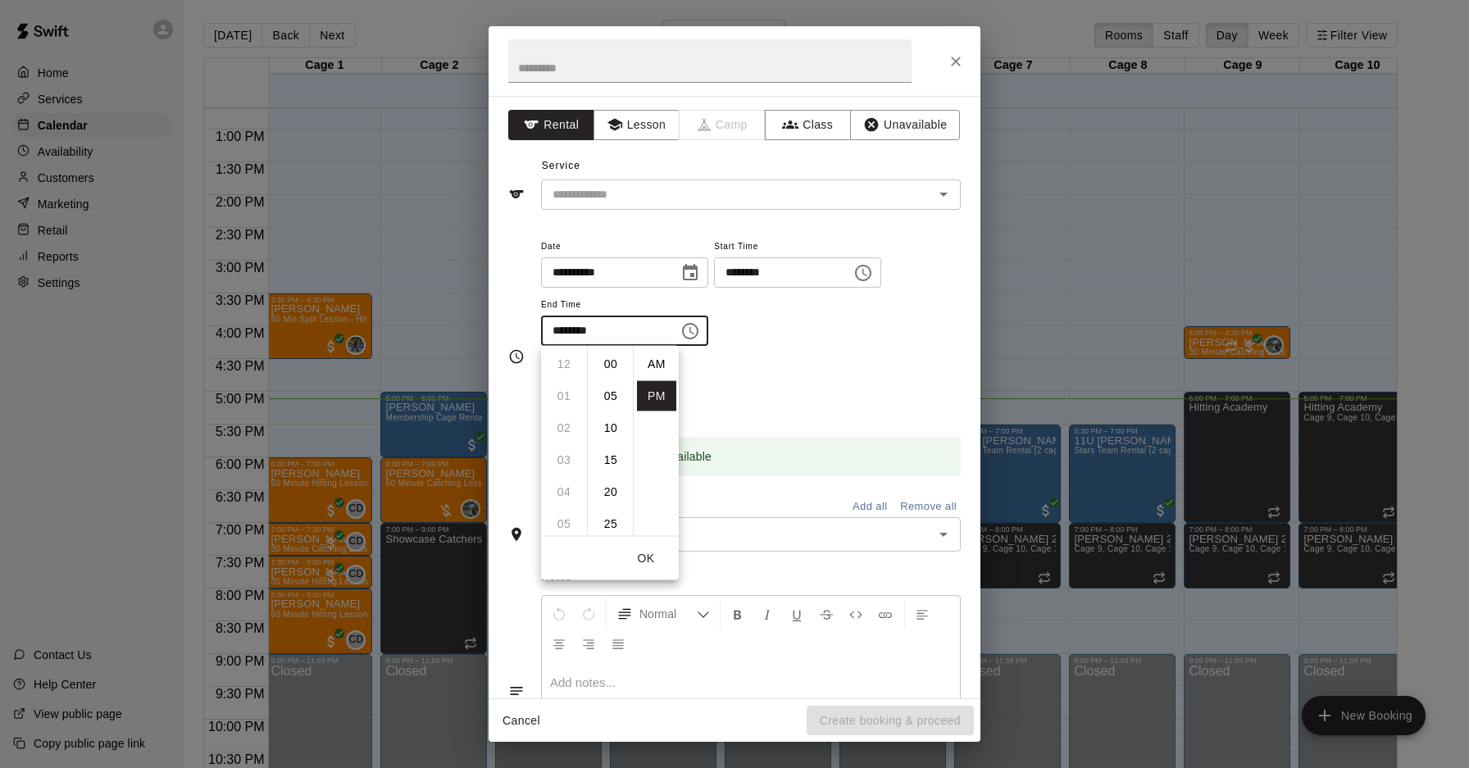
scroll to position [30, 0]
click at [570, 399] on li "08" at bounding box center [563, 396] width 39 height 30
click at [611, 367] on li "00" at bounding box center [610, 364] width 39 height 30
type input "********"
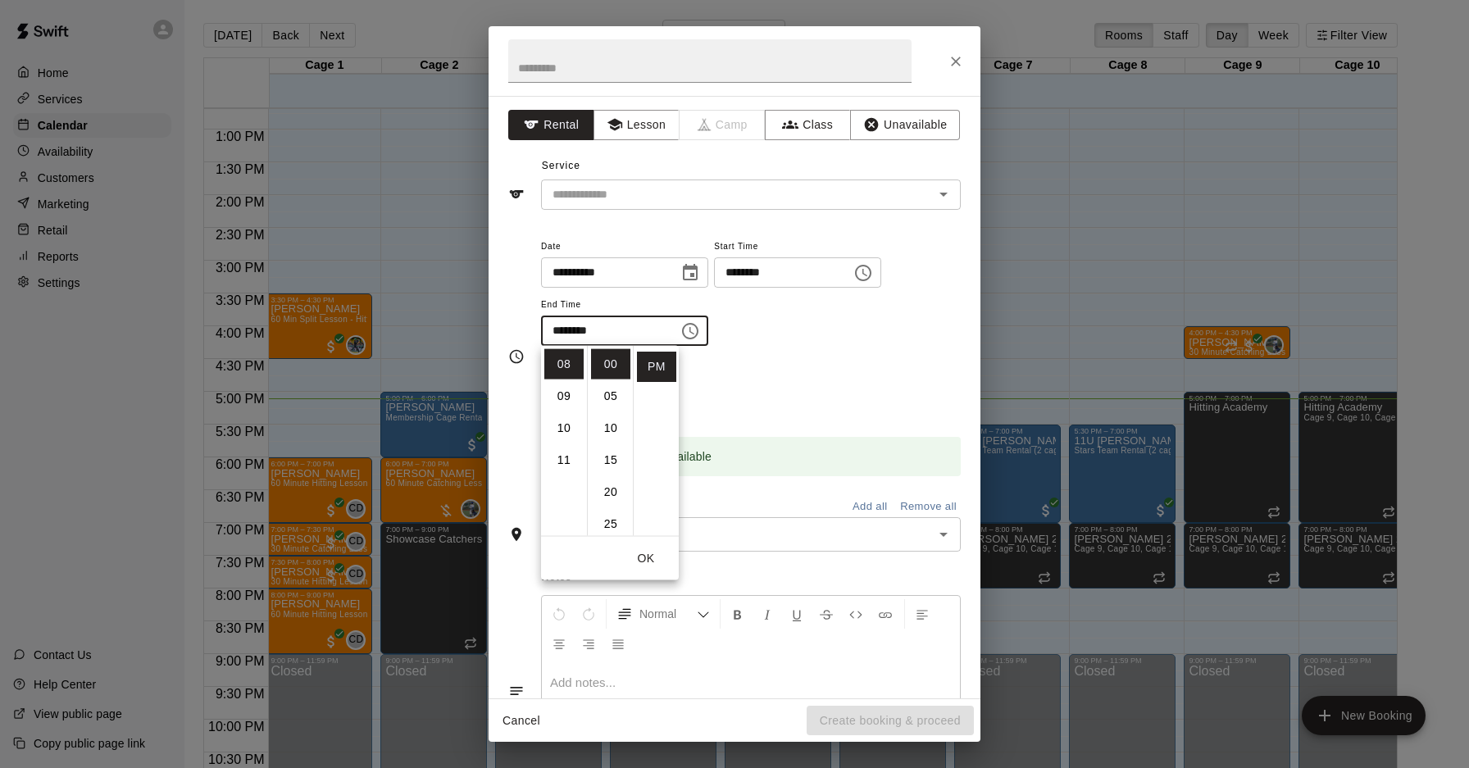
click at [776, 648] on div "Normal" at bounding box center [751, 629] width 418 height 66
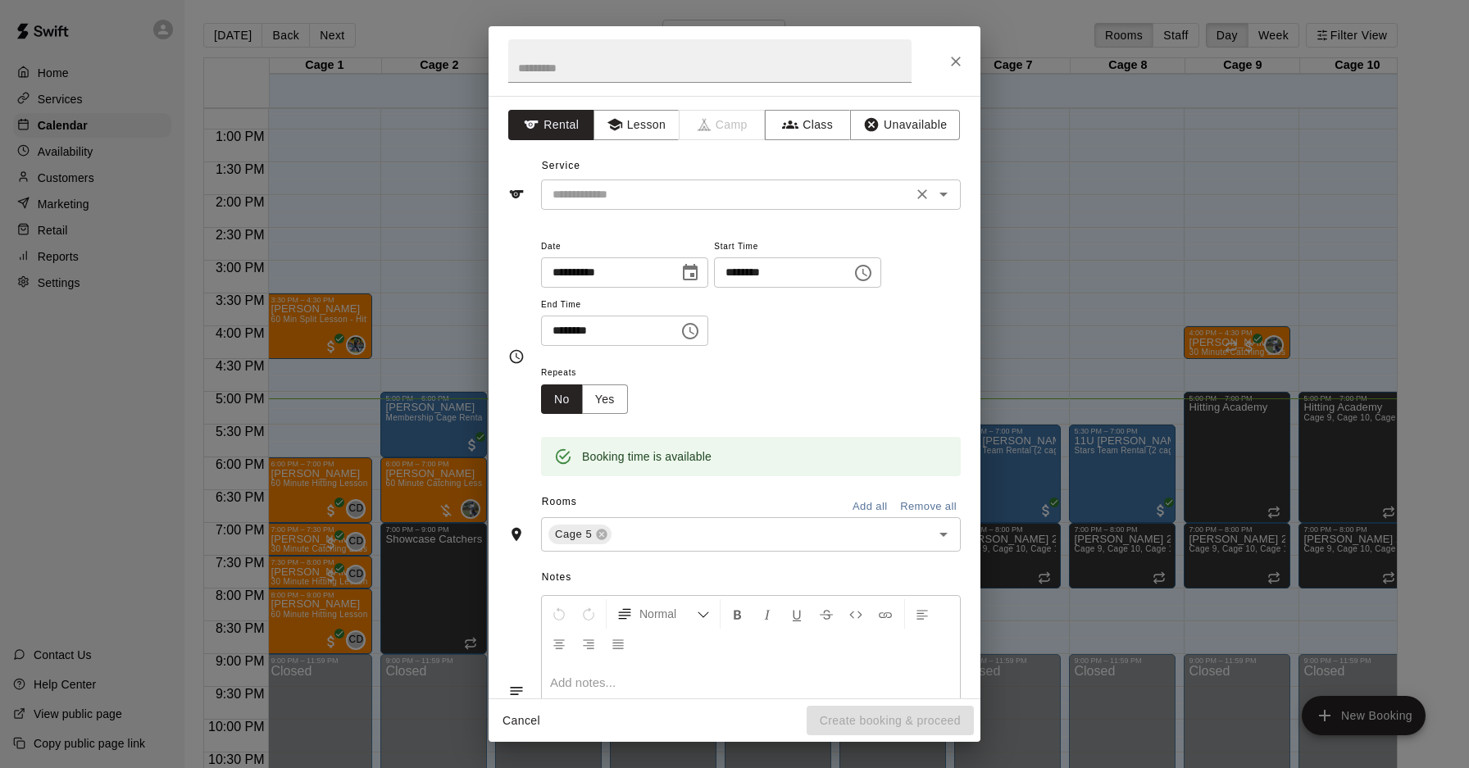
click at [799, 191] on input "text" at bounding box center [727, 195] width 362 height 21
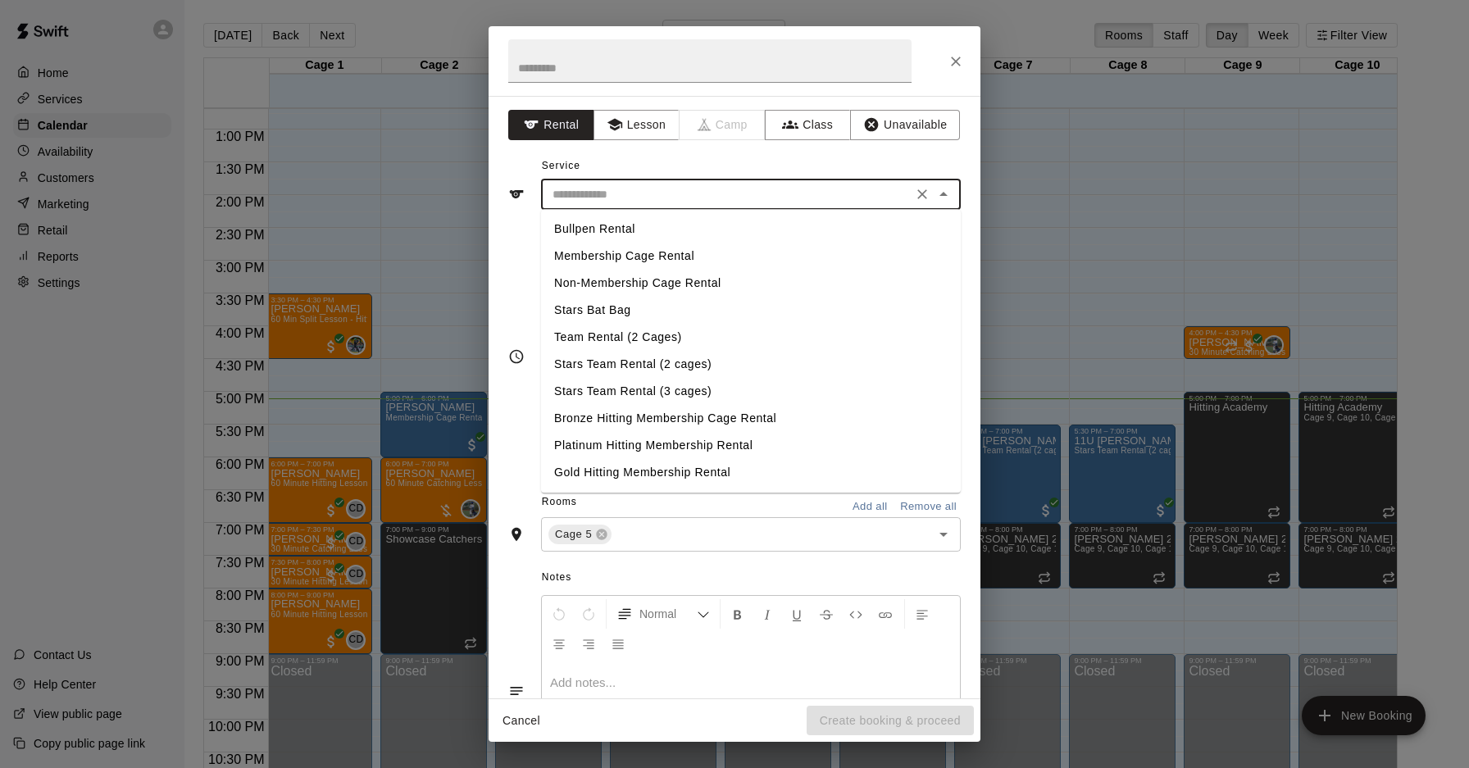
click at [741, 266] on li "Membership Cage Rental" at bounding box center [751, 256] width 420 height 27
type input "**********"
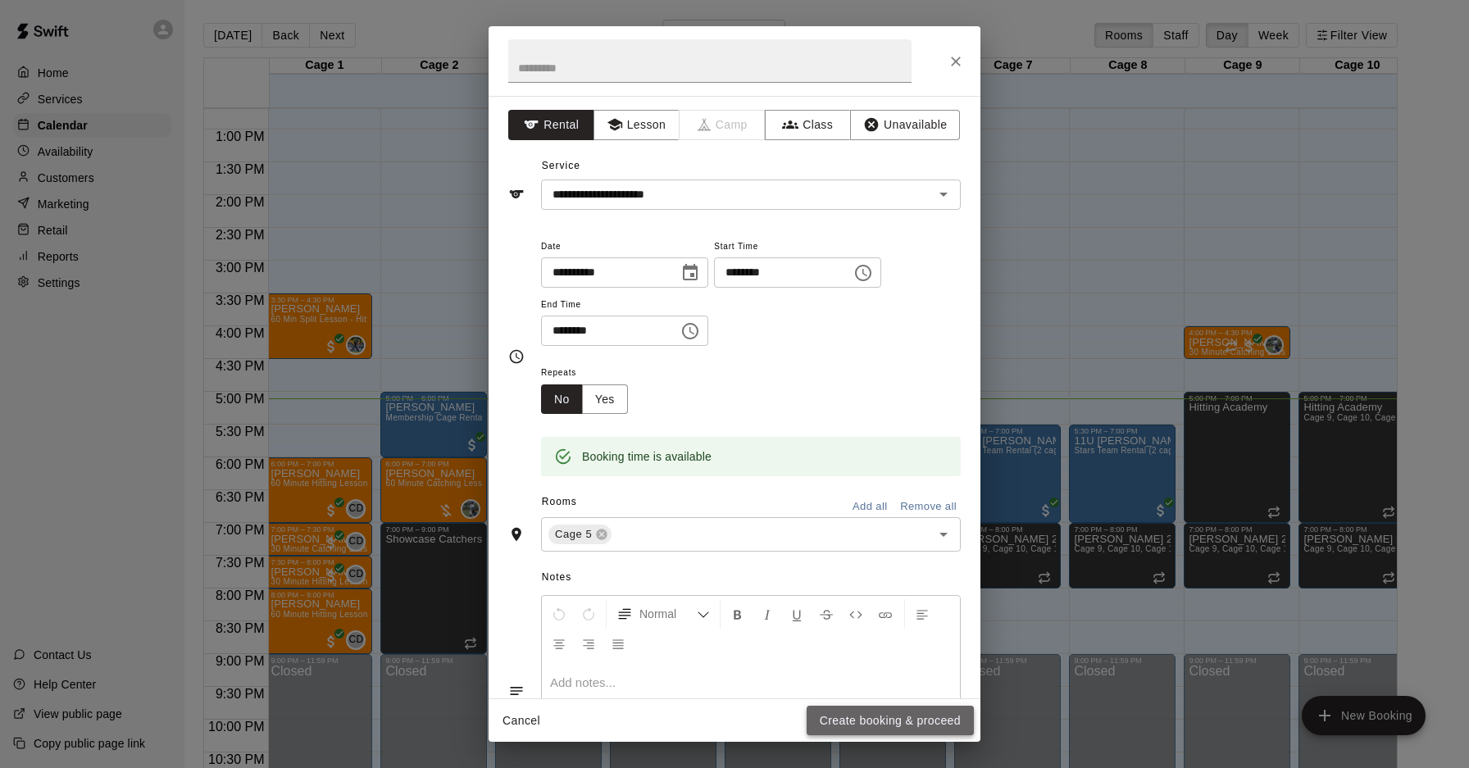
click at [877, 727] on button "Create booking & proceed" at bounding box center [890, 721] width 167 height 30
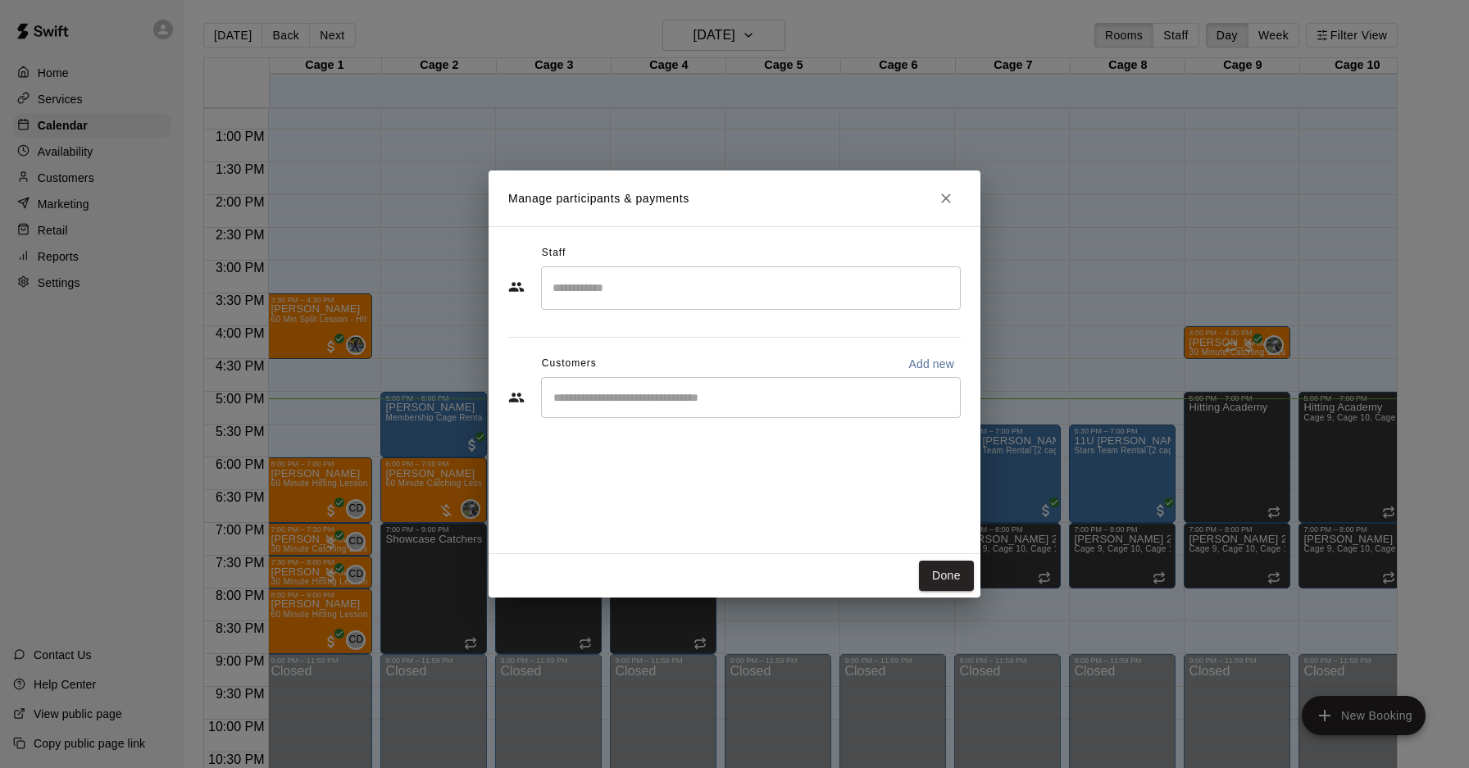
click at [658, 415] on div "​" at bounding box center [751, 397] width 420 height 41
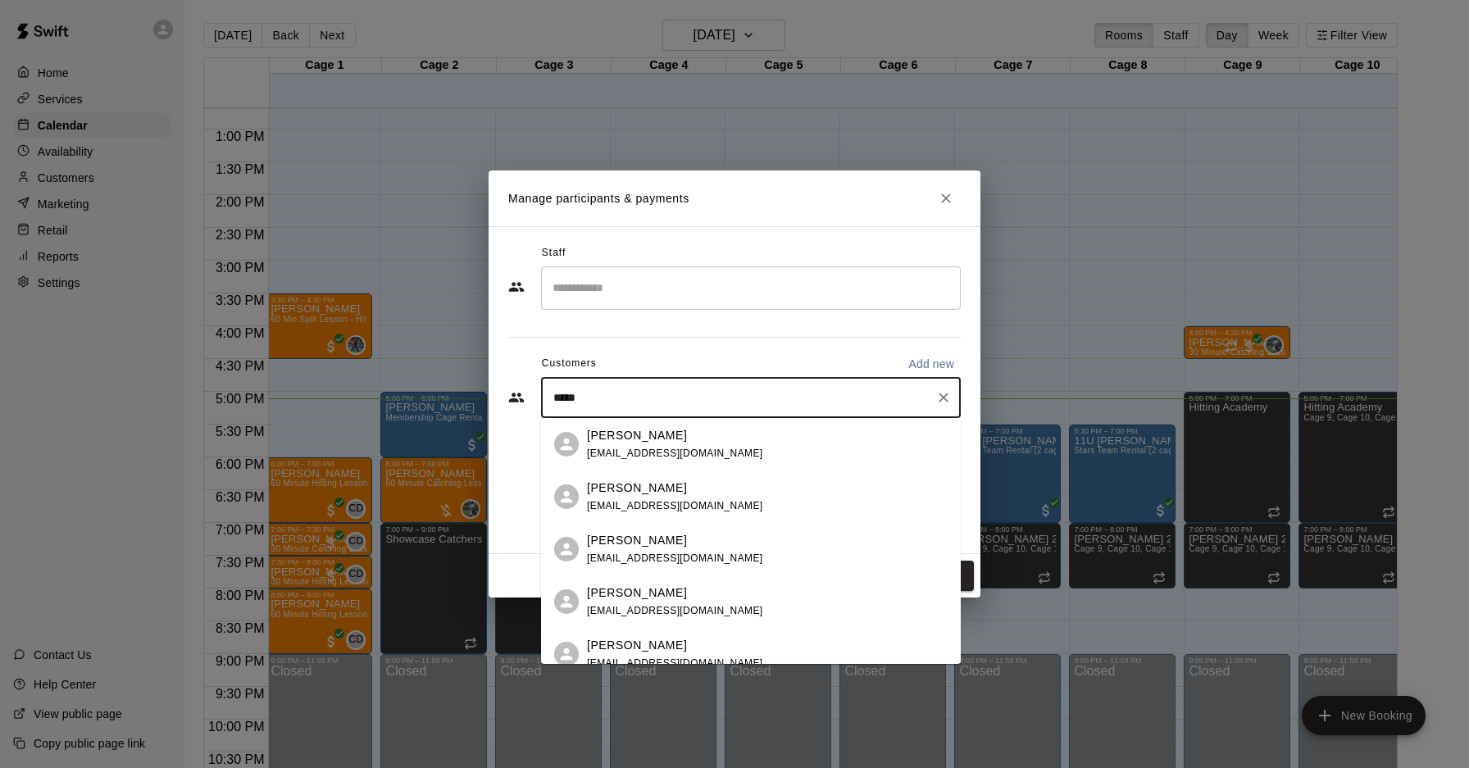
type input "******"
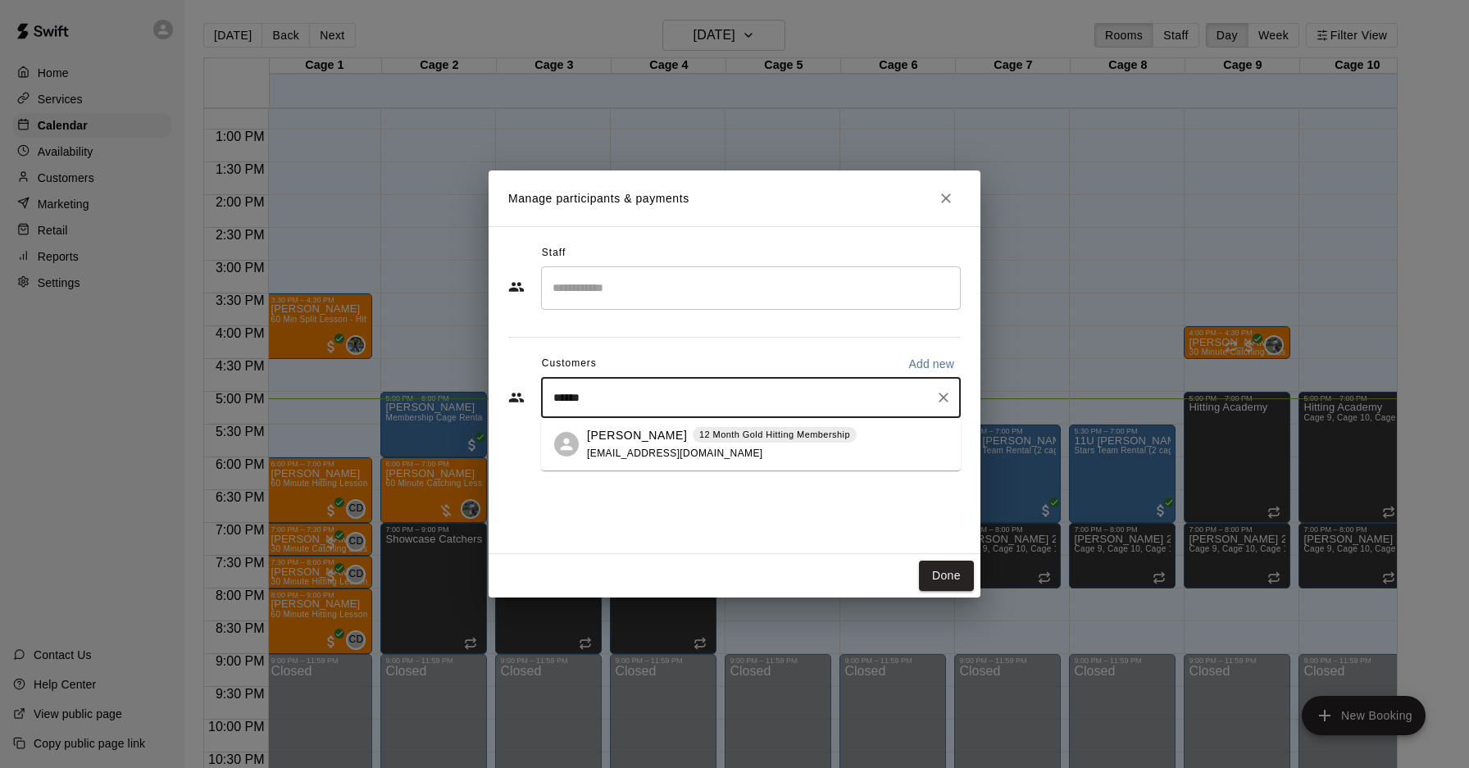
click at [660, 448] on span "jgards2@gmail.com" at bounding box center [675, 453] width 176 height 11
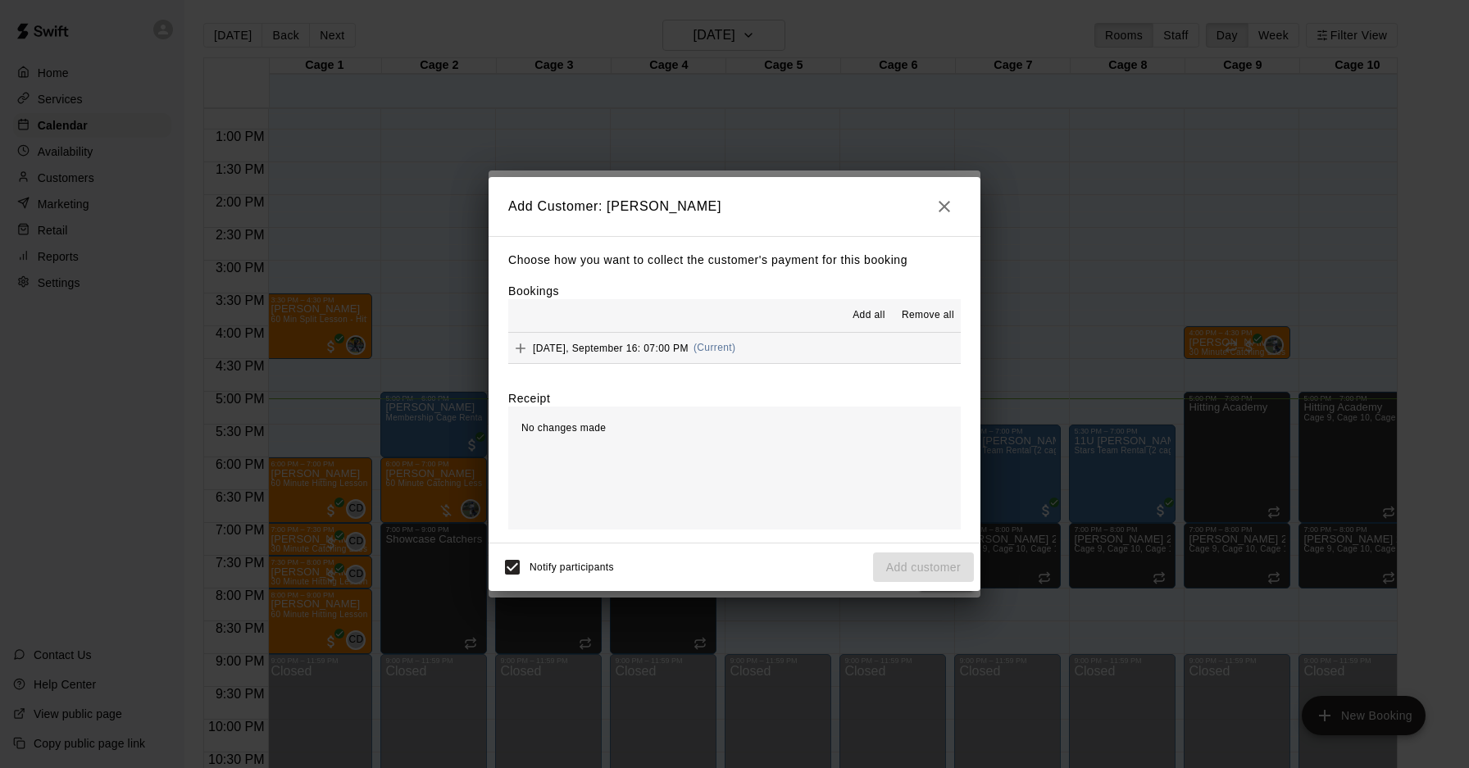
click at [838, 356] on button "Tuesday, September 16: 07:00 PM (Current)" at bounding box center [734, 348] width 453 height 30
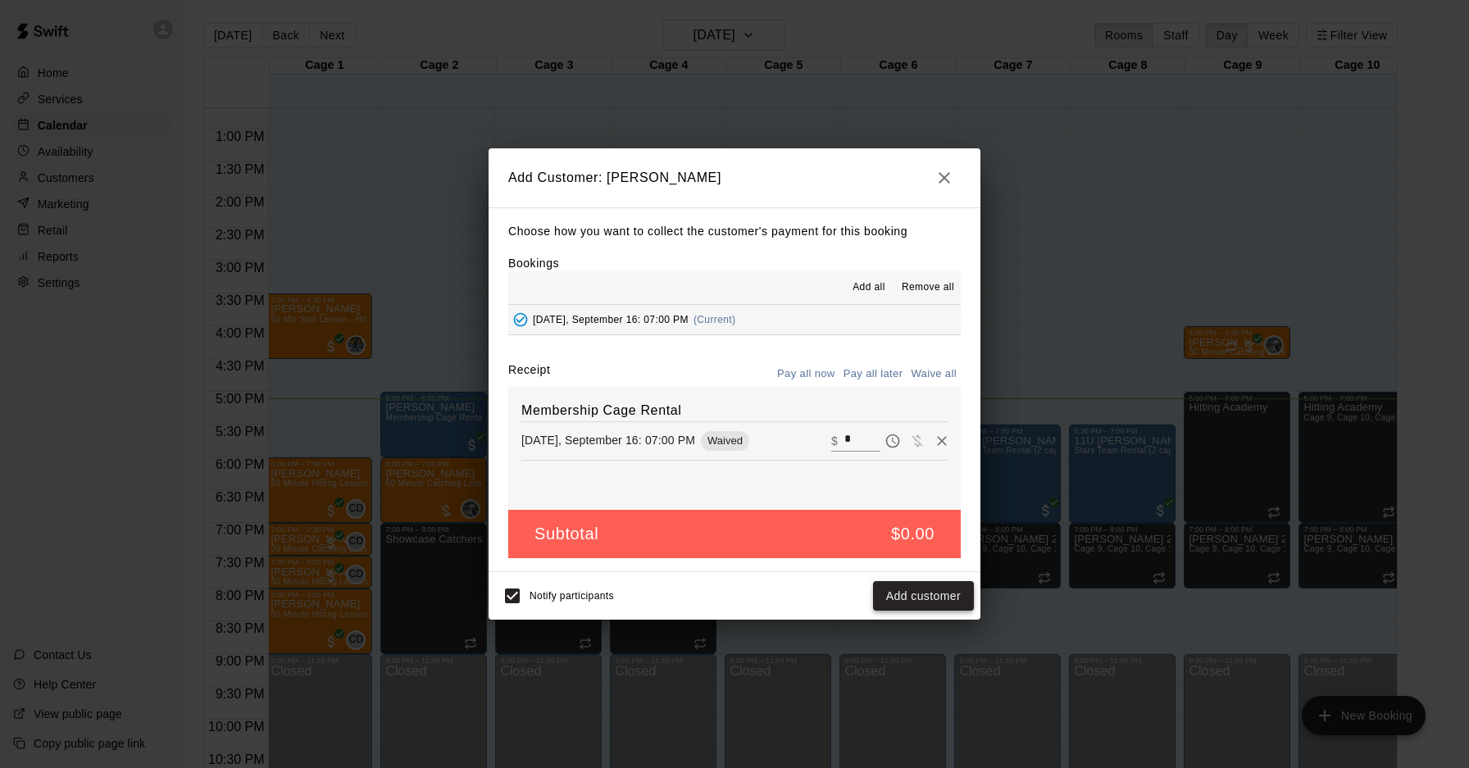
click at [919, 585] on button "Add customer" at bounding box center [923, 596] width 101 height 30
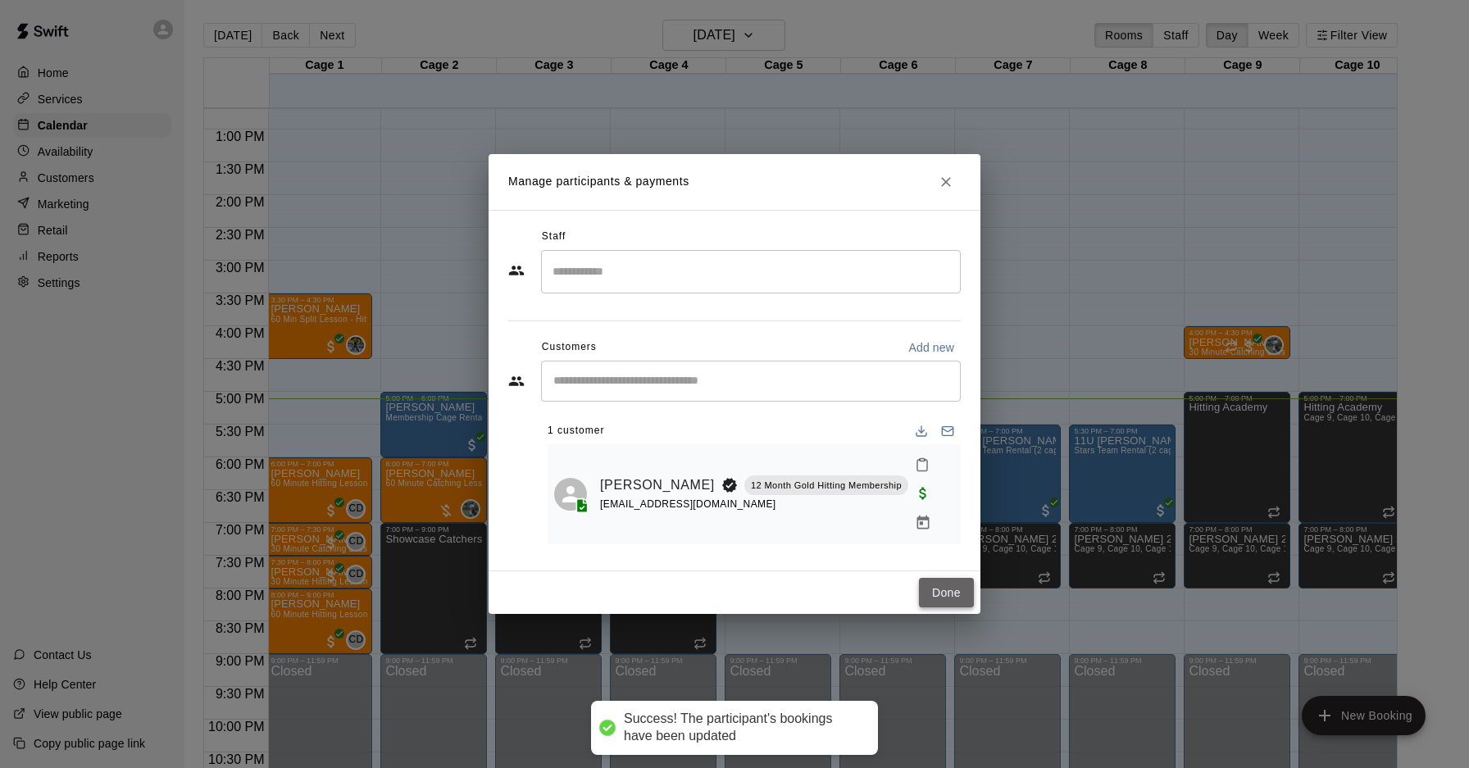
click at [936, 586] on button "Done" at bounding box center [946, 593] width 55 height 30
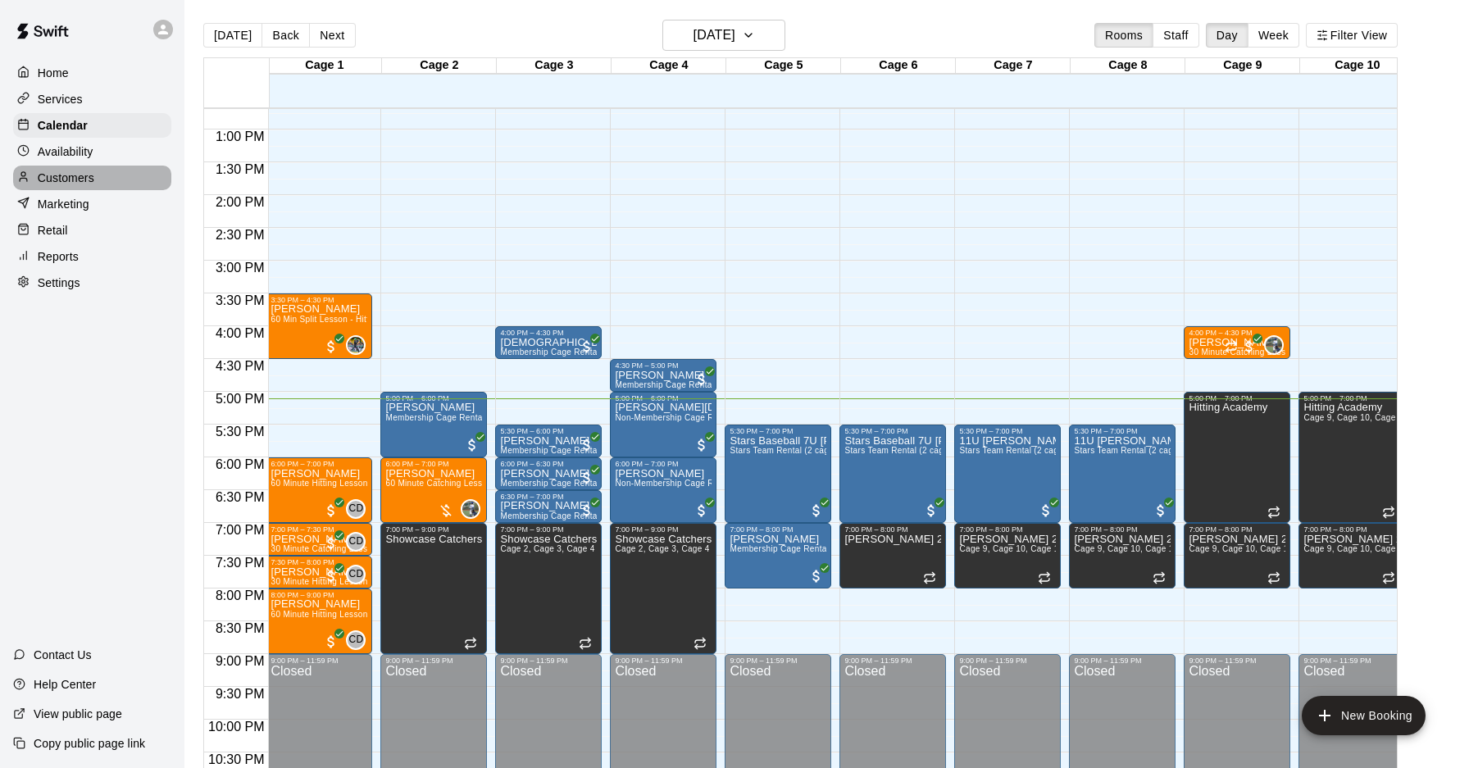
click at [97, 171] on div "Customers" at bounding box center [92, 178] width 158 height 25
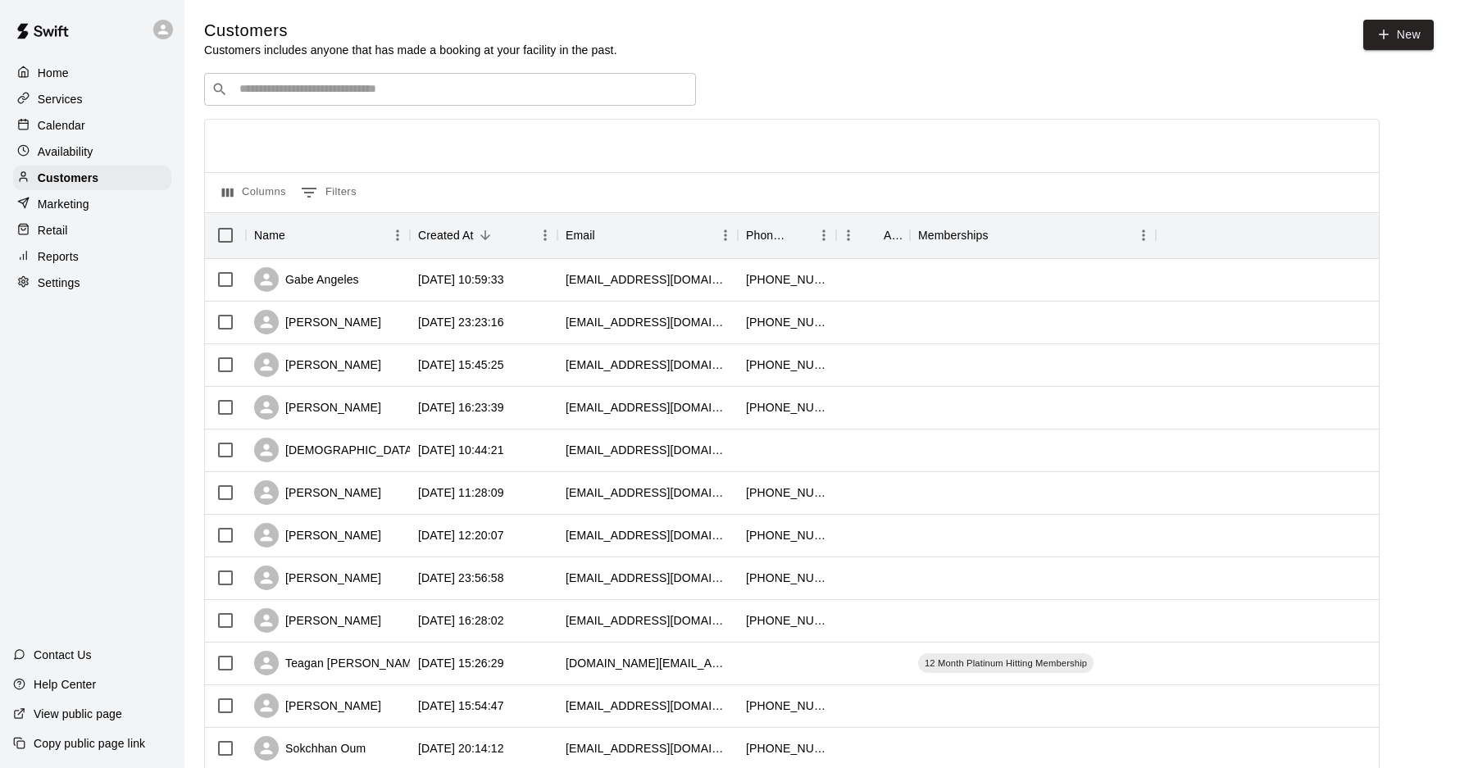
click at [430, 100] on div "​ ​" at bounding box center [450, 89] width 492 height 33
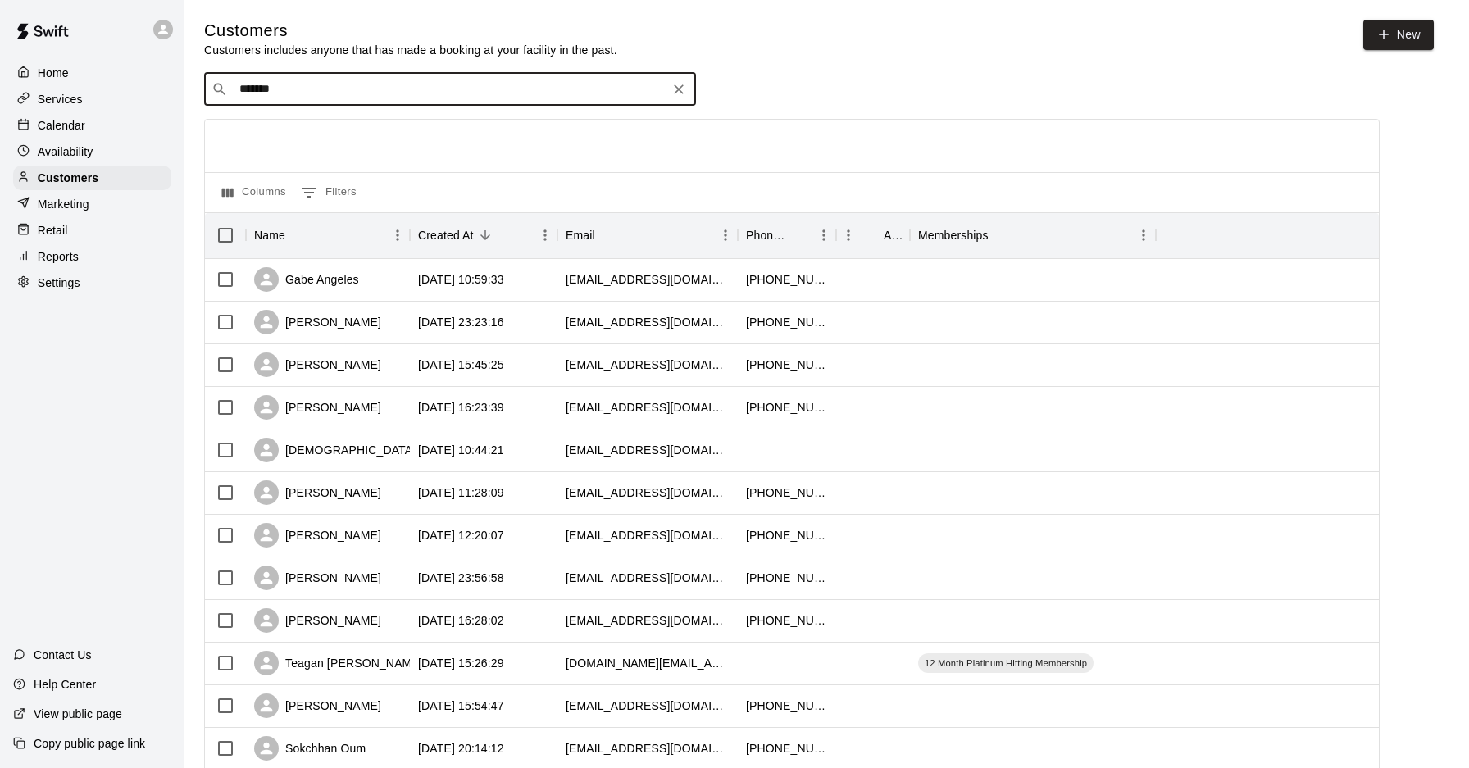
type input "******"
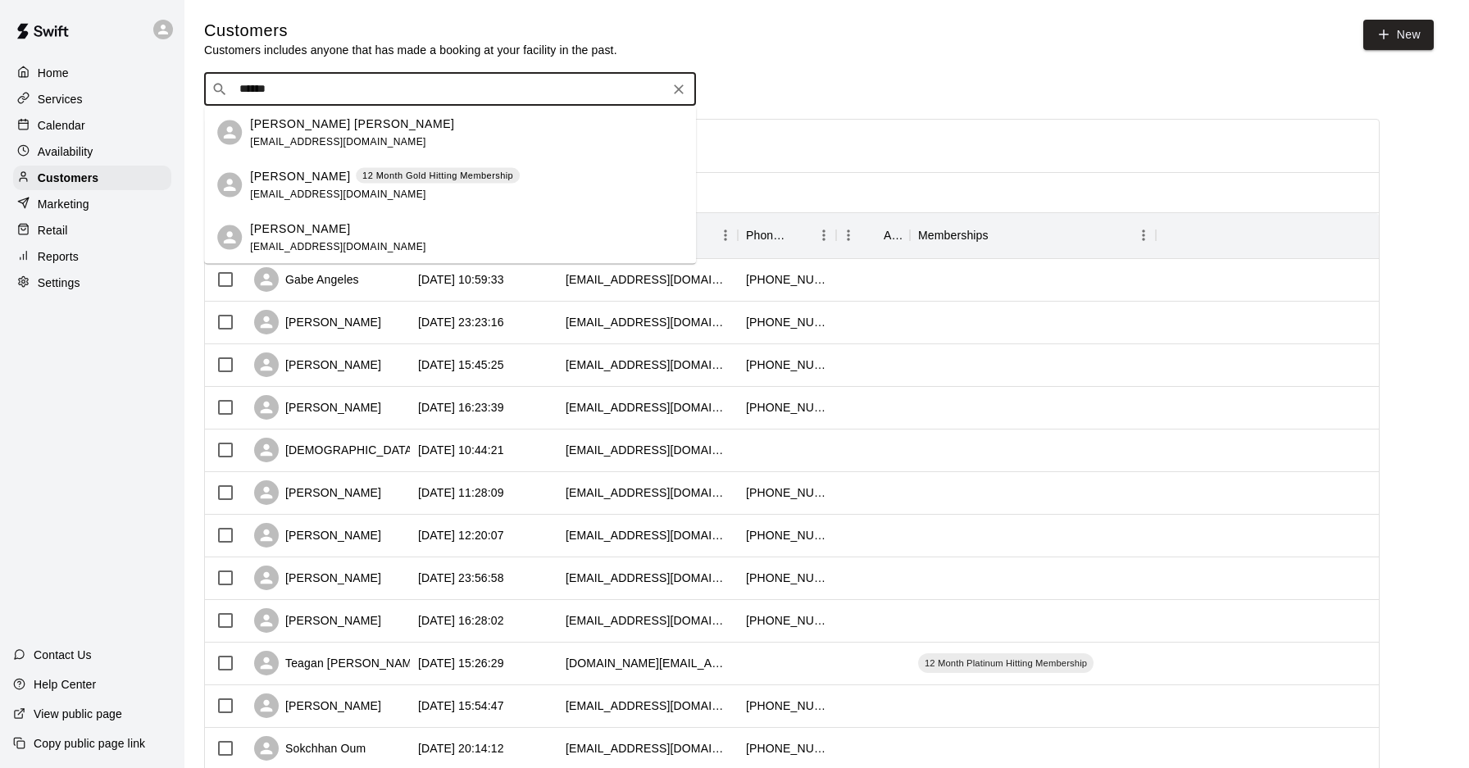
click at [407, 174] on p "12 Month Gold Hitting Membership" at bounding box center [437, 176] width 151 height 14
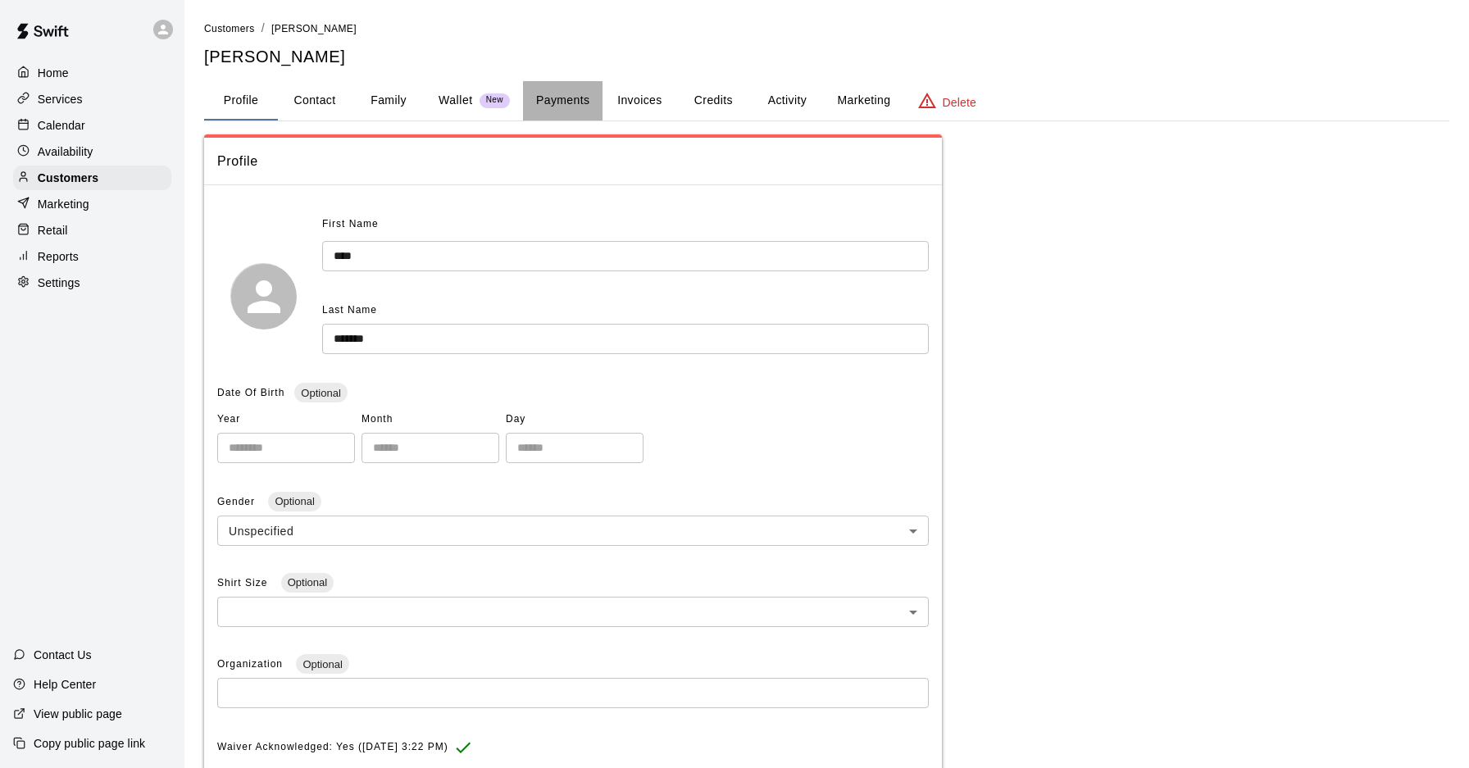
click at [578, 103] on button "Payments" at bounding box center [563, 100] width 80 height 39
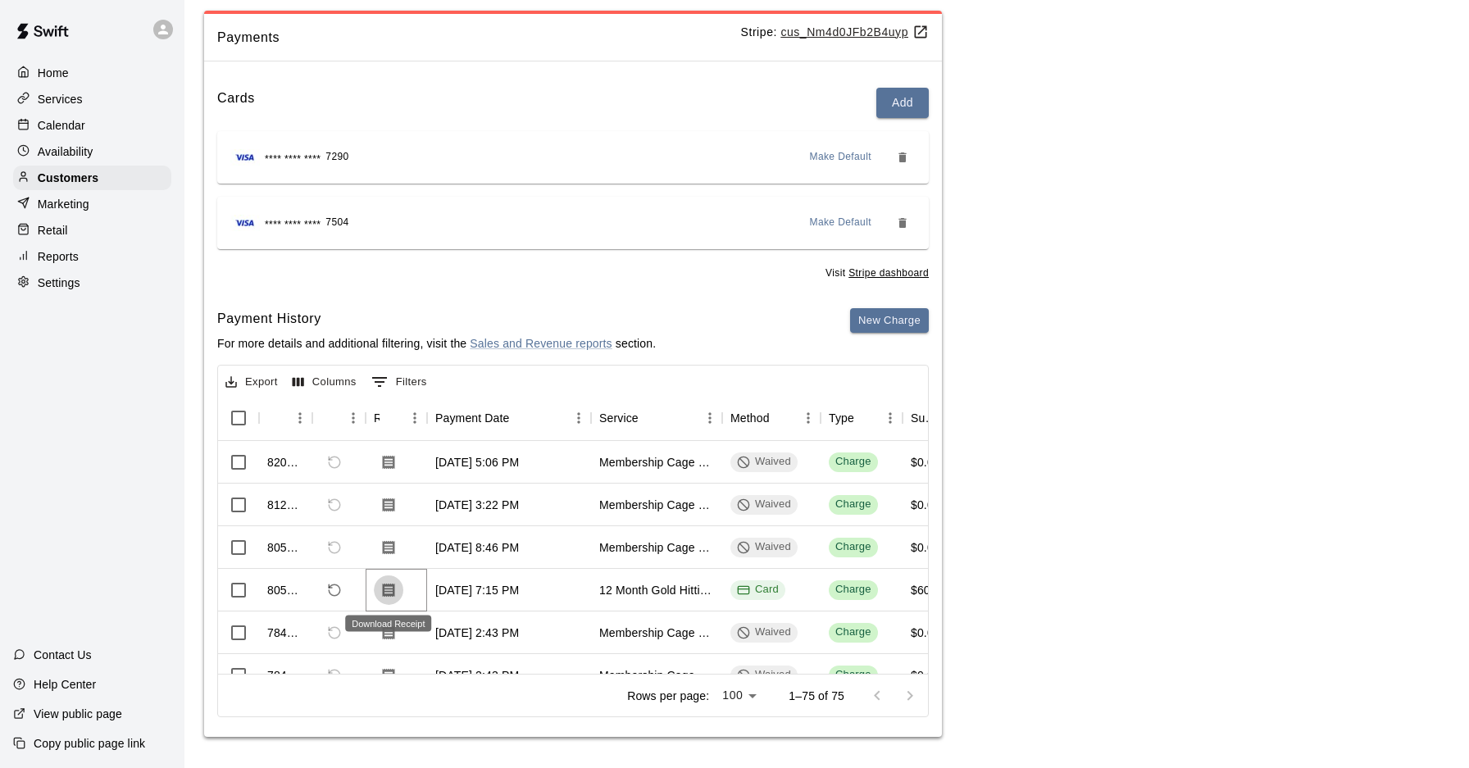
click at [390, 590] on icon "Download Receipt" at bounding box center [389, 590] width 12 height 14
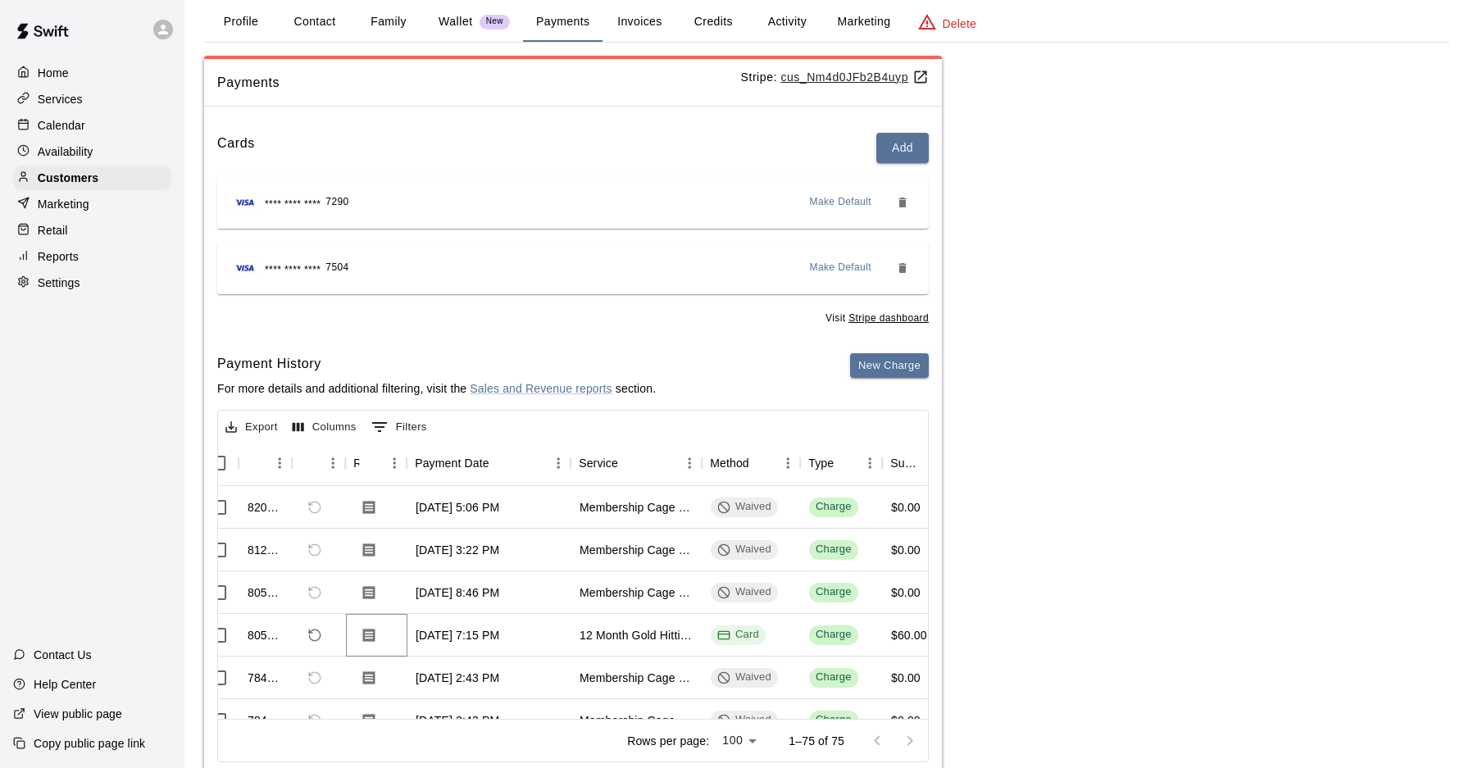
scroll to position [80, 0]
click at [834, 4] on button "Marketing" at bounding box center [864, 21] width 80 height 39
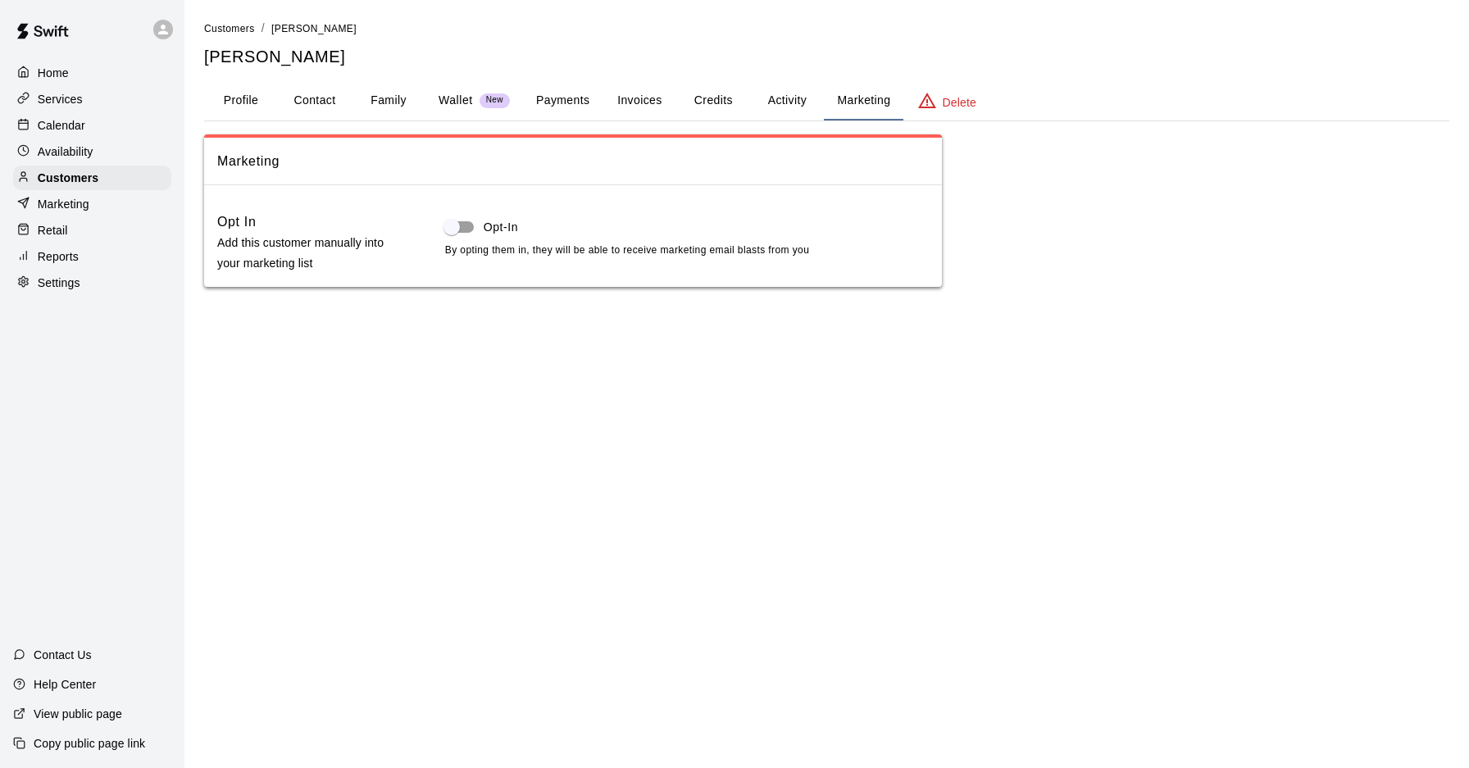
scroll to position [0, 0]
click at [763, 104] on button "Activity" at bounding box center [787, 100] width 74 height 39
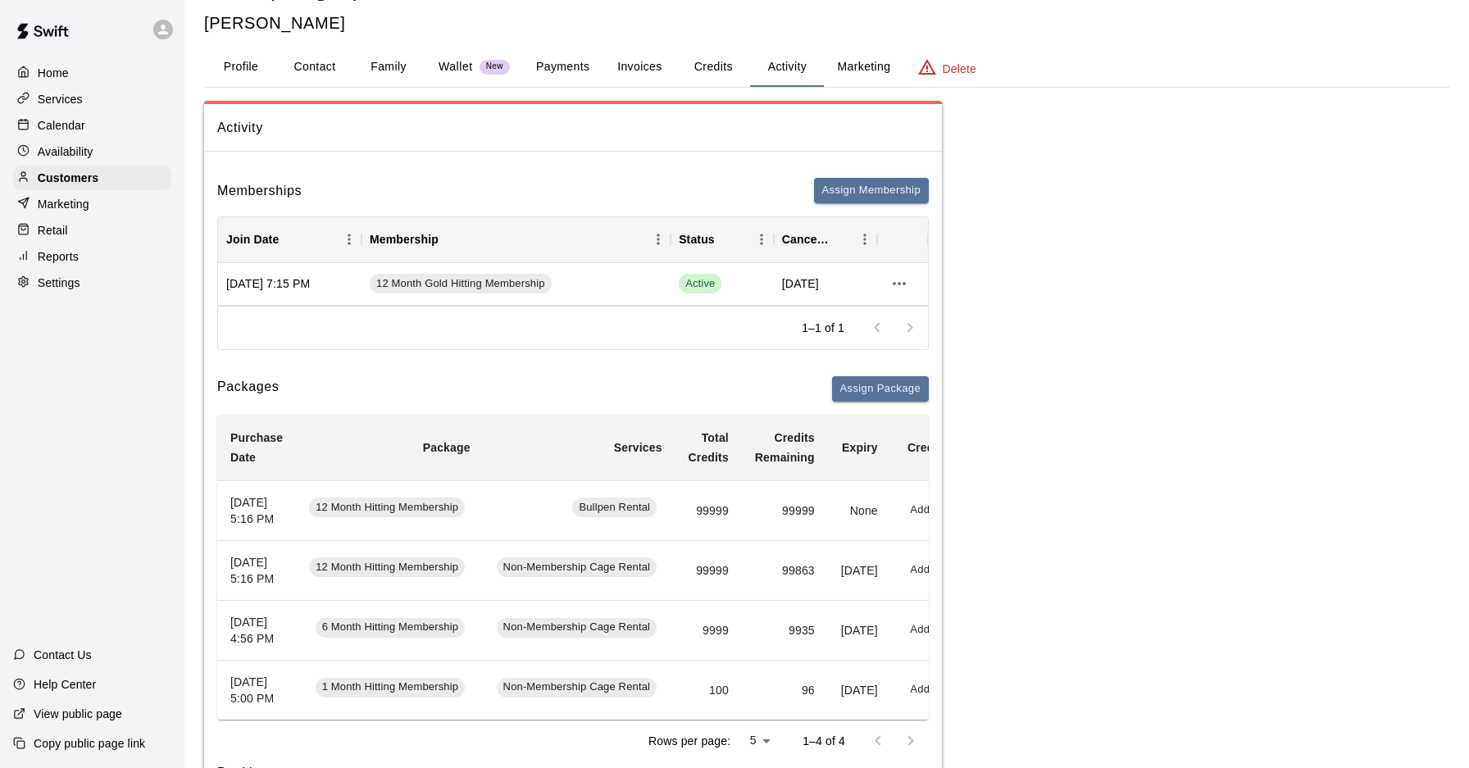
scroll to position [30, 0]
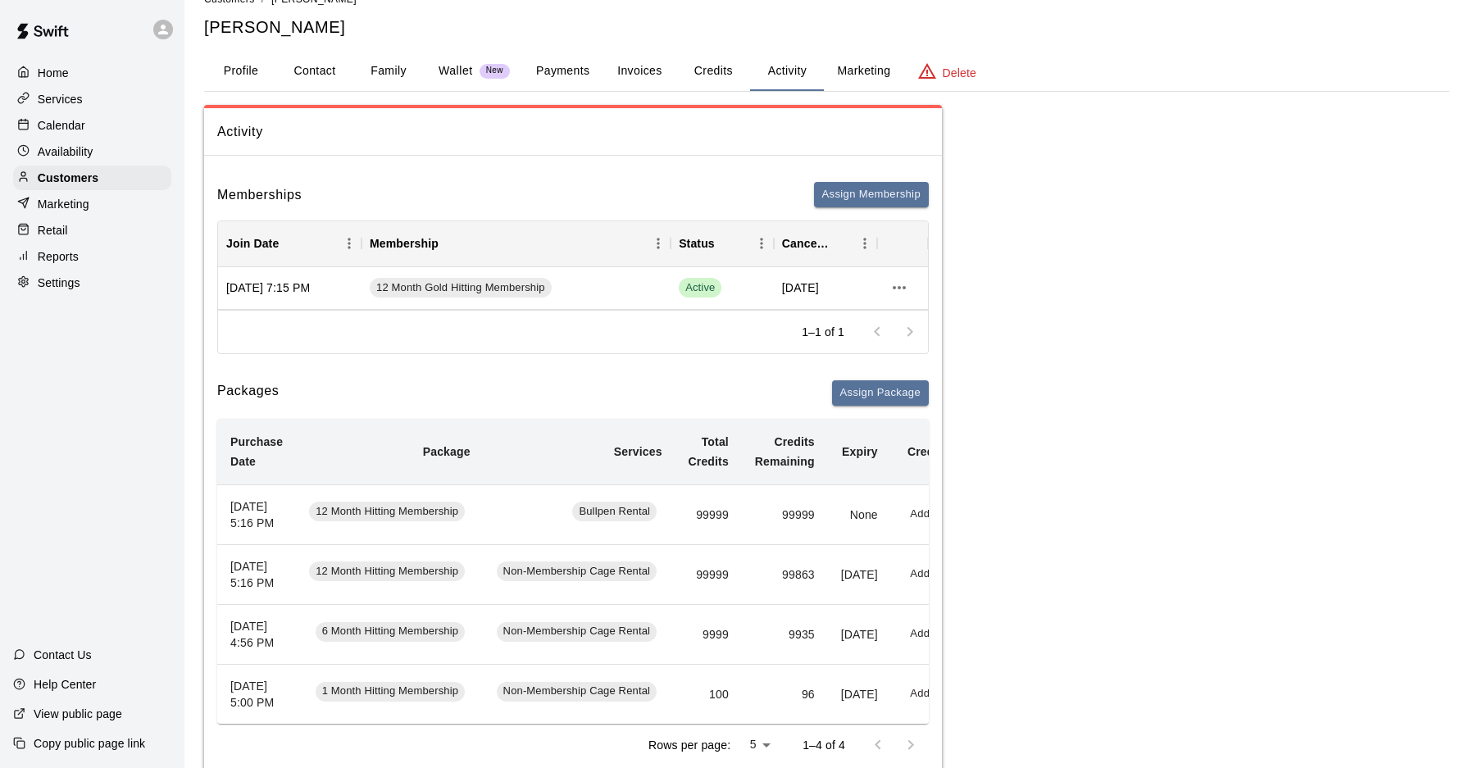
click at [248, 77] on button "Profile" at bounding box center [241, 71] width 74 height 39
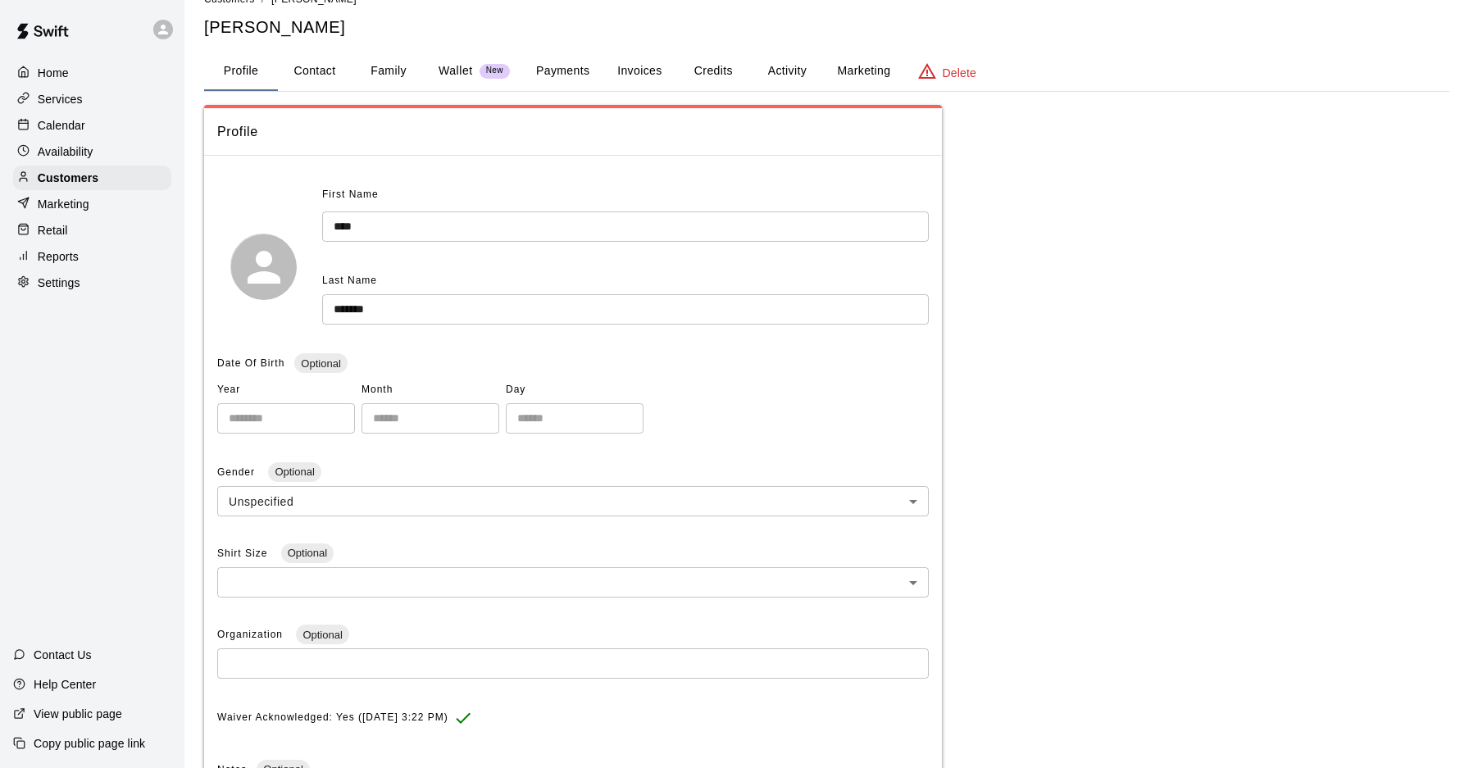
click at [106, 134] on div "Calendar" at bounding box center [92, 125] width 158 height 25
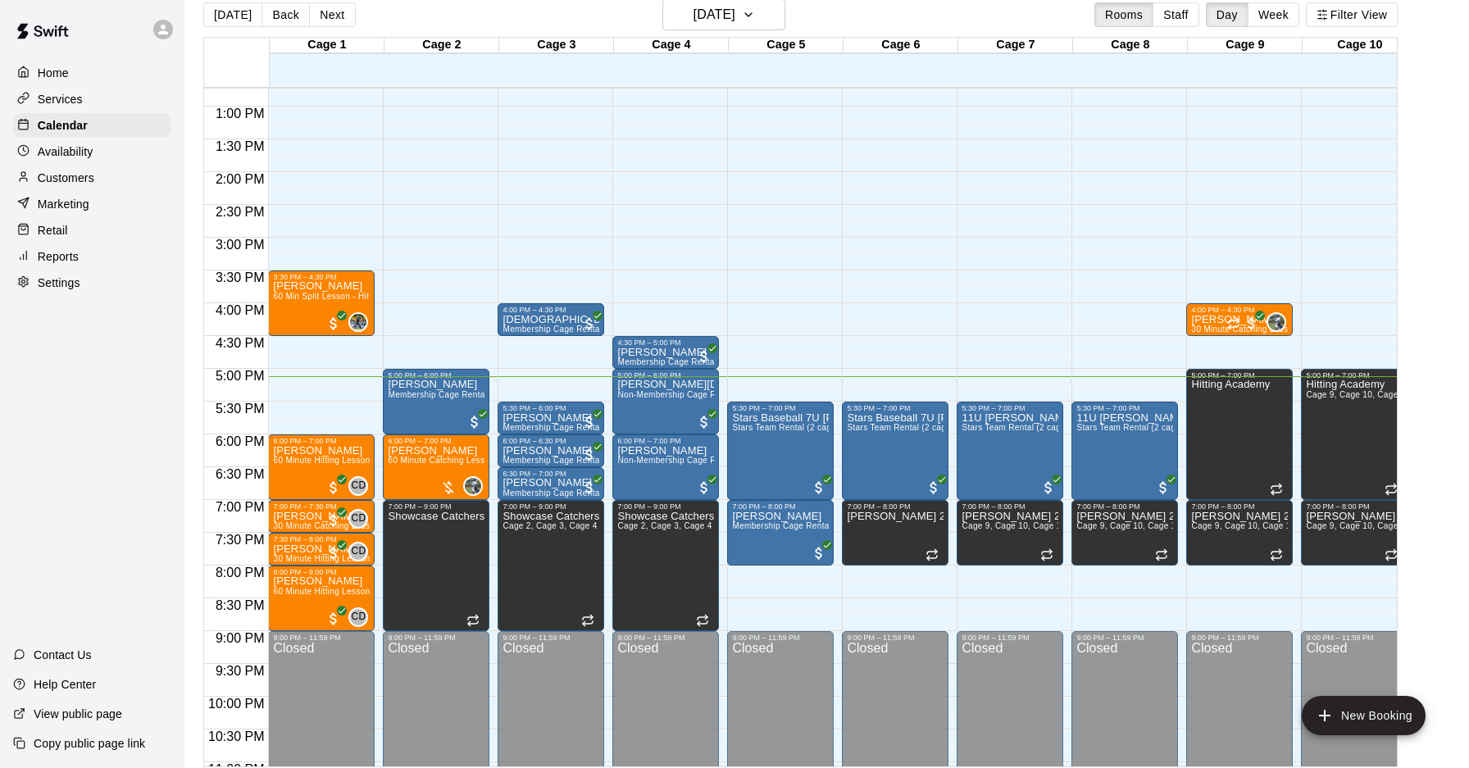
scroll to position [838, 0]
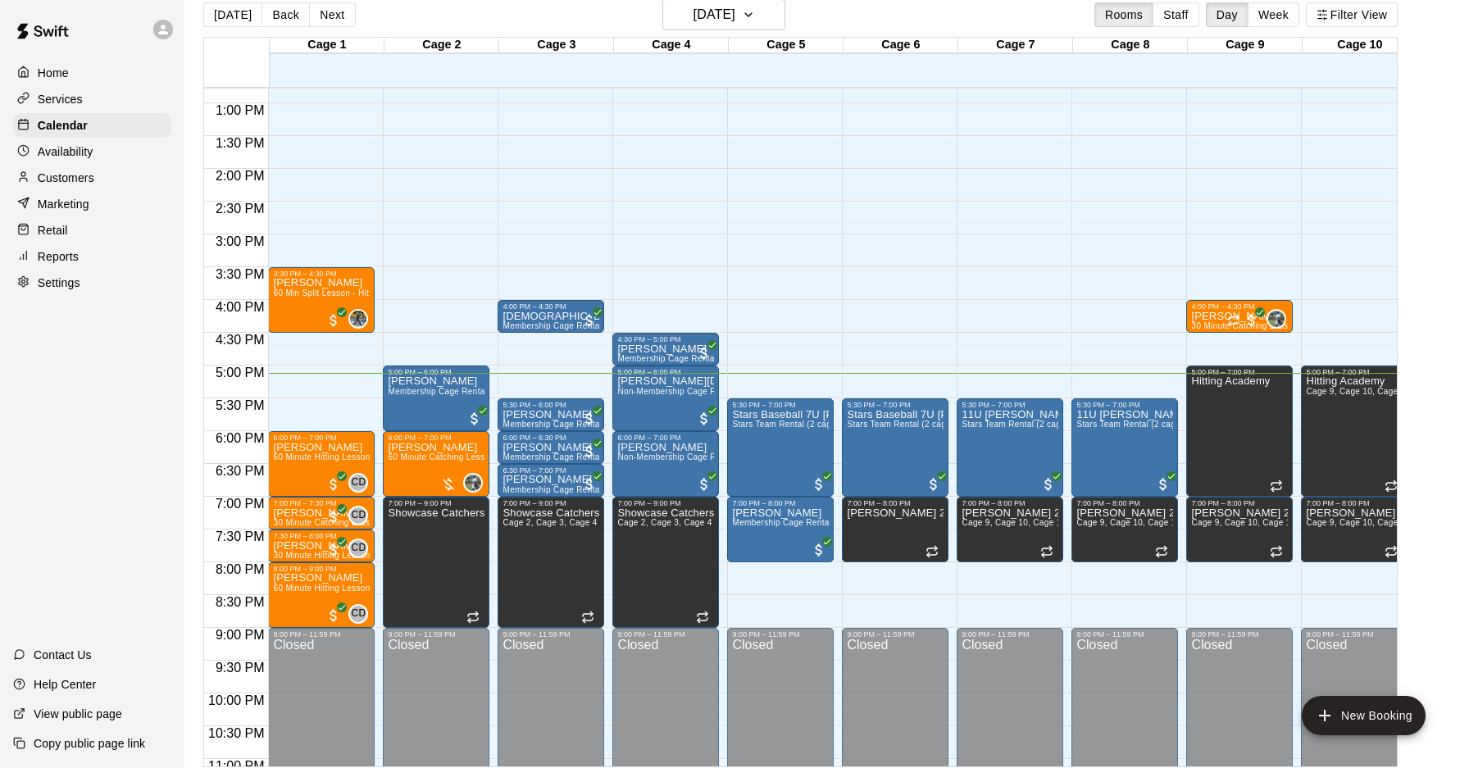
click at [27, 336] on div "Home Services Calendar Availability Customers Marketing Retail Reports Settings…" at bounding box center [92, 384] width 185 height 768
click at [321, 375] on div "12:00 AM – 10:00 AM Closed 3:30 PM – 4:30 PM Niko Svedruzic 60 Min Split Lesson…" at bounding box center [321, 38] width 107 height 1574
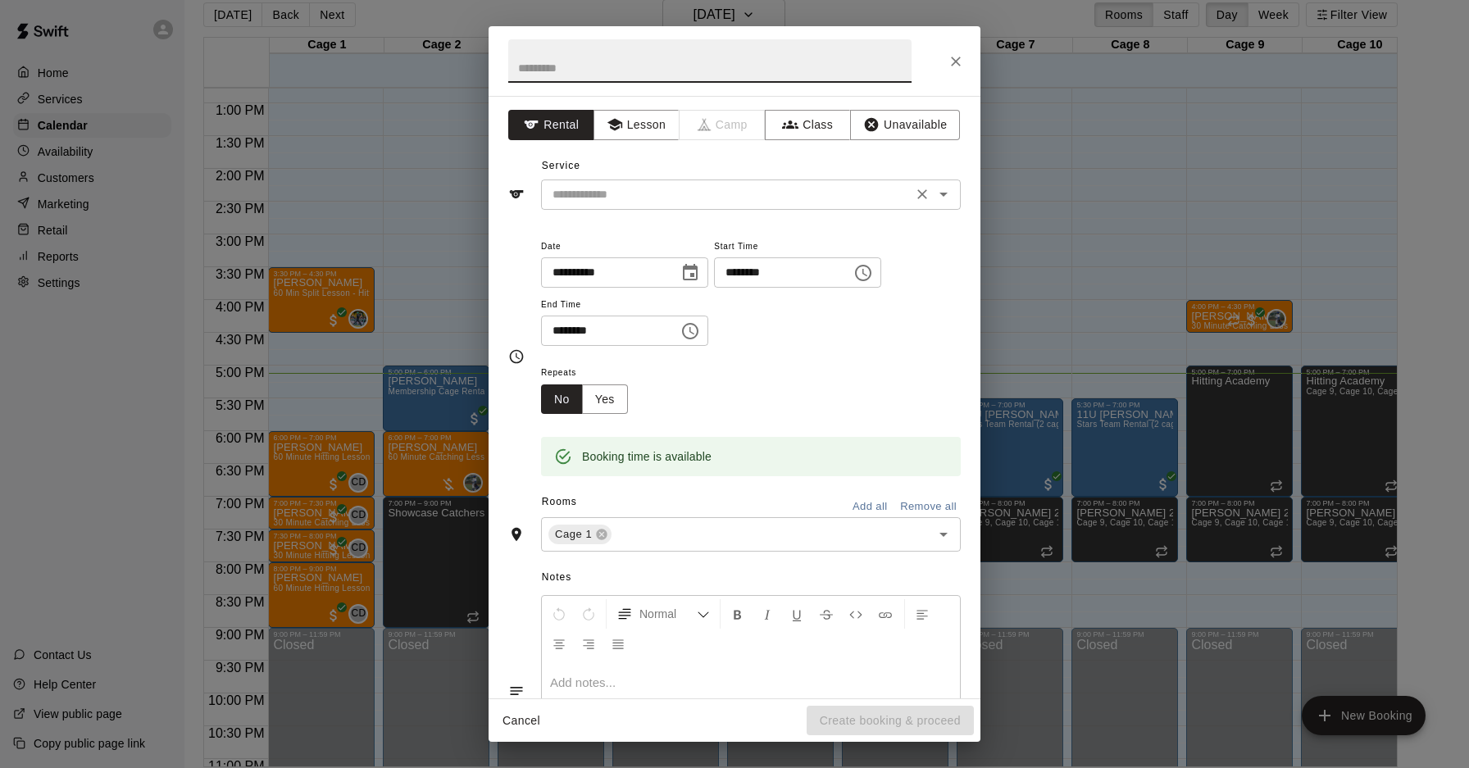
click at [604, 208] on div "​" at bounding box center [751, 195] width 420 height 30
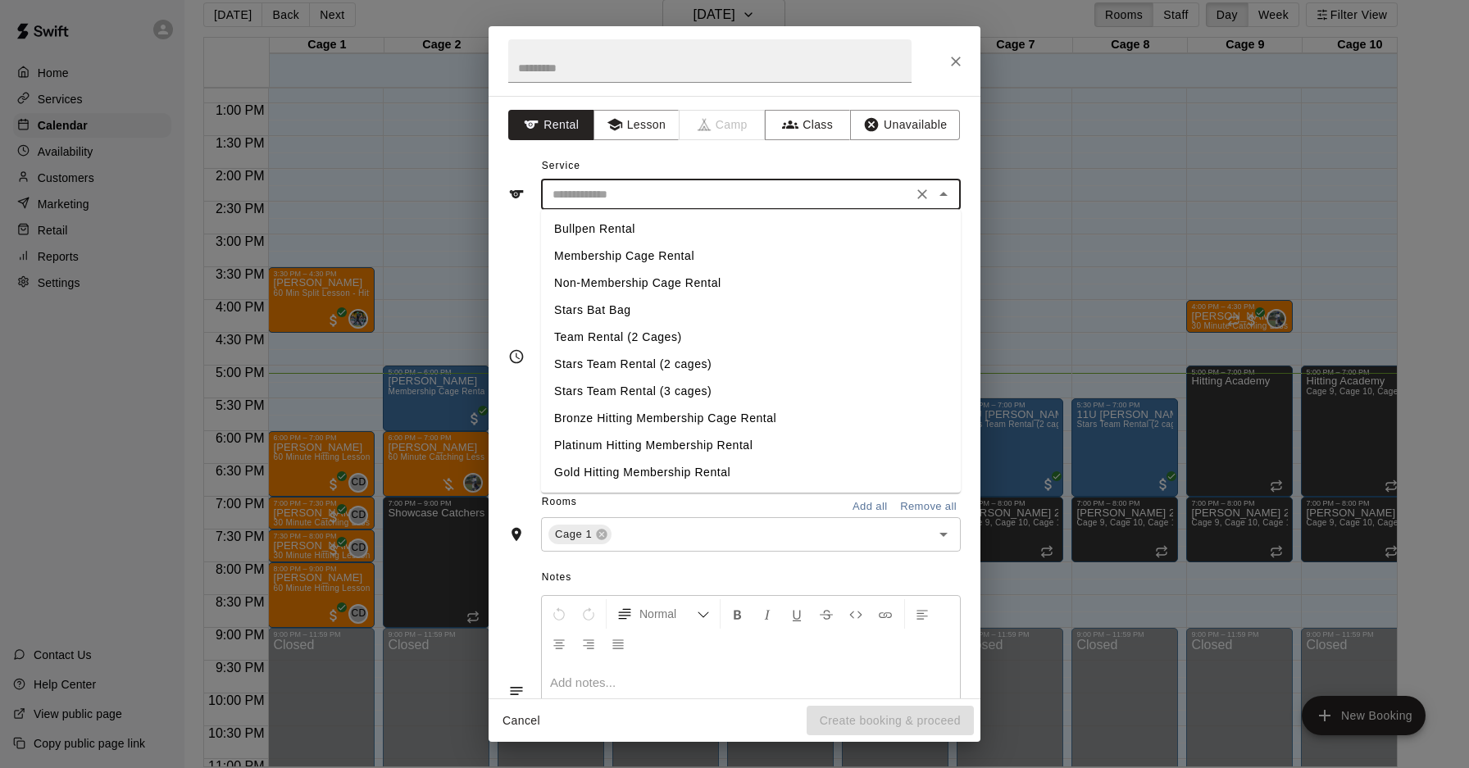
click at [624, 257] on li "Membership Cage Rental" at bounding box center [751, 256] width 420 height 27
type input "**********"
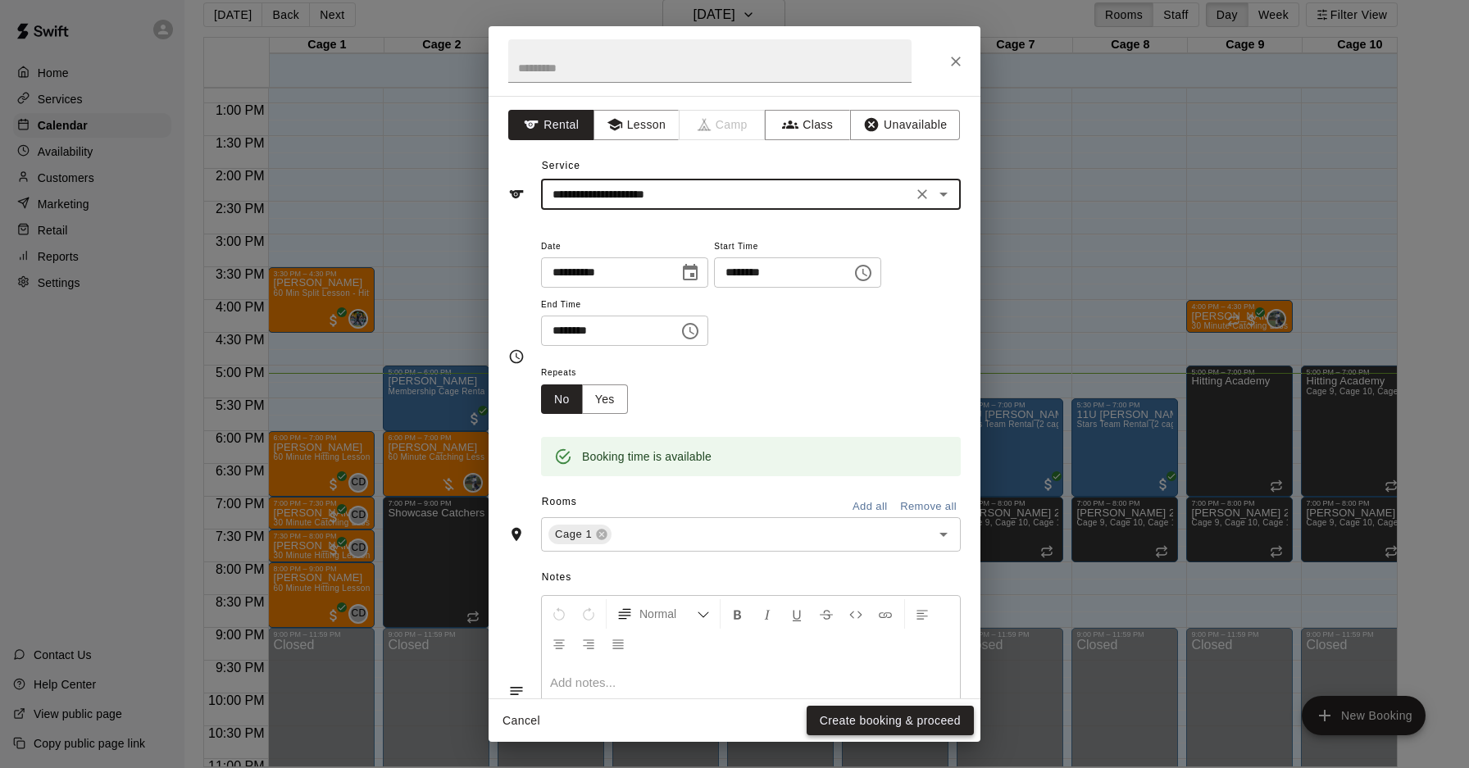
click at [881, 727] on button "Create booking & proceed" at bounding box center [890, 721] width 167 height 30
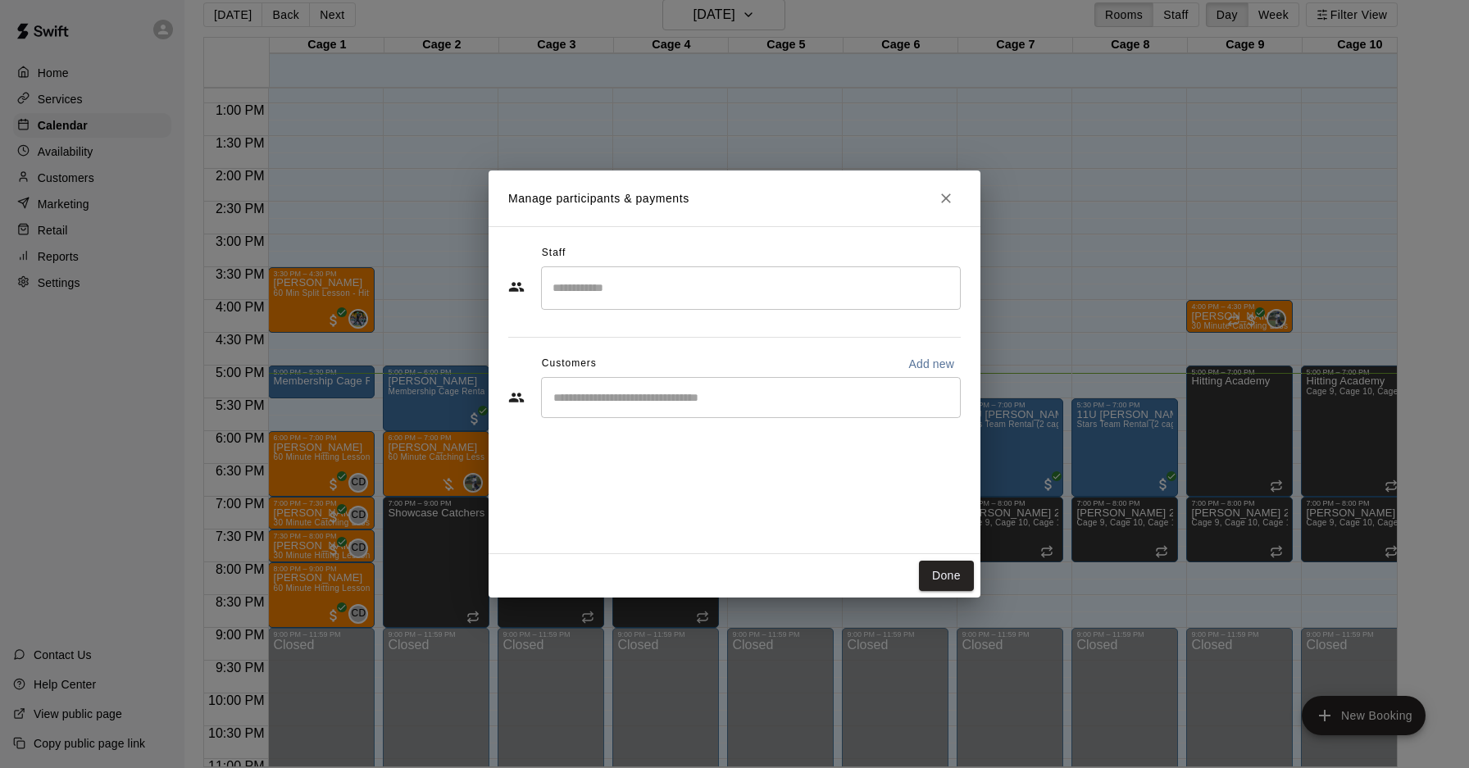
click at [633, 389] on div "​" at bounding box center [751, 397] width 420 height 41
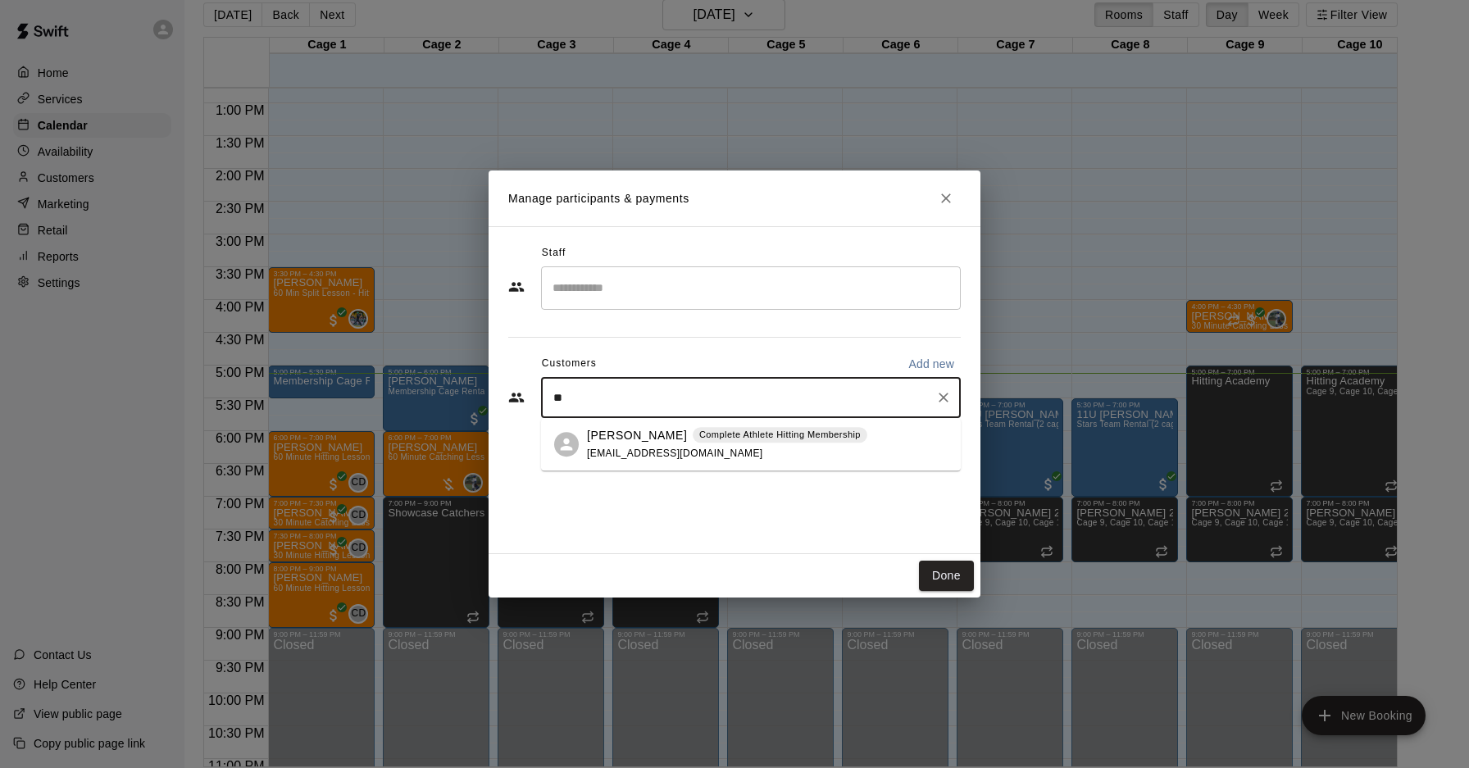
type input "*"
type input "***"
click at [650, 456] on span "sashakuntz@yahoo.com" at bounding box center [675, 453] width 176 height 11
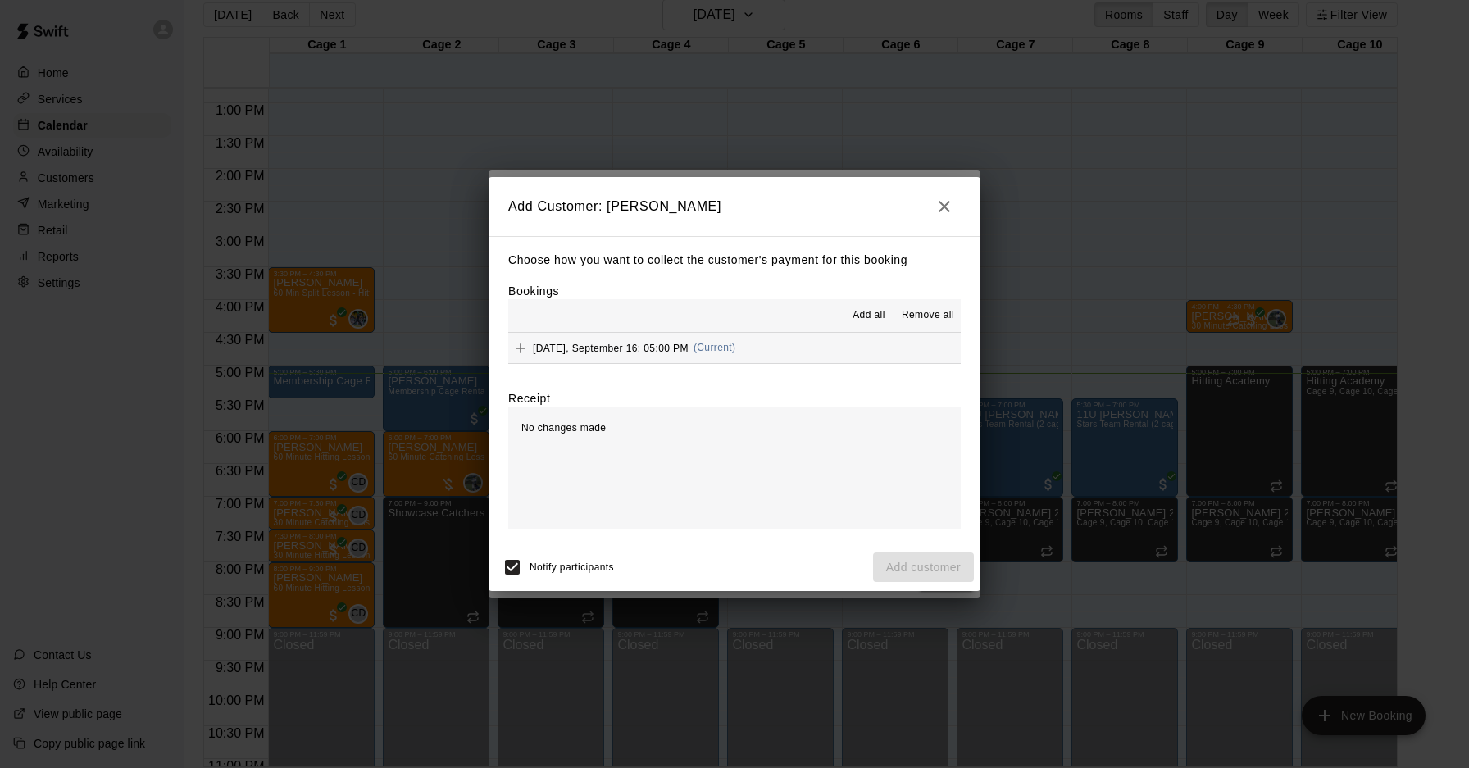
click at [719, 362] on button "Tuesday, September 16: 05:00 PM (Current)" at bounding box center [734, 348] width 453 height 30
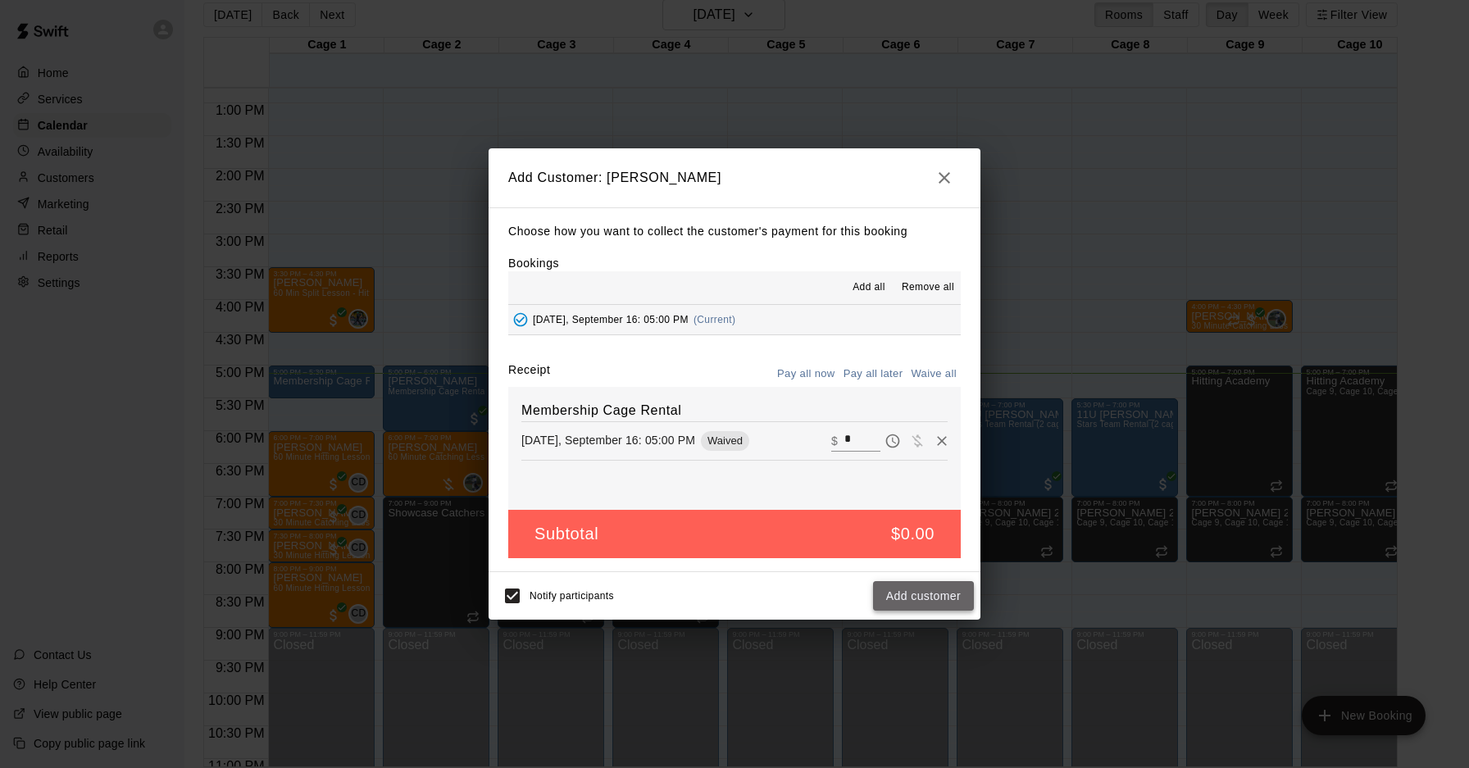
click at [910, 597] on button "Add customer" at bounding box center [923, 596] width 101 height 30
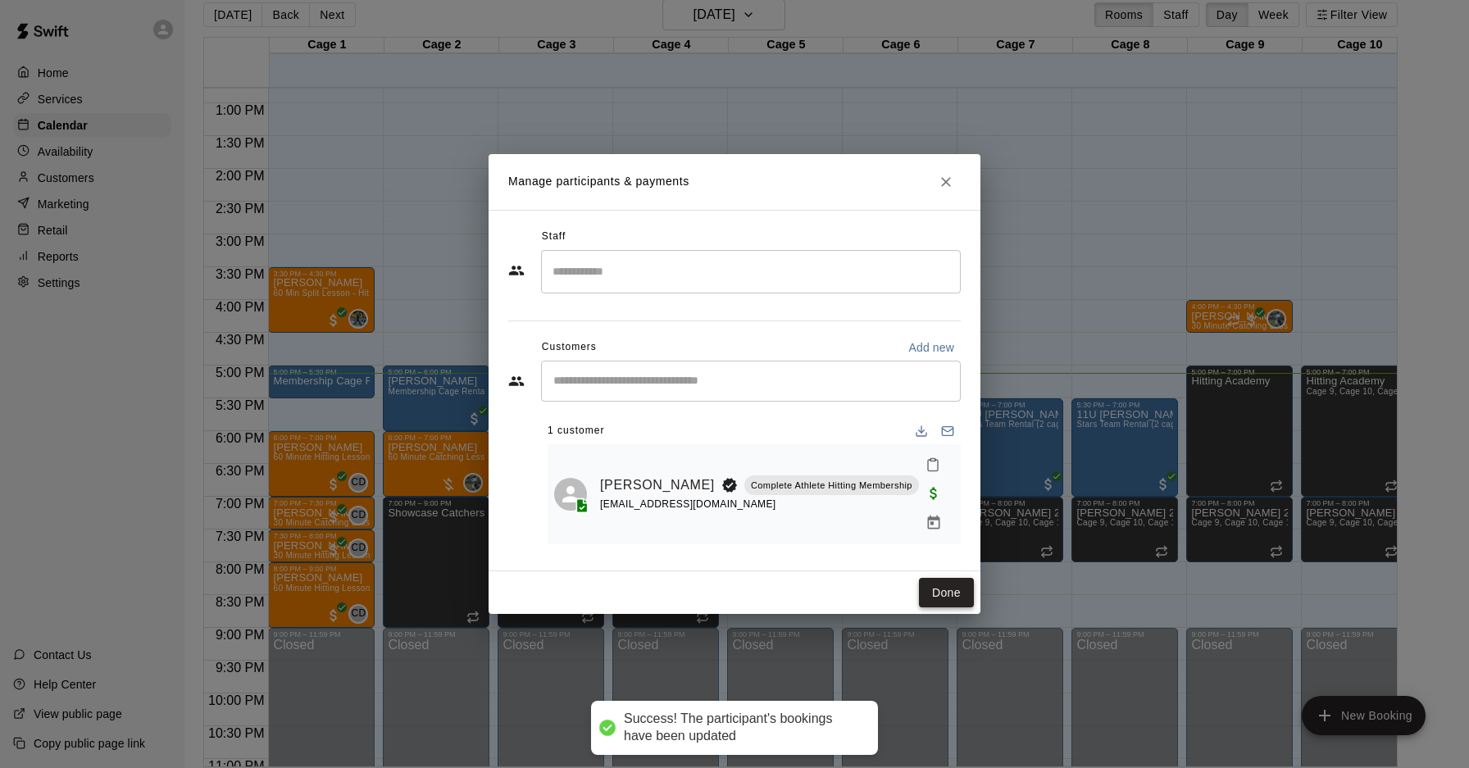
click at [943, 578] on button "Done" at bounding box center [946, 593] width 55 height 30
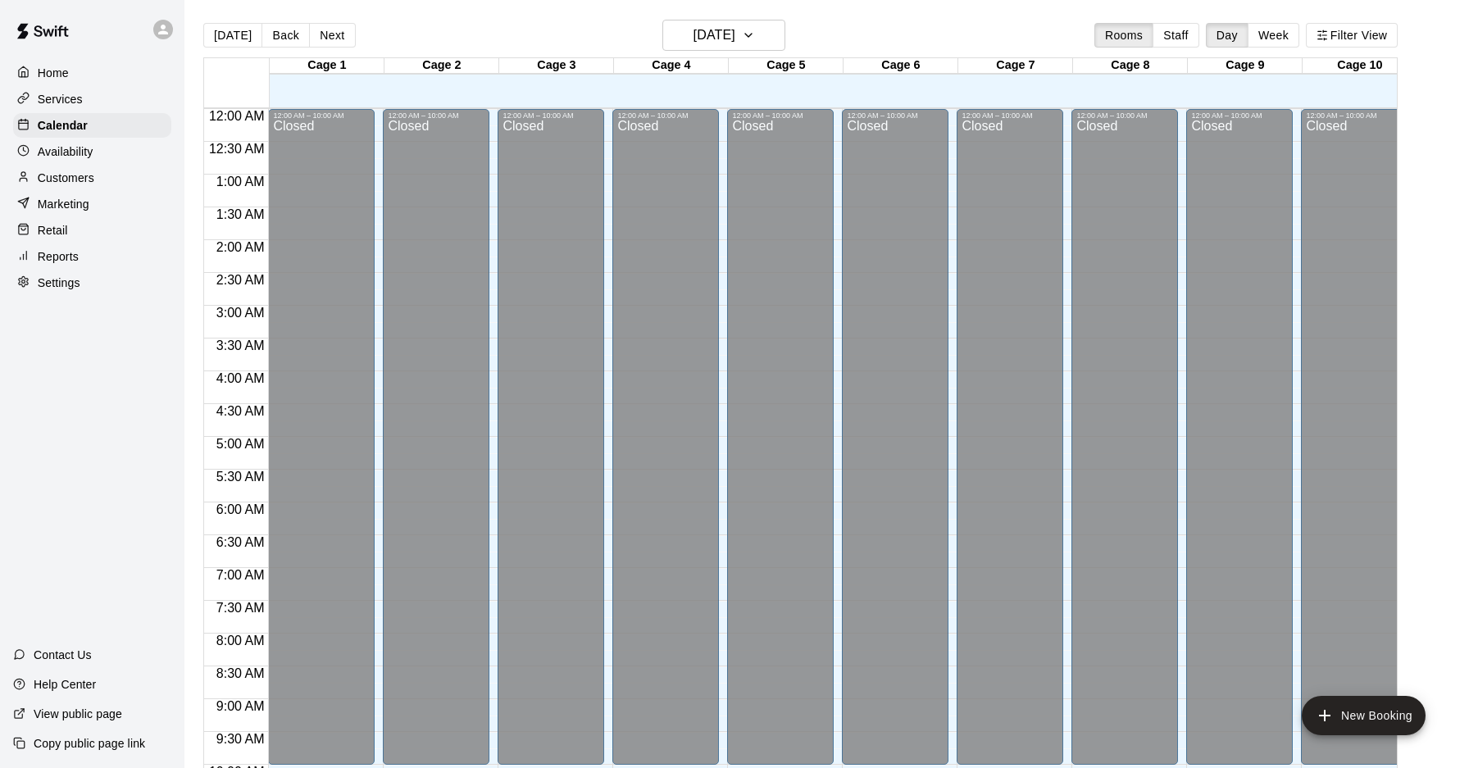
scroll to position [846, 0]
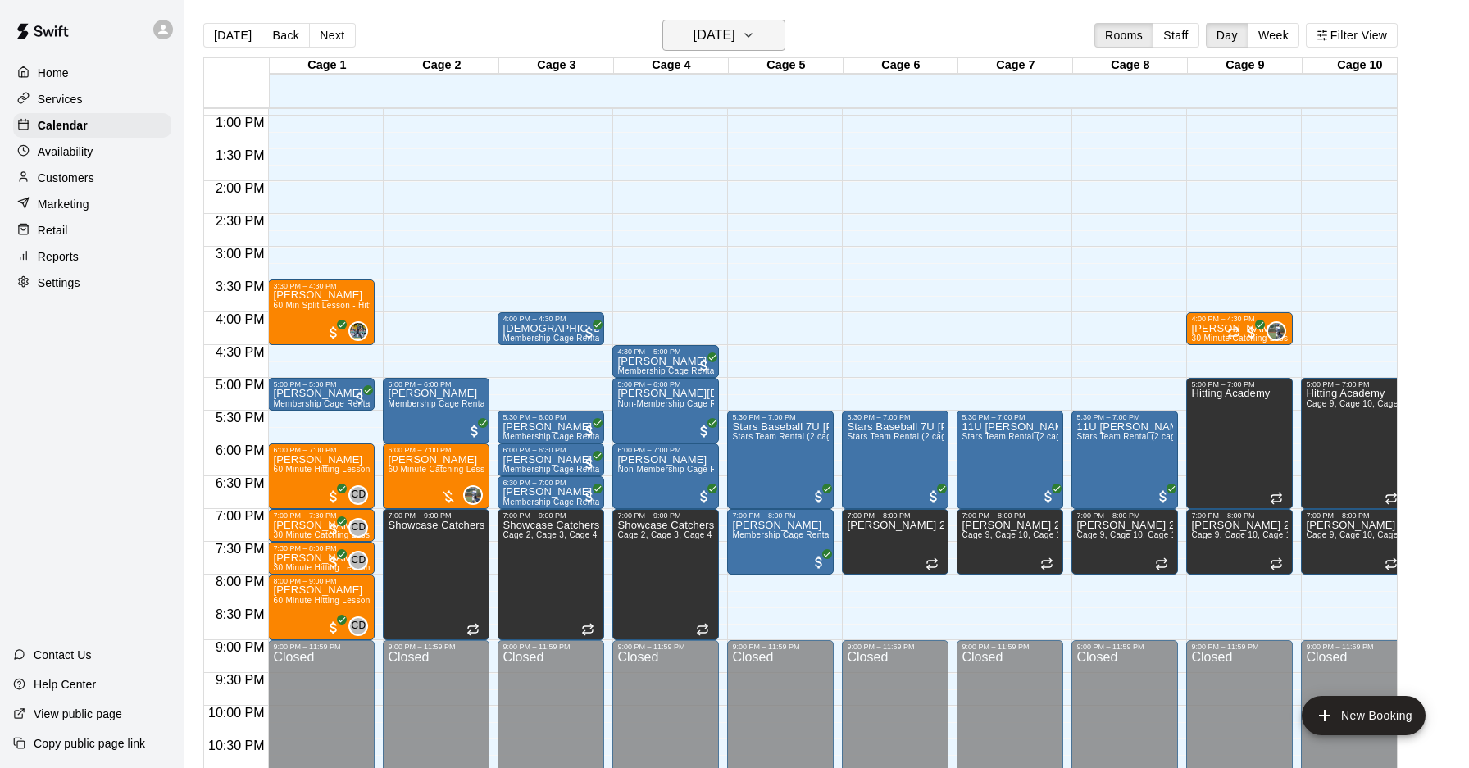
click at [736, 33] on h6 "[DATE]" at bounding box center [715, 35] width 42 height 23
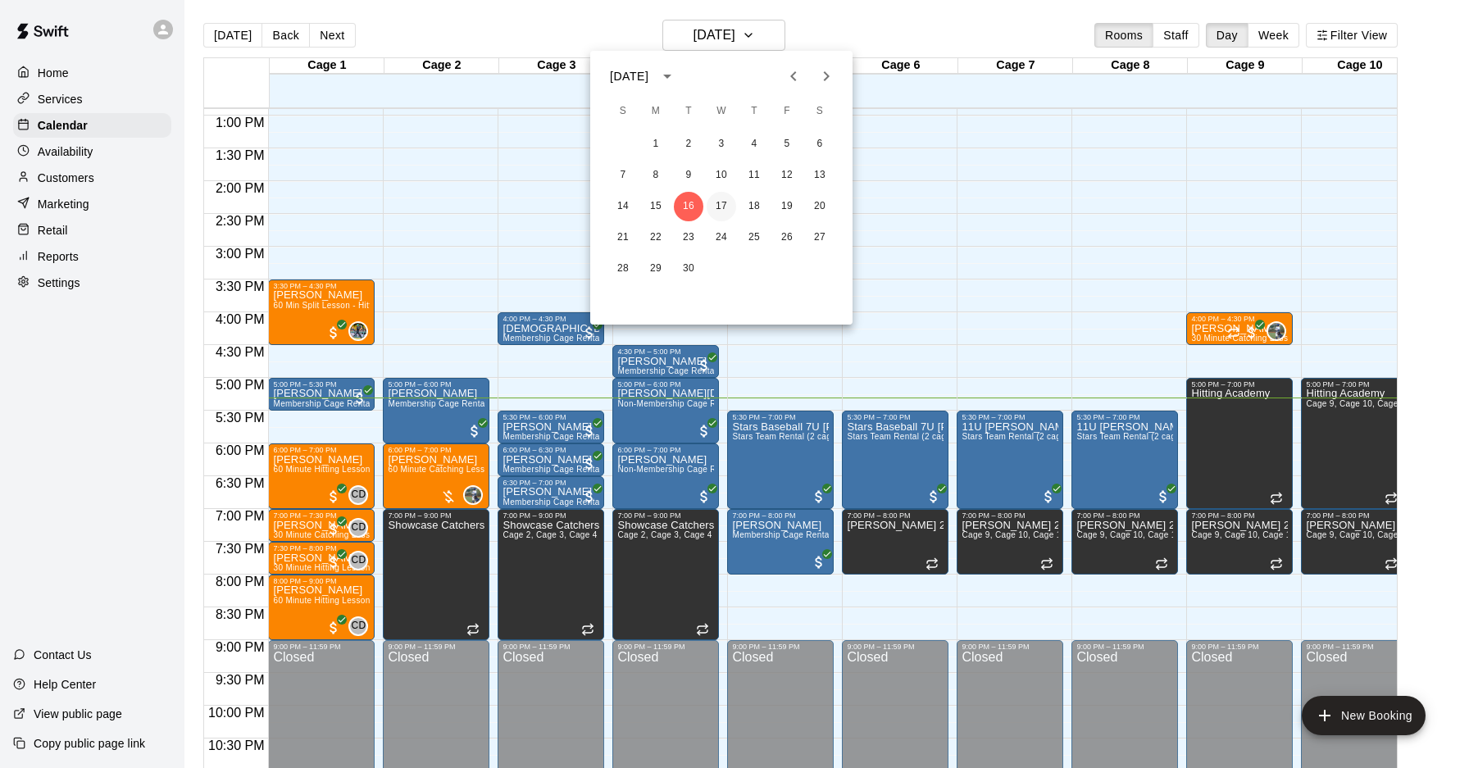
click at [726, 203] on button "17" at bounding box center [722, 207] width 30 height 30
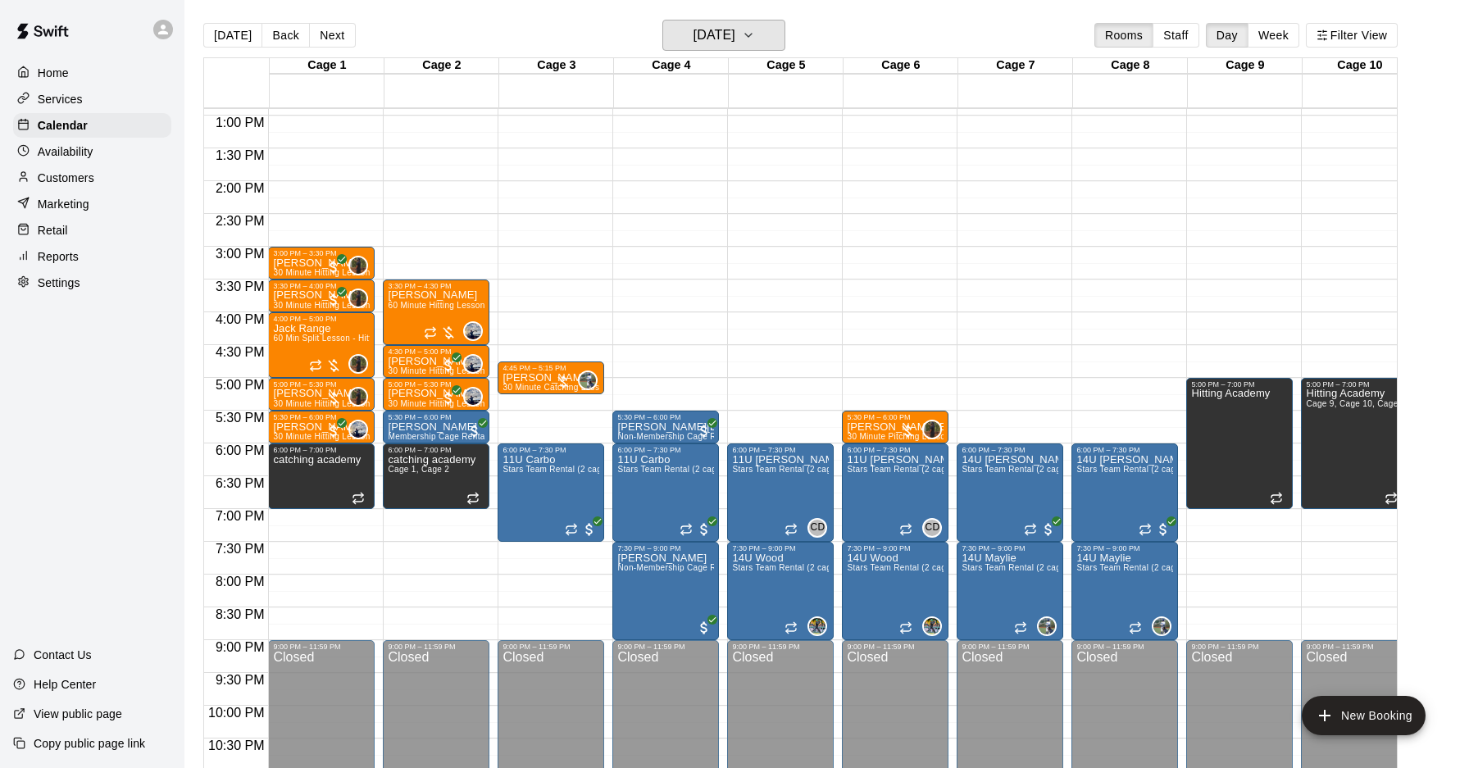
scroll to position [835, 0]
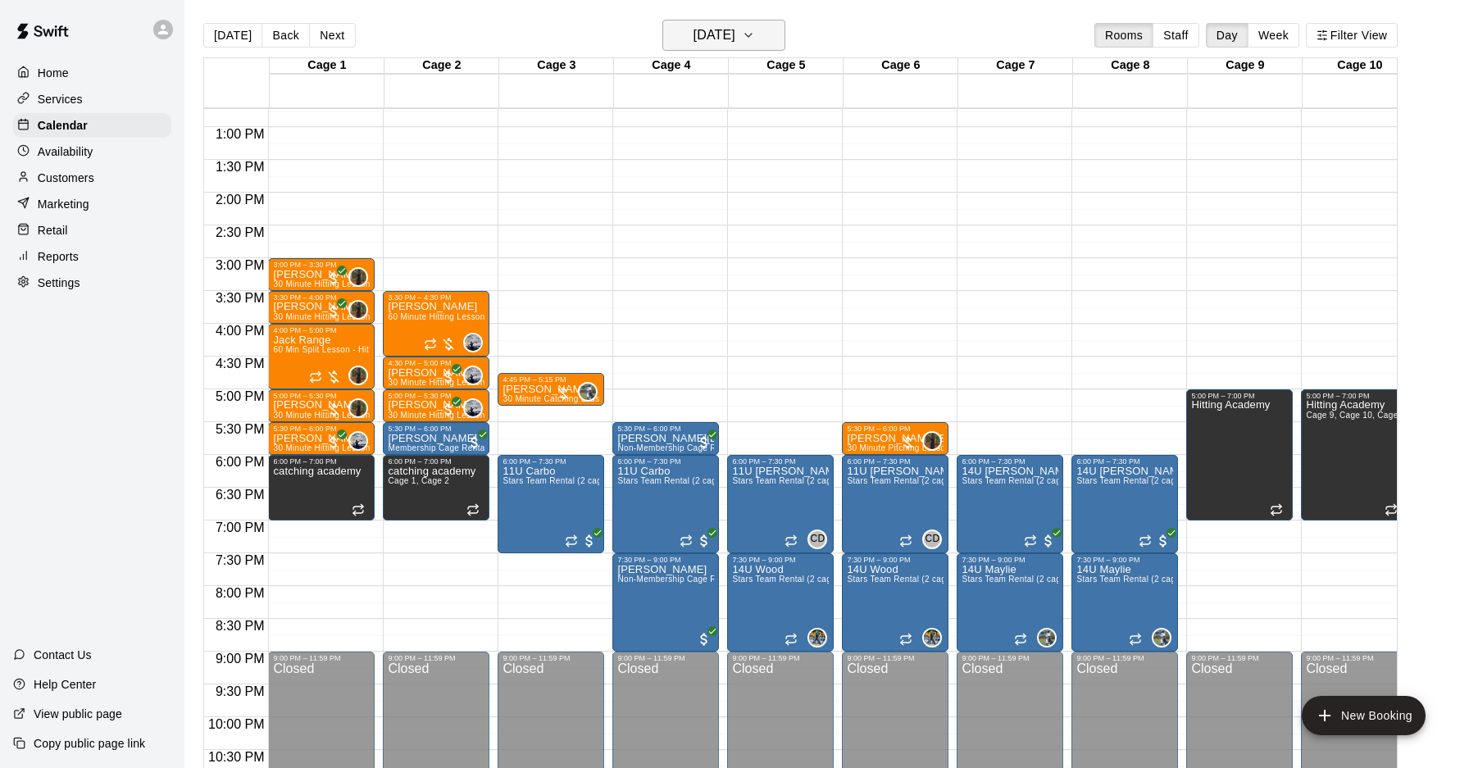
click at [764, 49] on button "Wednesday Sep 17" at bounding box center [724, 35] width 123 height 31
click at [749, 203] on button "18" at bounding box center [755, 207] width 30 height 30
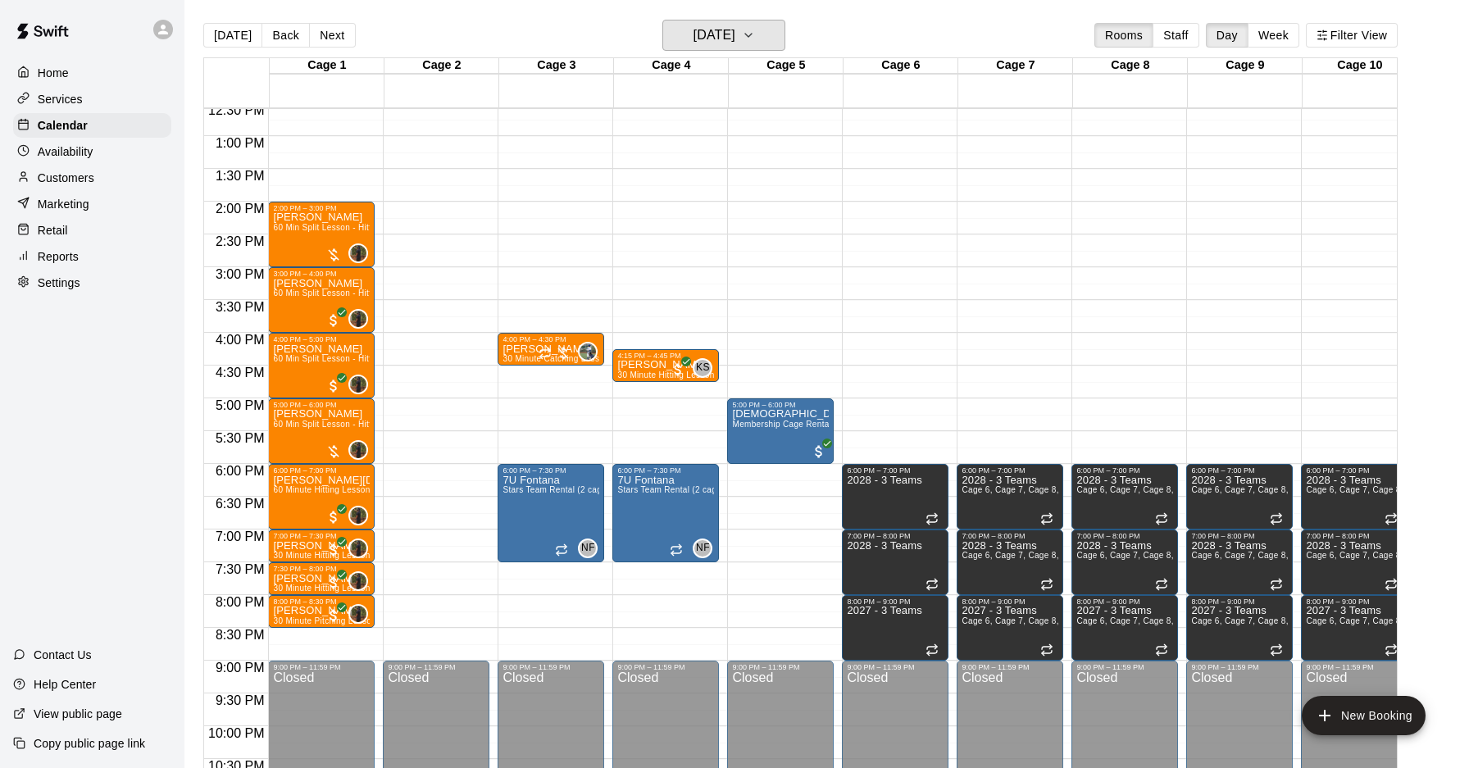
scroll to position [822, 0]
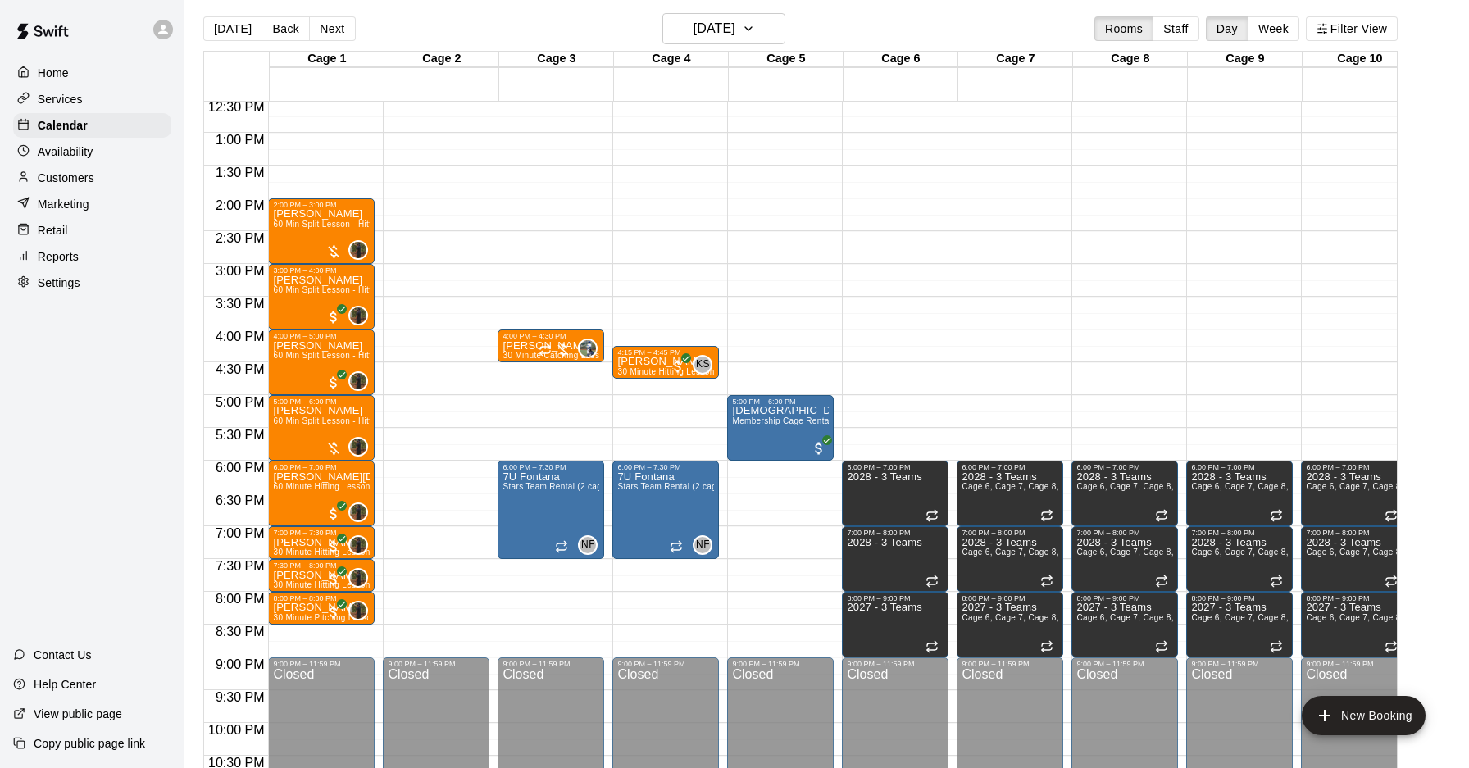
click at [772, 49] on div "Today Back Next Thursday Sep 18 Rooms Staff Day Week Filter View" at bounding box center [800, 32] width 1195 height 38
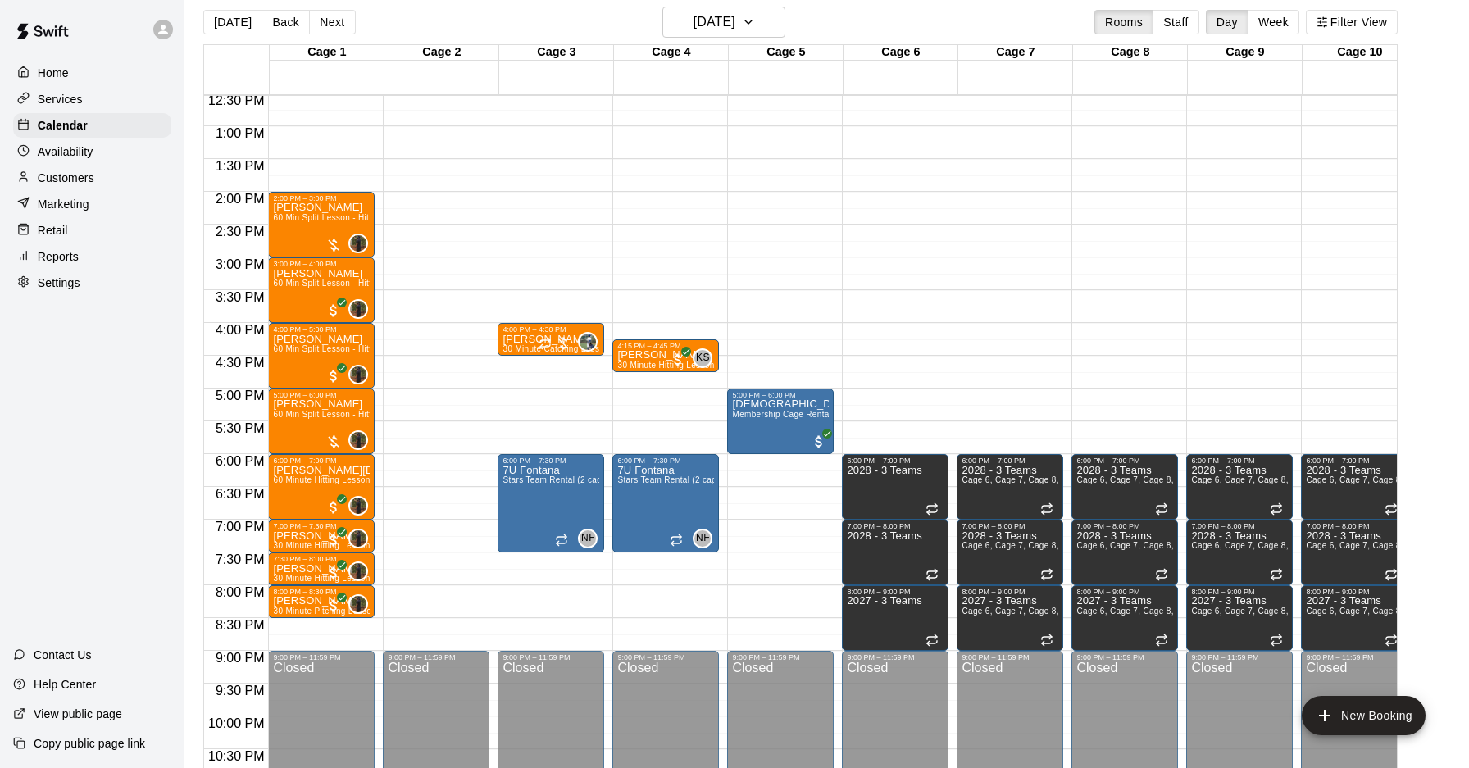
click at [774, 43] on div "Today Back Next Thursday Sep 18 Rooms Staff Day Week Filter View" at bounding box center [800, 26] width 1195 height 38
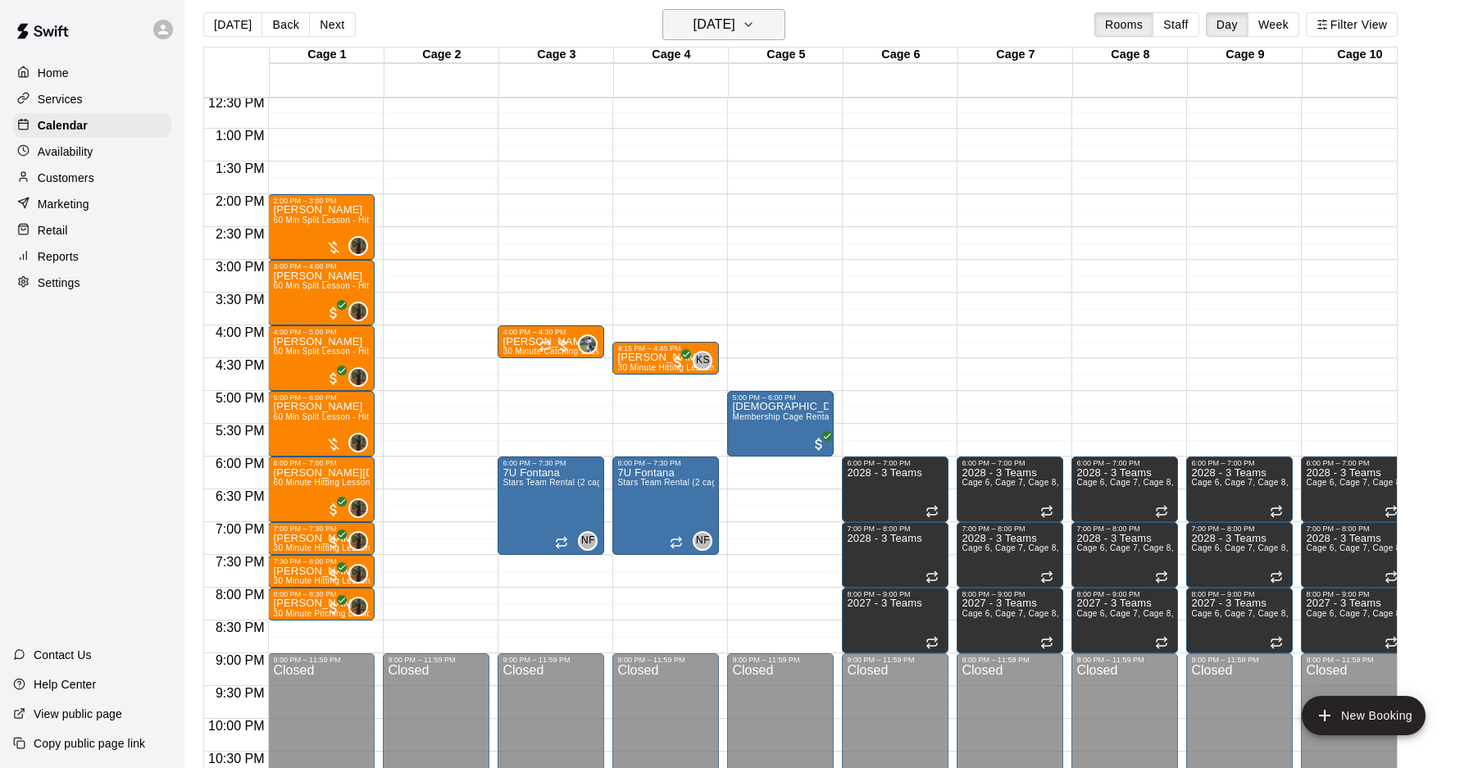
click at [770, 15] on button "Thursday Sep 18" at bounding box center [724, 24] width 123 height 31
click at [791, 203] on button "19" at bounding box center [787, 196] width 30 height 30
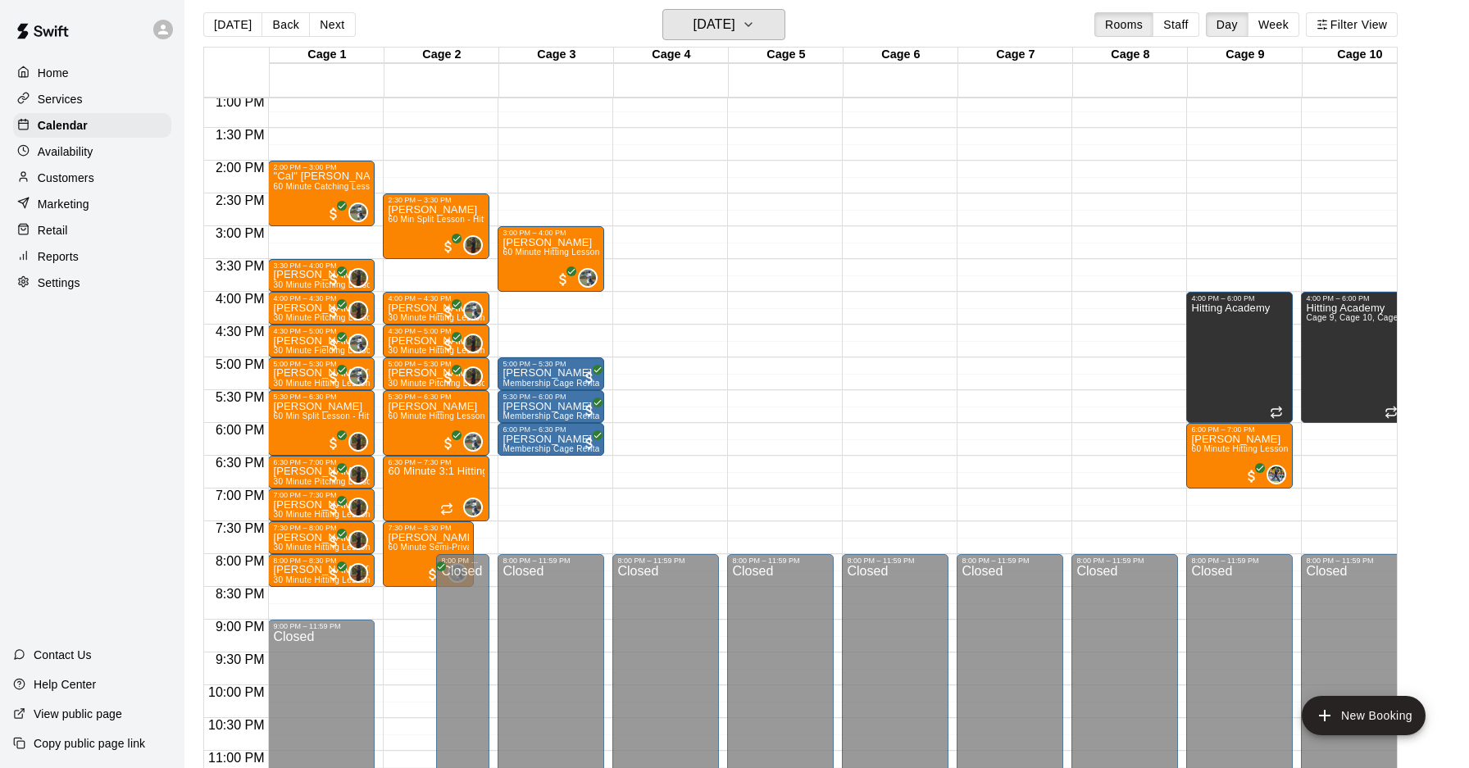
scroll to position [855, 0]
click at [214, 20] on button "[DATE]" at bounding box center [232, 24] width 59 height 25
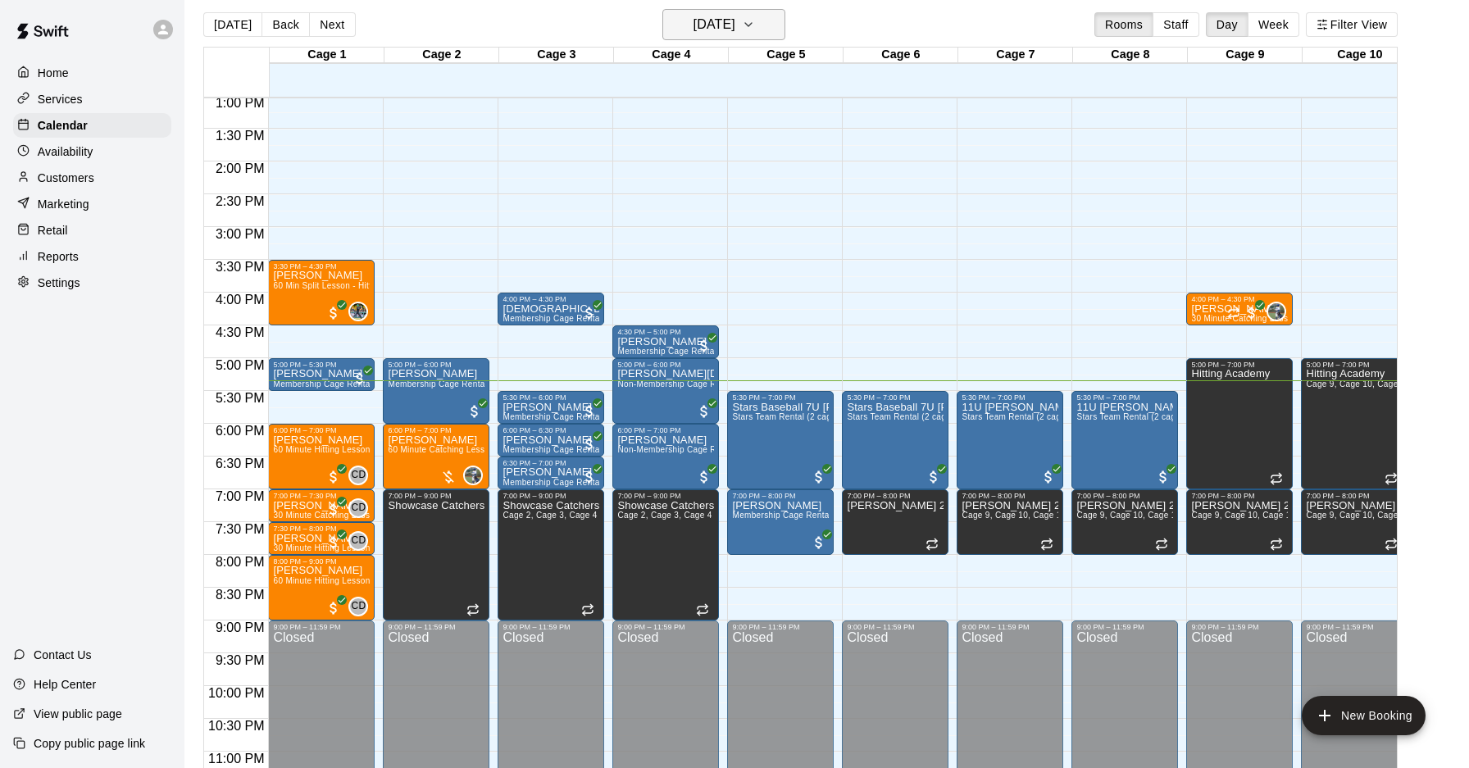
click at [762, 14] on button "[DATE]" at bounding box center [724, 24] width 123 height 31
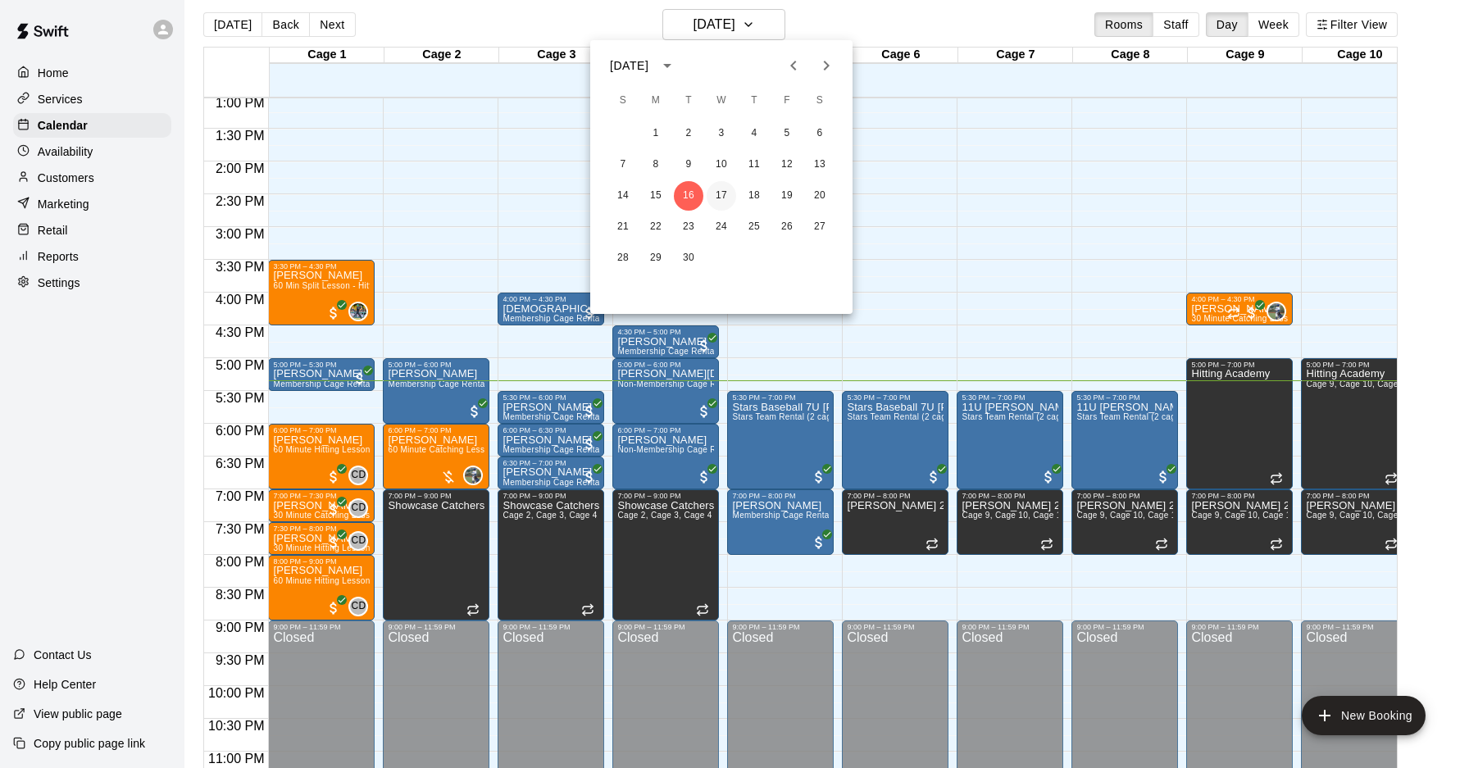
click at [725, 189] on button "17" at bounding box center [722, 196] width 30 height 30
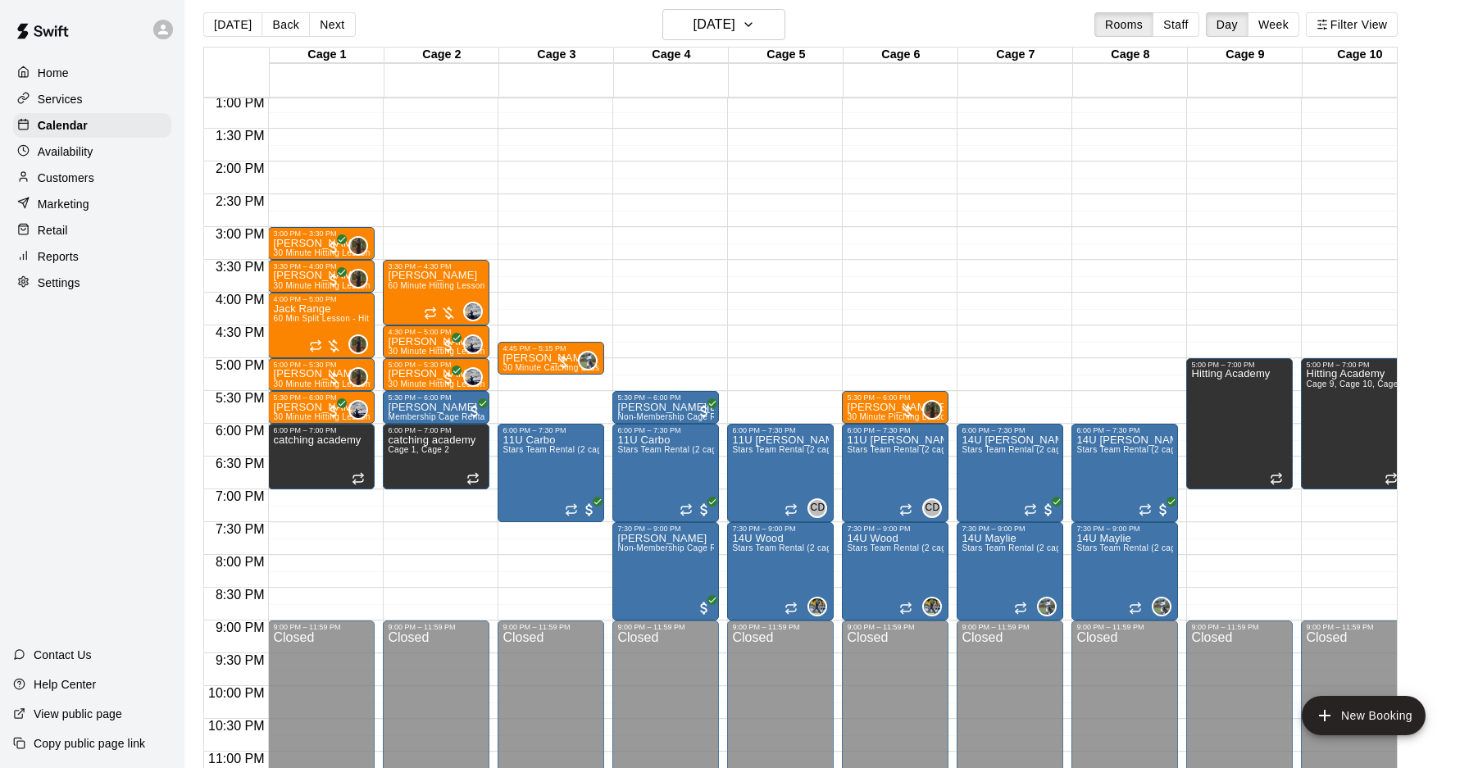
click at [527, 294] on div "12:00 AM – 10:00 AM Closed 4:45 PM – 5:15 PM Parker Halston 30 Minute Catching …" at bounding box center [551, 30] width 107 height 1574
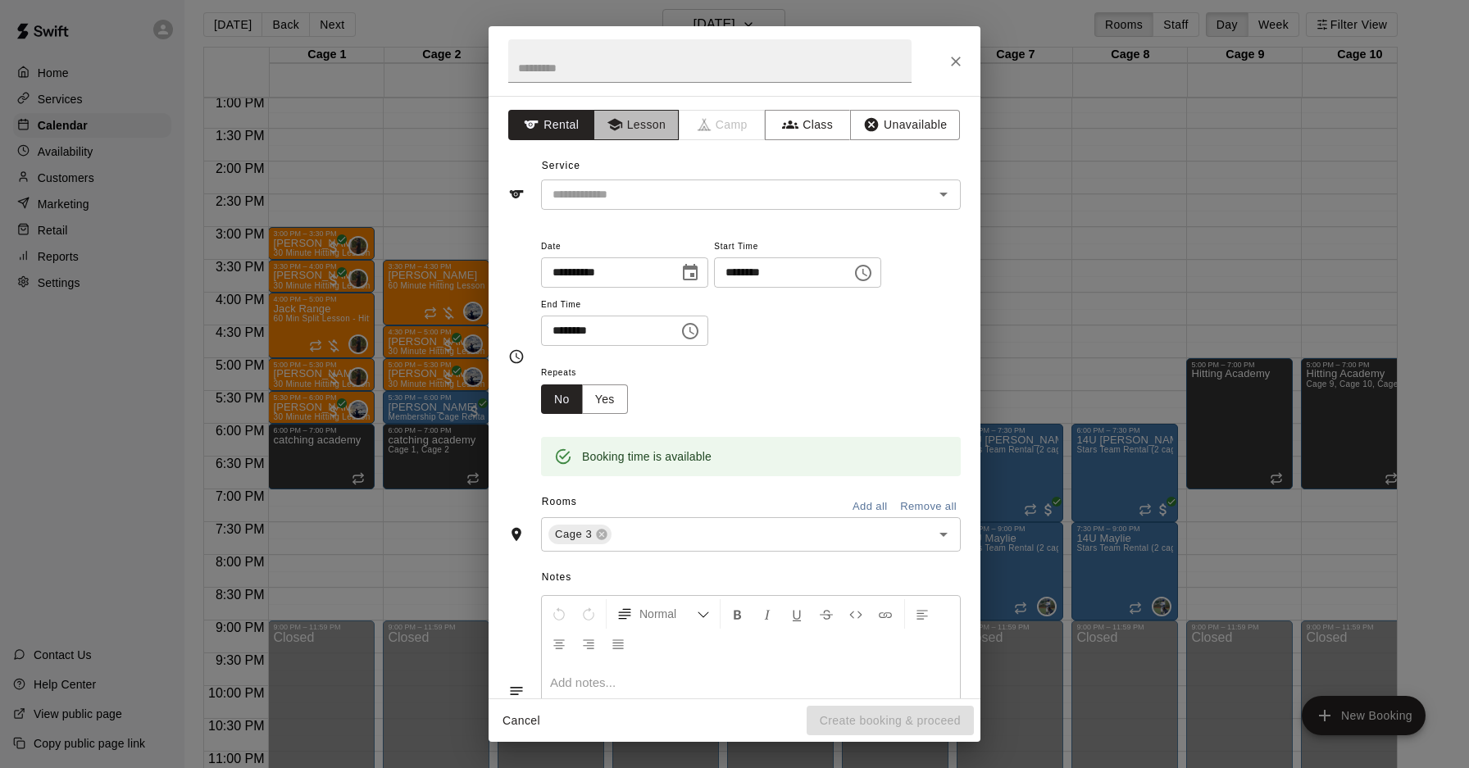
click at [657, 116] on button "Lesson" at bounding box center [637, 125] width 86 height 30
click at [737, 189] on input "text" at bounding box center [727, 195] width 362 height 21
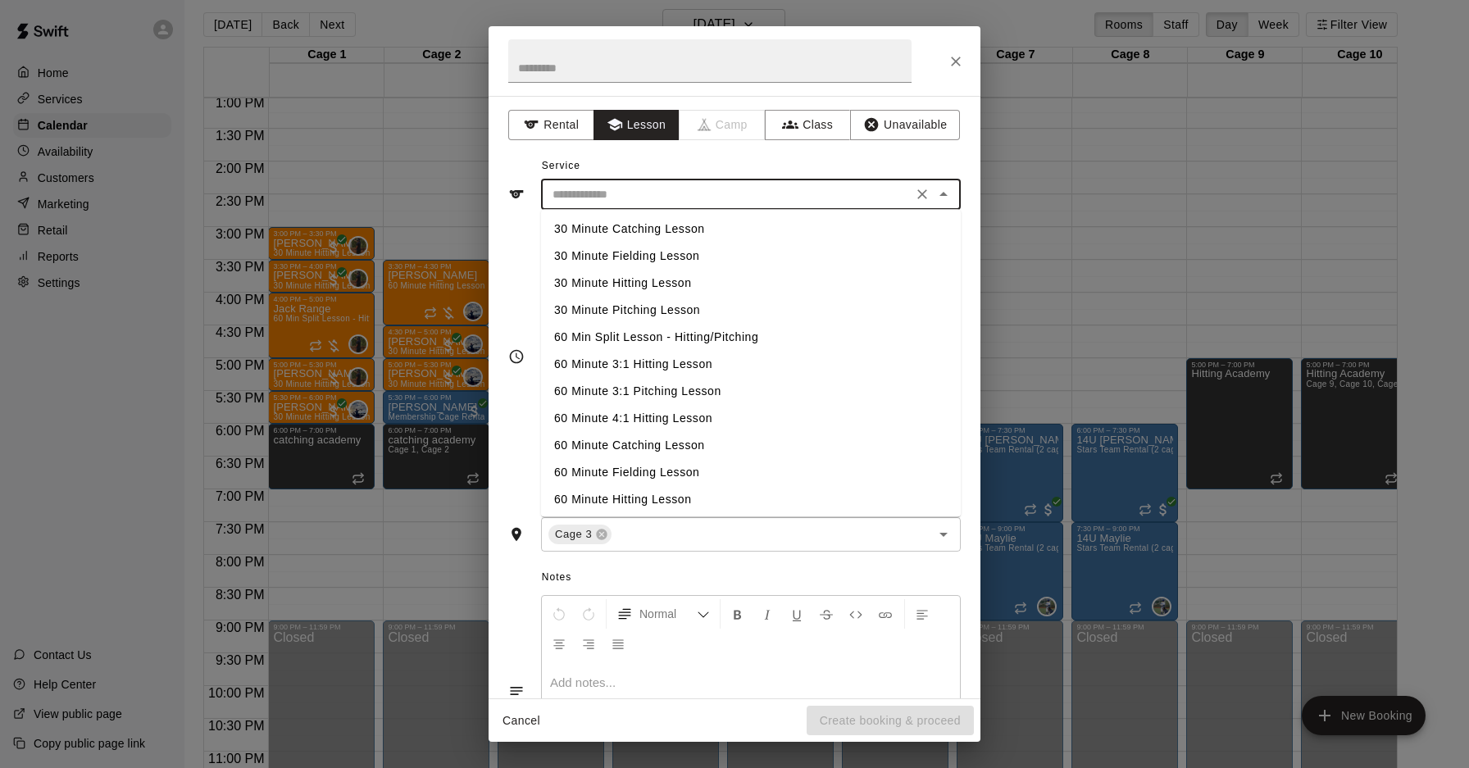
click at [668, 233] on li "30 Minute Catching Lesson" at bounding box center [751, 229] width 420 height 27
type input "**********"
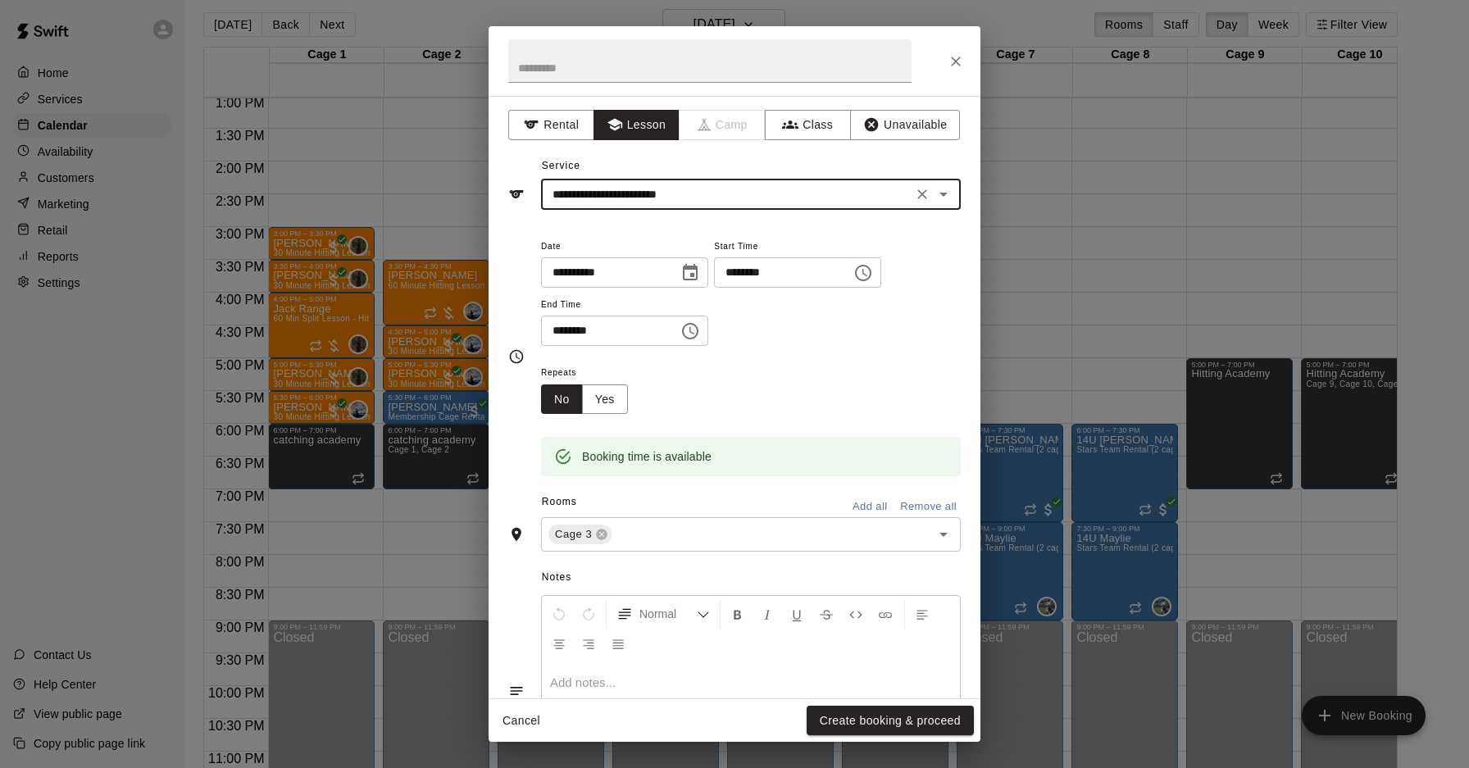
click at [896, 713] on button "Create booking & proceed" at bounding box center [890, 721] width 167 height 30
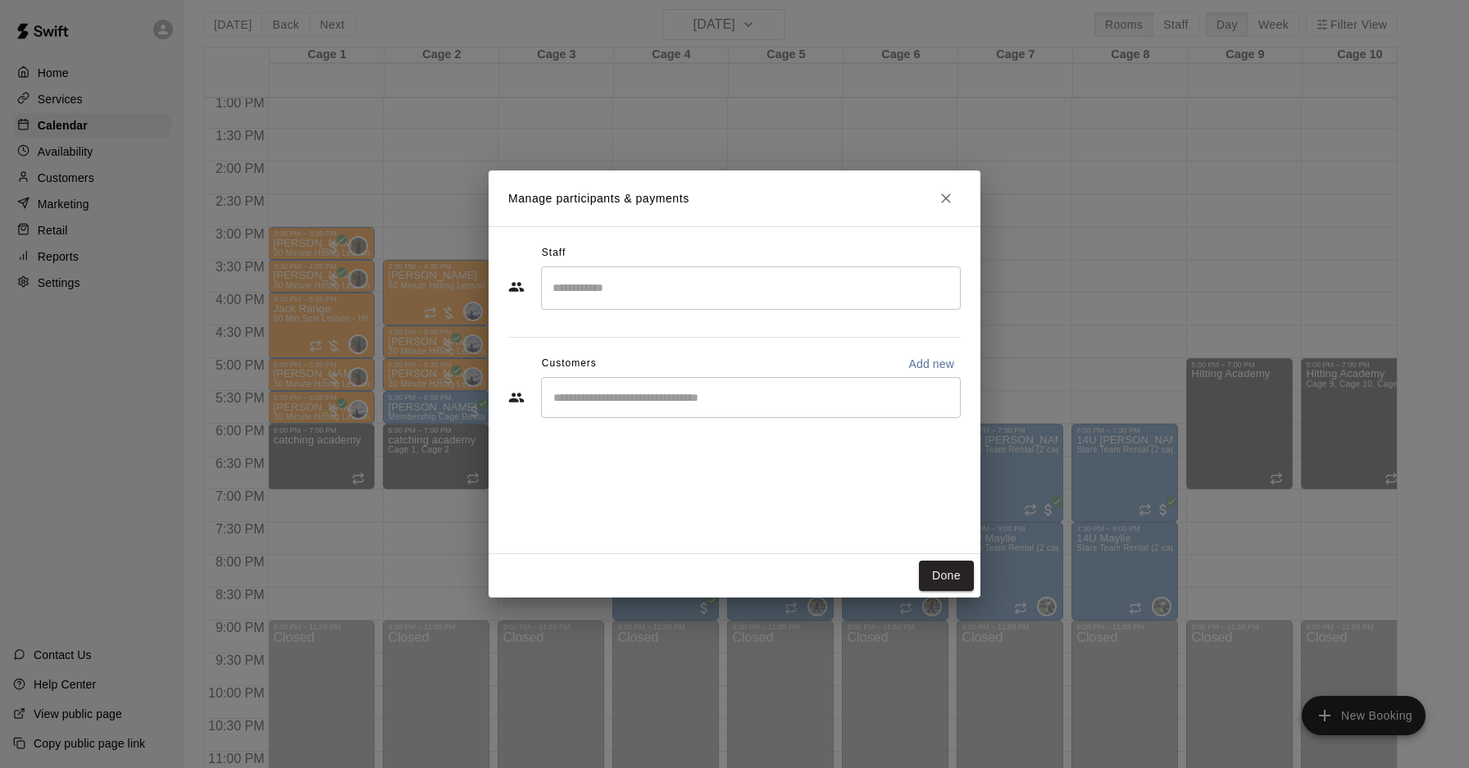
click at [634, 298] on input "Search staff" at bounding box center [751, 288] width 405 height 29
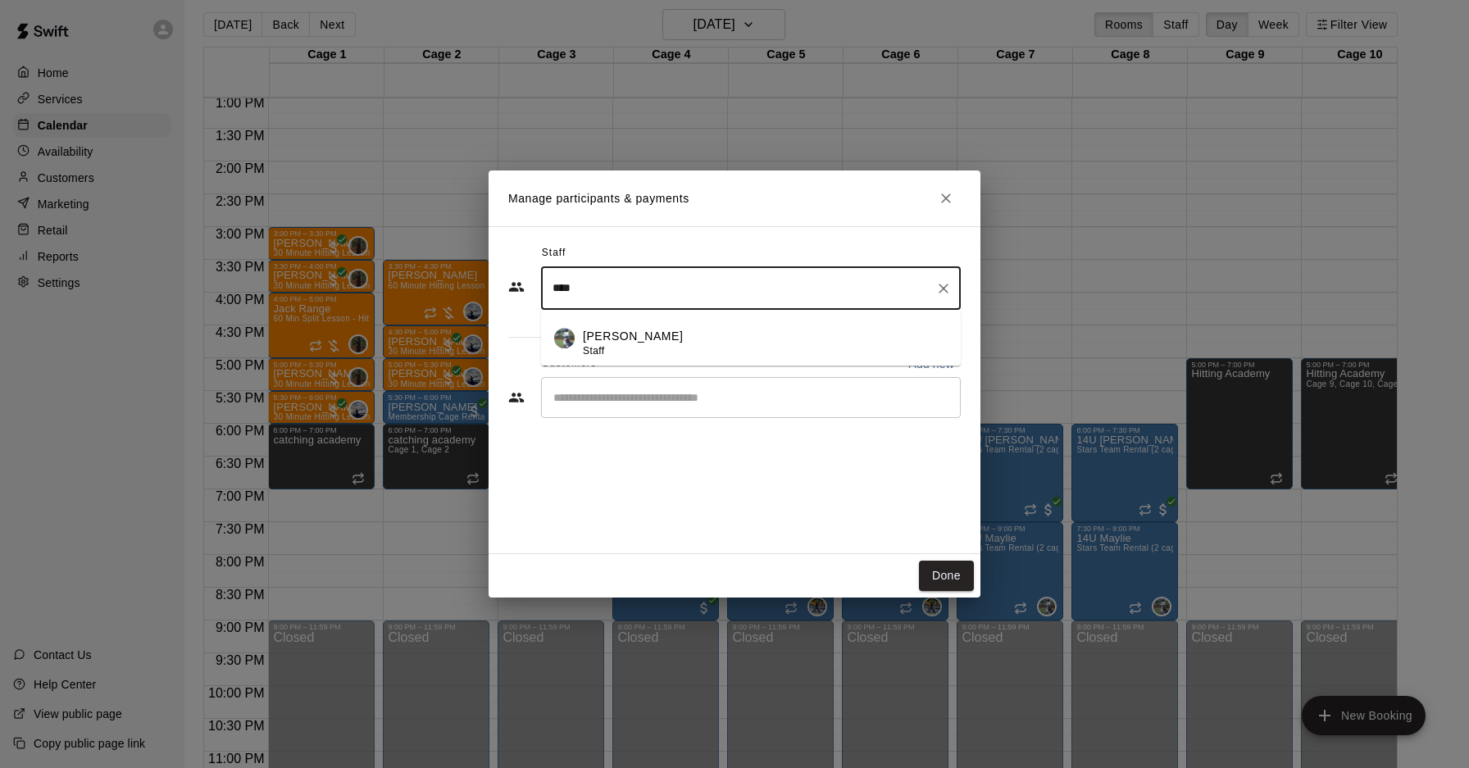
click at [572, 347] on li "Ryan Maylie Staff" at bounding box center [751, 338] width 420 height 56
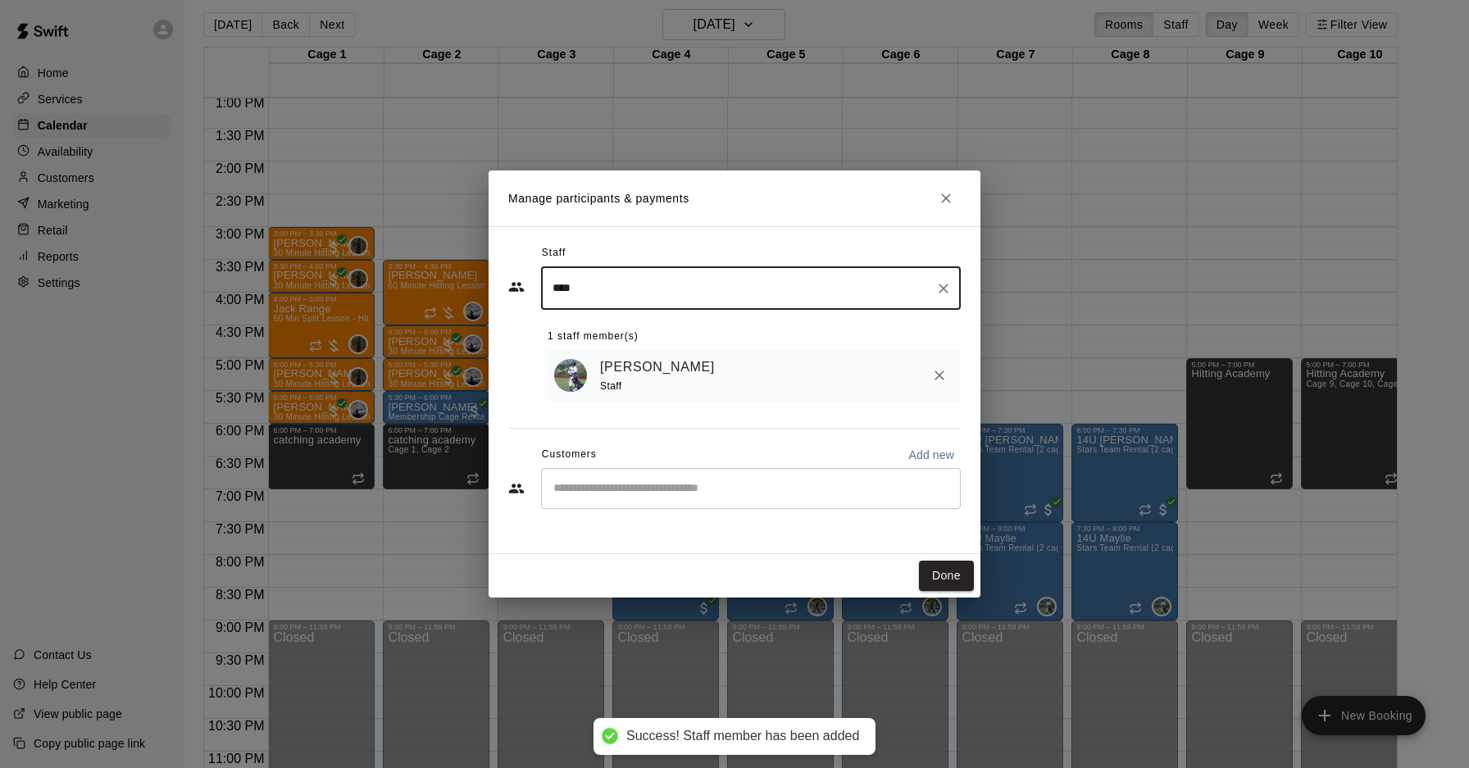
type input "****"
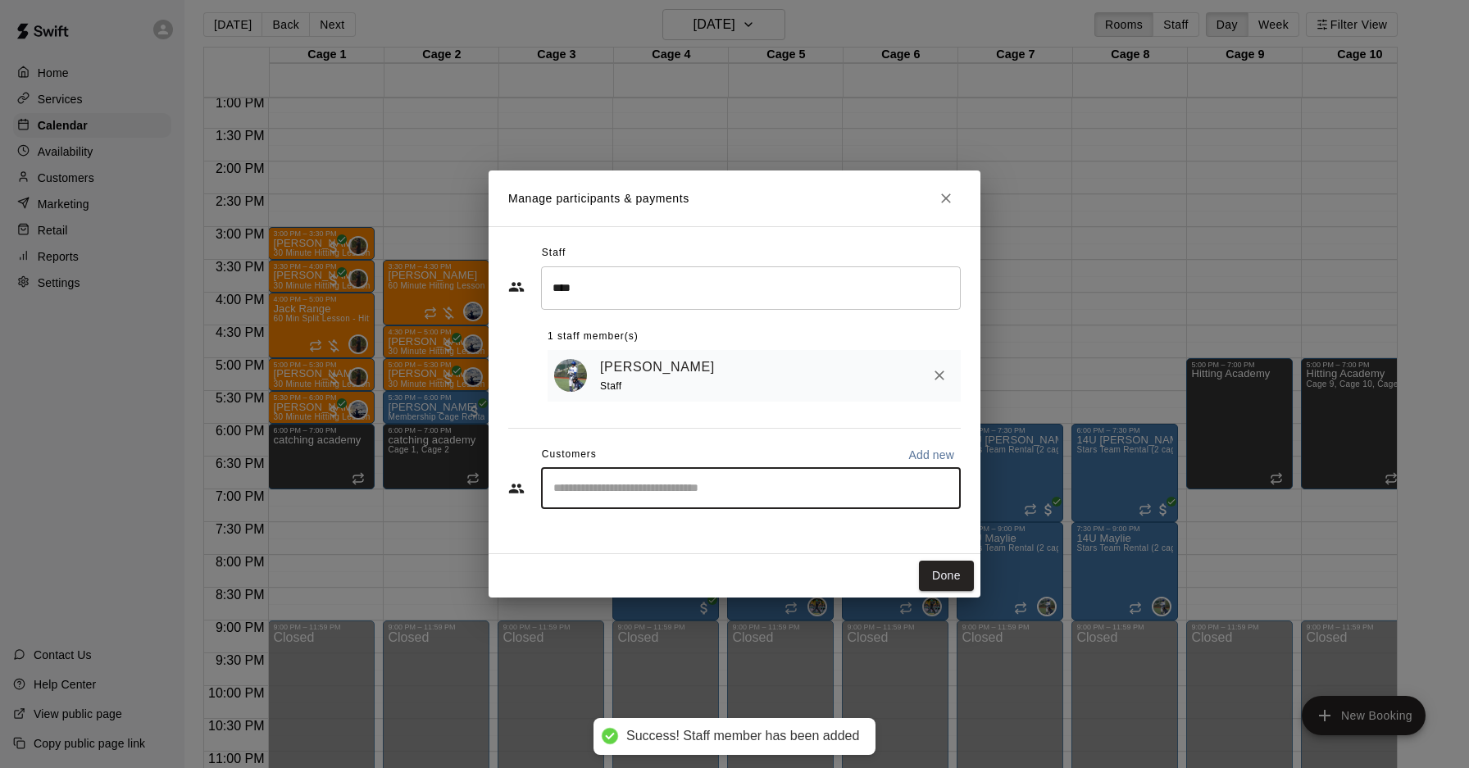
click at [636, 493] on input "Start typing to search customers..." at bounding box center [751, 489] width 405 height 16
type input "****"
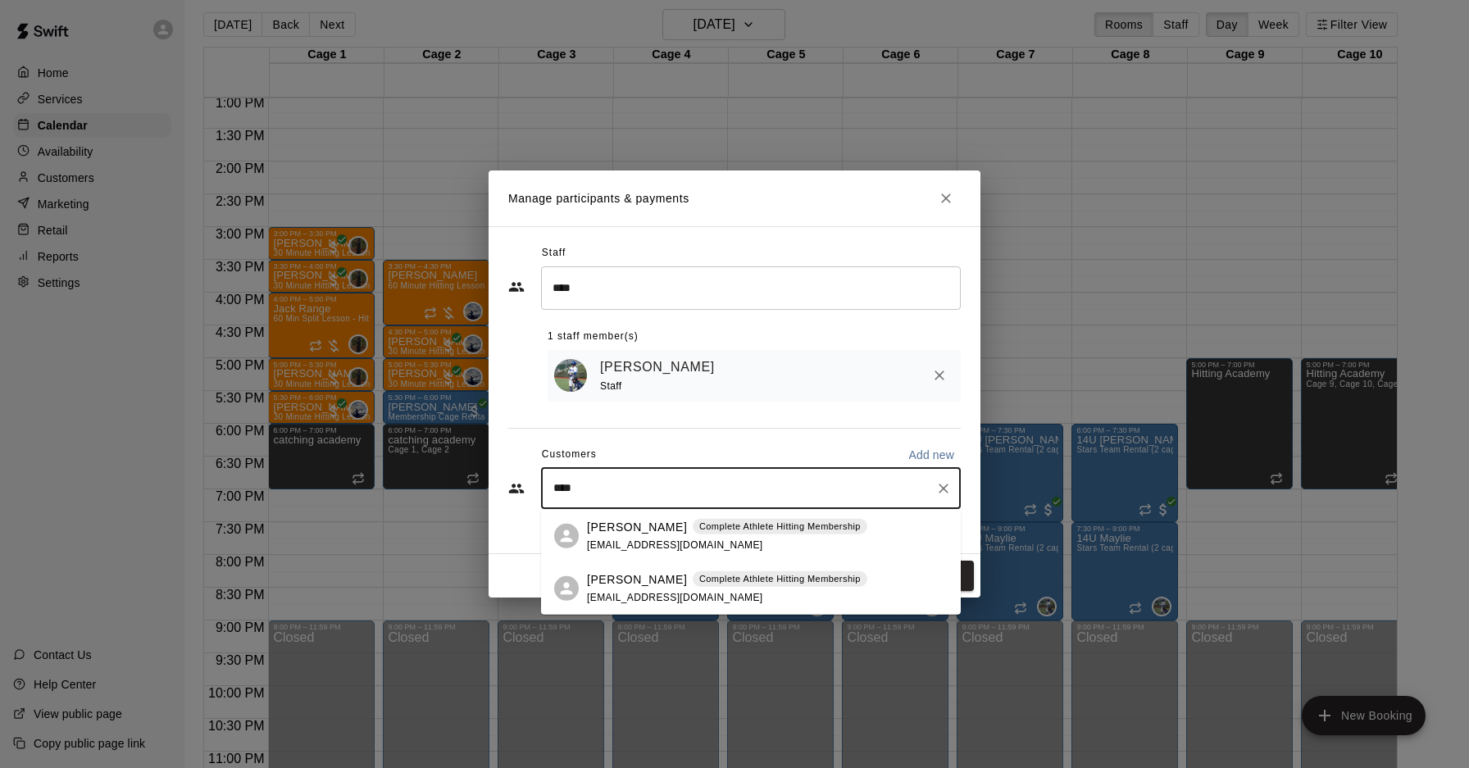
click at [636, 586] on p "William Reckley" at bounding box center [637, 579] width 100 height 17
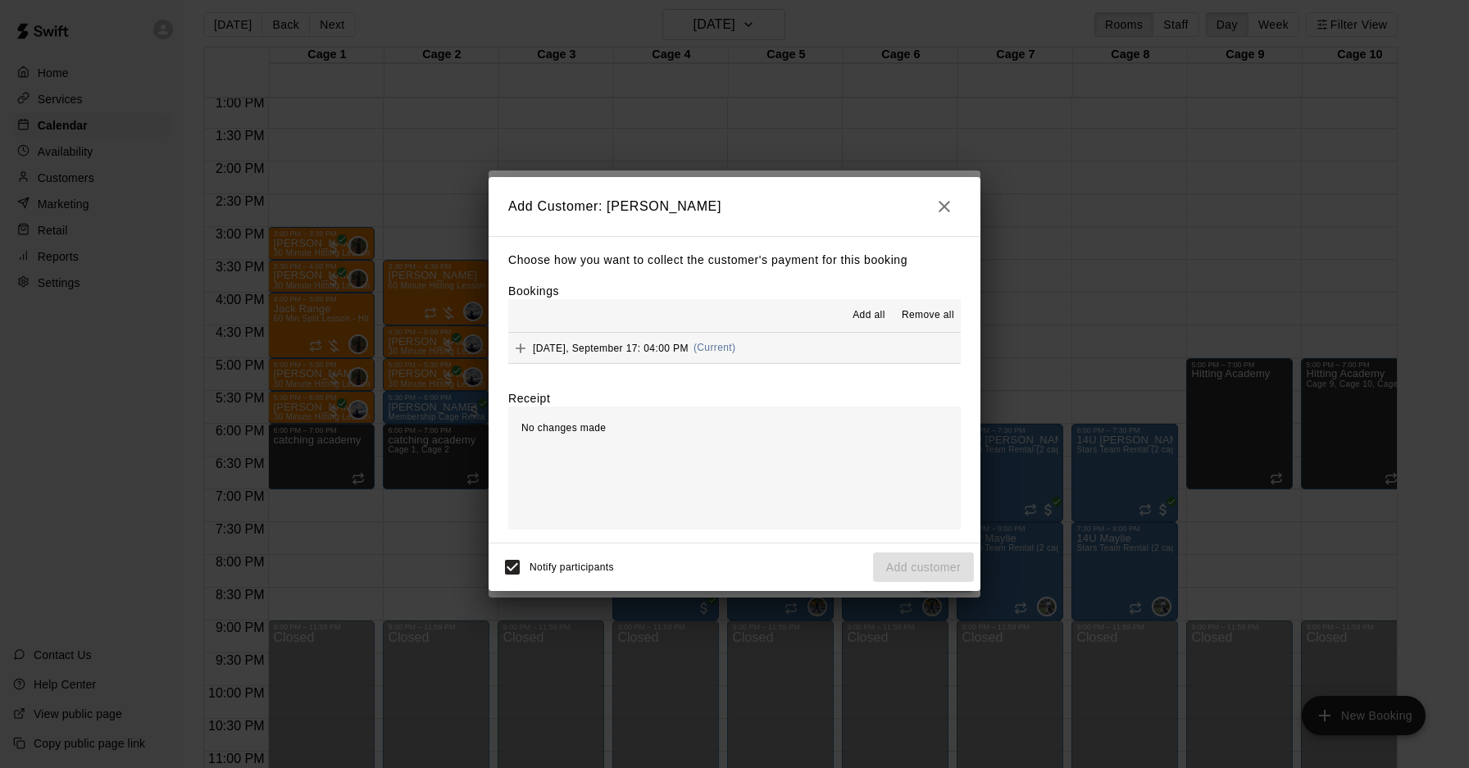
click at [597, 353] on span "Wednesday, September 17: 04:00 PM" at bounding box center [611, 347] width 156 height 11
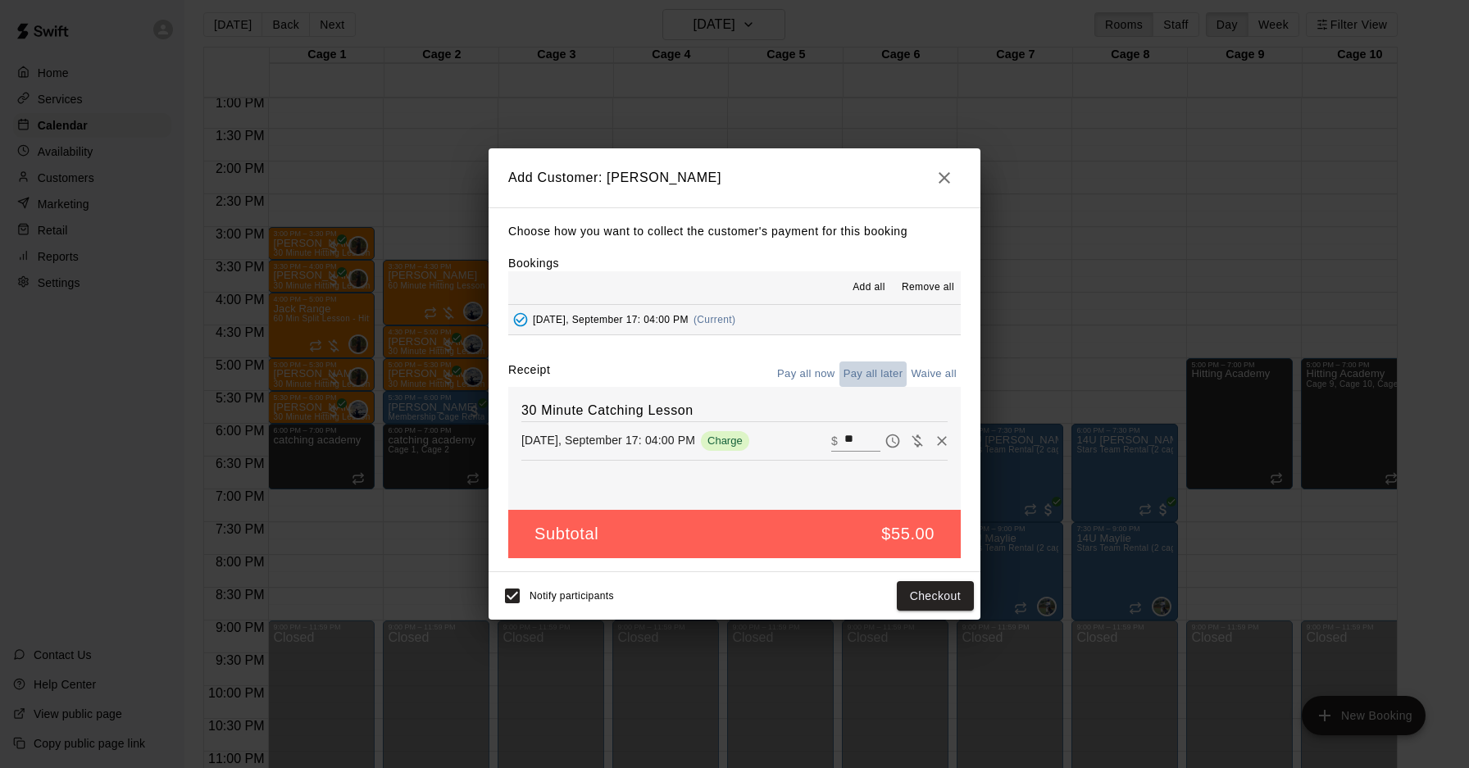
click at [875, 373] on button "Pay all later" at bounding box center [874, 374] width 68 height 25
click at [932, 590] on button "Add customer" at bounding box center [923, 596] width 101 height 30
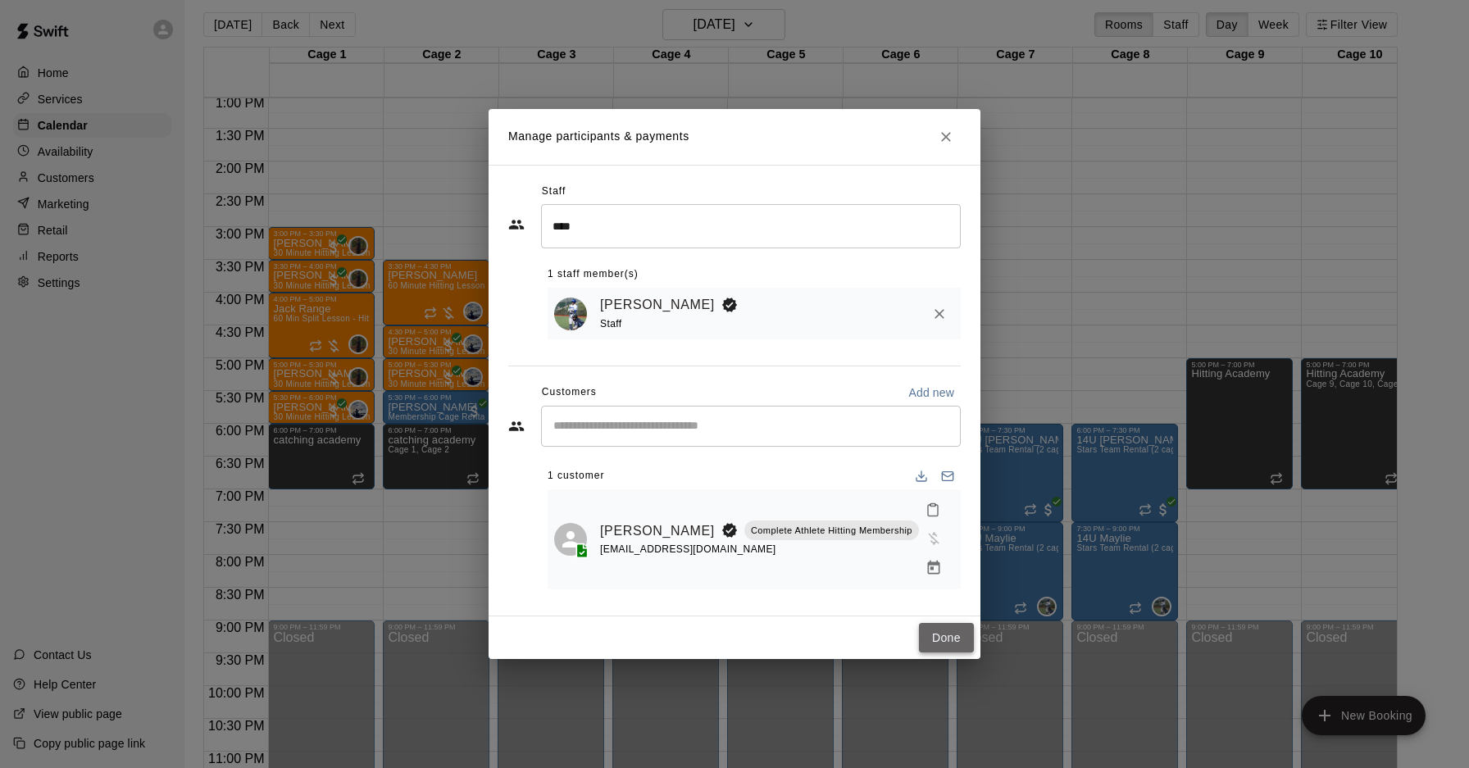
click at [947, 630] on button "Done" at bounding box center [946, 638] width 55 height 30
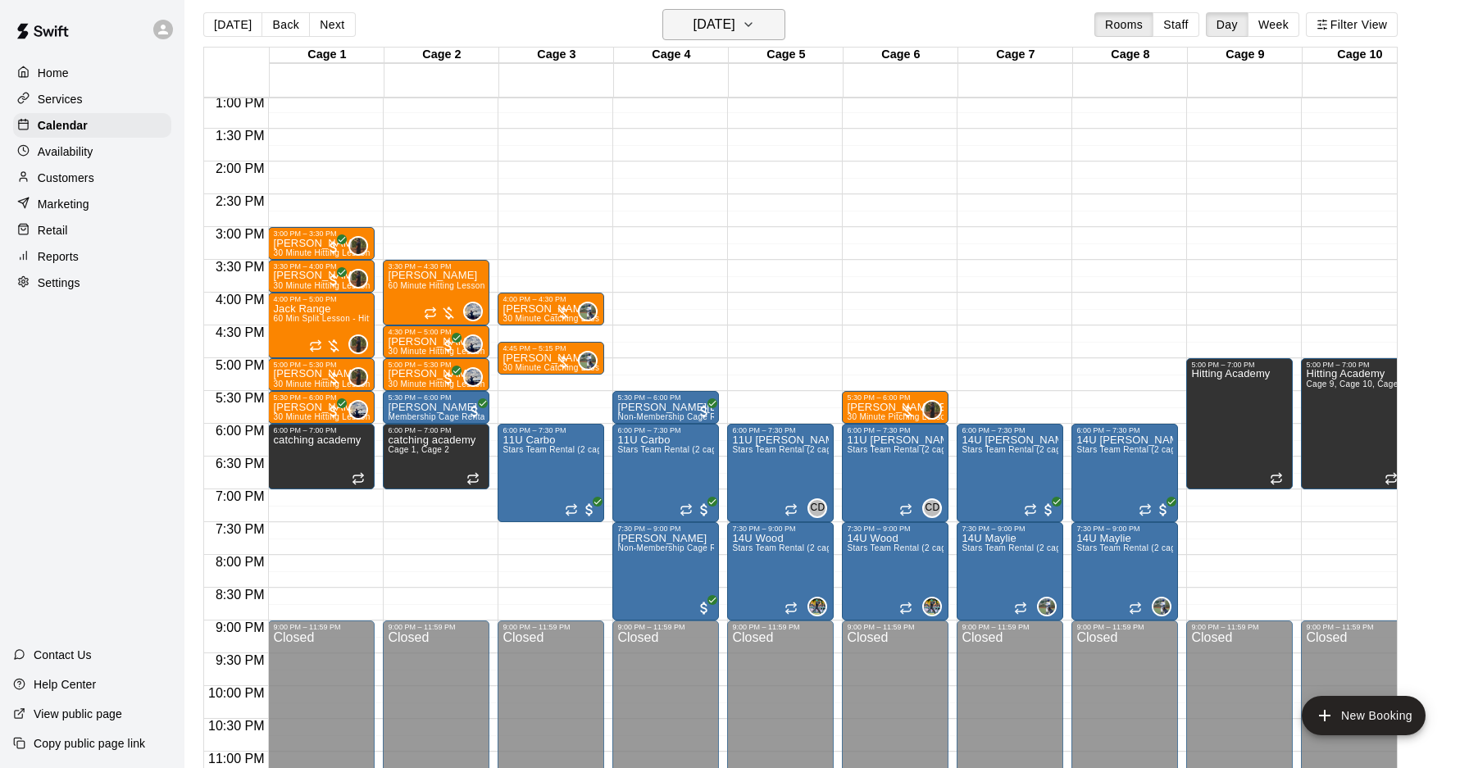
click at [786, 21] on button "Wednesday Sep 17" at bounding box center [724, 24] width 123 height 31
click at [754, 188] on button "18" at bounding box center [755, 196] width 30 height 30
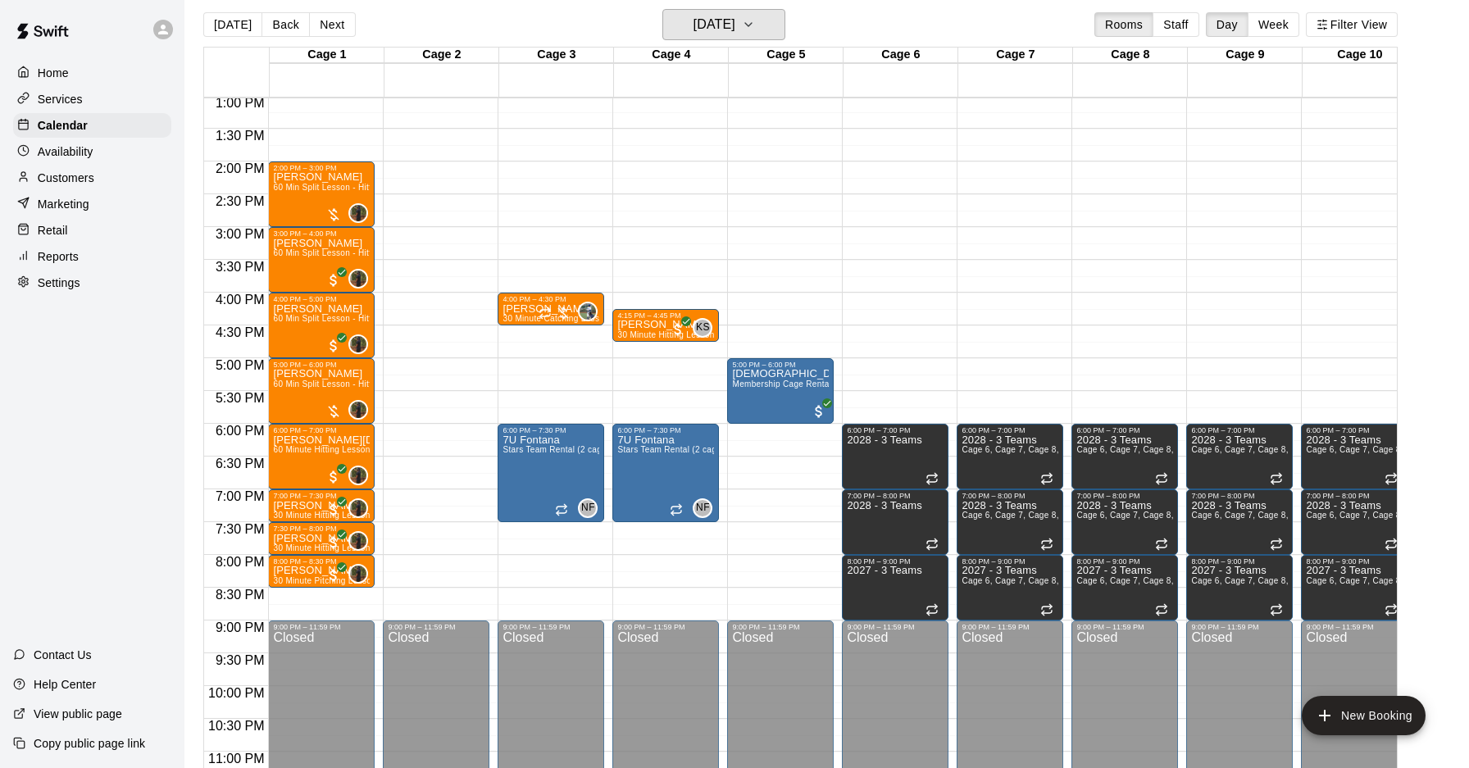
scroll to position [10, 0]
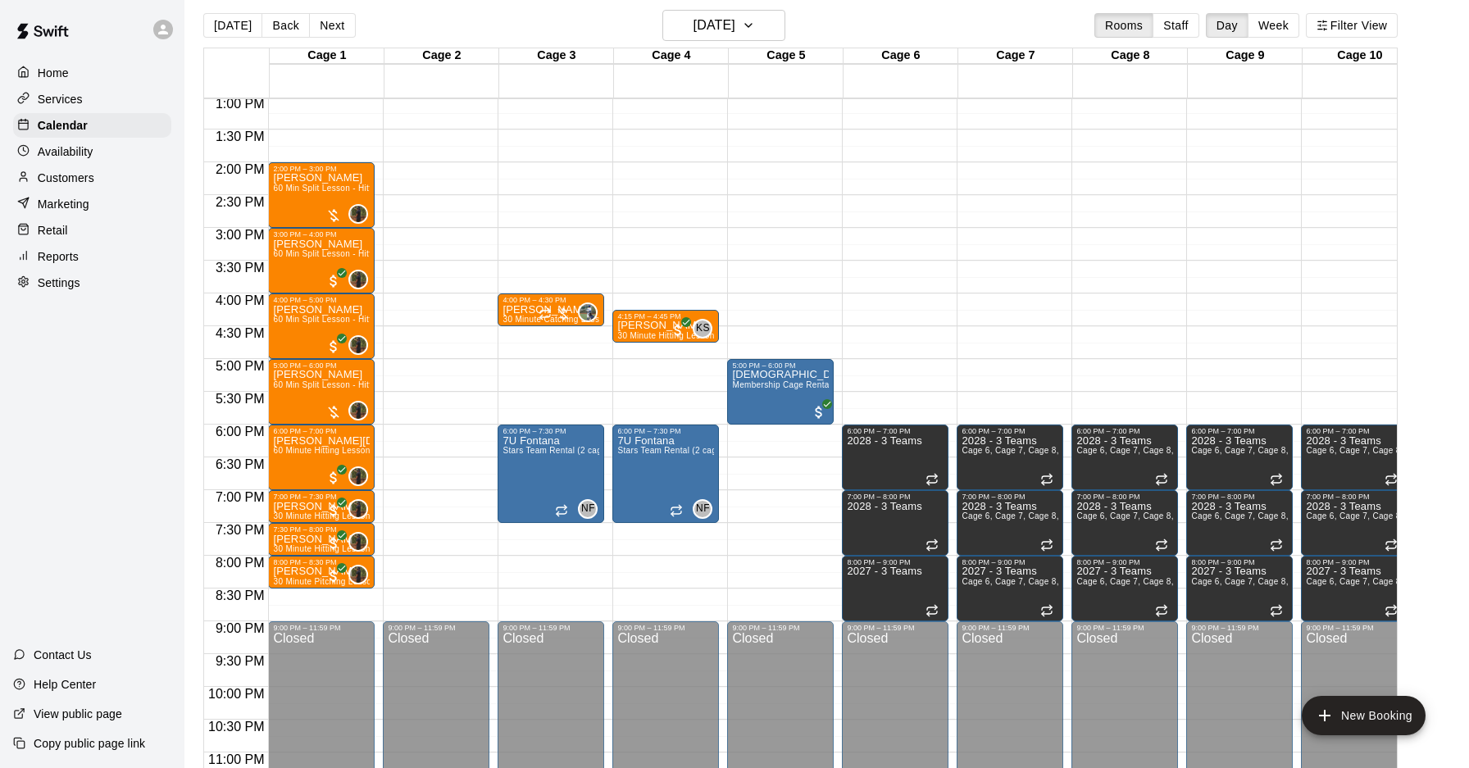
click at [262, 30] on button "Back" at bounding box center [286, 25] width 48 height 25
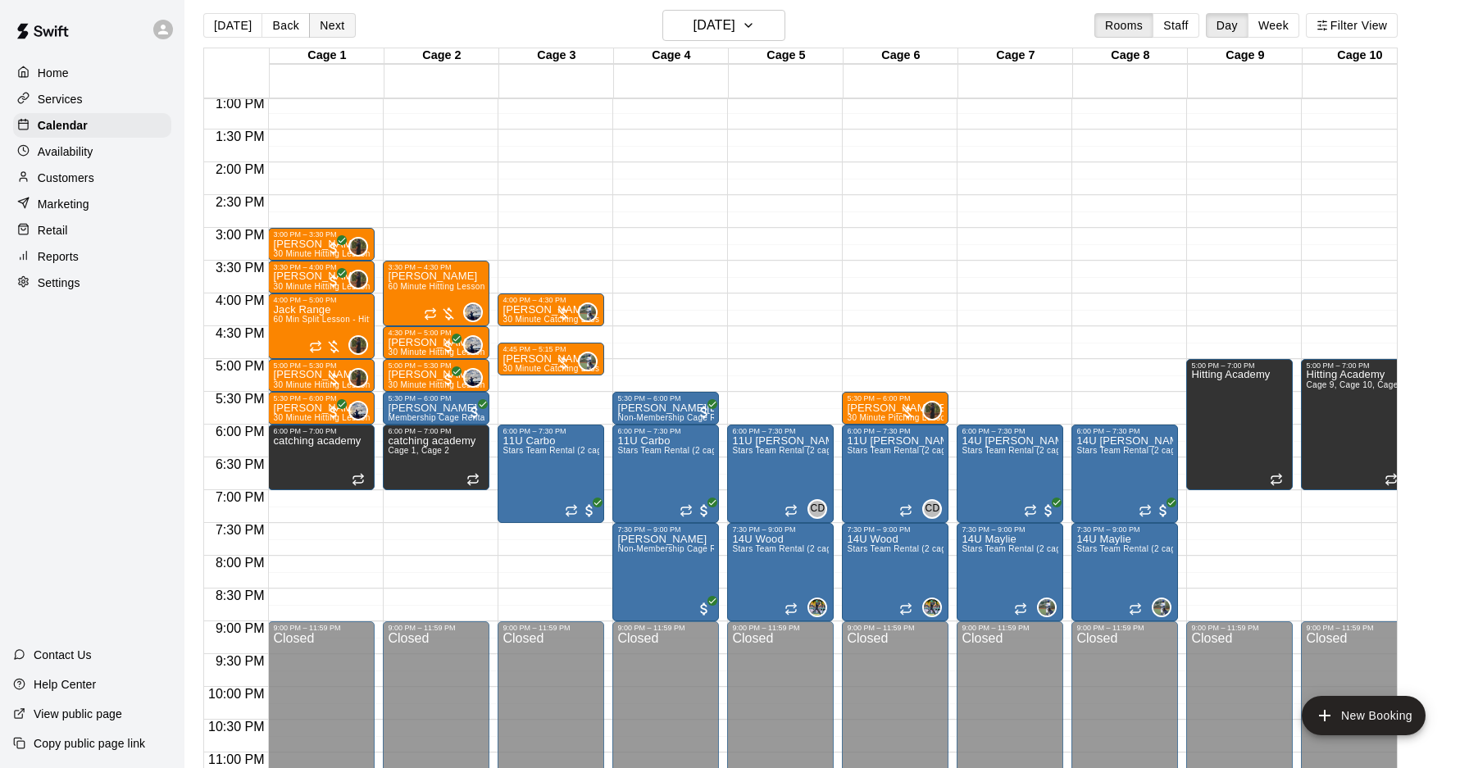
click at [312, 25] on button "Next" at bounding box center [332, 25] width 46 height 25
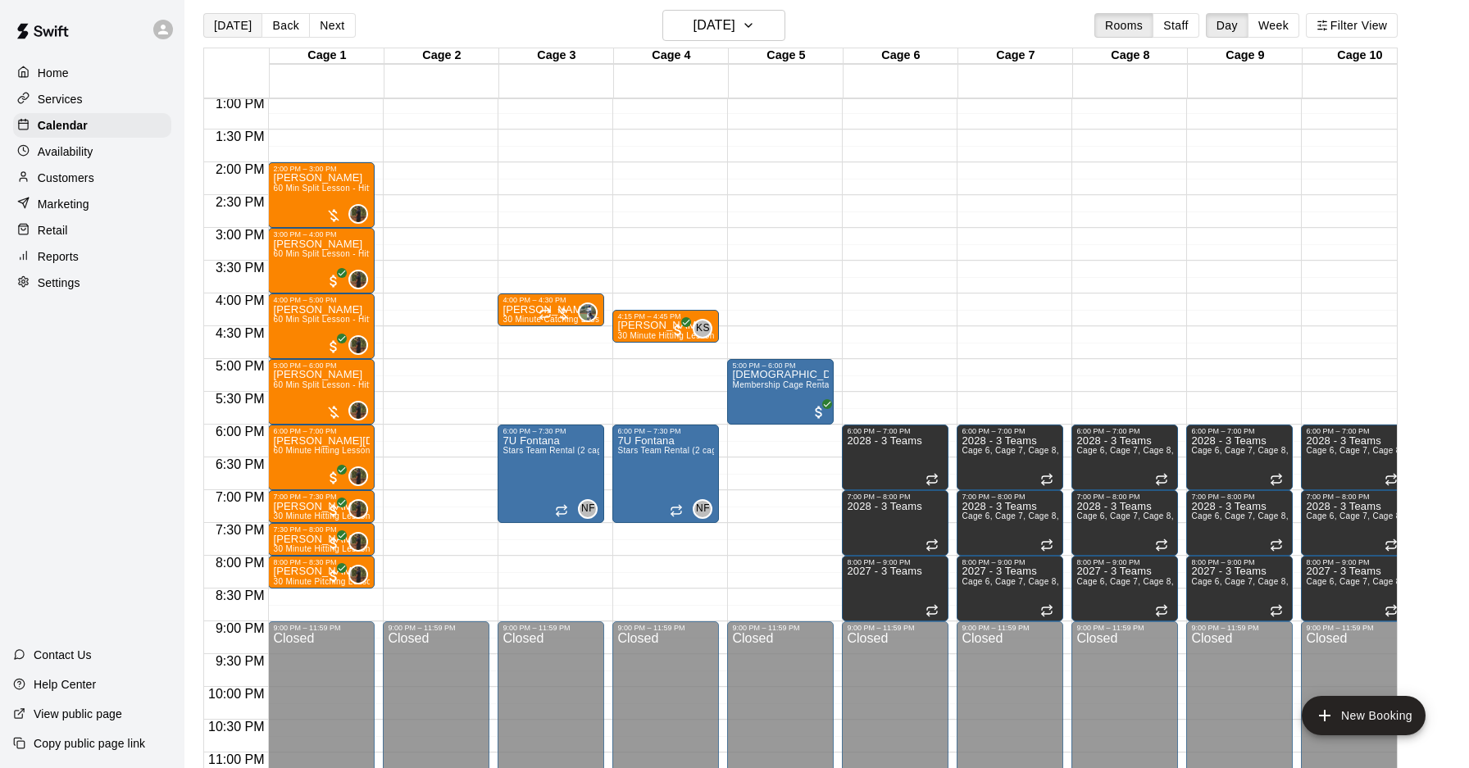
click at [230, 23] on button "[DATE]" at bounding box center [232, 25] width 59 height 25
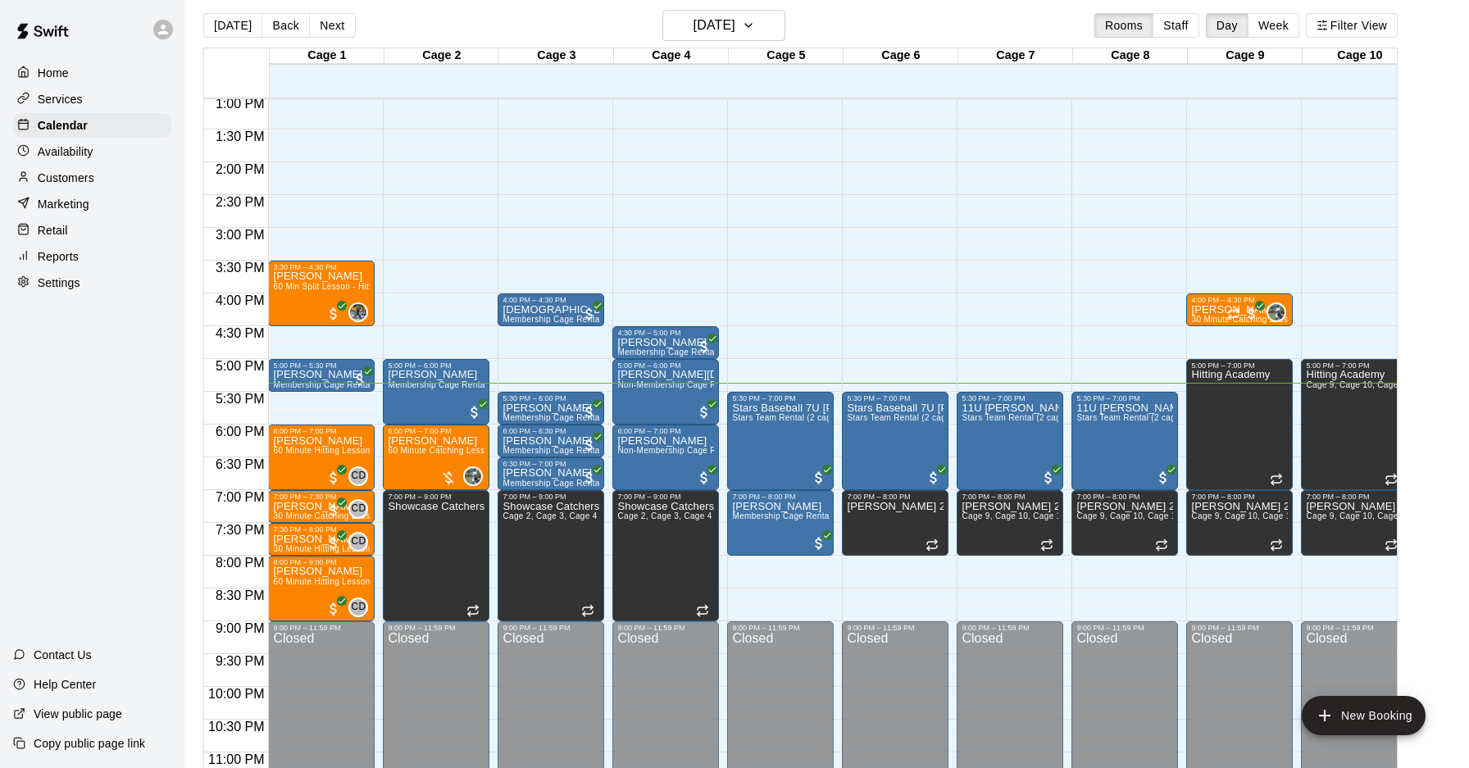
scroll to position [0, 0]
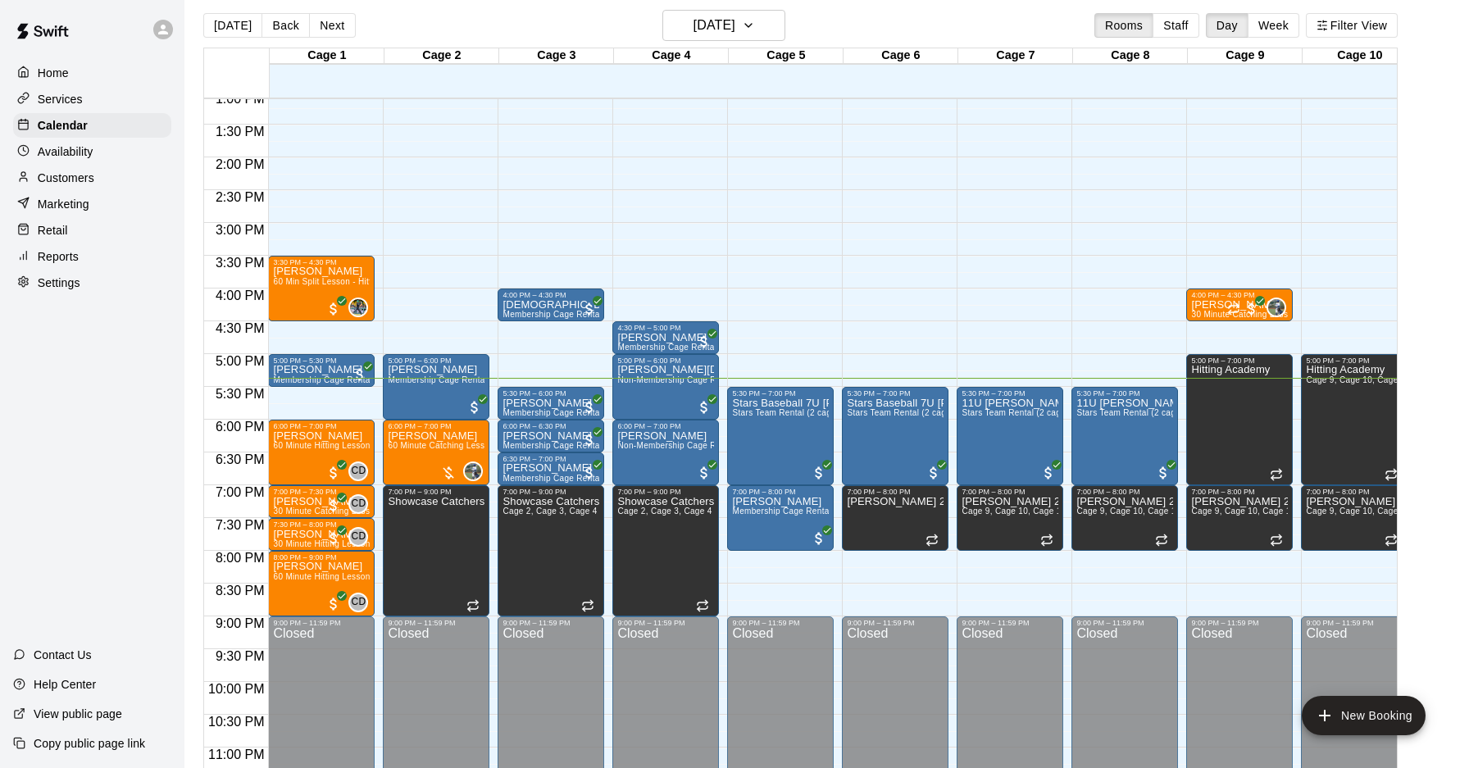
click at [297, 388] on div "12:00 AM – 10:00 AM Closed 3:30 PM – 4:30 PM Niko Svedruzic 60 Min Split Lesson…" at bounding box center [321, 26] width 107 height 1574
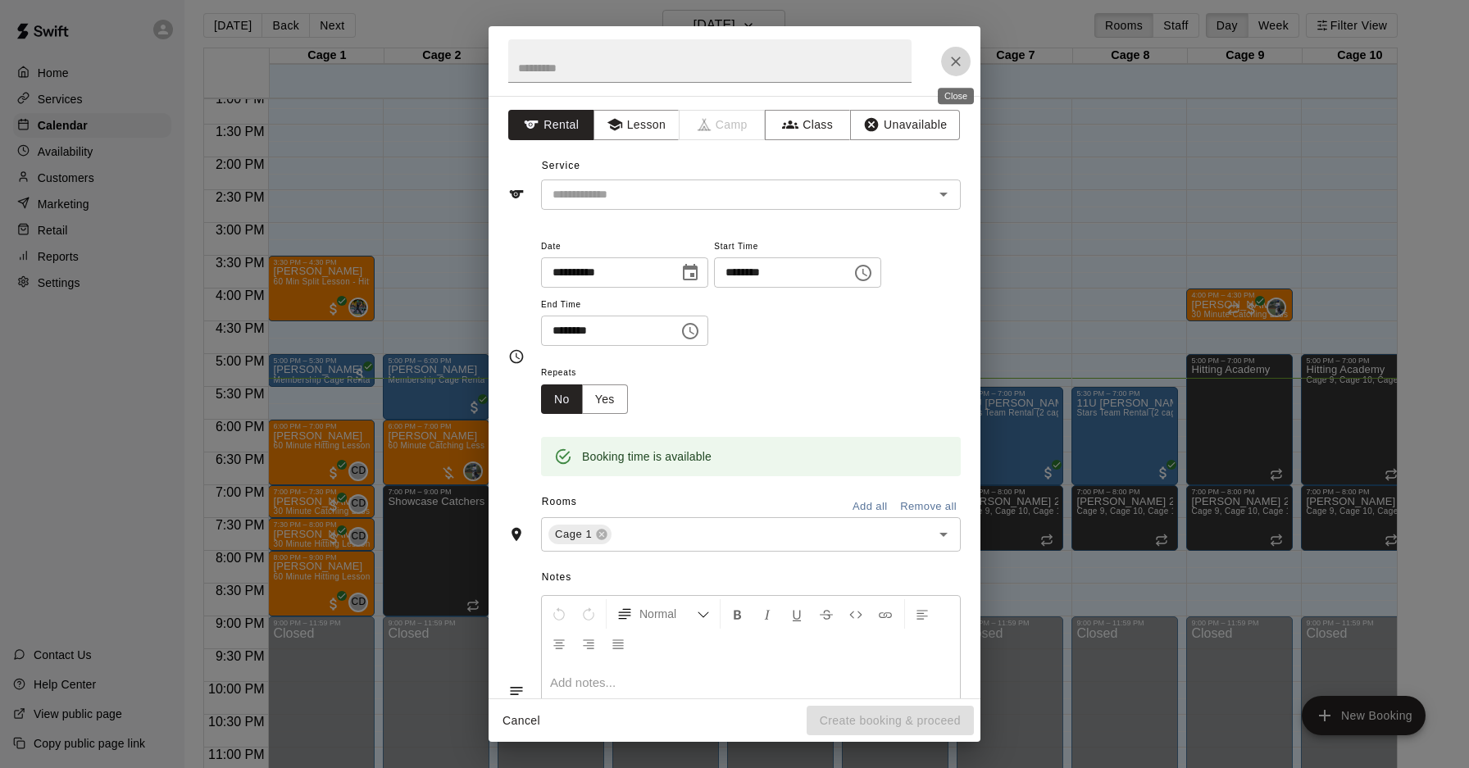
click at [945, 63] on button "Close" at bounding box center [956, 62] width 30 height 30
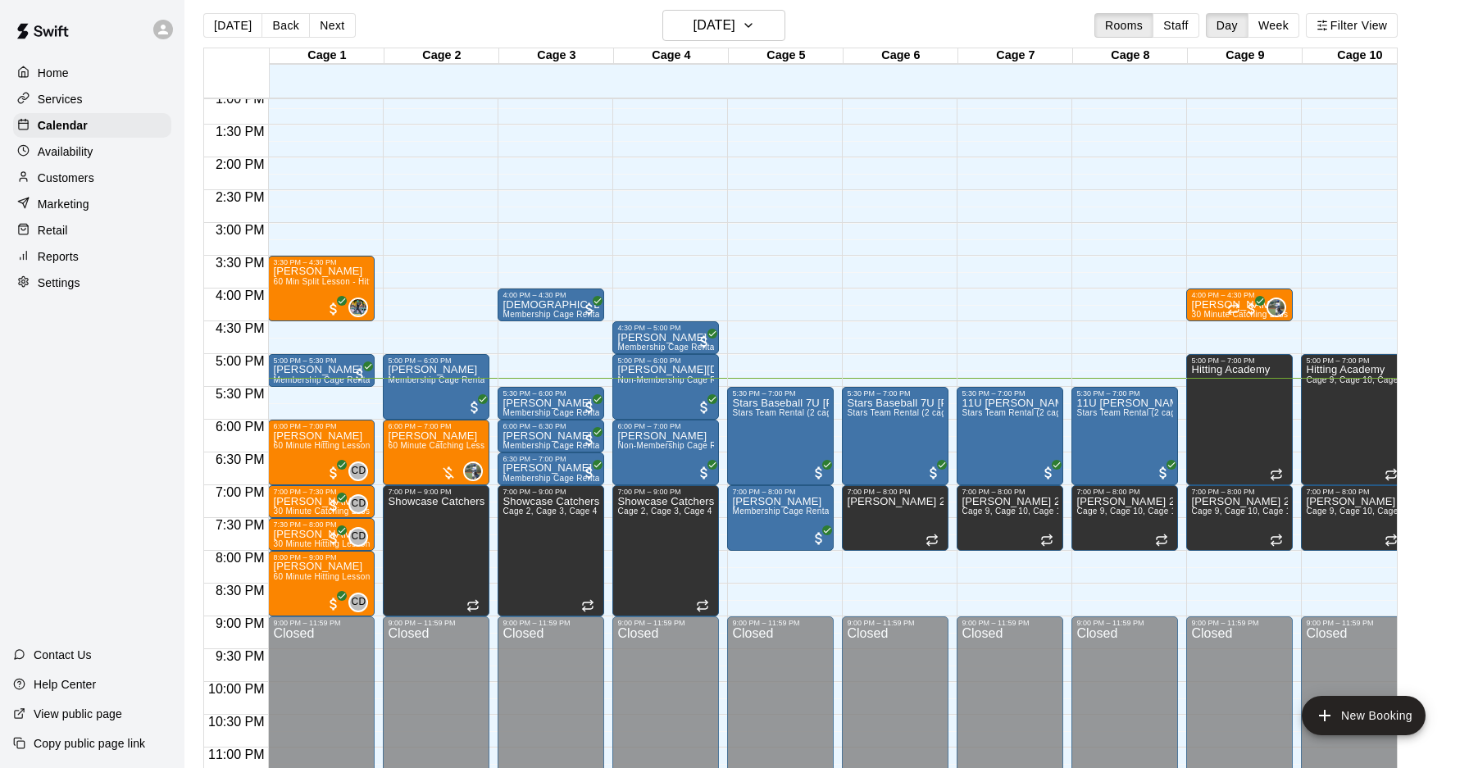
click at [318, 390] on div "12:00 AM – 10:00 AM Closed 3:30 PM – 4:30 PM Niko Svedruzic 60 Min Split Lesson…" at bounding box center [321, 26] width 107 height 1574
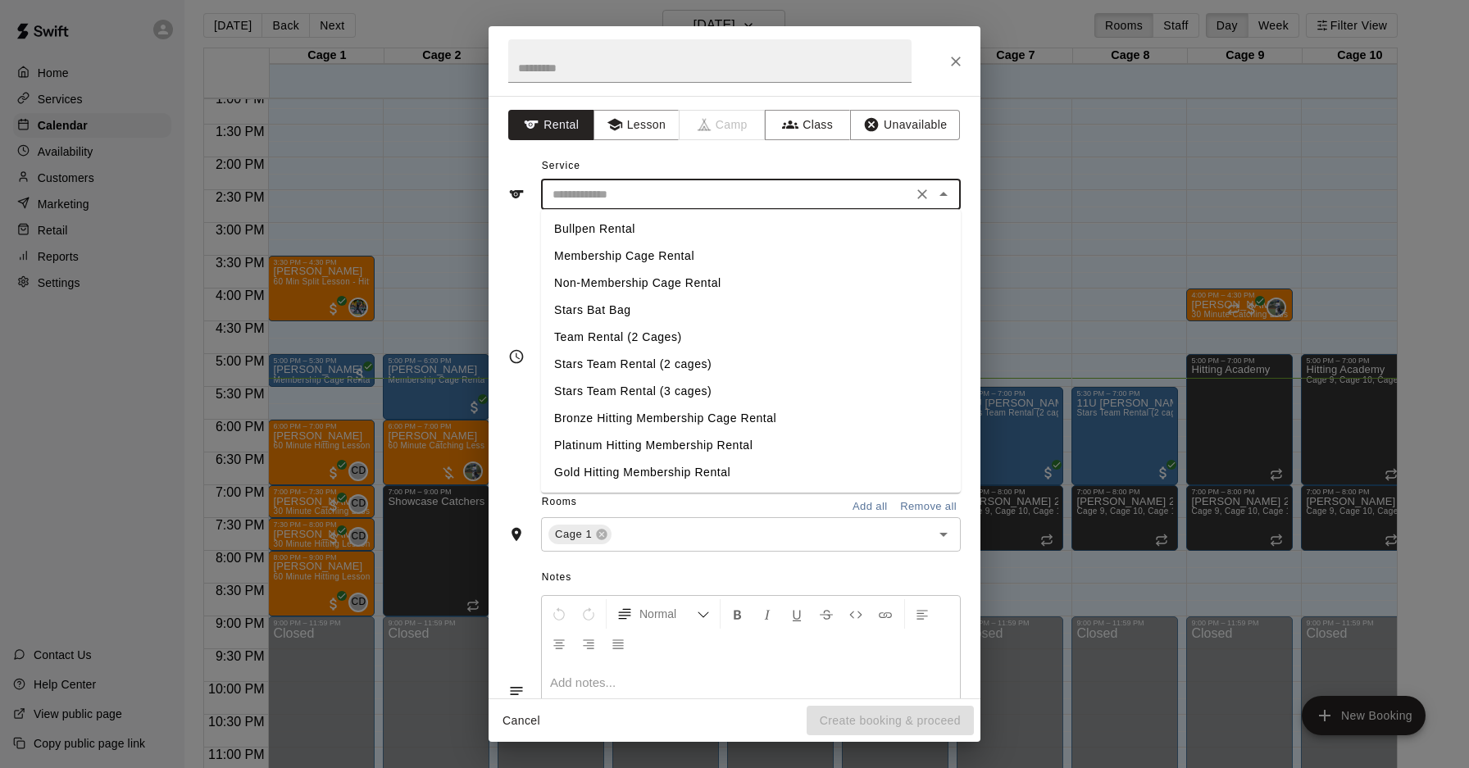
click at [614, 203] on input "text" at bounding box center [727, 195] width 362 height 21
click at [612, 262] on li "Membership Cage Rental" at bounding box center [751, 256] width 420 height 27
type input "**********"
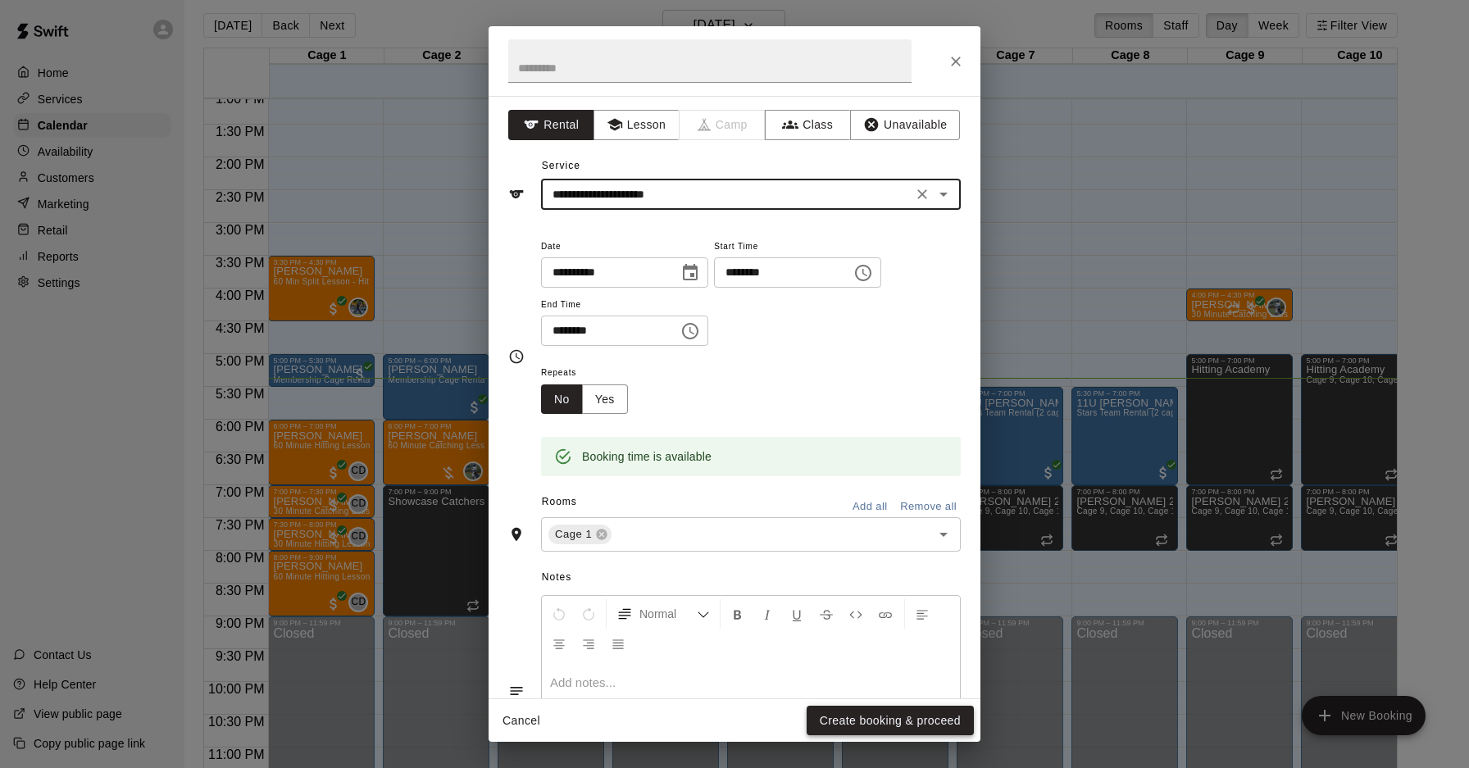
click at [843, 725] on button "Create booking & proceed" at bounding box center [890, 721] width 167 height 30
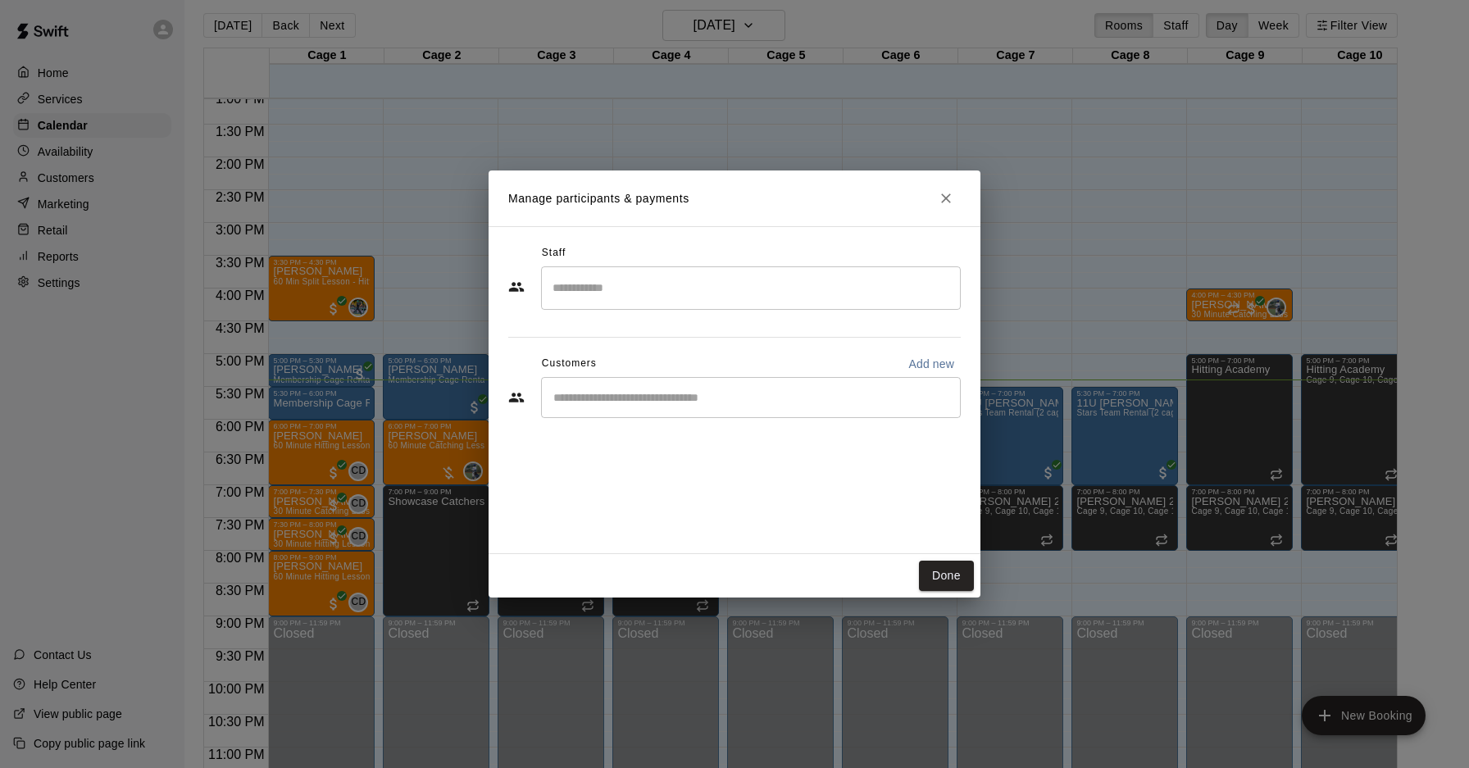
click at [667, 413] on div "​" at bounding box center [751, 397] width 420 height 41
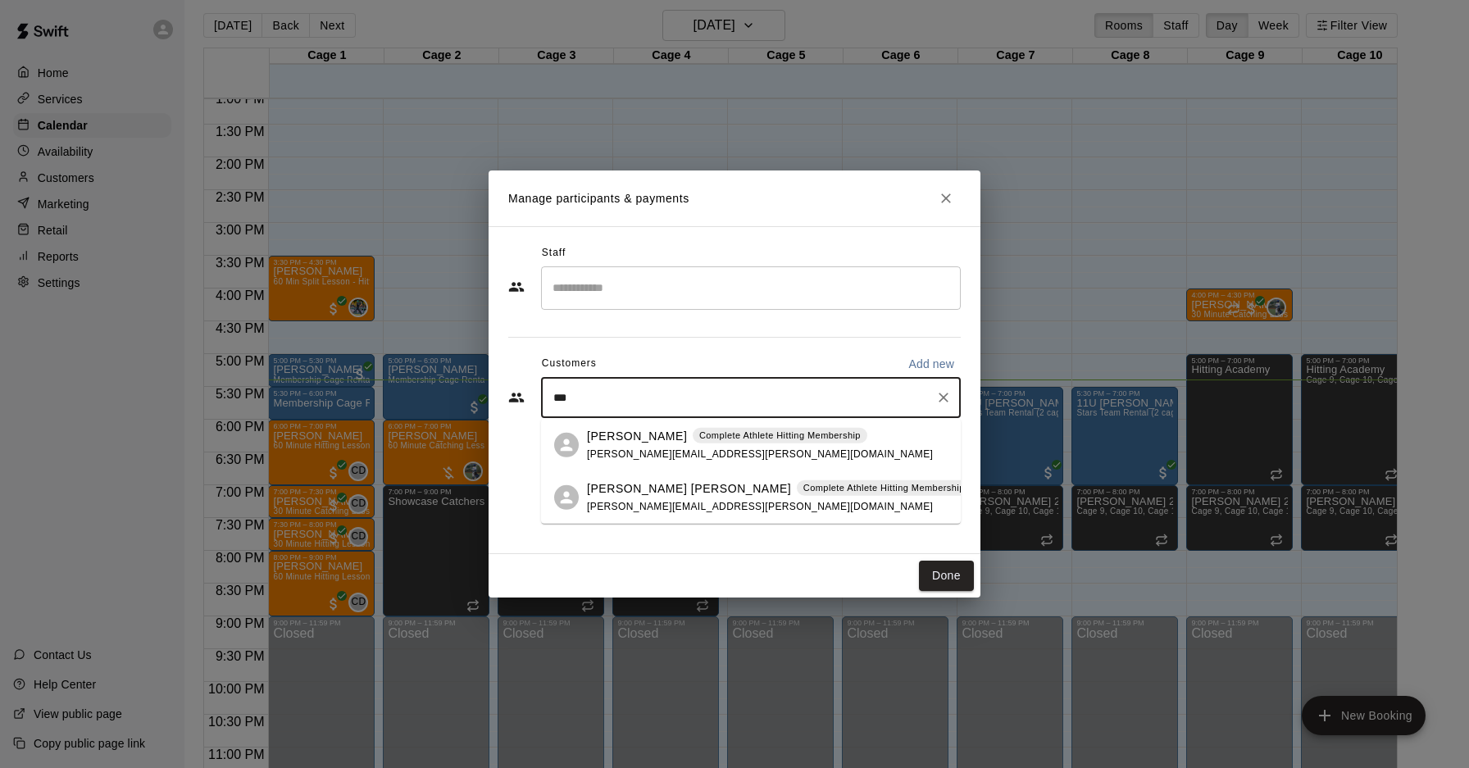
type input "****"
click at [687, 512] on div "Jackson Baglio Complete Athlete Hitting Membership christopher.baglio@gmail.com" at bounding box center [779, 497] width 385 height 35
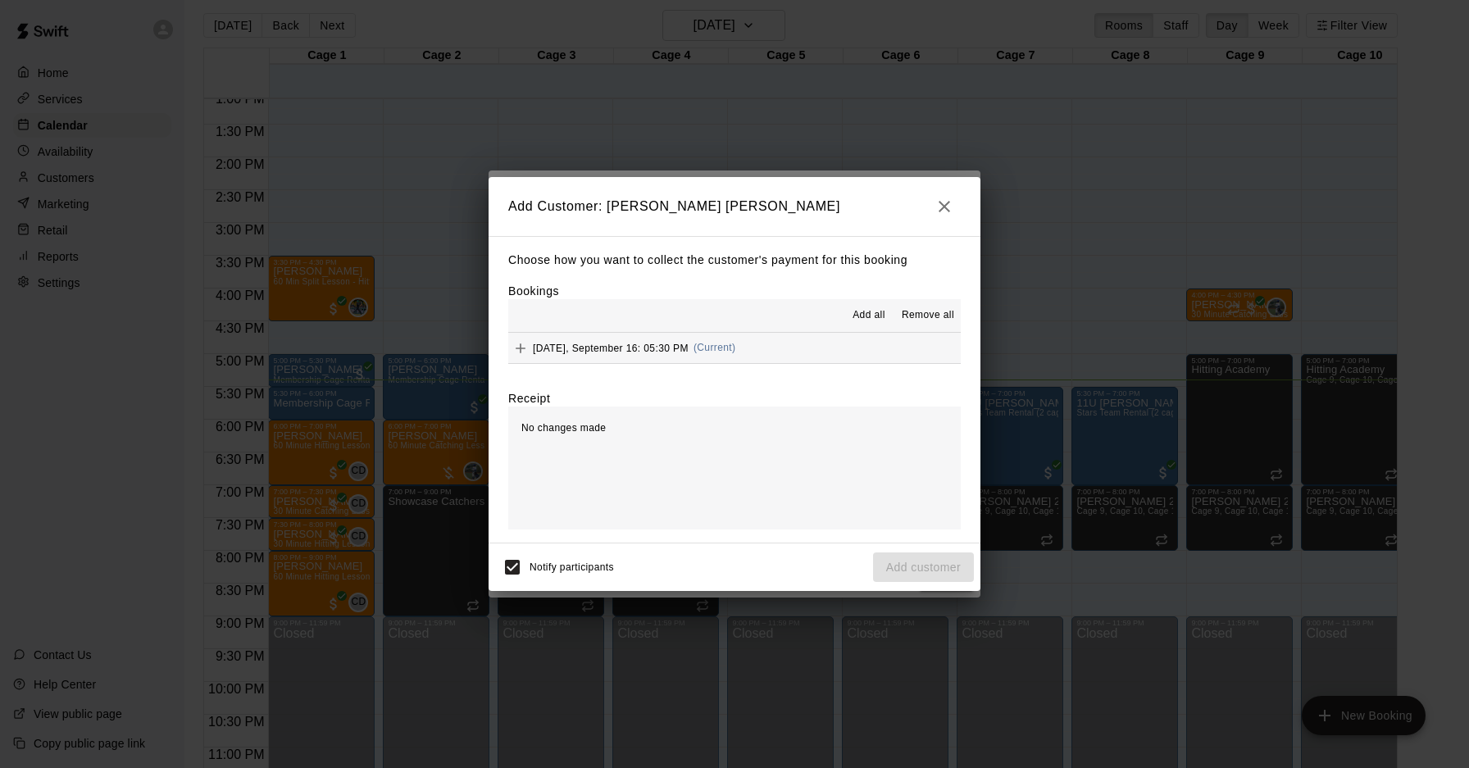
click at [667, 350] on span "Tuesday, September 16: 05:30 PM" at bounding box center [611, 347] width 156 height 11
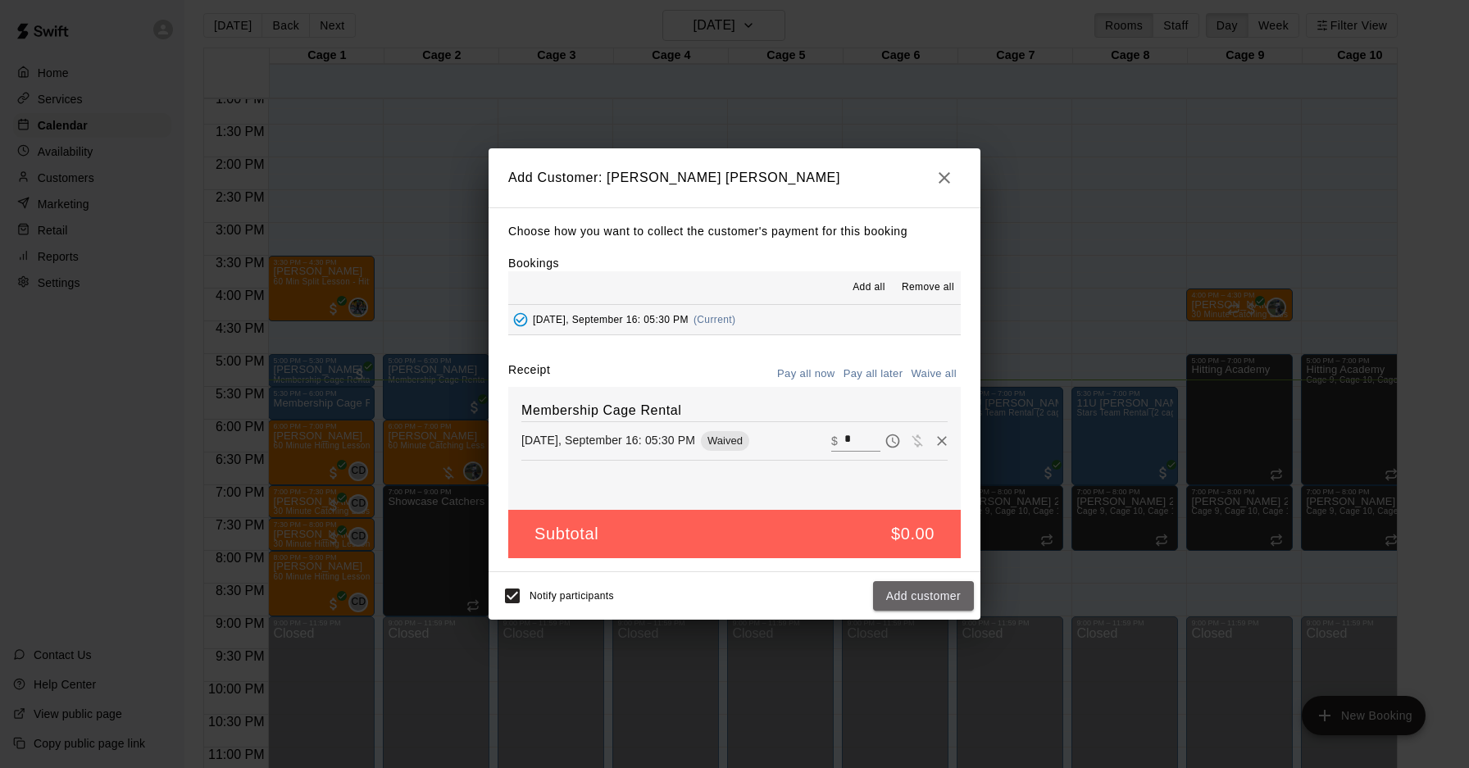
click at [910, 596] on button "Add customer" at bounding box center [923, 596] width 101 height 30
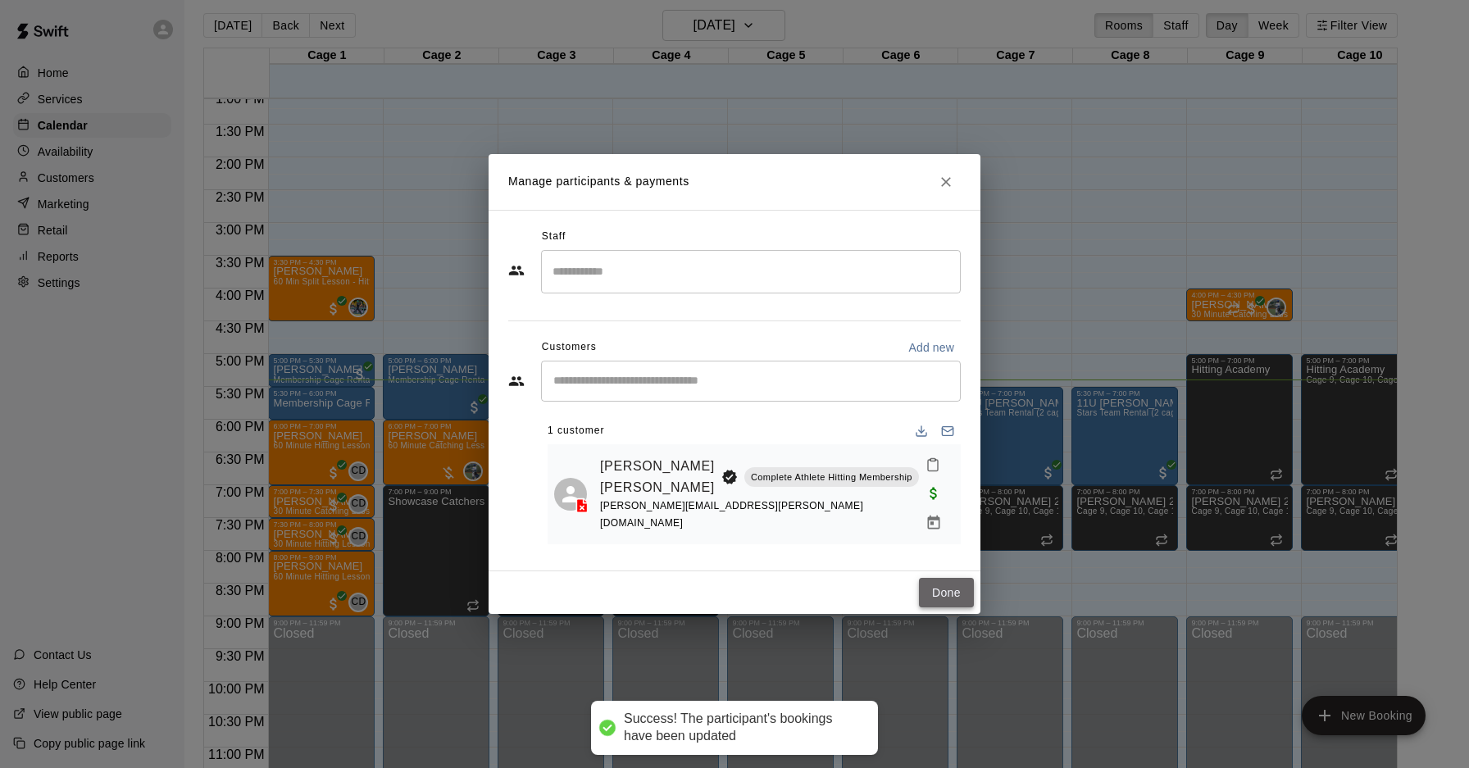
click at [950, 588] on button "Done" at bounding box center [946, 593] width 55 height 30
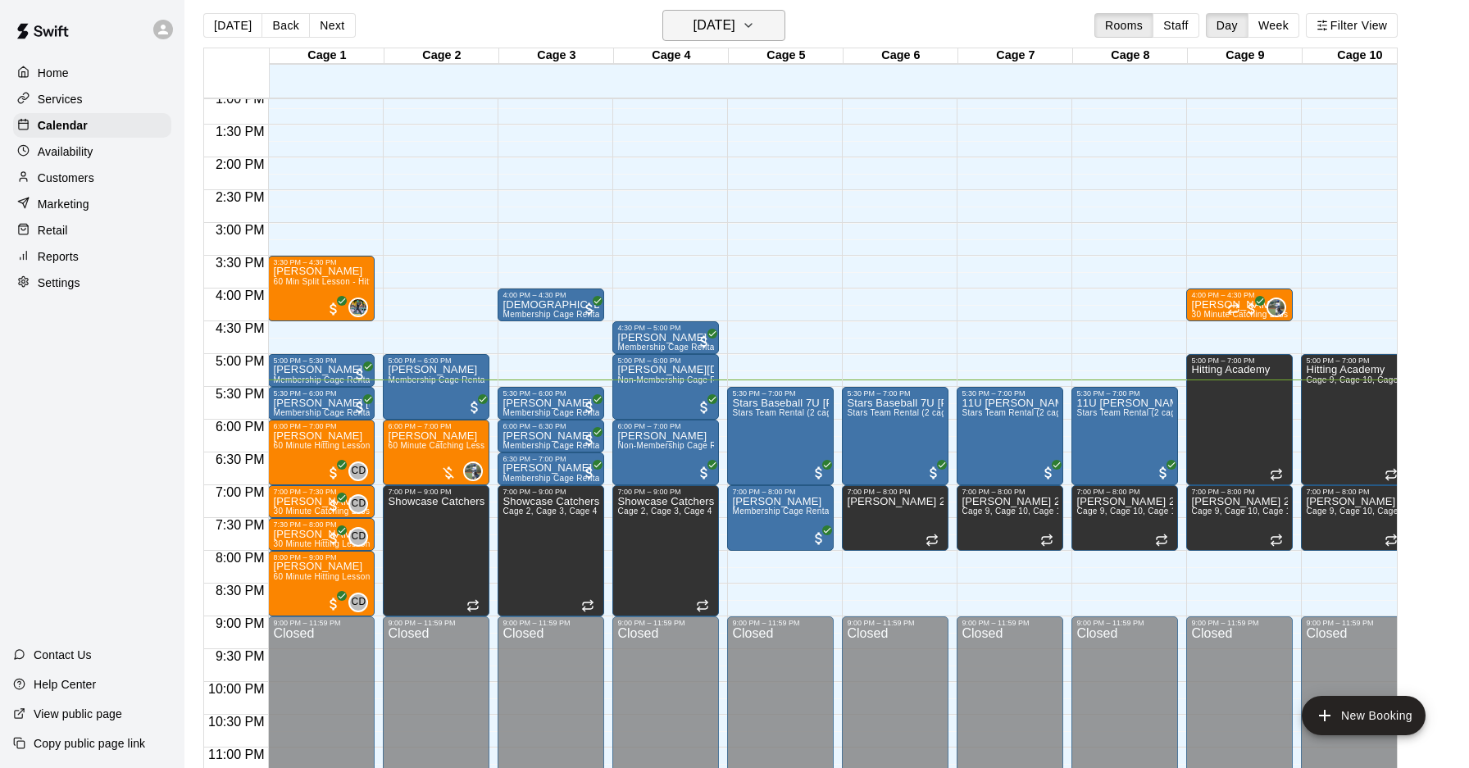
click at [708, 35] on h6 "[DATE]" at bounding box center [715, 25] width 42 height 23
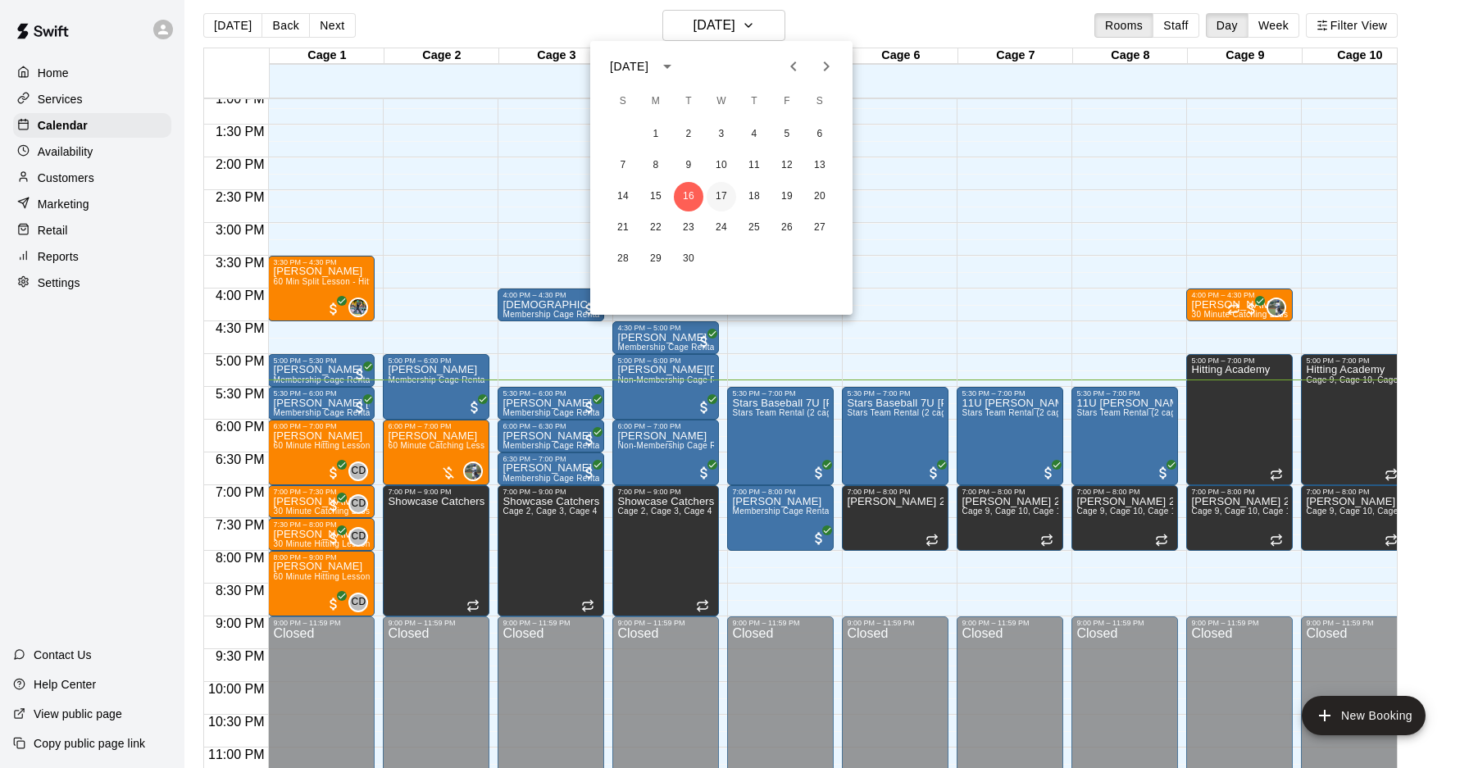
click at [720, 200] on button "17" at bounding box center [722, 197] width 30 height 30
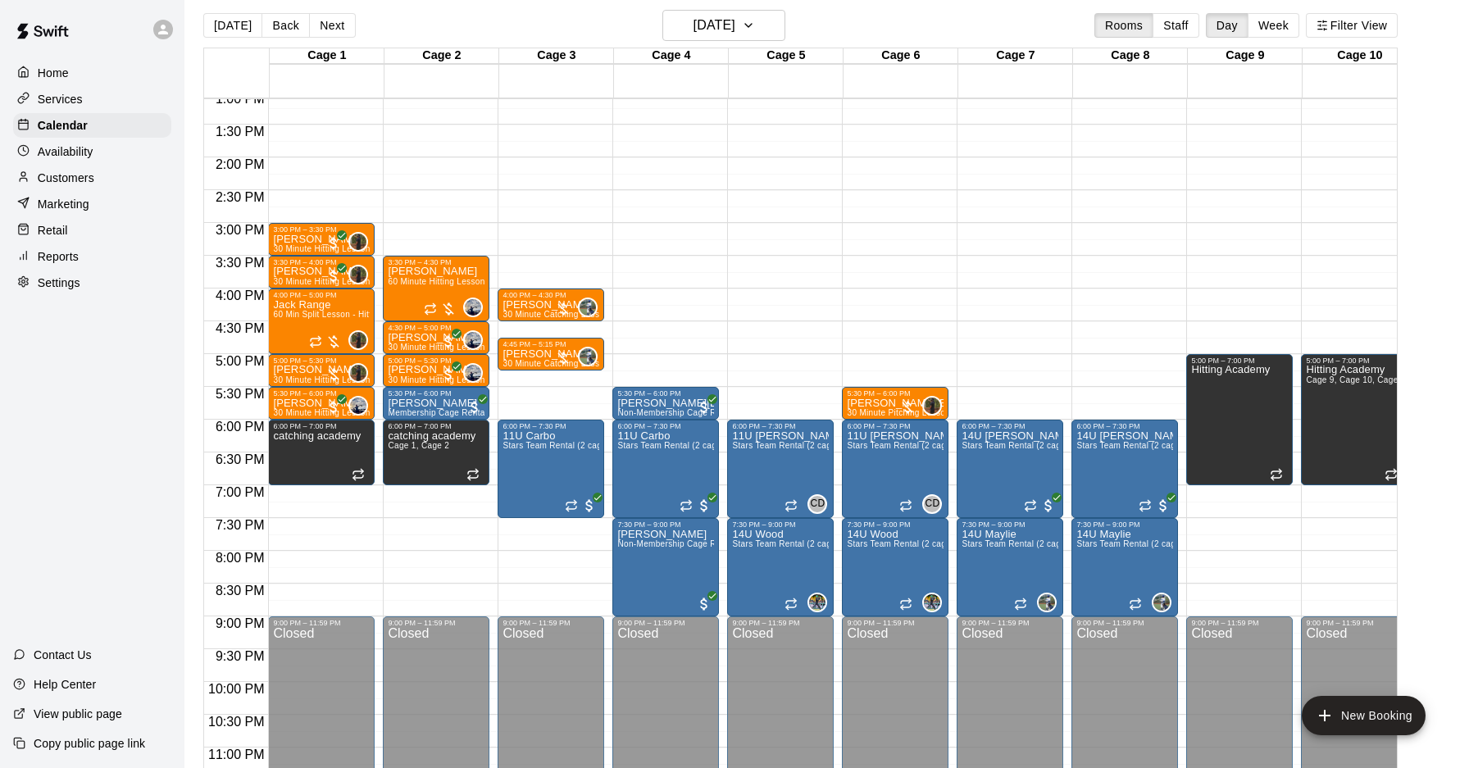
click at [531, 373] on div "12:00 AM – 10:00 AM Closed 4:00 PM – 4:30 PM William Reckley 30 Minute Catching…" at bounding box center [551, 26] width 107 height 1574
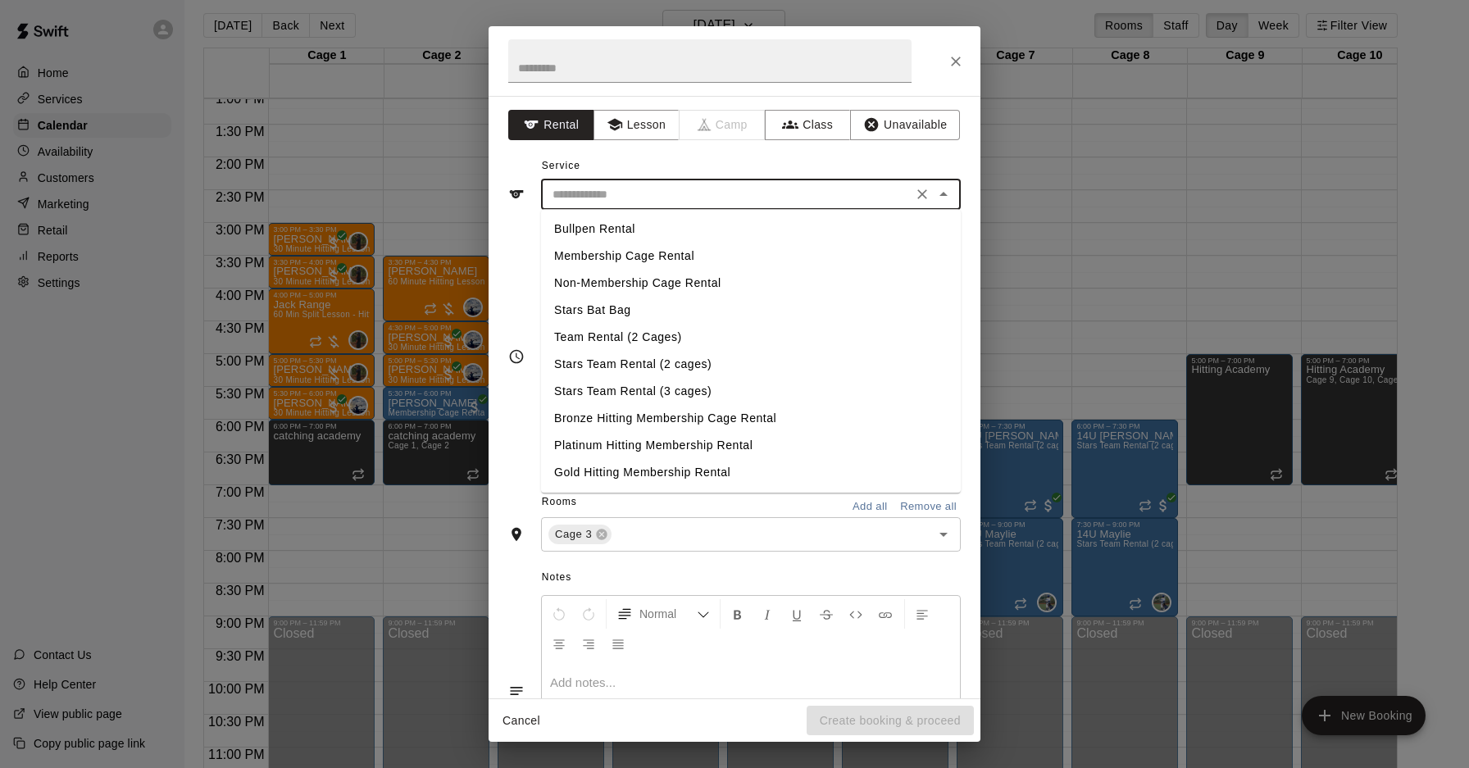
click at [645, 199] on input "text" at bounding box center [727, 195] width 362 height 21
click at [645, 137] on button "Lesson" at bounding box center [637, 125] width 86 height 30
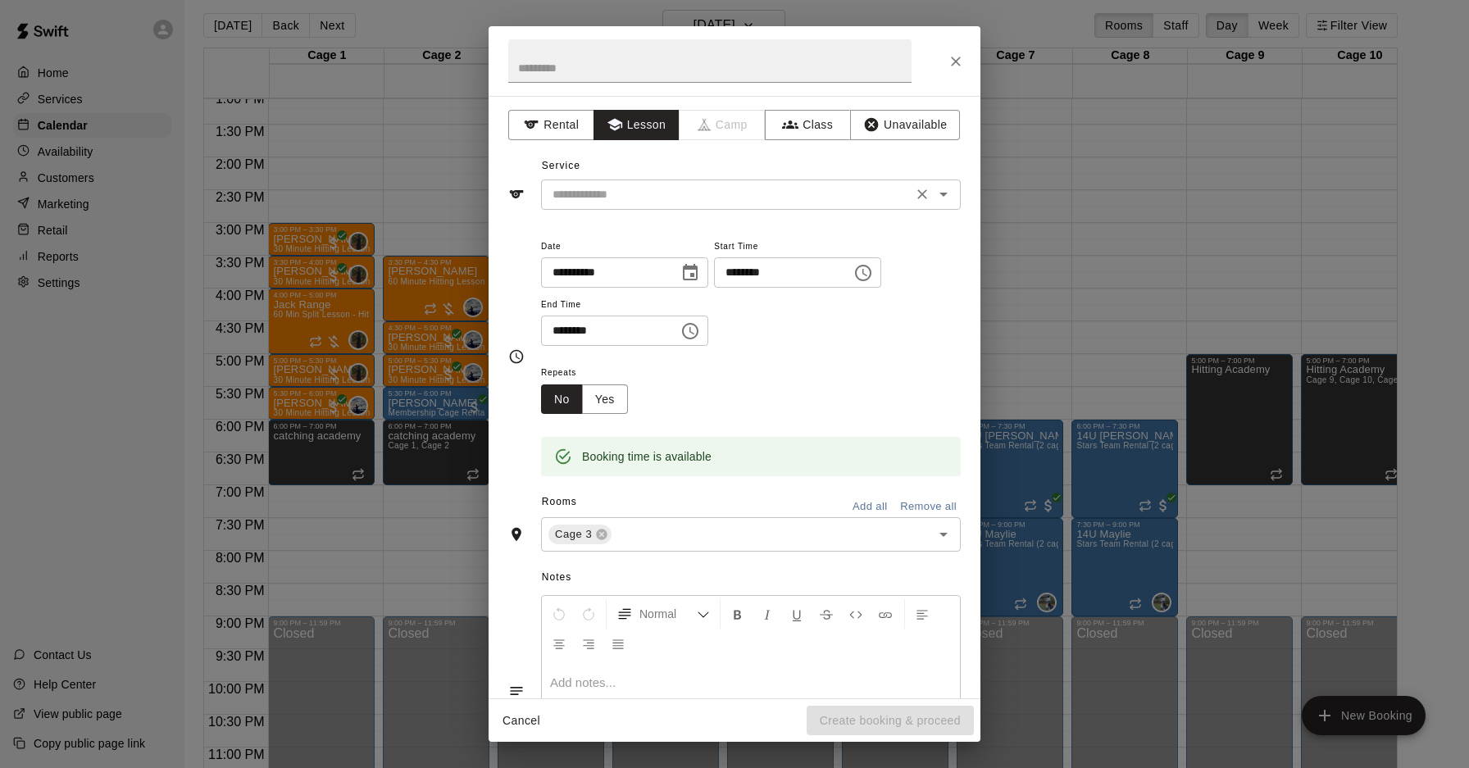
click at [652, 187] on input "text" at bounding box center [727, 195] width 362 height 21
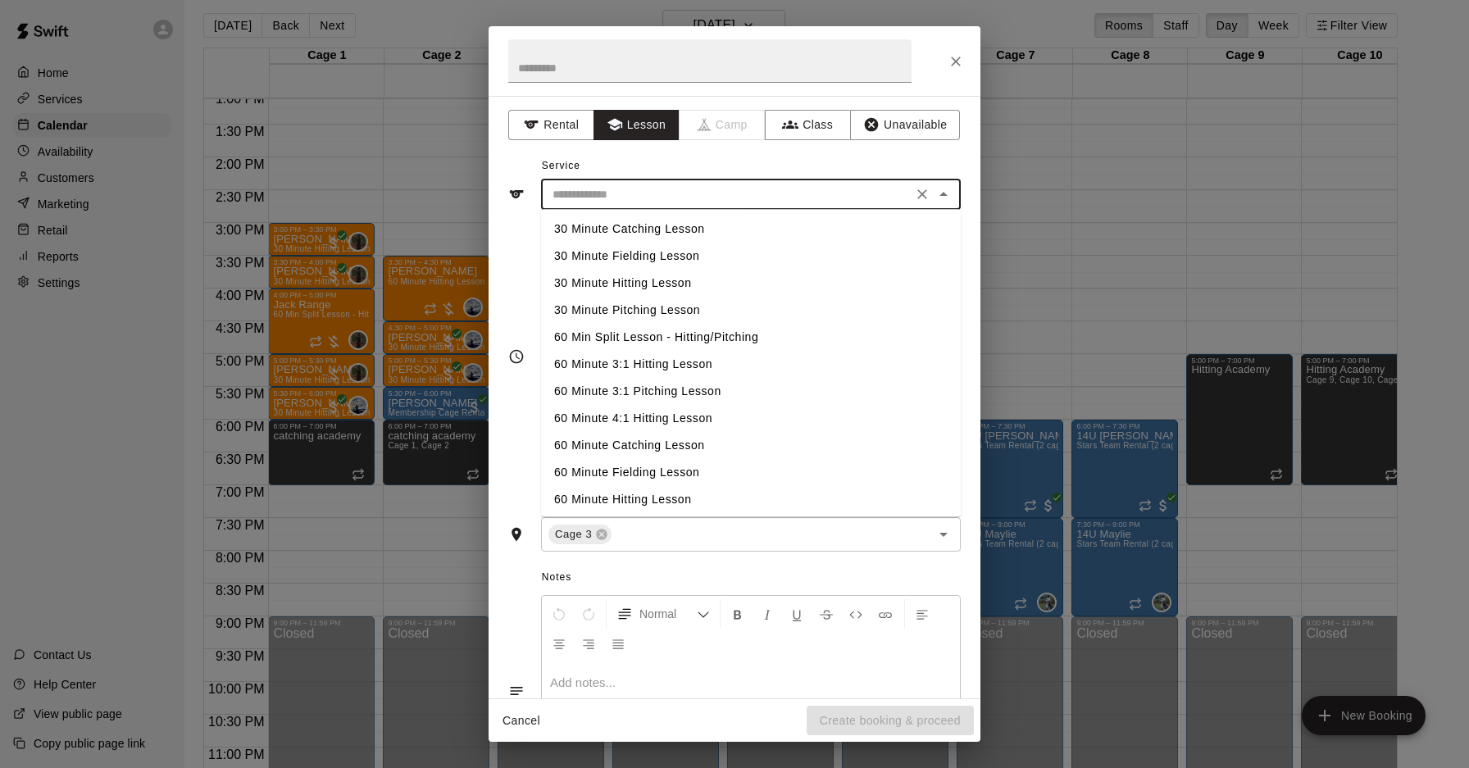
click at [633, 235] on li "30 Minute Catching Lesson" at bounding box center [751, 229] width 420 height 27
type input "**********"
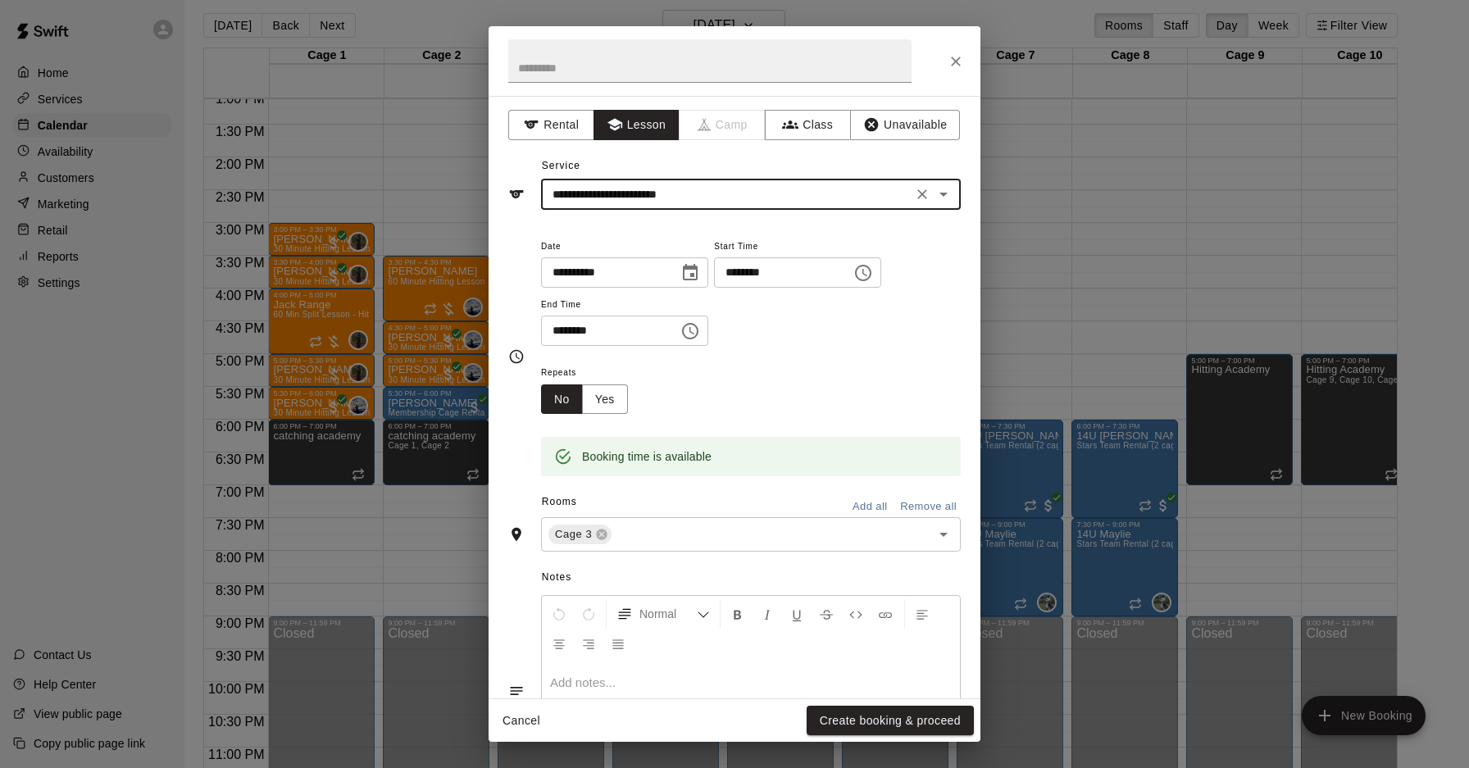
click at [830, 726] on button "Create booking & proceed" at bounding box center [890, 721] width 167 height 30
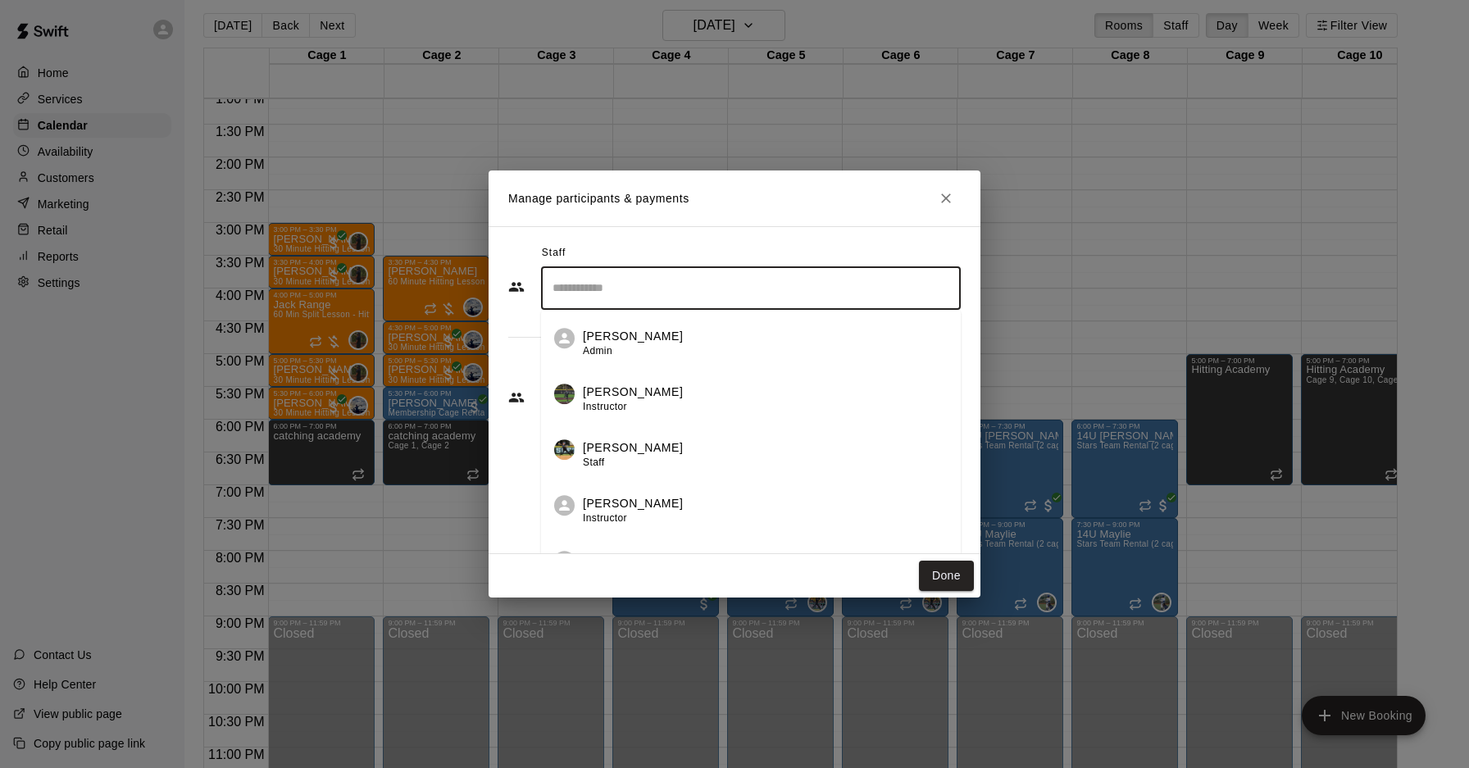
click at [690, 298] on input "Search staff" at bounding box center [751, 288] width 405 height 29
click at [686, 344] on div "Ryan Maylie Staff" at bounding box center [765, 344] width 365 height 32
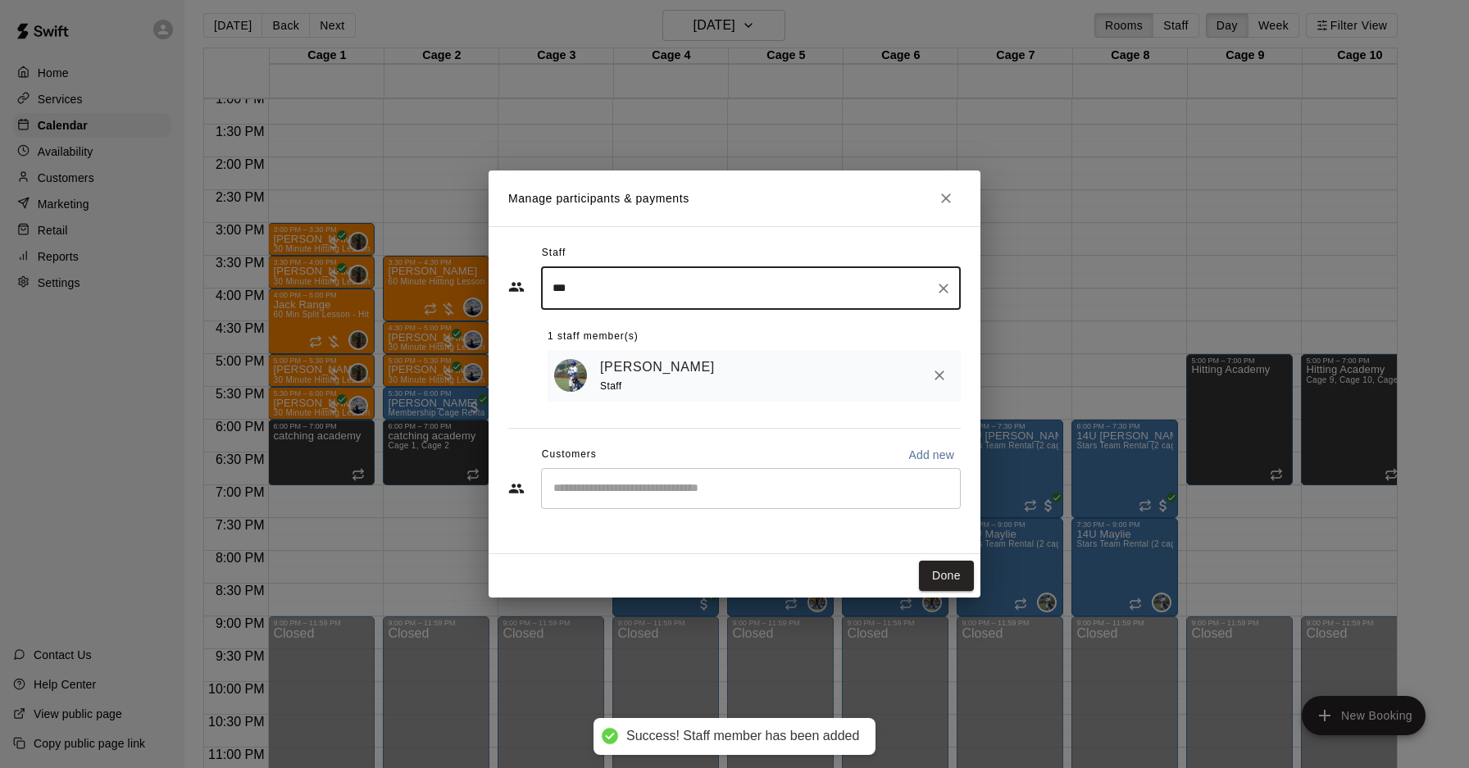
click at [638, 505] on div "​" at bounding box center [751, 488] width 420 height 41
type input "***"
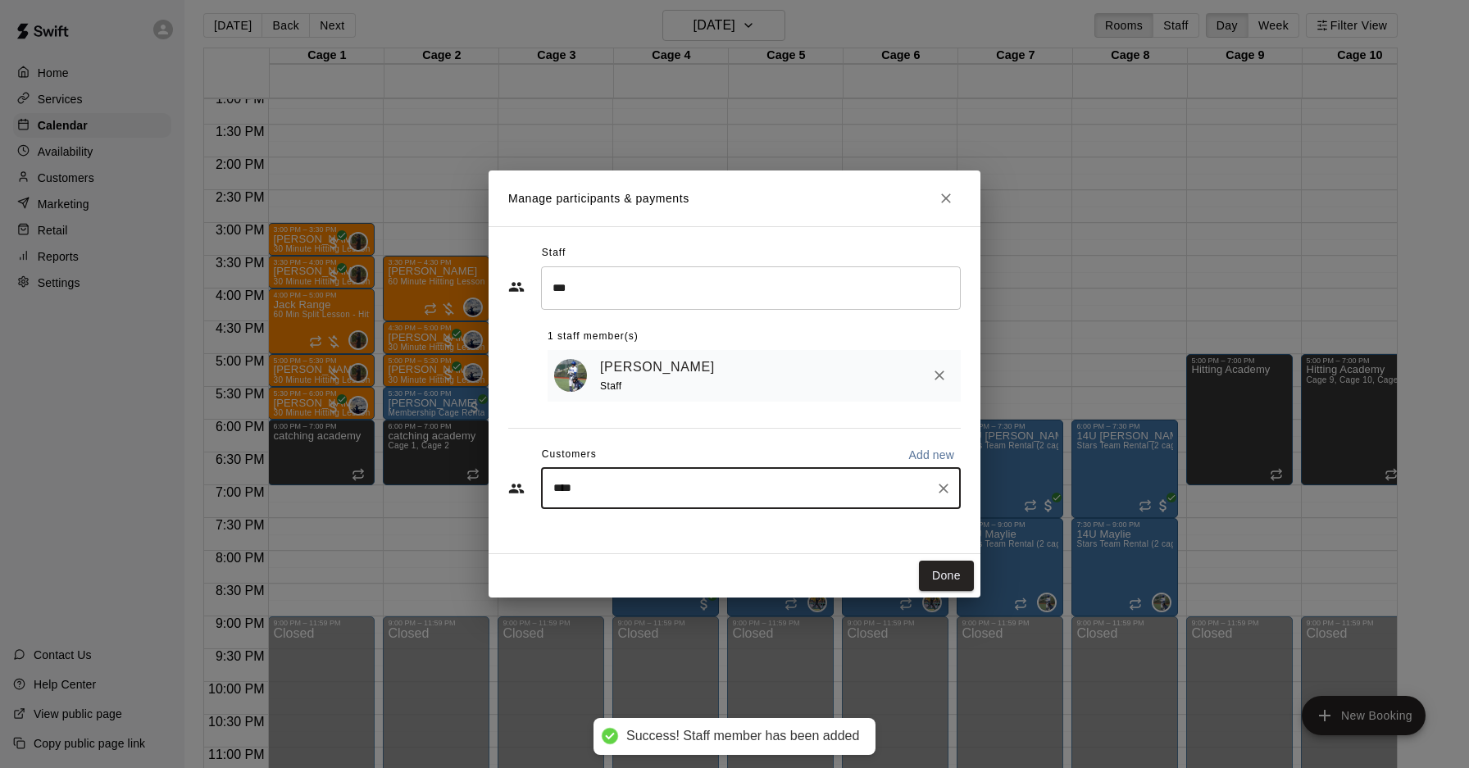
type input "*****"
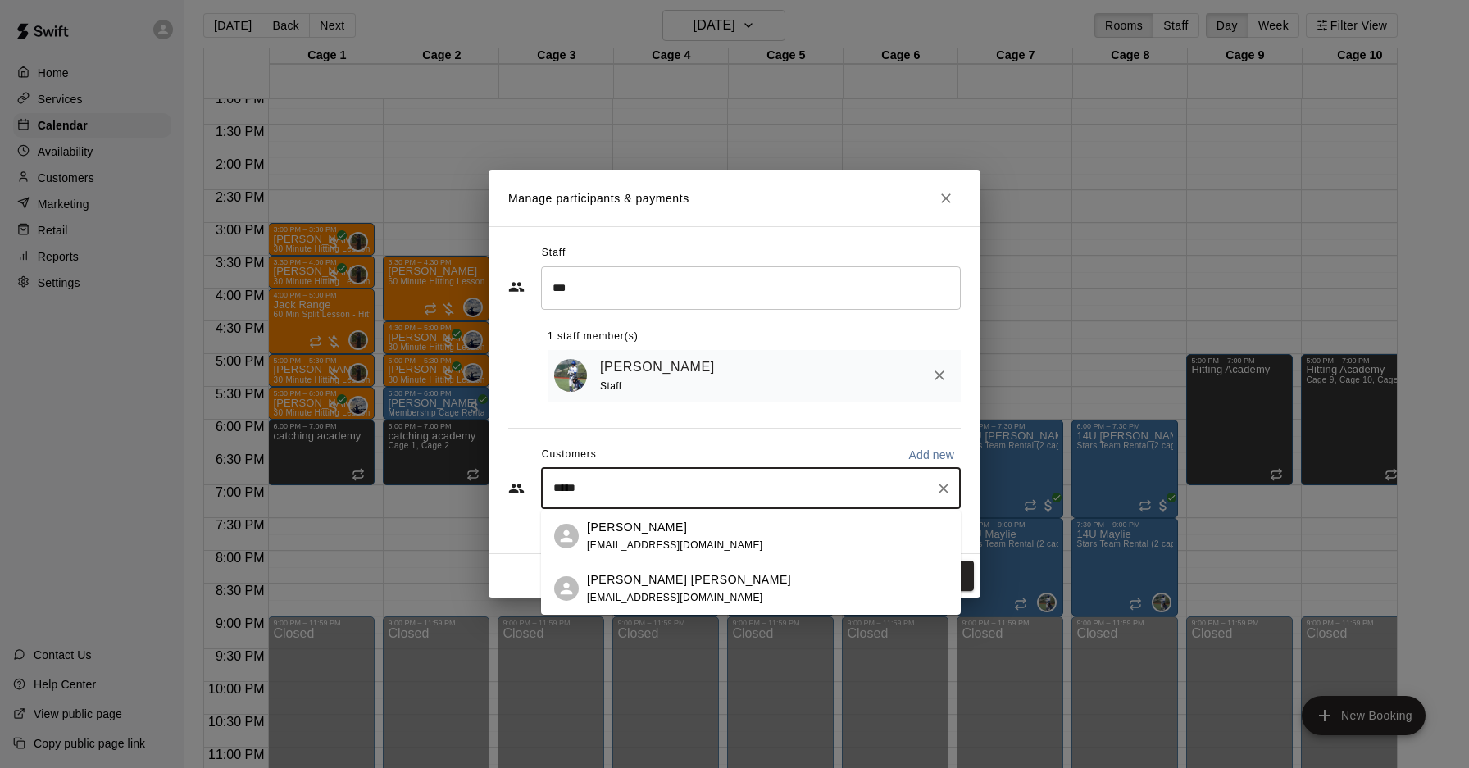
click at [645, 537] on div "Casey Shartzer cshartzer@landscapesupplyva.com" at bounding box center [675, 536] width 176 height 35
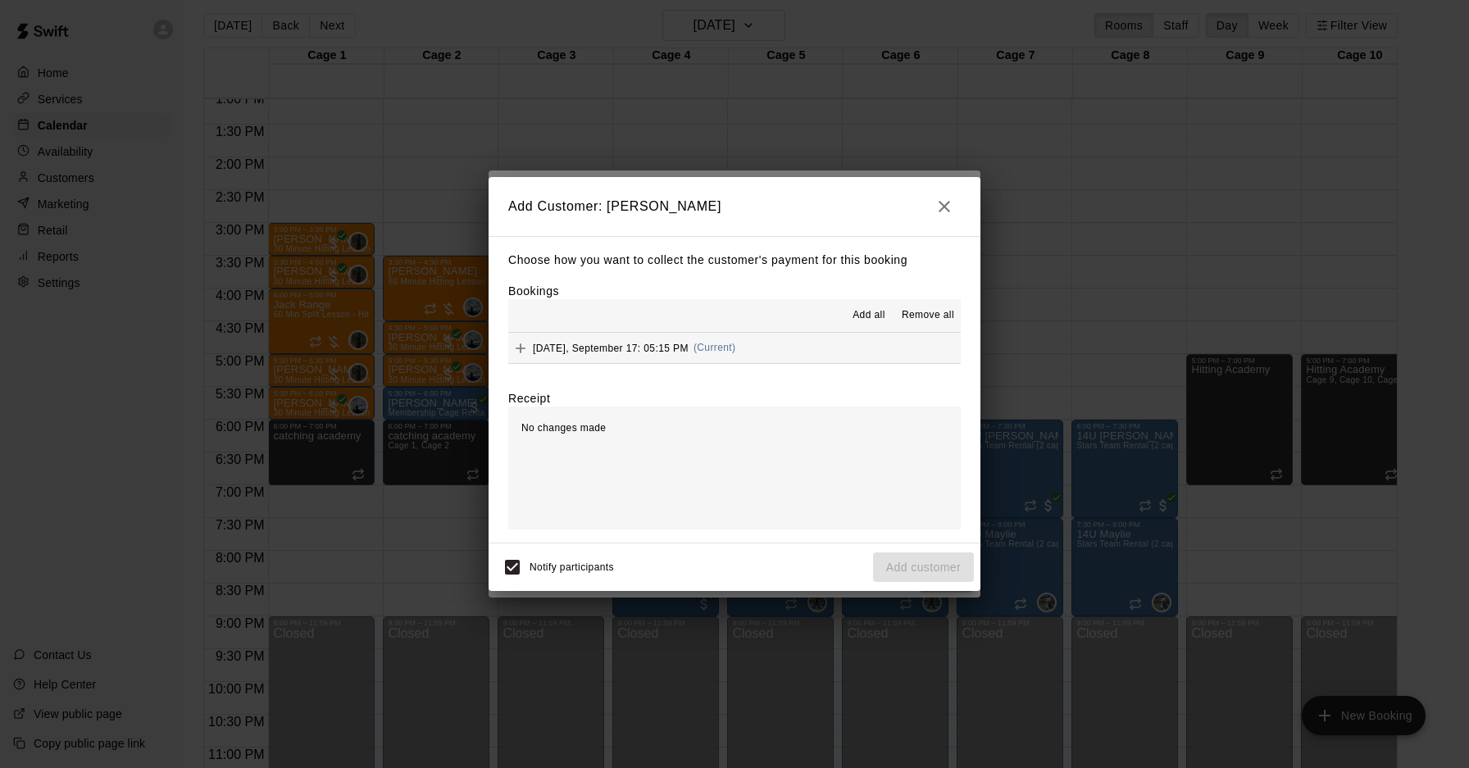
click at [667, 350] on span "Wednesday, September 17: 05:15 PM" at bounding box center [611, 347] width 156 height 11
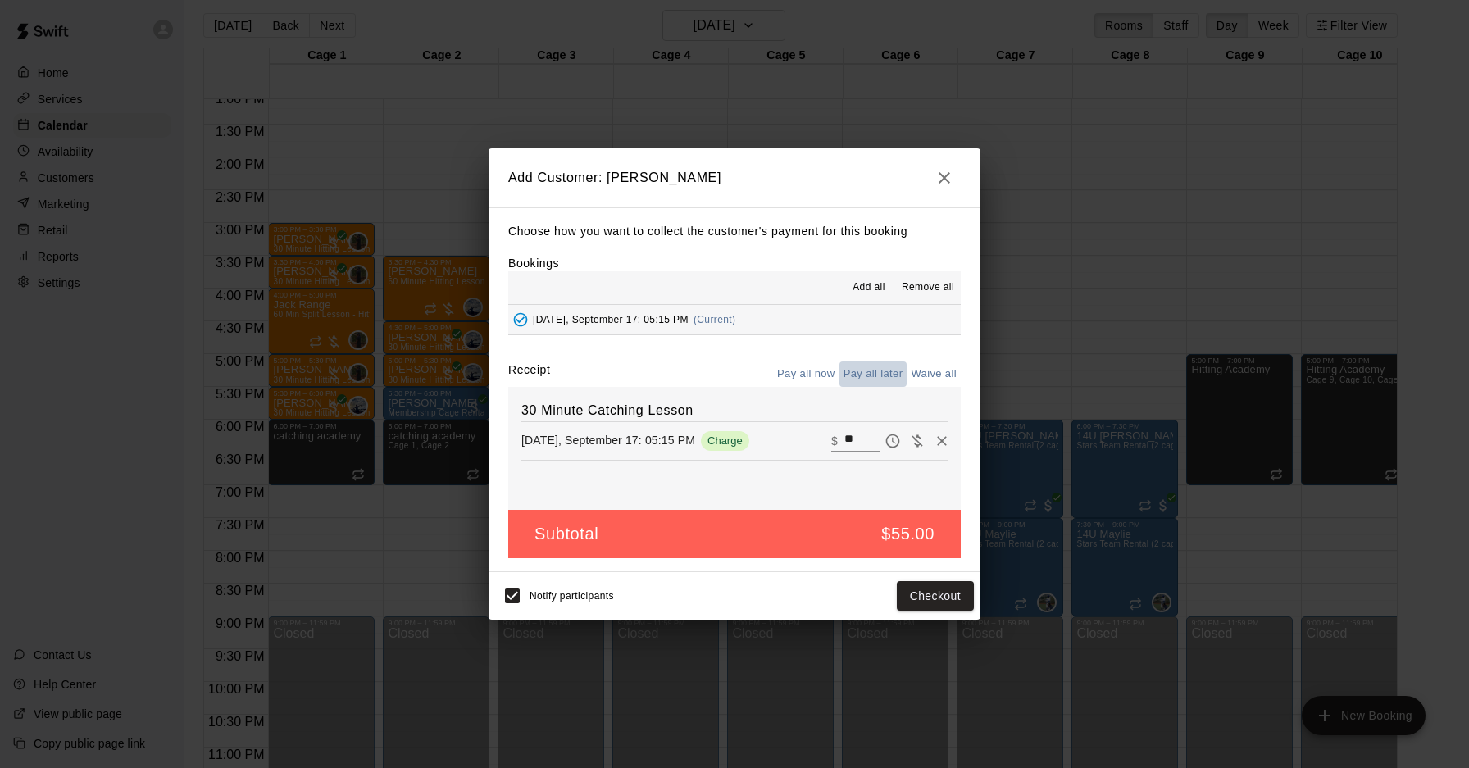
click at [892, 370] on button "Pay all later" at bounding box center [874, 374] width 68 height 25
click at [916, 599] on button "Add customer" at bounding box center [923, 596] width 101 height 30
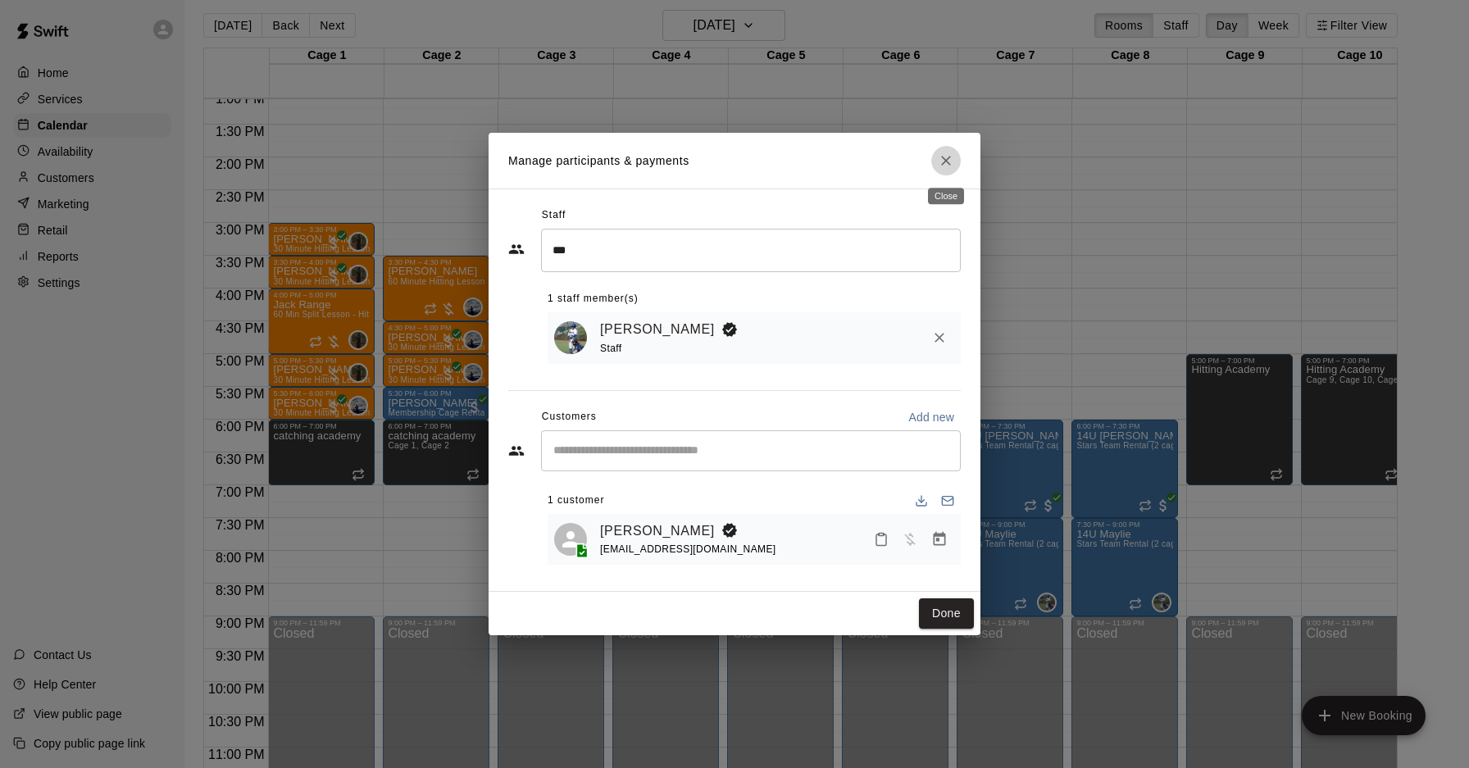
click at [954, 159] on icon "Close" at bounding box center [946, 161] width 16 height 16
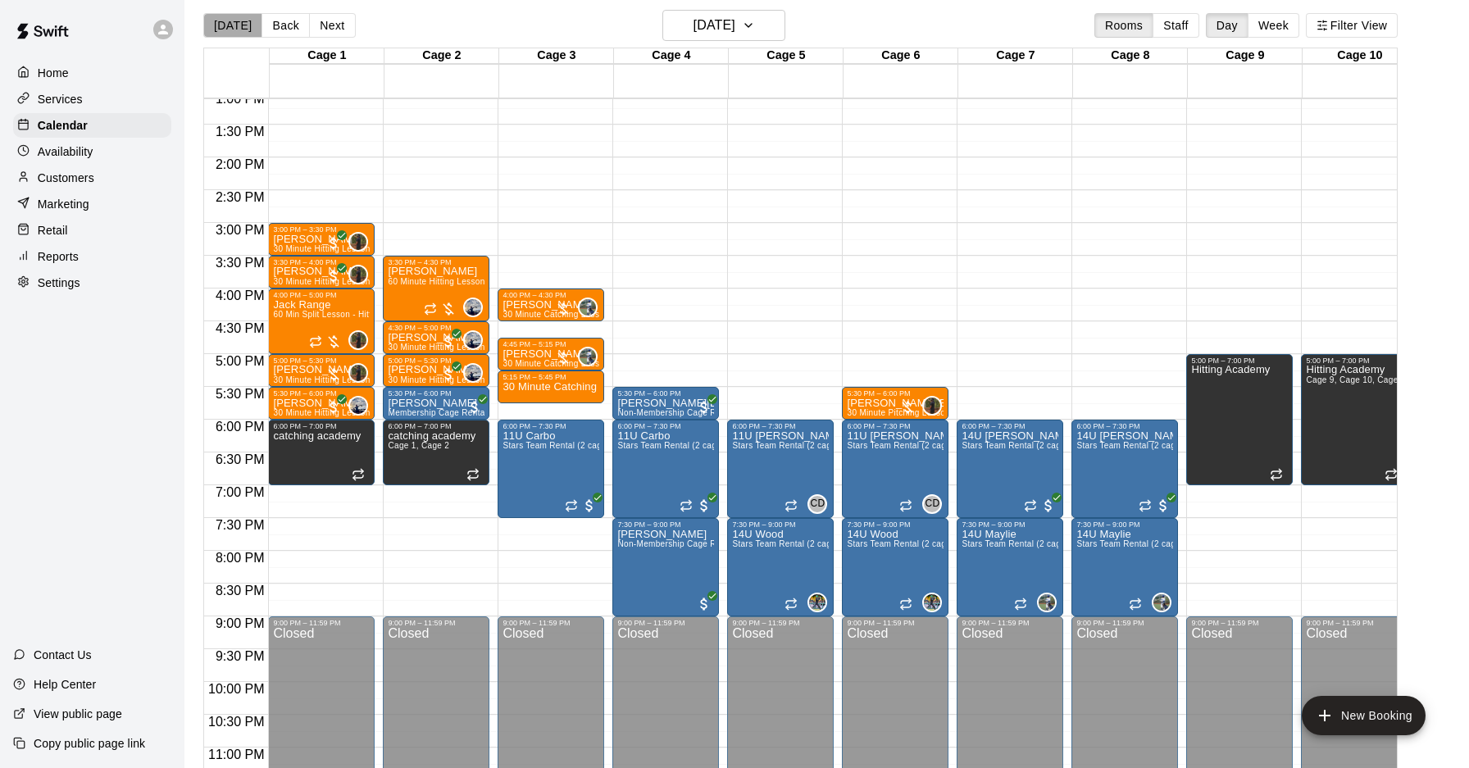
click at [234, 25] on button "[DATE]" at bounding box center [232, 25] width 59 height 25
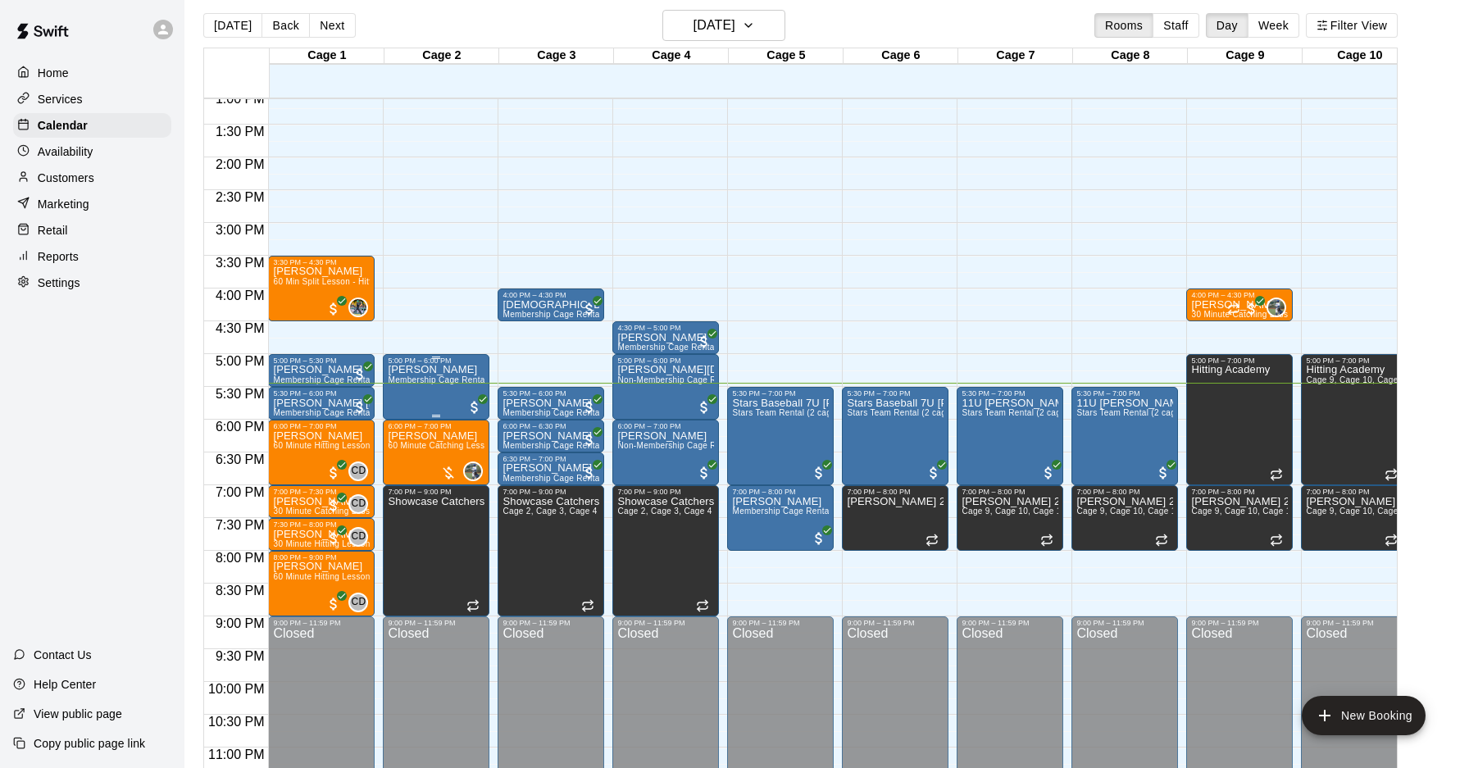
scroll to position [895, 0]
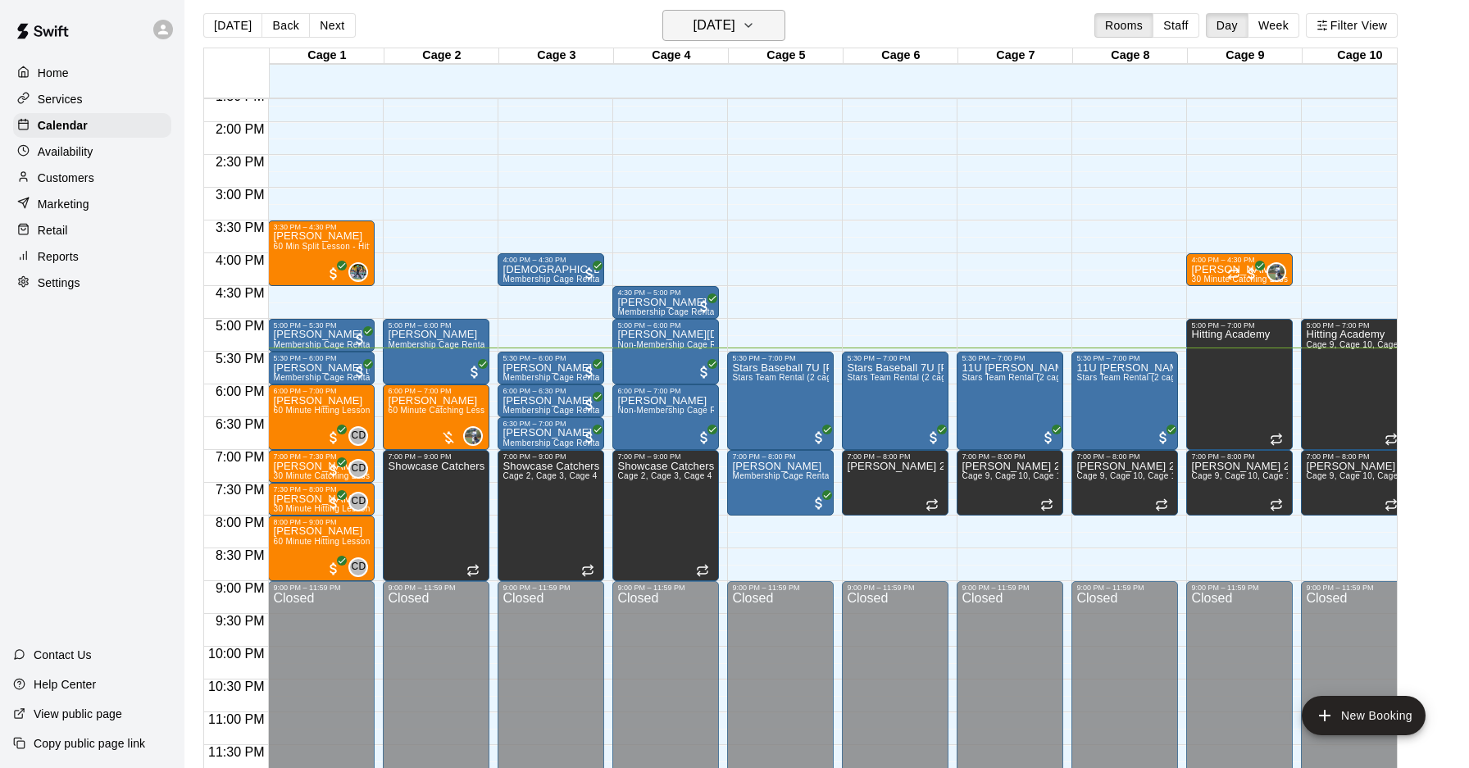
click at [704, 25] on h6 "[DATE]" at bounding box center [715, 25] width 42 height 23
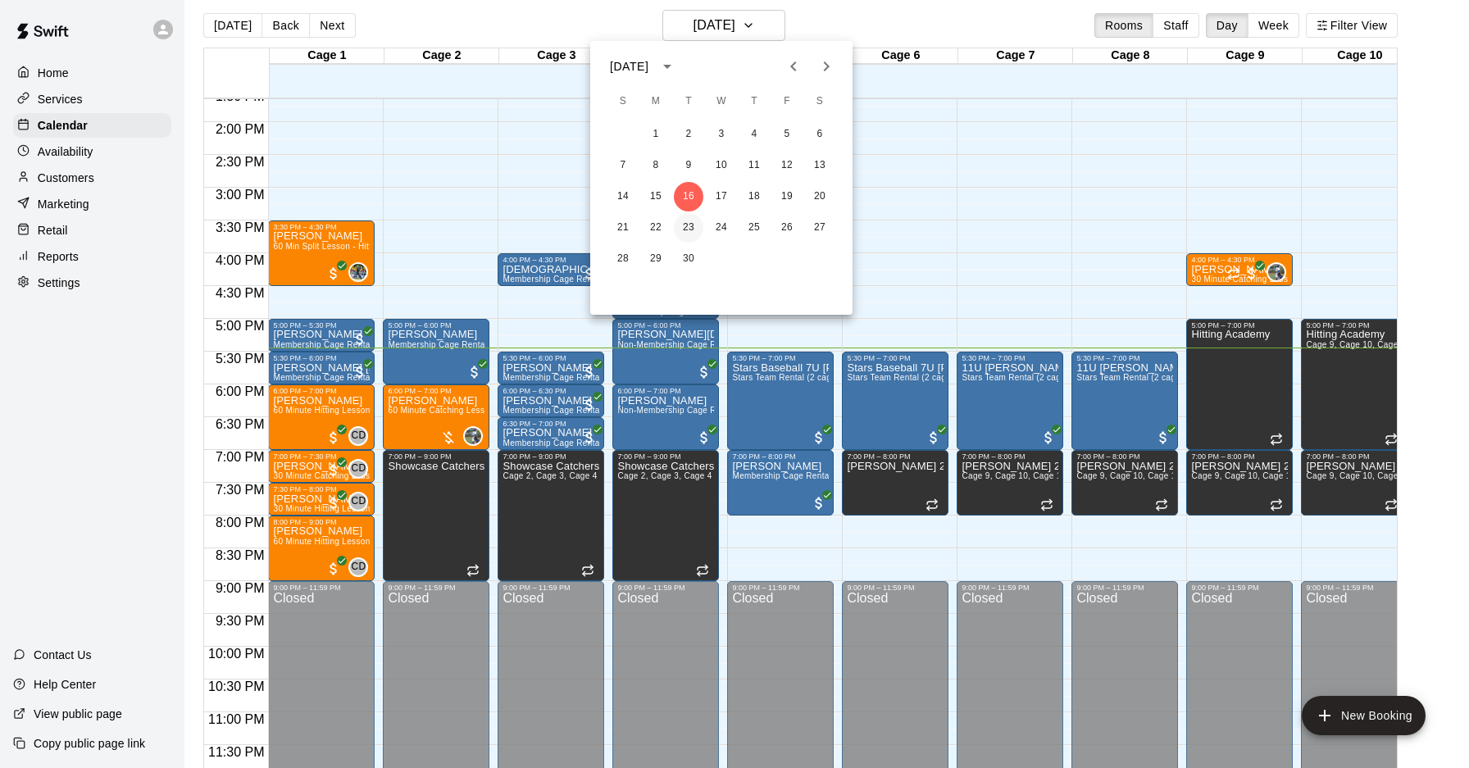
click at [688, 229] on button "23" at bounding box center [689, 228] width 30 height 30
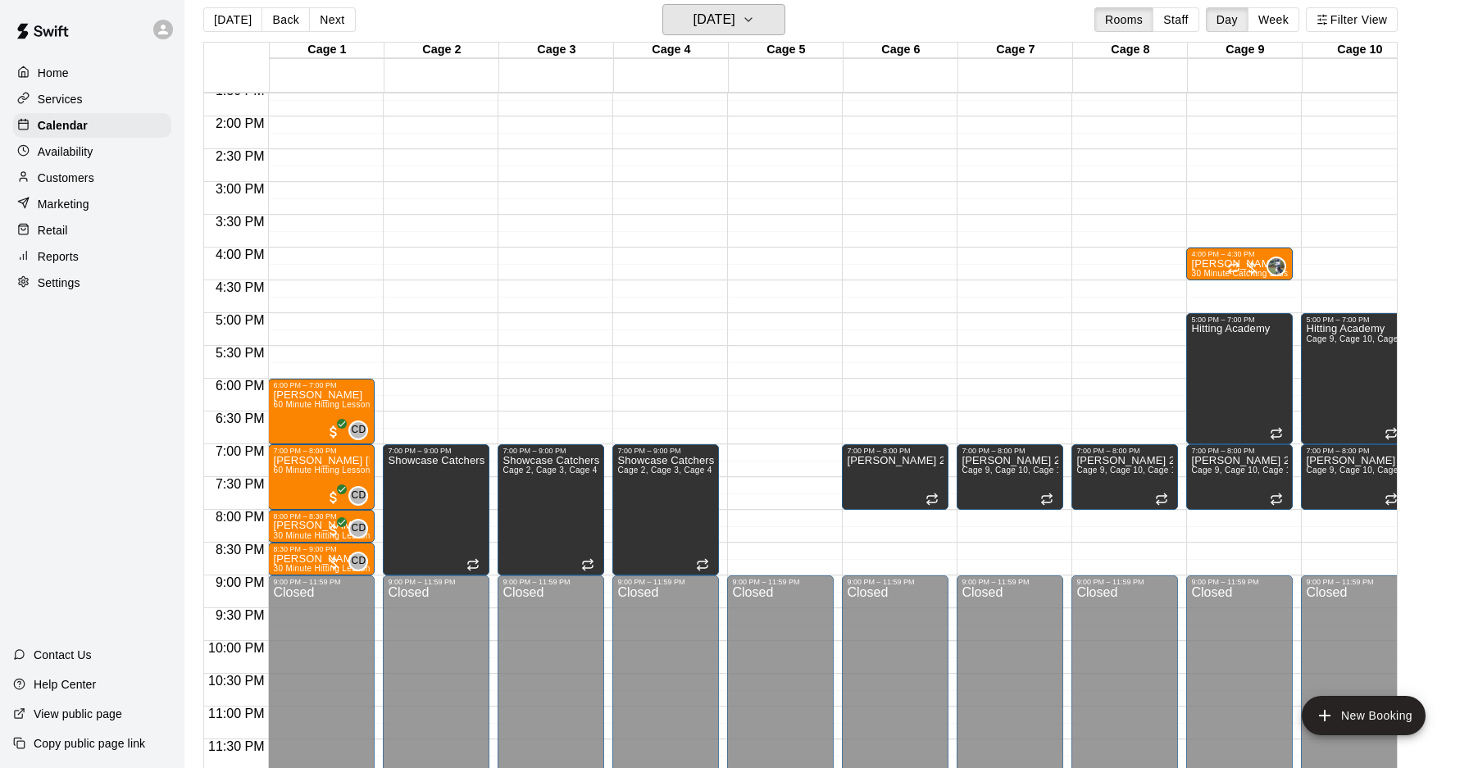
scroll to position [15, 0]
click at [755, 13] on icon "button" at bounding box center [748, 21] width 13 height 20
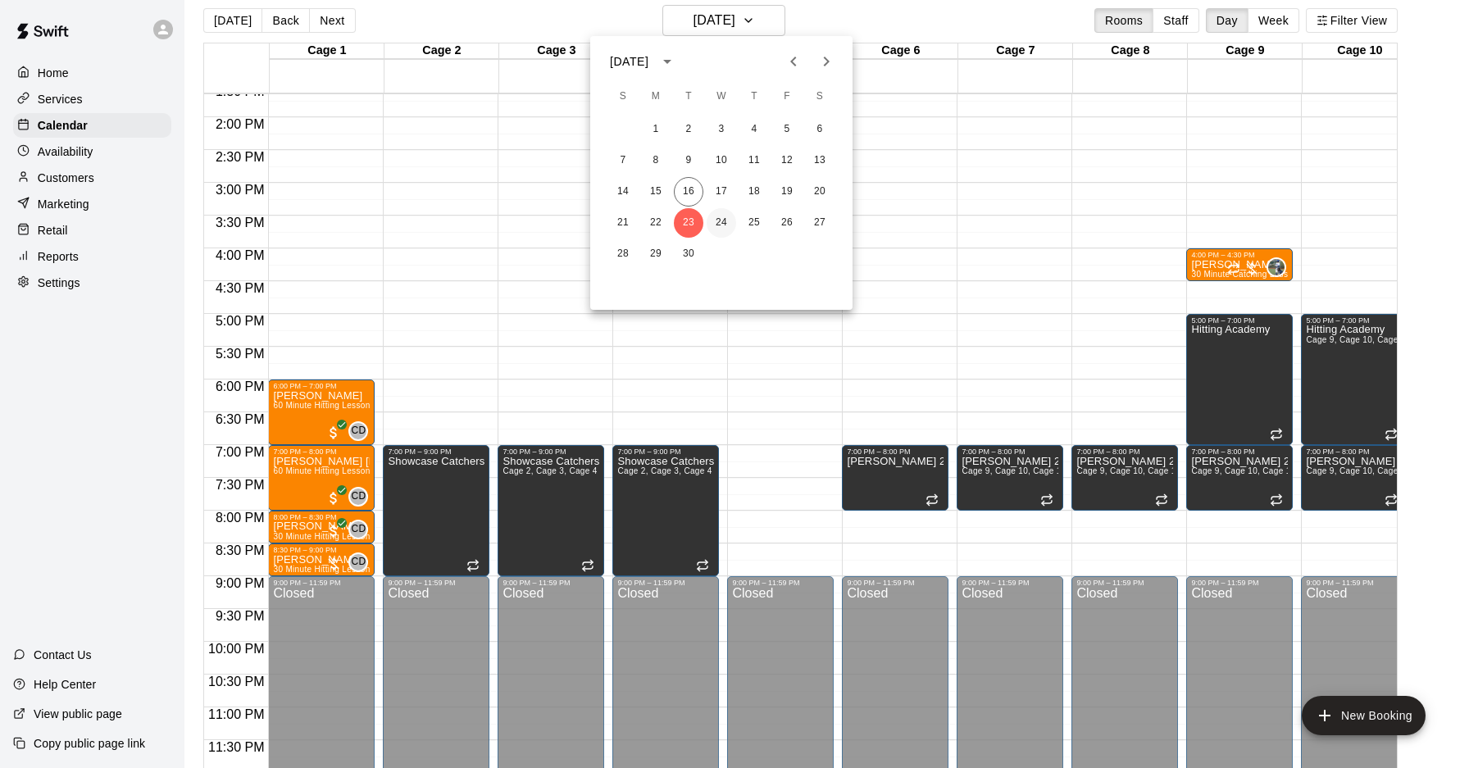
click at [727, 225] on button "24" at bounding box center [722, 223] width 30 height 30
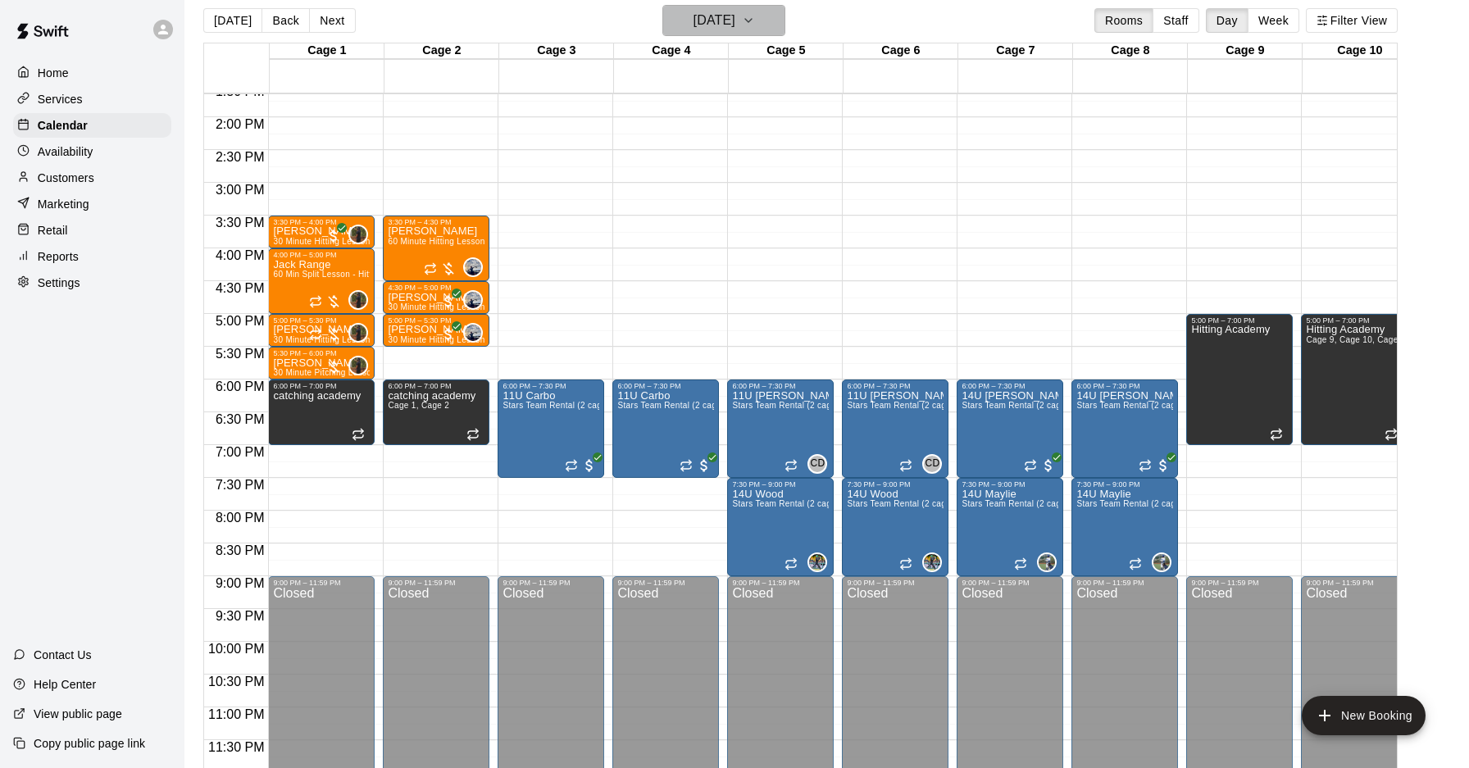
click at [755, 18] on icon "button" at bounding box center [748, 21] width 13 height 20
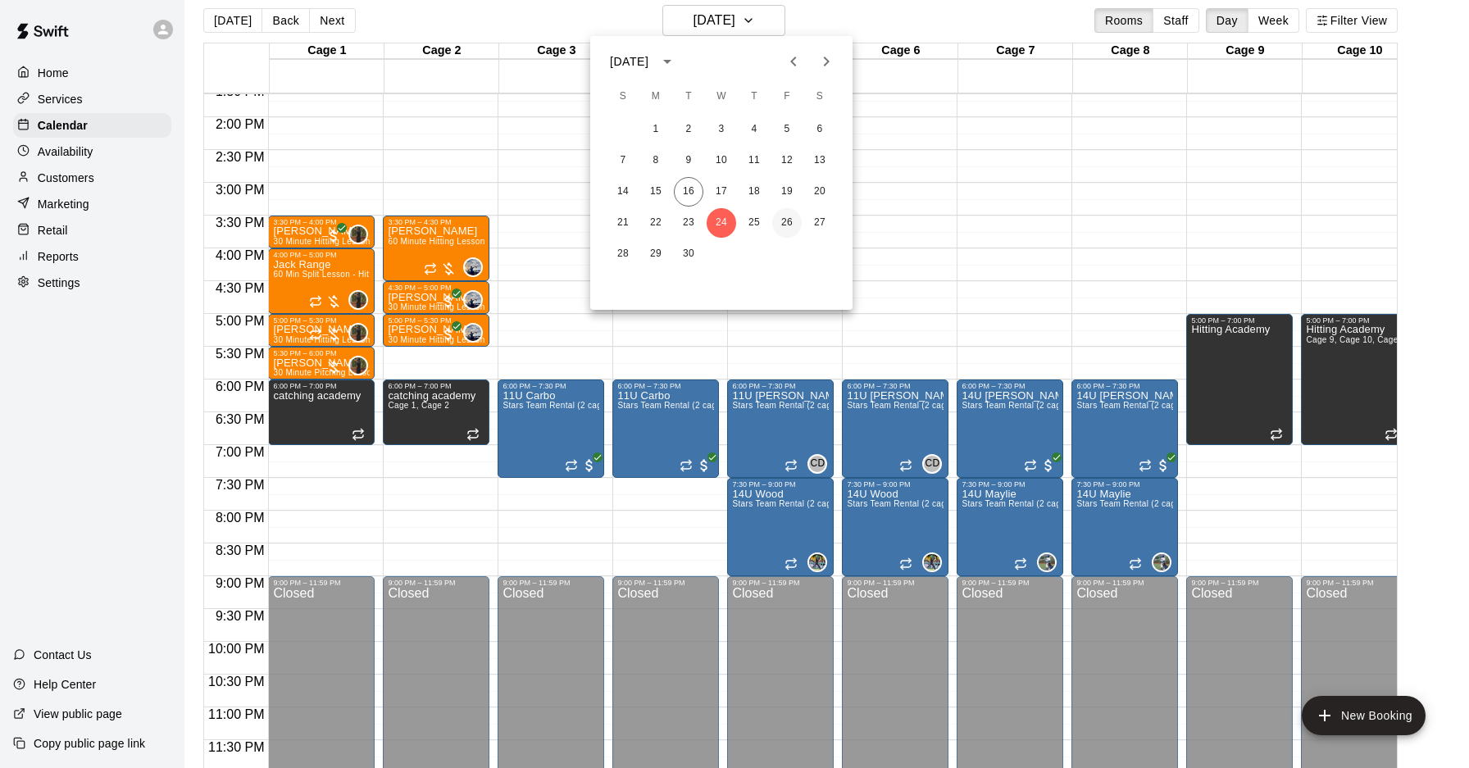
click at [790, 226] on button "26" at bounding box center [787, 223] width 30 height 30
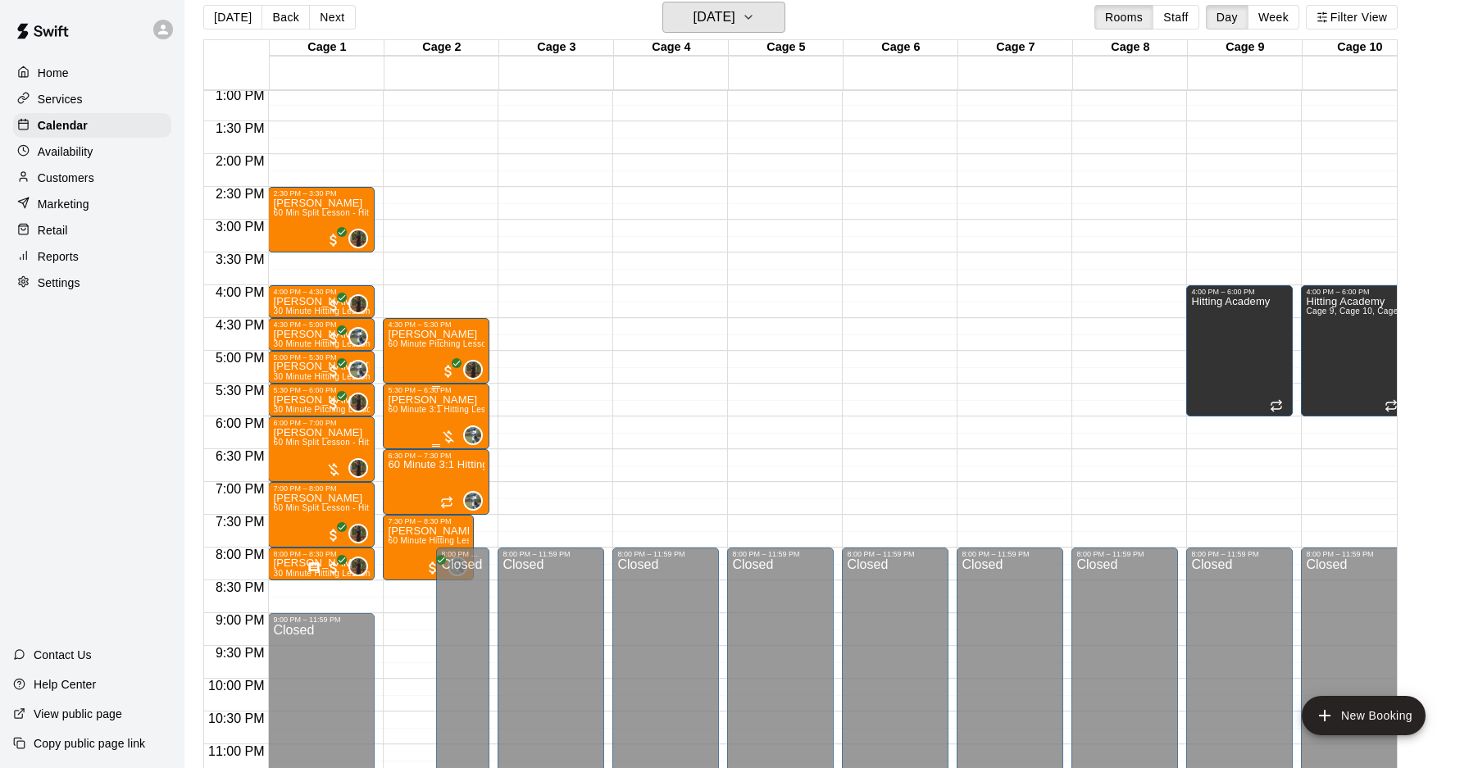
scroll to position [853, 0]
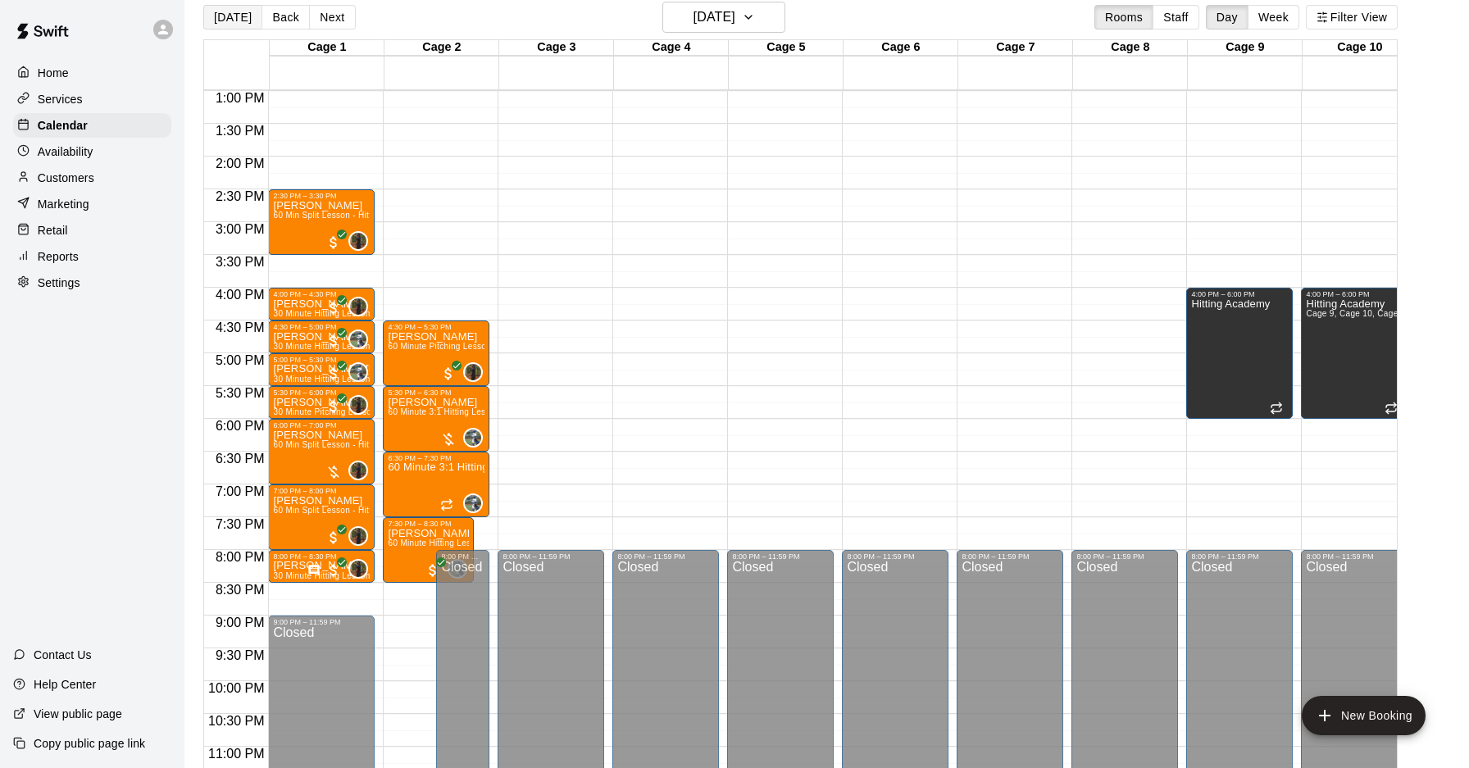
click at [242, 20] on button "[DATE]" at bounding box center [232, 17] width 59 height 25
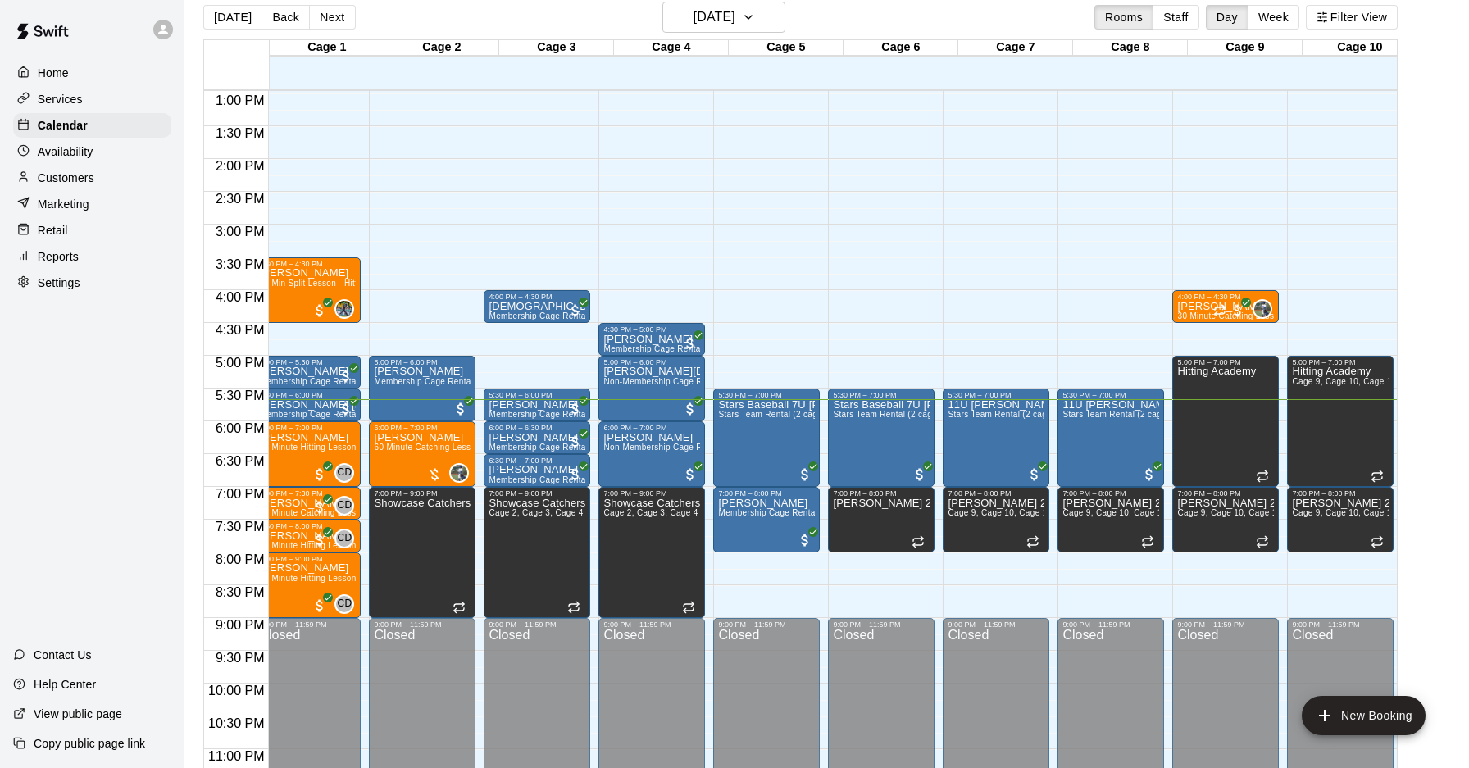
scroll to position [0, 15]
click at [224, 201] on span "2:30 PM" at bounding box center [240, 199] width 57 height 14
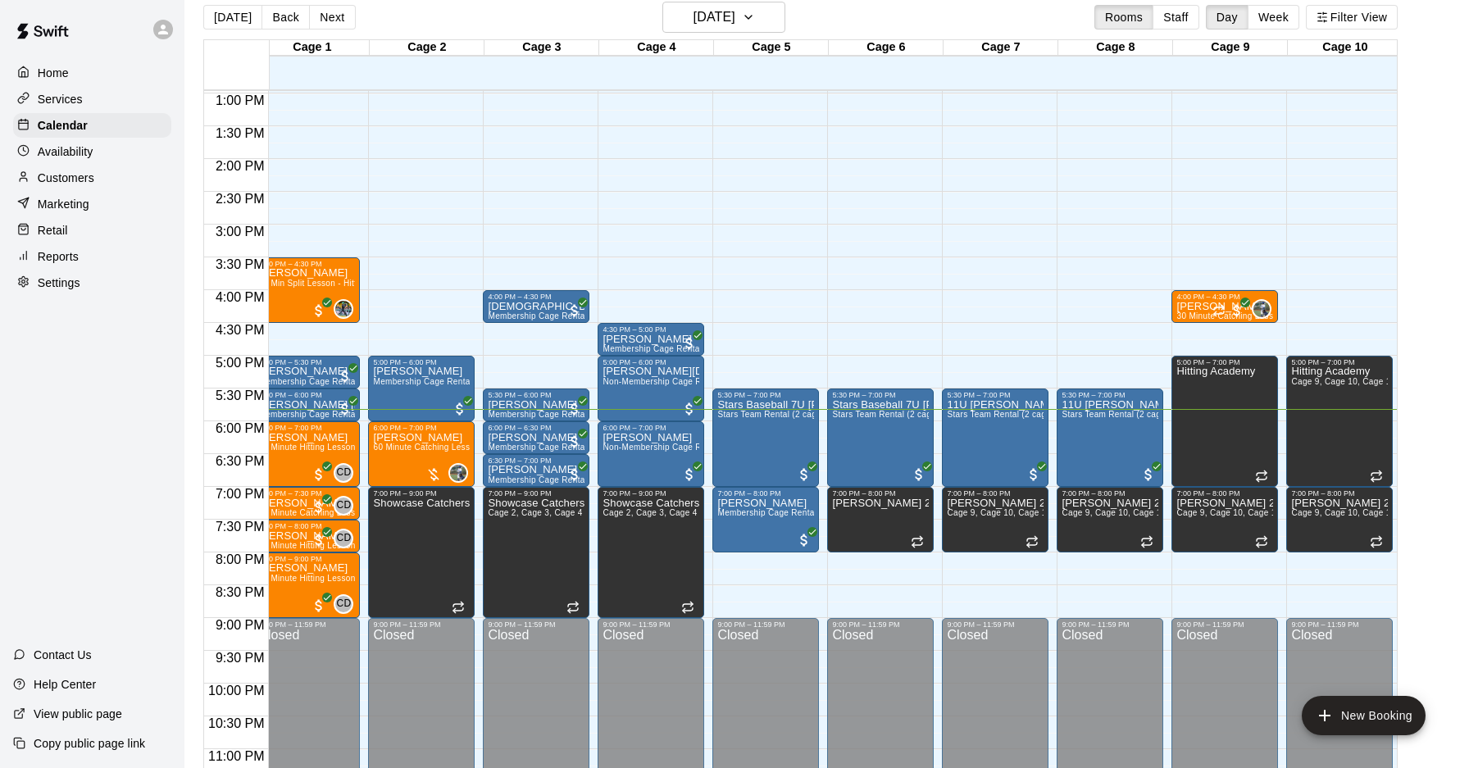
scroll to position [0, 0]
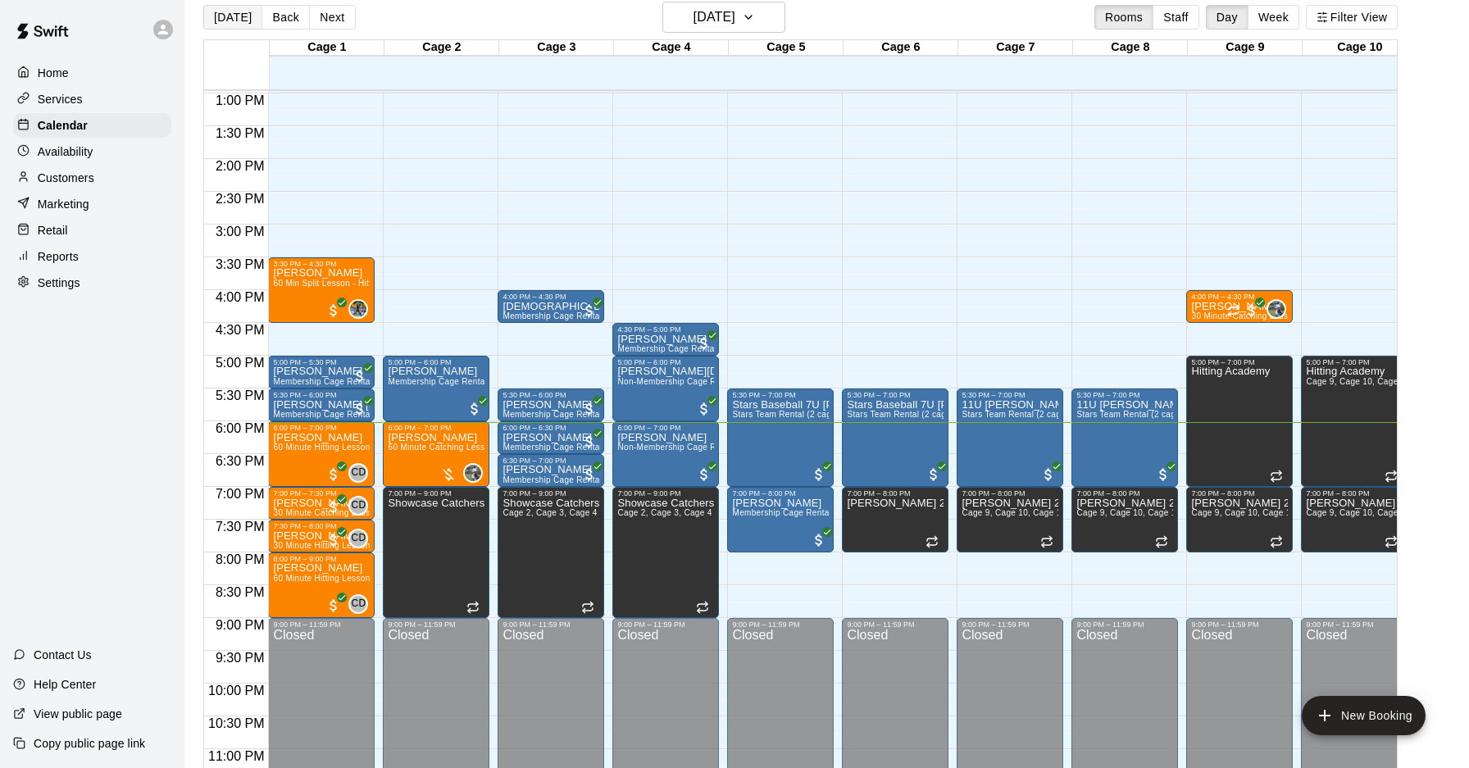
click at [222, 12] on button "[DATE]" at bounding box center [232, 17] width 59 height 25
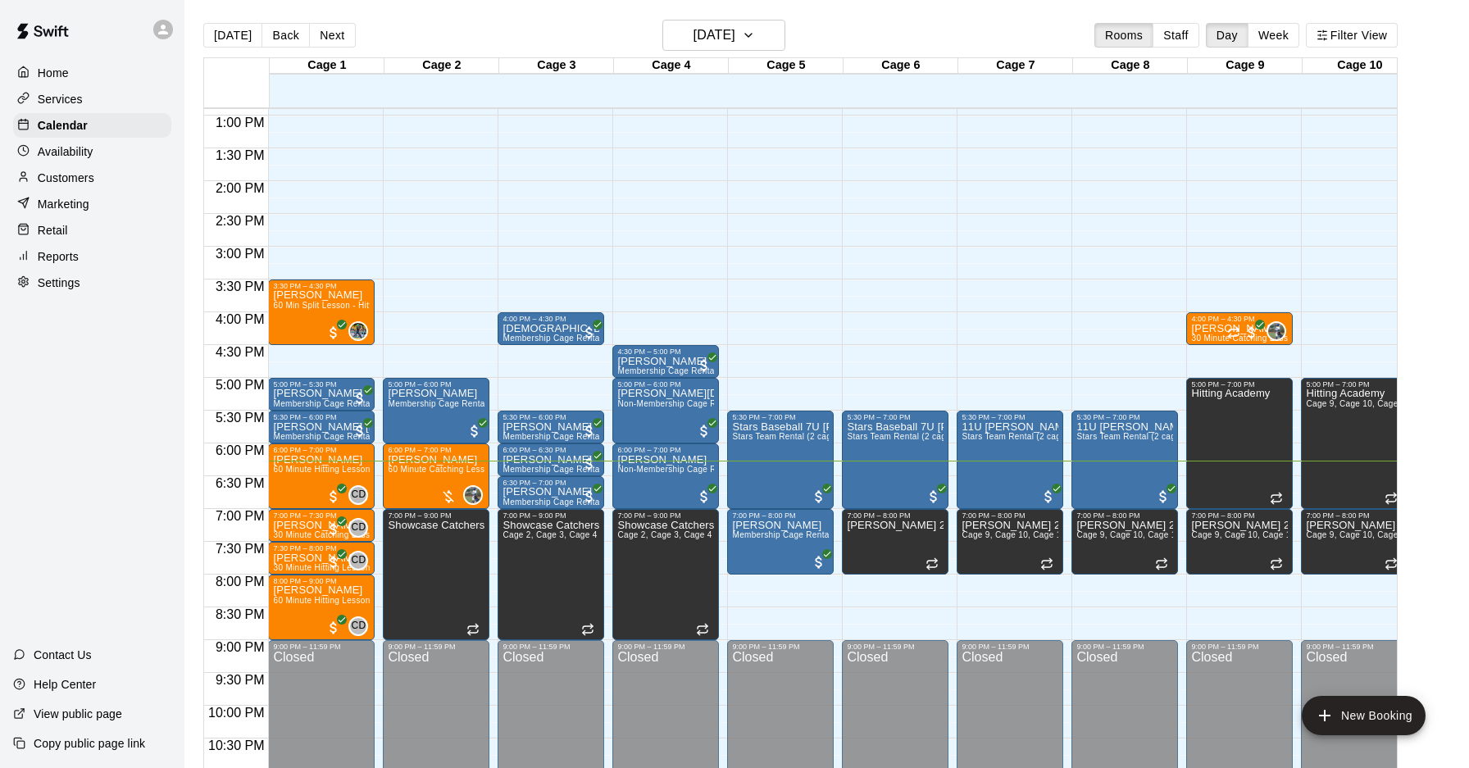
scroll to position [802, 0]
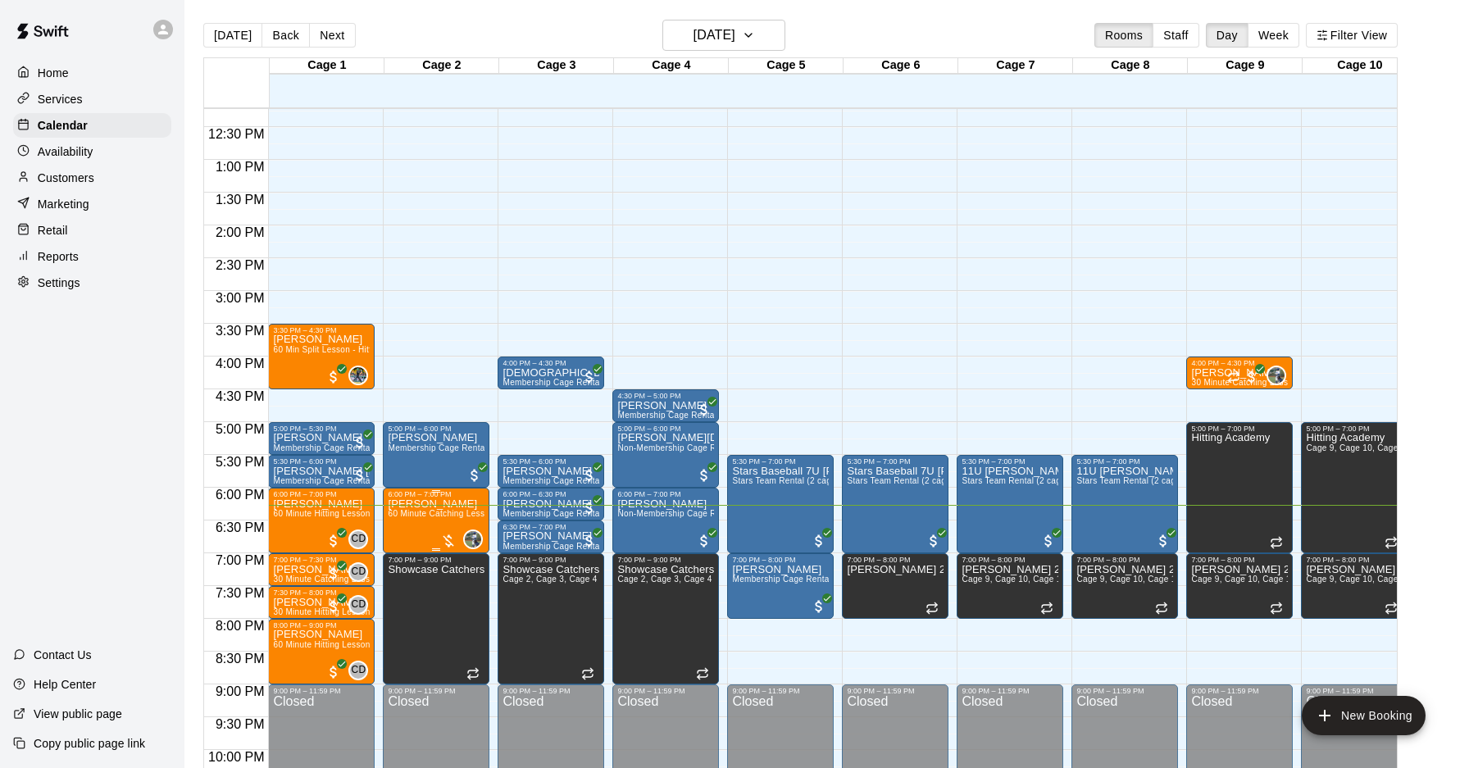
click at [446, 538] on div at bounding box center [448, 541] width 16 height 16
click at [451, 590] on img "edit" at bounding box center [458, 588] width 19 height 19
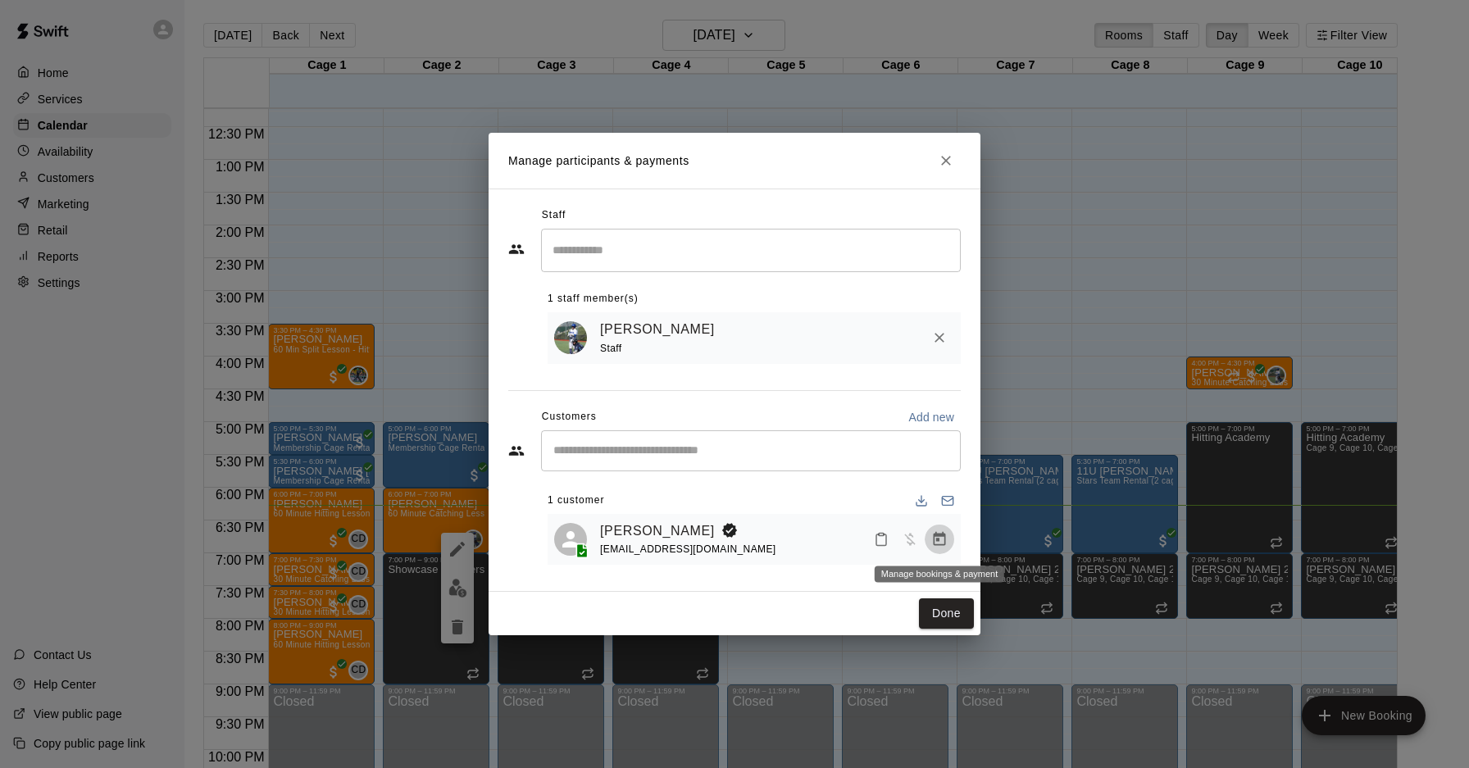
click at [953, 537] on button "Manage bookings & payment" at bounding box center [940, 540] width 30 height 30
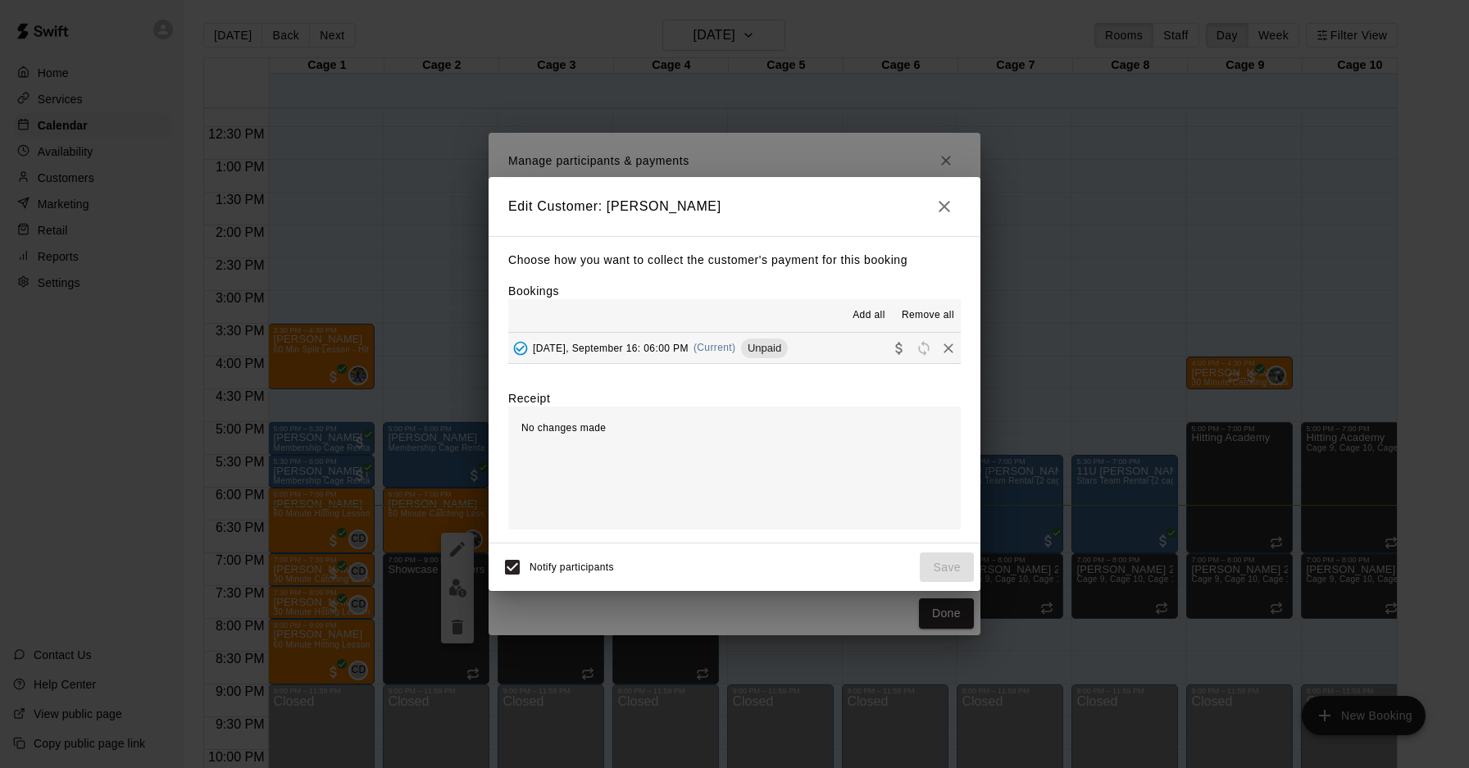
click at [691, 357] on div "[DATE], September 16: 06:00 PM (Current) Unpaid" at bounding box center [648, 348] width 280 height 25
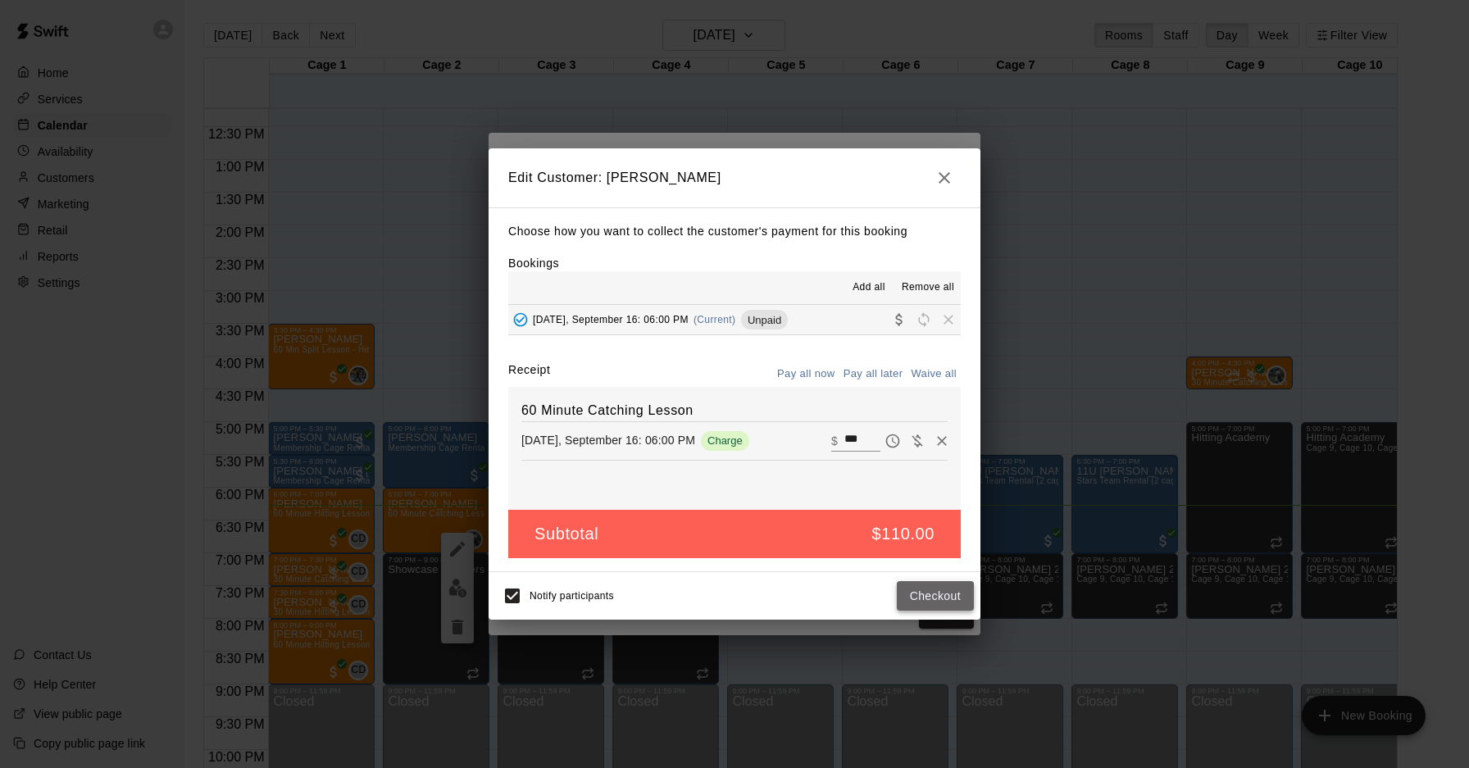
click at [936, 596] on button "Checkout" at bounding box center [935, 596] width 77 height 30
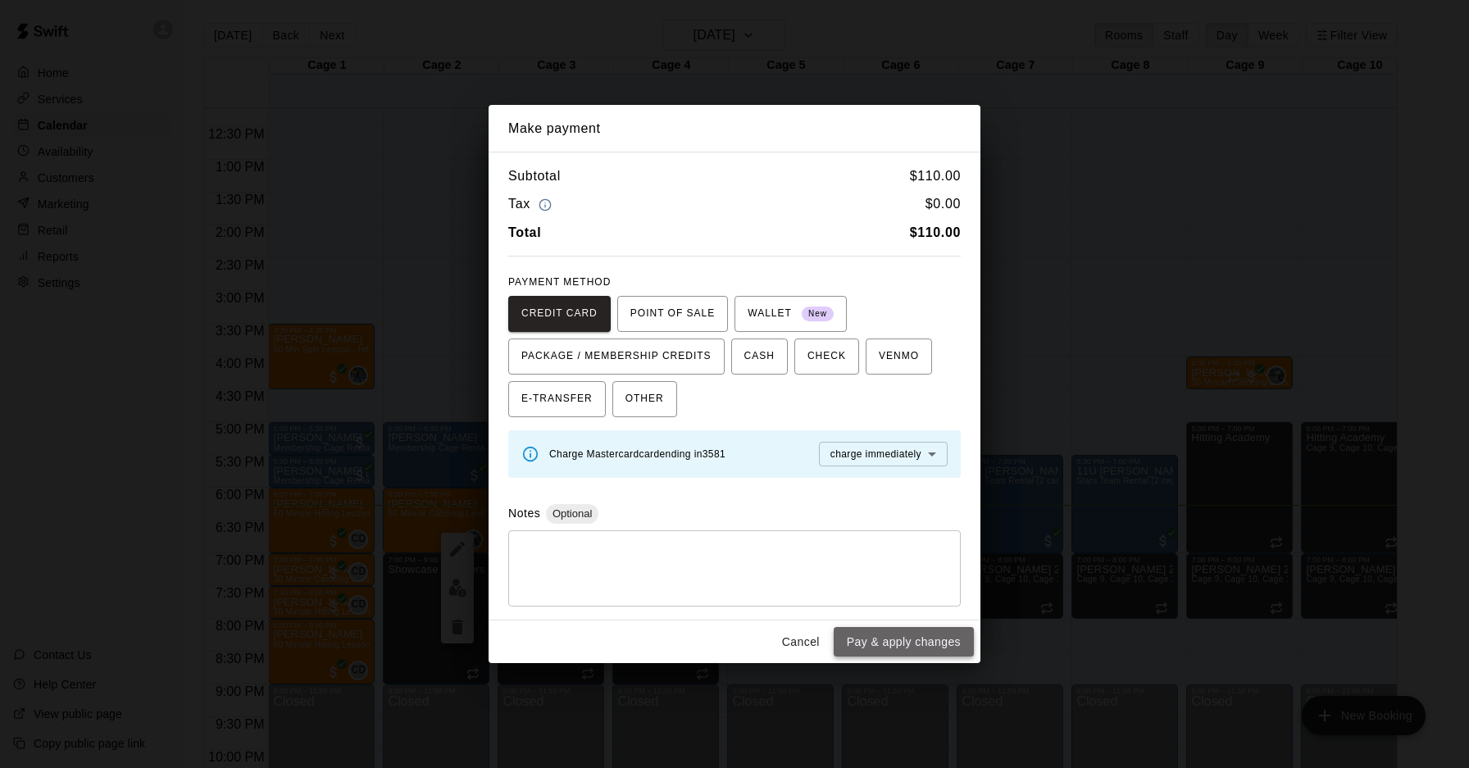
click at [938, 631] on button "Pay & apply changes" at bounding box center [904, 642] width 140 height 30
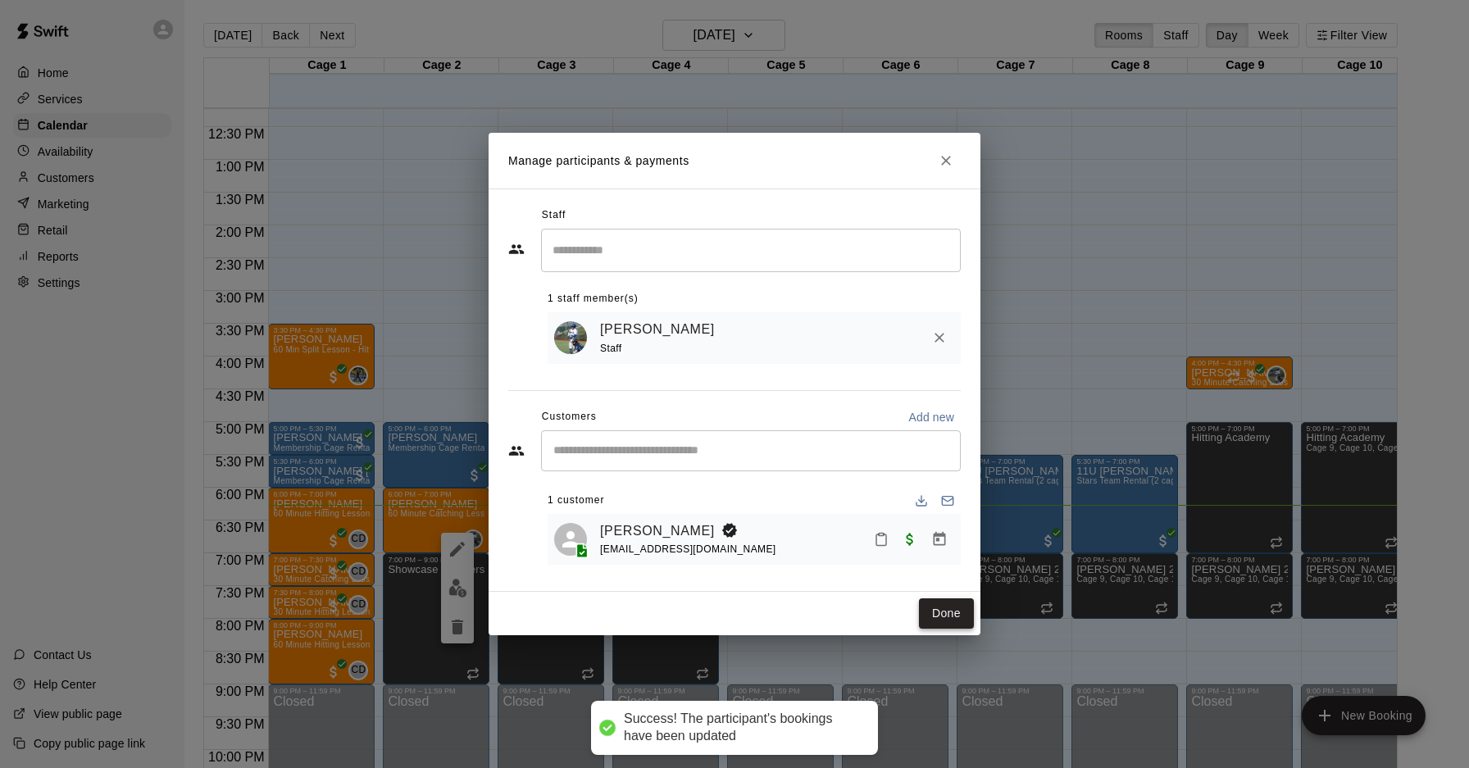
click at [941, 616] on button "Done" at bounding box center [946, 614] width 55 height 30
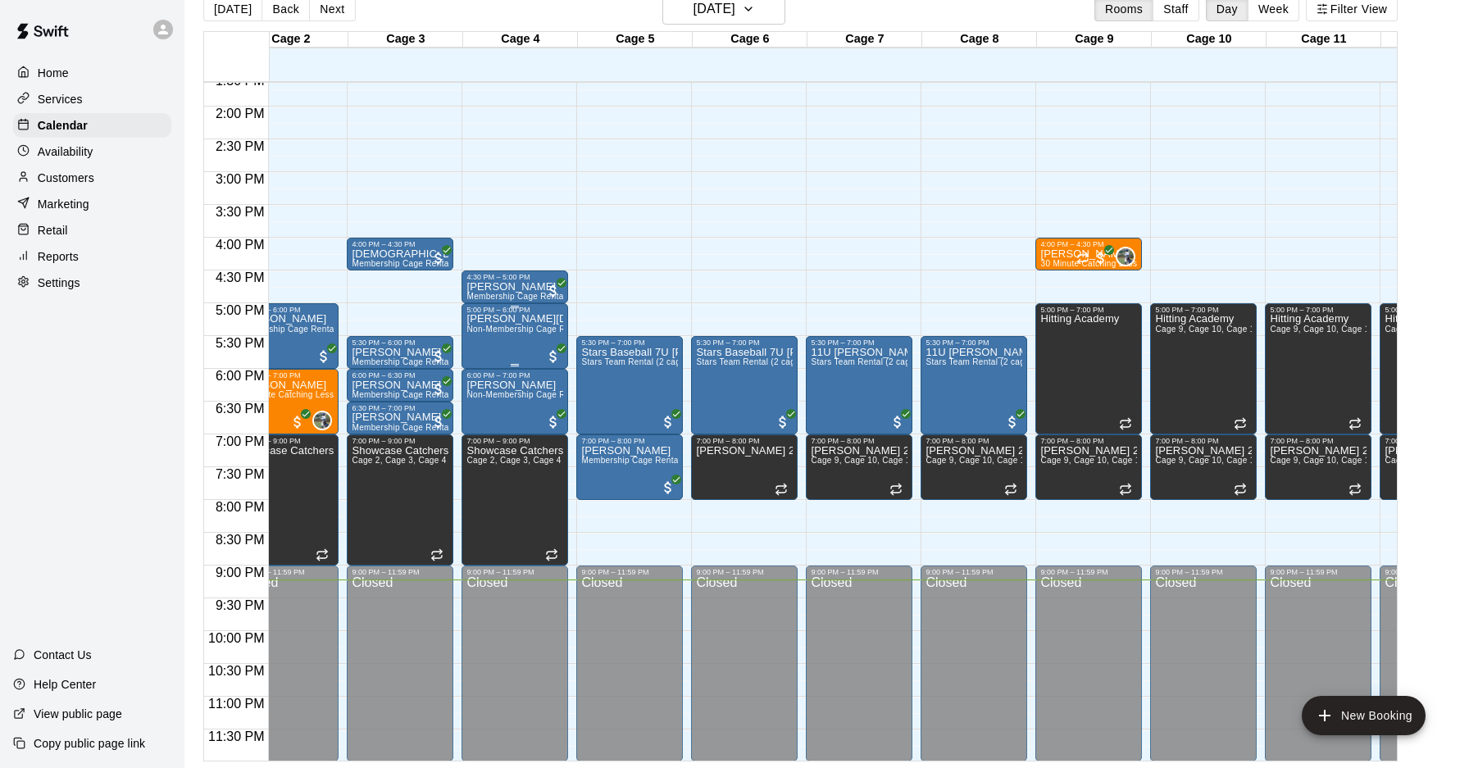
scroll to position [0, 0]
